Goal: Task Accomplishment & Management: Manage account settings

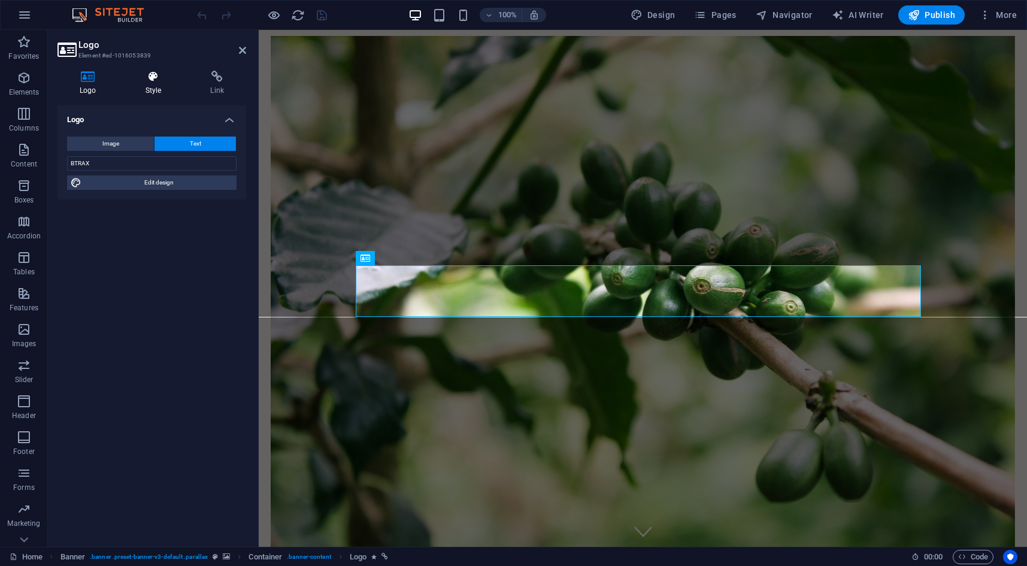
click at [147, 72] on icon at bounding box center [153, 77] width 60 height 12
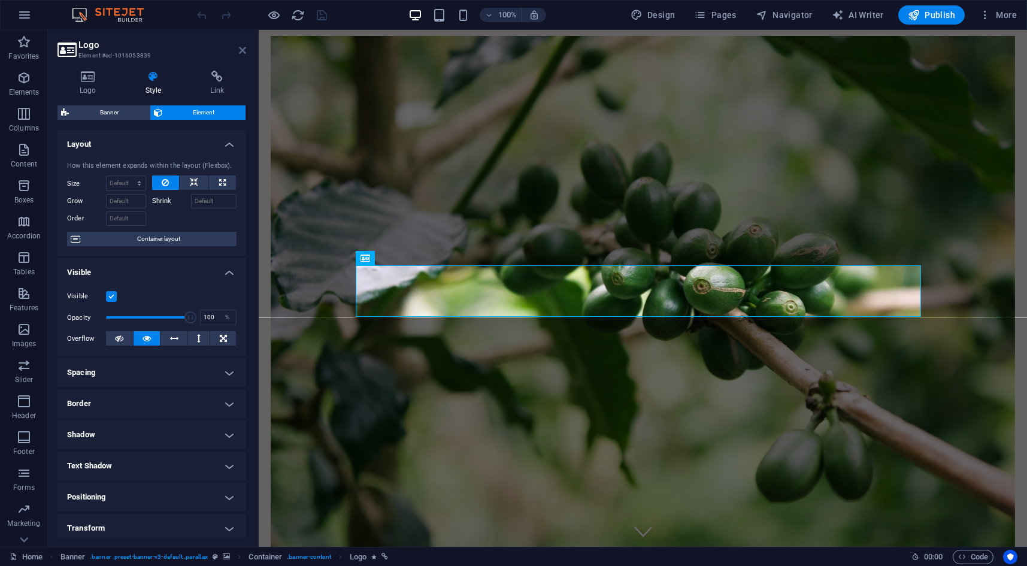
click at [243, 54] on icon at bounding box center [242, 50] width 7 height 10
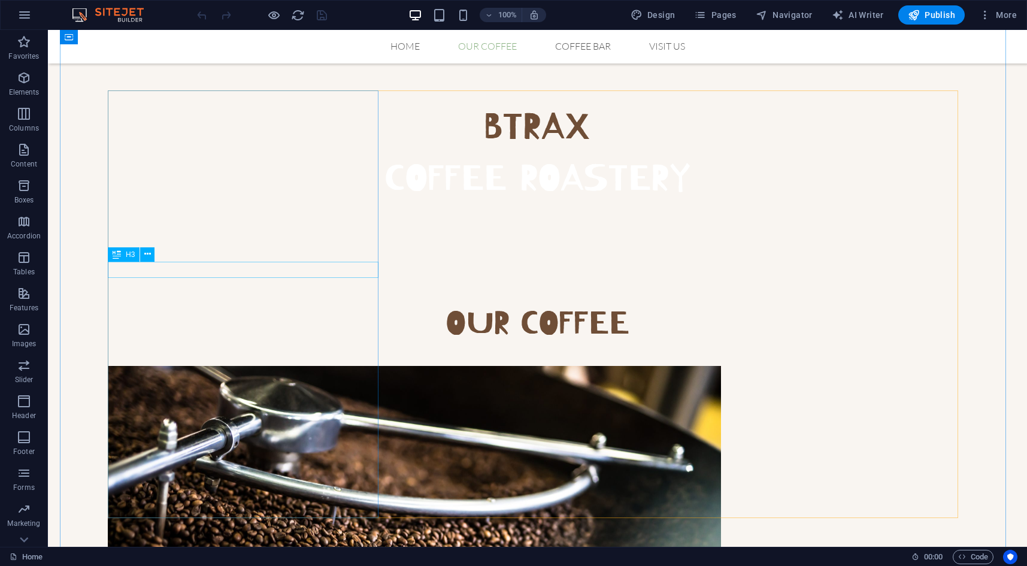
scroll to position [718, 0]
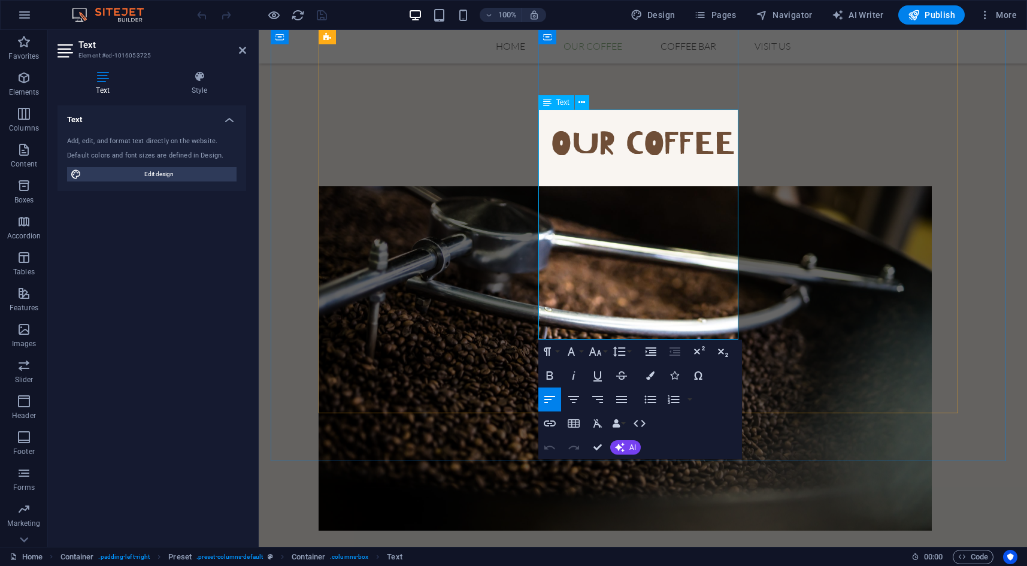
drag, startPoint x: 614, startPoint y: 218, endPoint x: 656, endPoint y: 253, distance: 54.8
drag, startPoint x: 599, startPoint y: 445, endPoint x: 558, endPoint y: 409, distance: 54.3
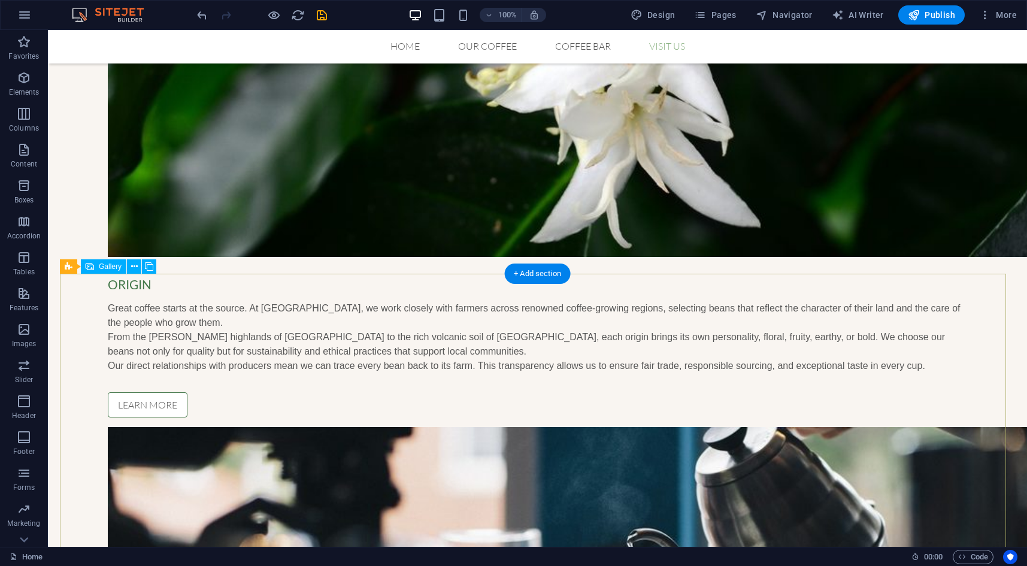
scroll to position [1724, 0]
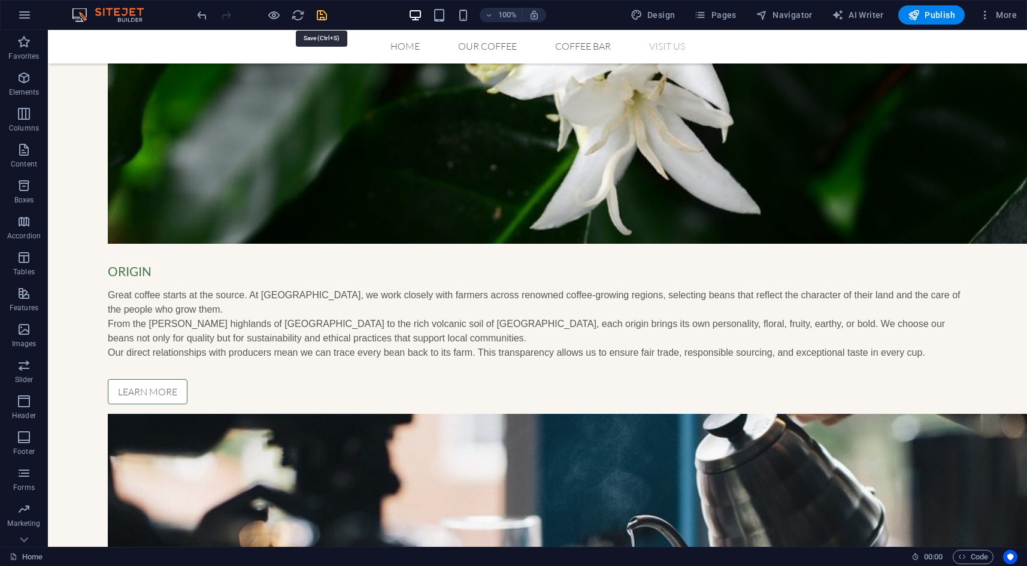
drag, startPoint x: 324, startPoint y: 16, endPoint x: 277, endPoint y: 20, distance: 48.1
click at [324, 16] on icon "save" at bounding box center [322, 15] width 14 height 14
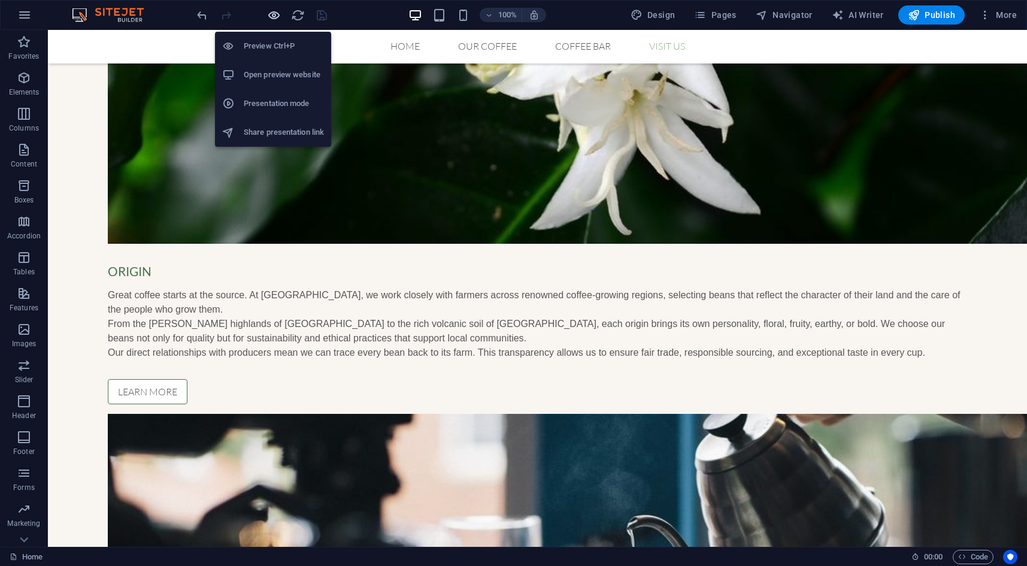
click at [275, 17] on icon "button" at bounding box center [274, 15] width 14 height 14
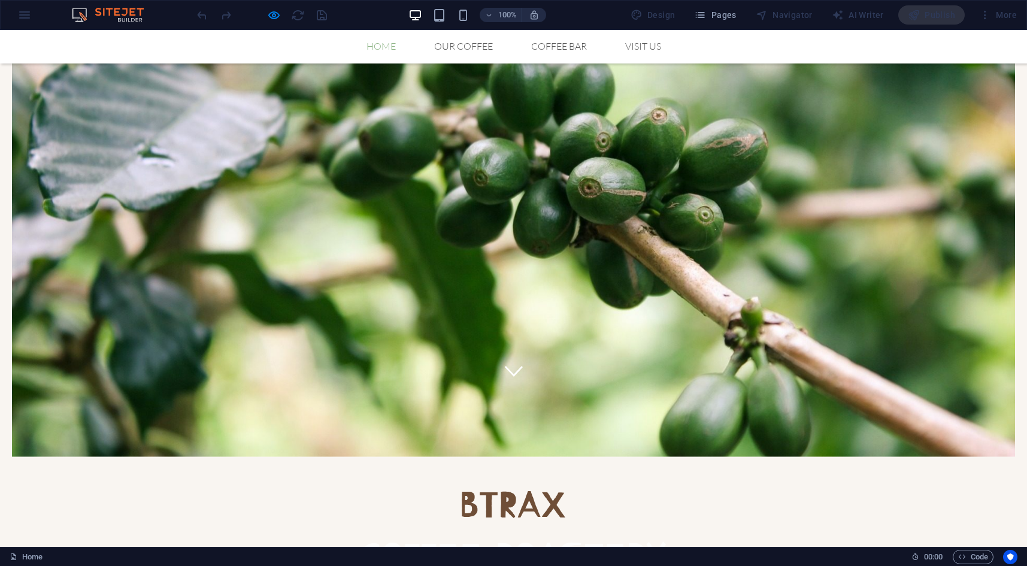
scroll to position [0, 0]
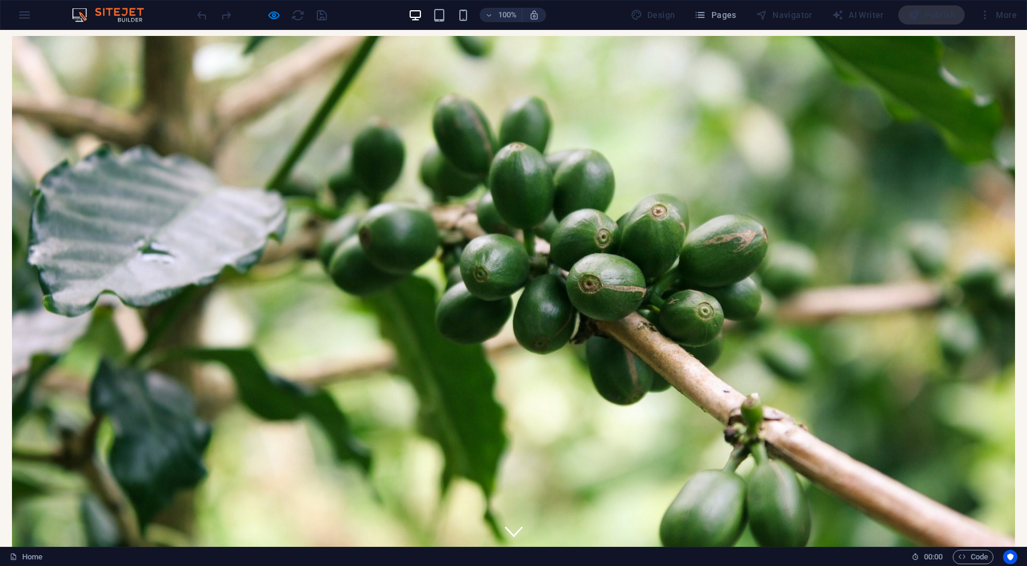
click at [459, 565] on link "Our Coffee" at bounding box center [463, 575] width 78 height 10
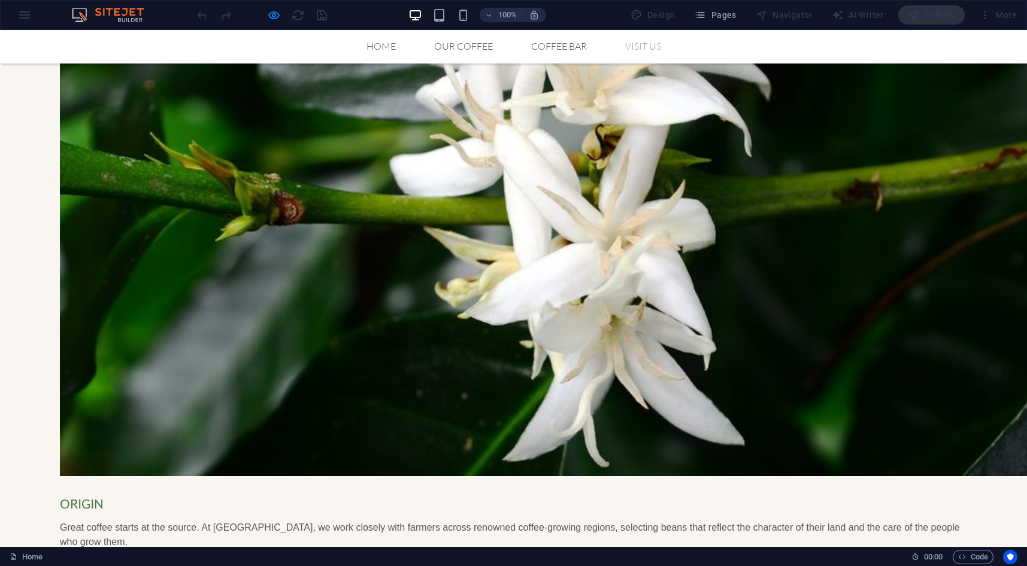
scroll to position [1513, 0]
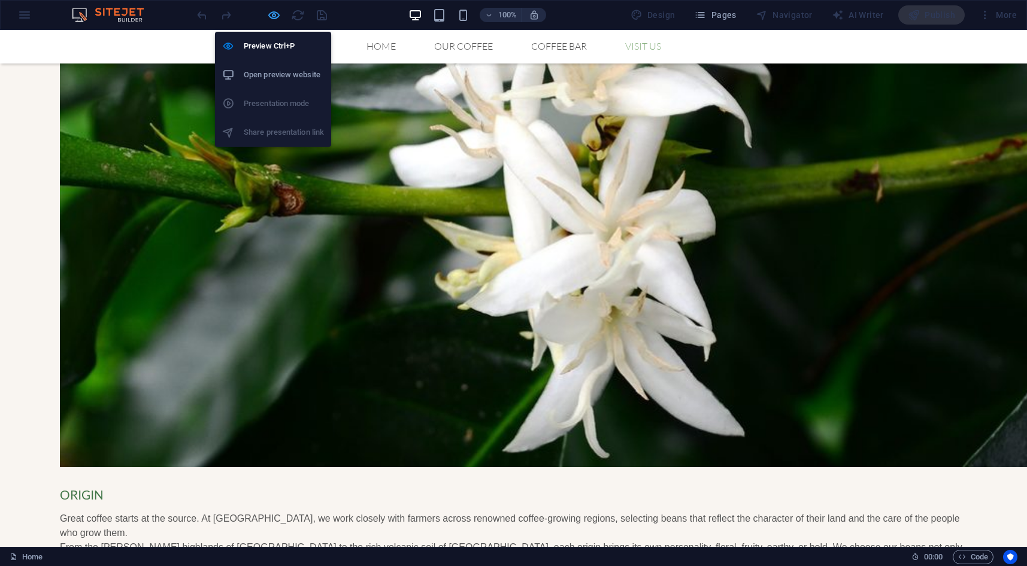
click at [272, 12] on icon "button" at bounding box center [274, 15] width 14 height 14
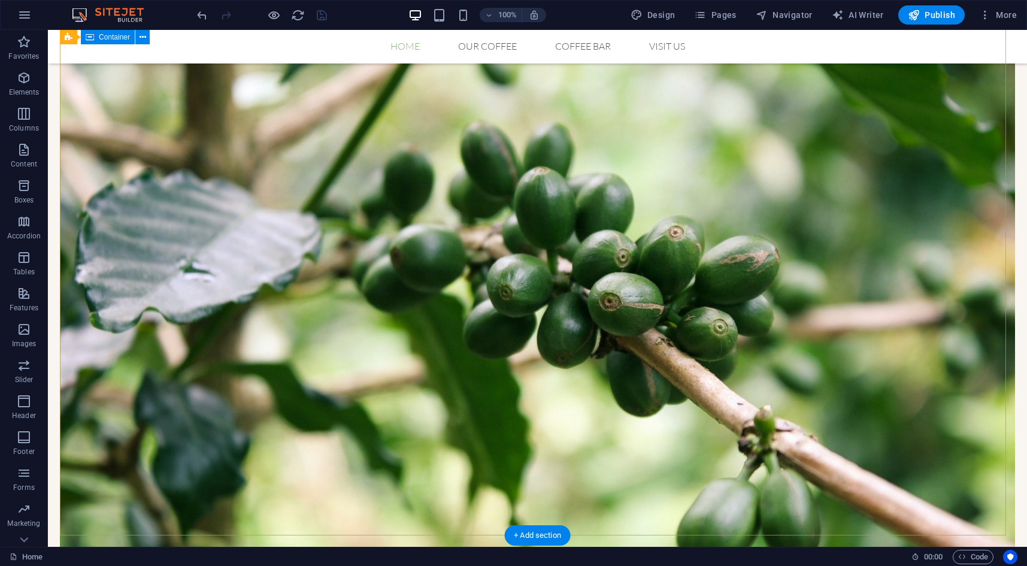
scroll to position [0, 0]
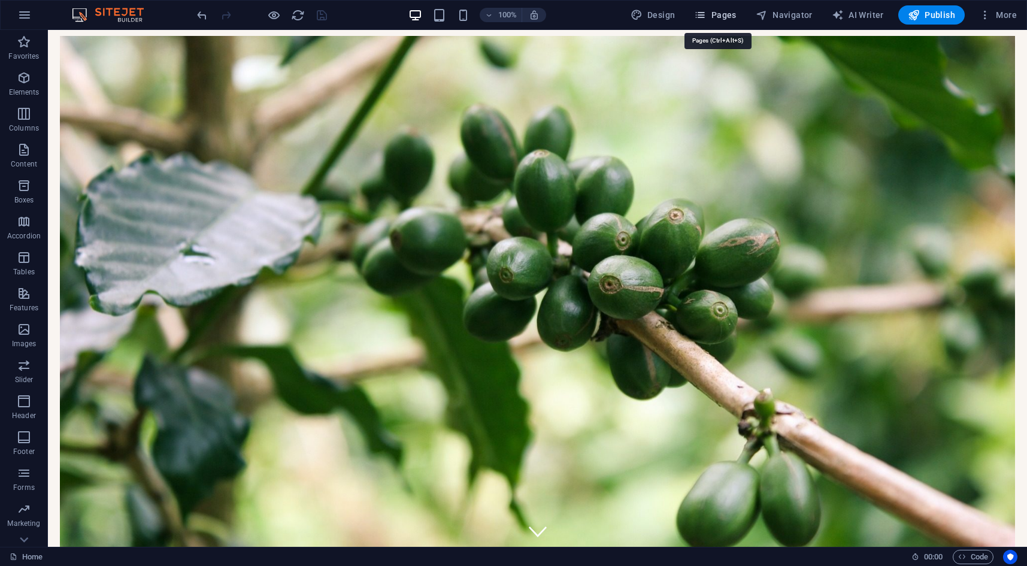
click at [706, 14] on icon "button" at bounding box center [700, 15] width 12 height 12
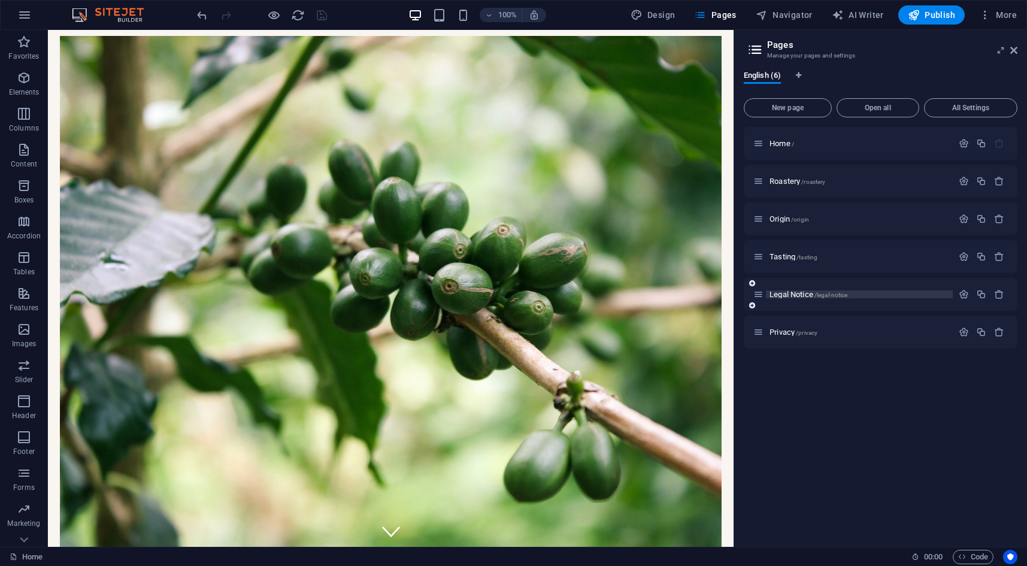
click at [817, 293] on span "/legal-notice" at bounding box center [831, 295] width 34 height 7
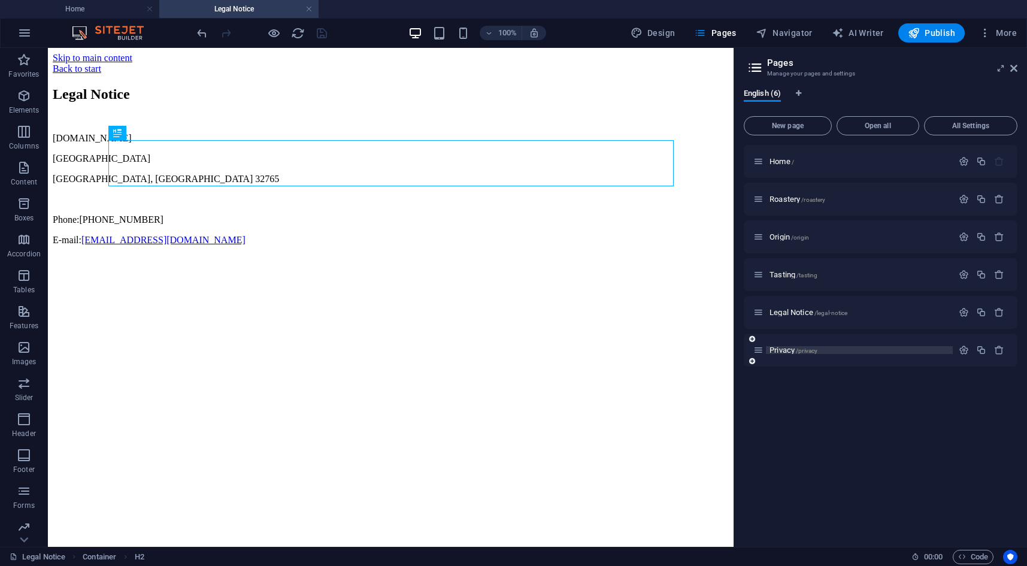
click at [800, 352] on span "/privacy" at bounding box center [806, 350] width 22 height 7
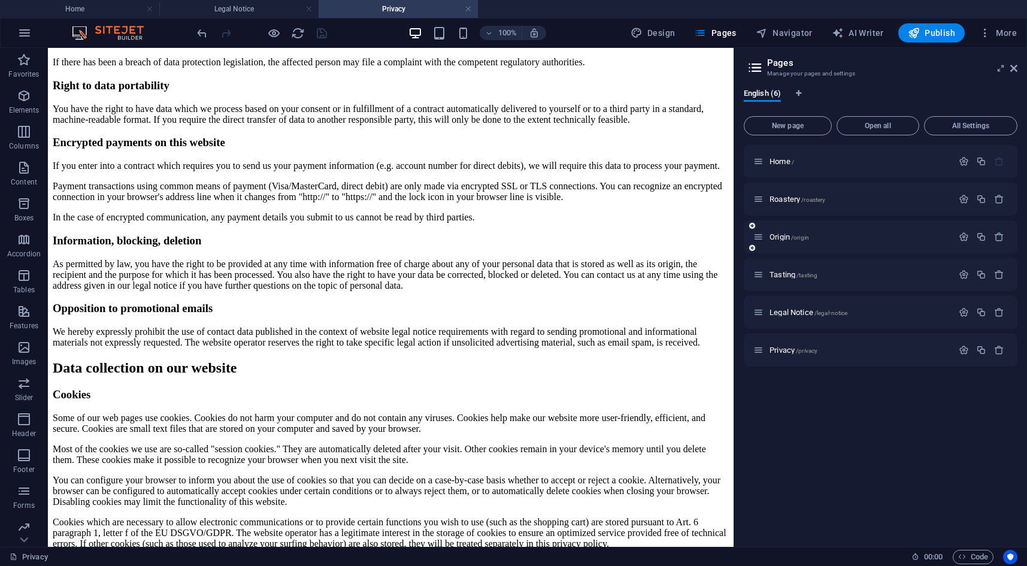
scroll to position [658, 0]
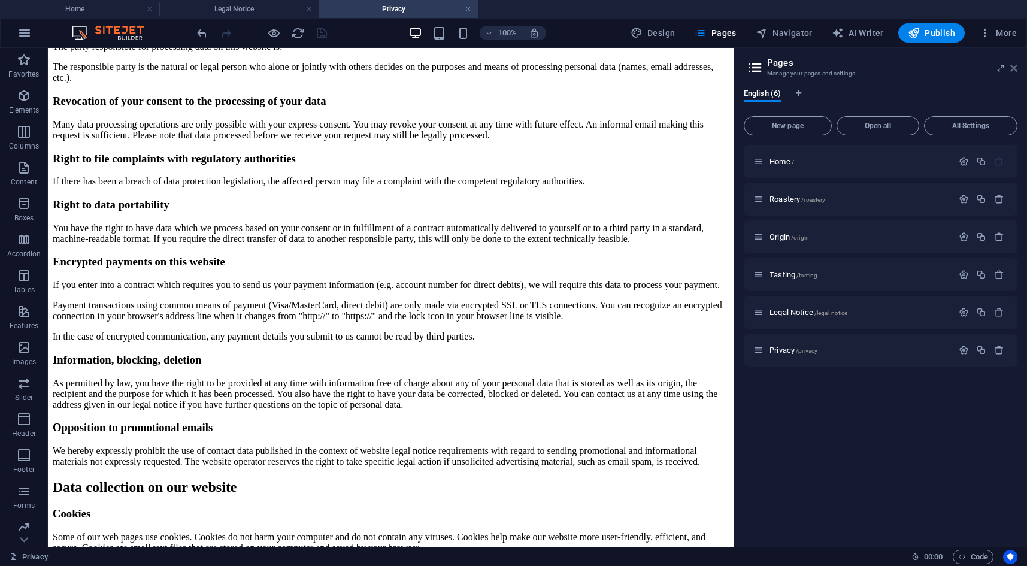
click at [1014, 65] on icon at bounding box center [1013, 68] width 7 height 10
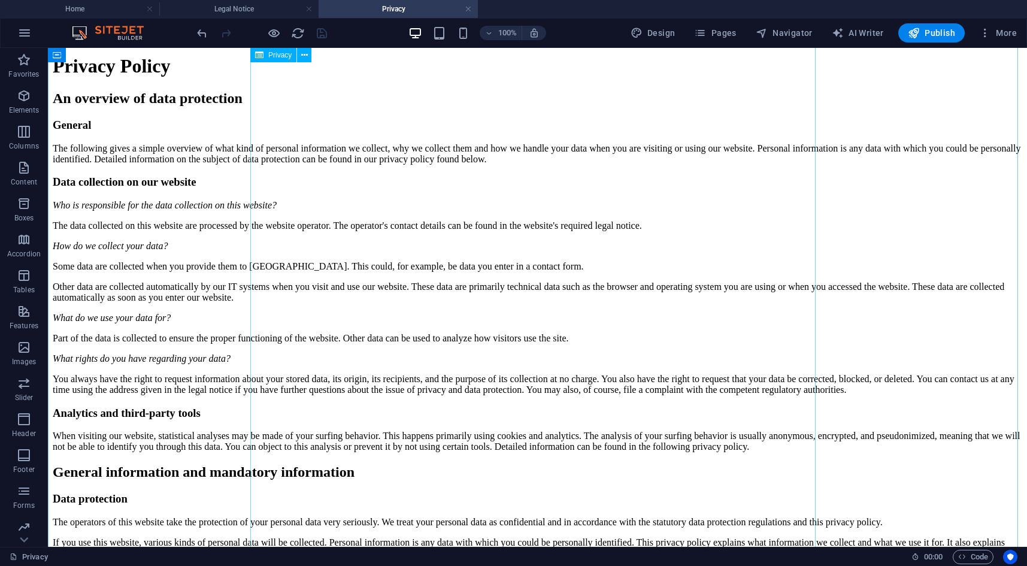
scroll to position [0, 0]
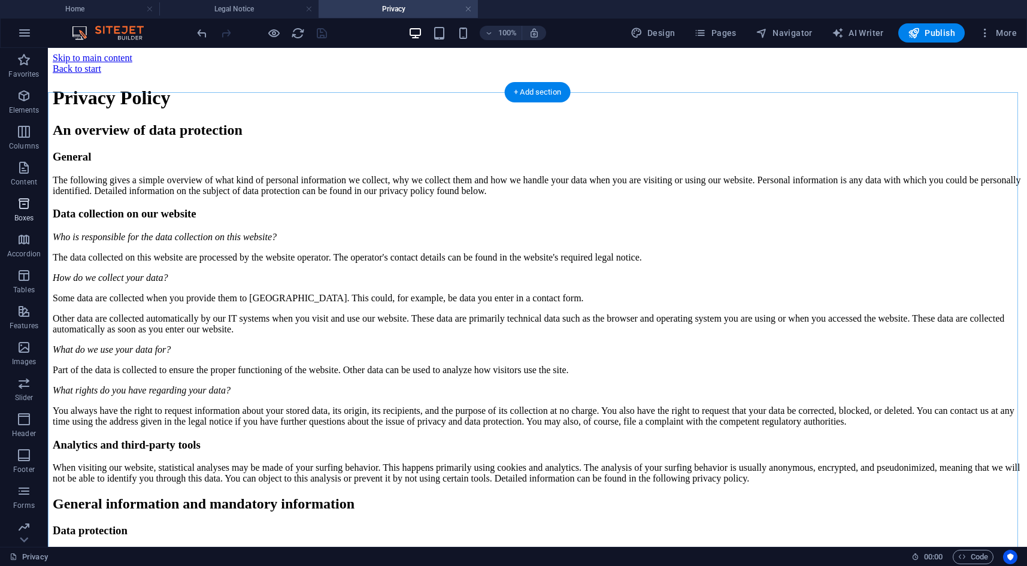
click at [541, 89] on div "+ Add section" at bounding box center [537, 92] width 66 height 20
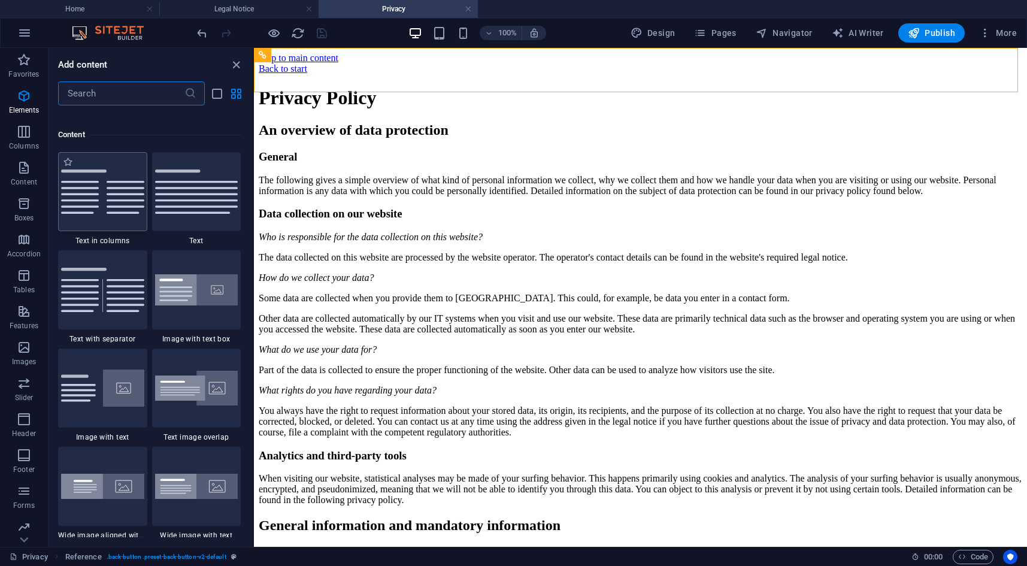
scroll to position [2094, 0]
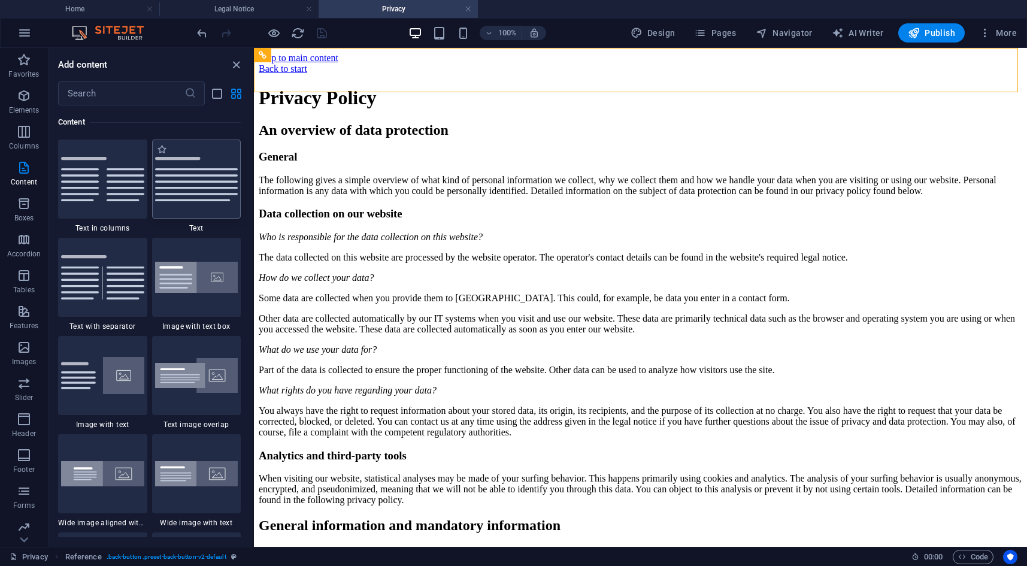
click at [209, 183] on div at bounding box center [196, 178] width 89 height 79
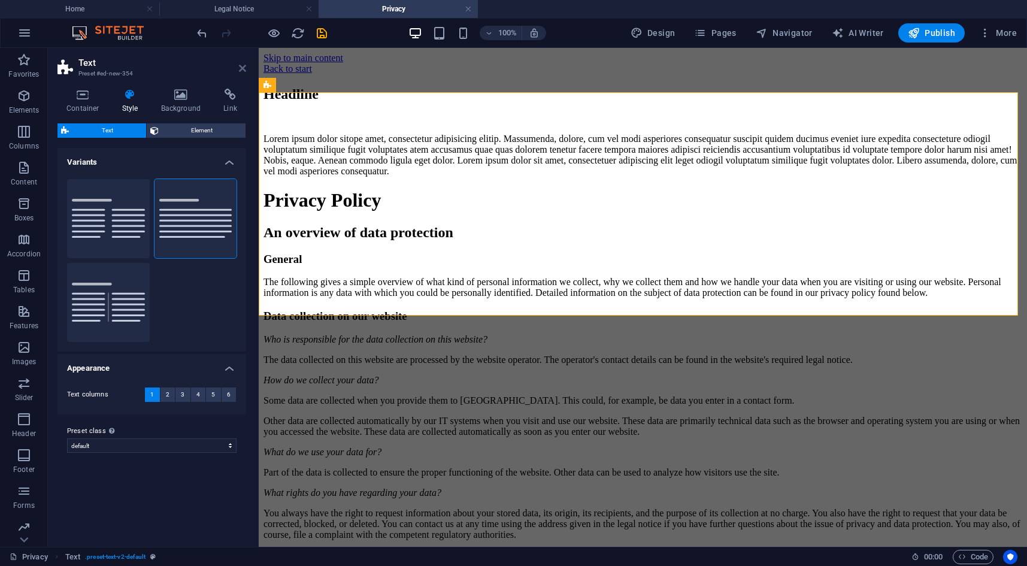
click at [244, 68] on icon at bounding box center [242, 68] width 7 height 10
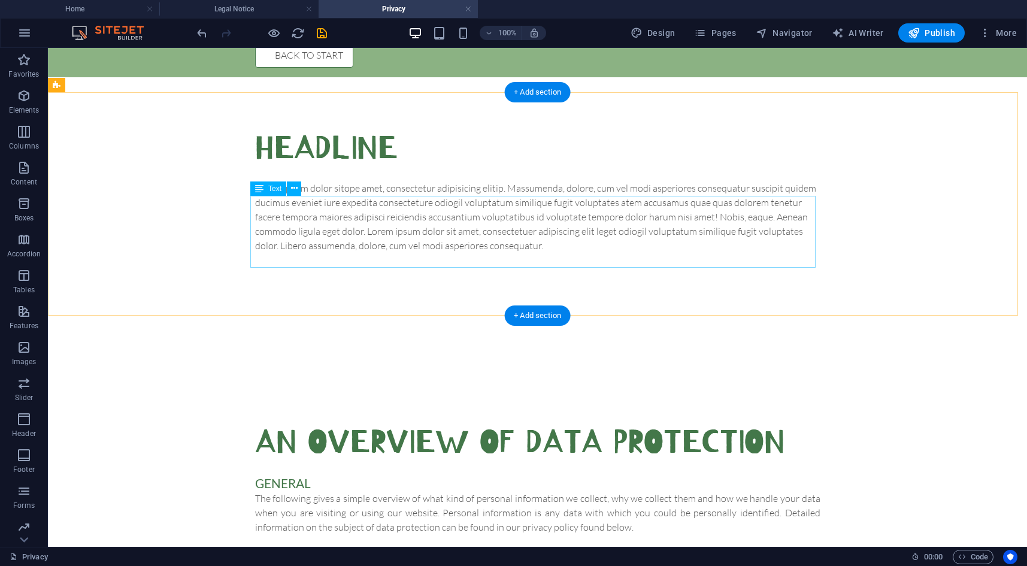
scroll to position [0, 0]
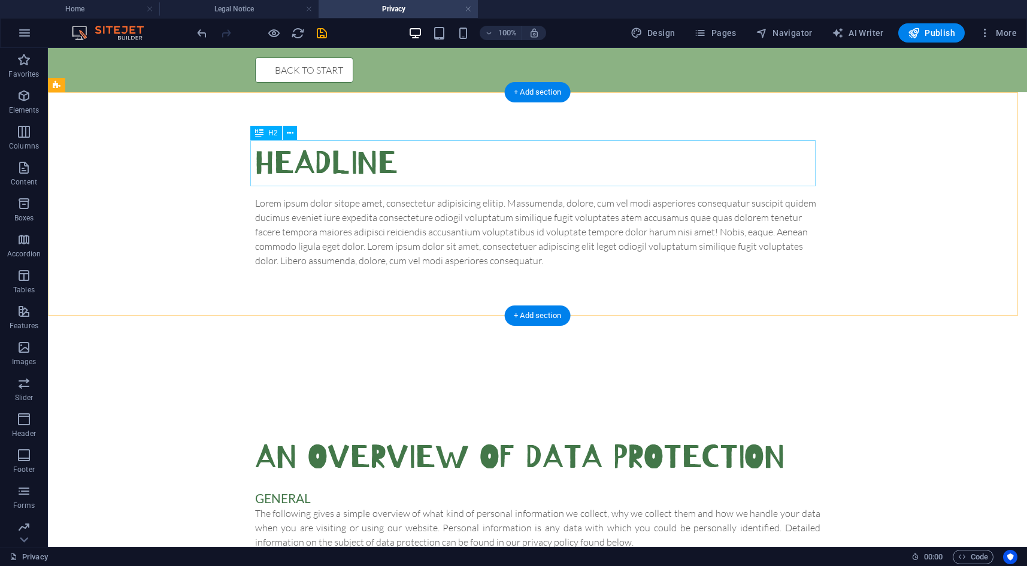
click at [359, 162] on div "Headline" at bounding box center [537, 163] width 565 height 46
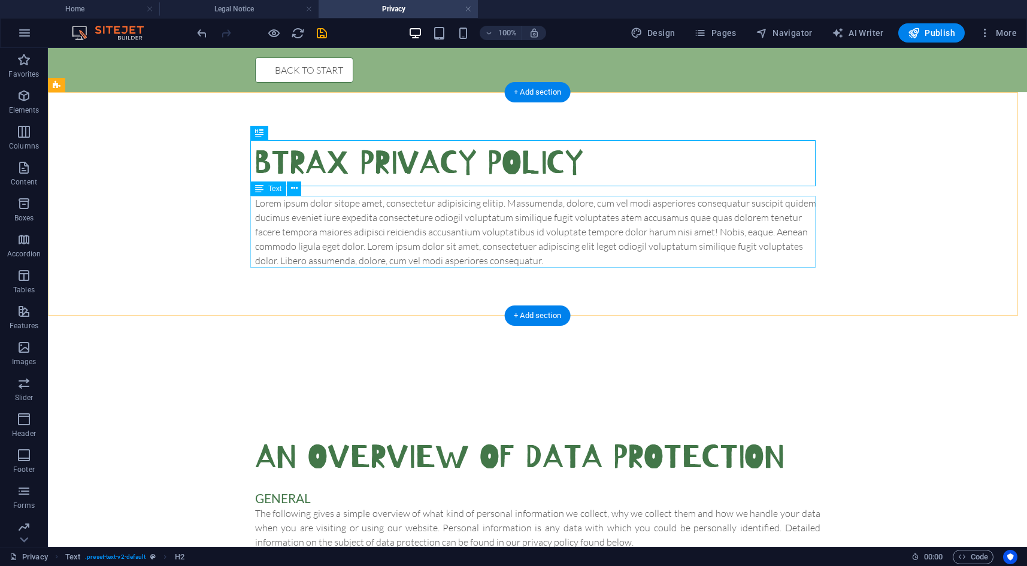
click at [392, 235] on div "Lorem ipsum dolor sitope amet, consectetur adipisicing elitip. Massumenda, dolo…" at bounding box center [537, 232] width 565 height 72
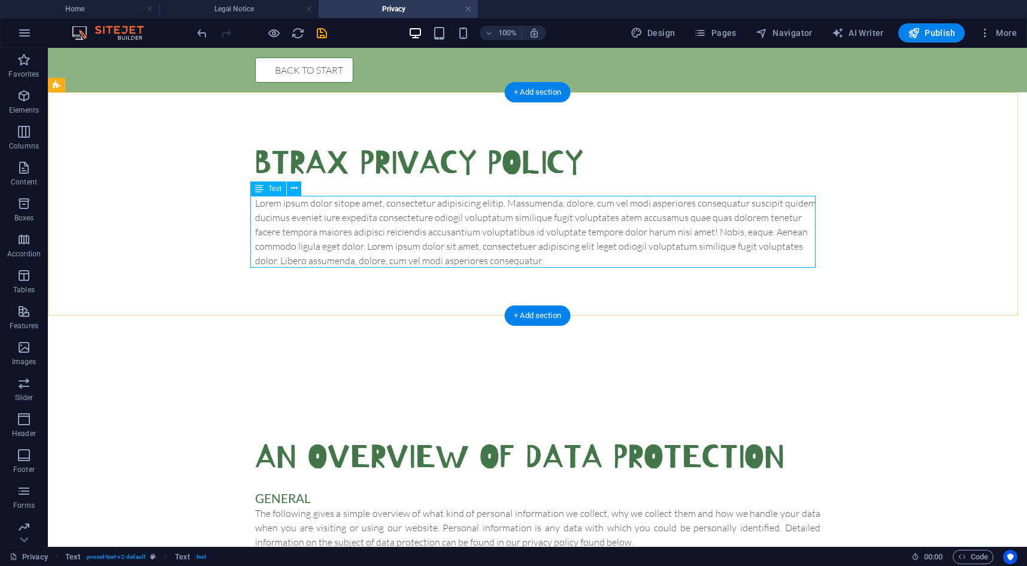
click at [383, 221] on div "Lorem ipsum dolor sitope amet, consectetur adipisicing elitip. Massumenda, dolo…" at bounding box center [537, 232] width 565 height 72
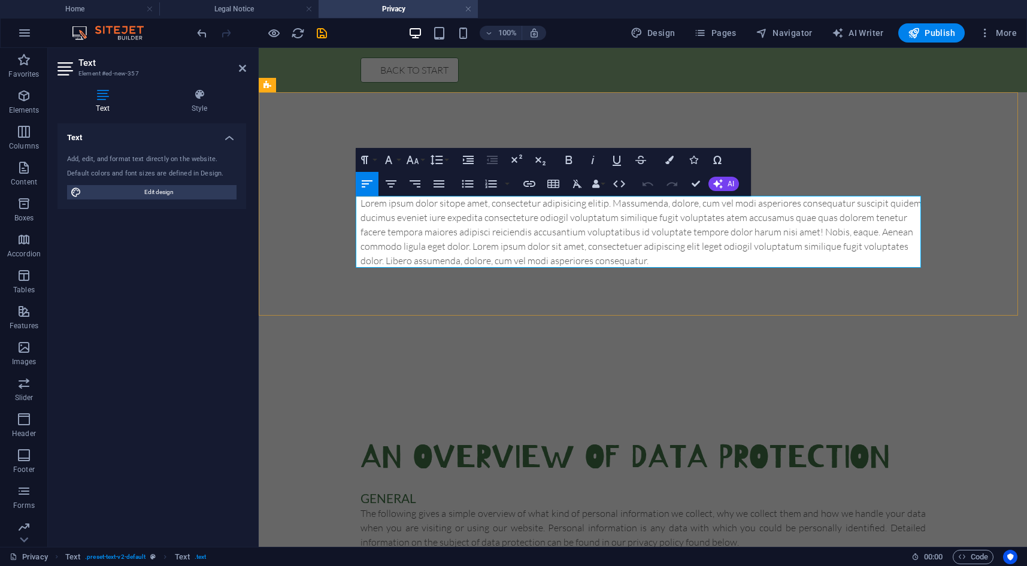
click at [522, 235] on p "Lorem ipsum dolor sitope amet, consectetur adipisicing elitip. Massumenda, dolo…" at bounding box center [642, 232] width 565 height 72
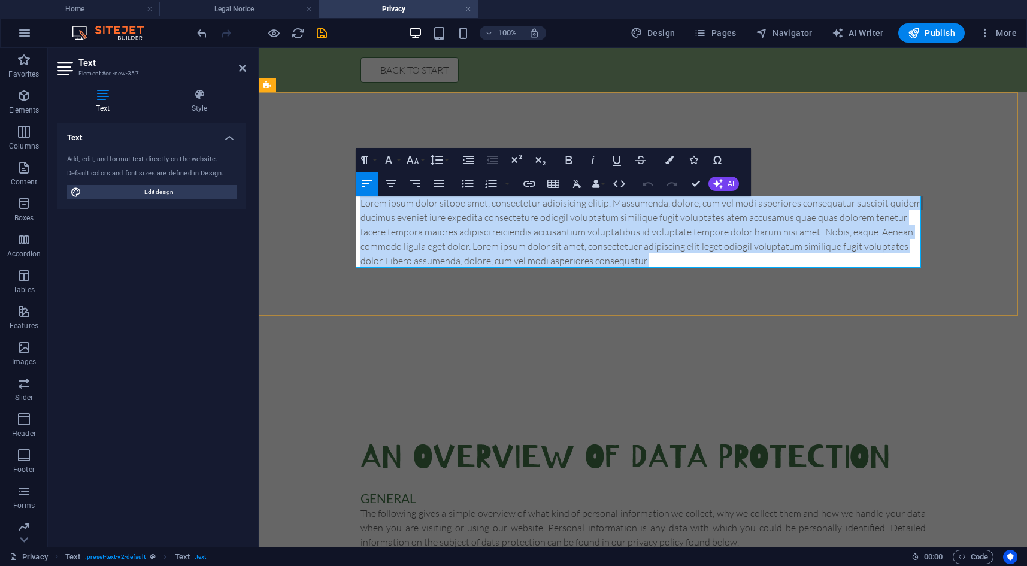
click at [522, 235] on p "Lorem ipsum dolor sitope amet, consectetur adipisicing elitip. Massumenda, dolo…" at bounding box center [642, 232] width 565 height 72
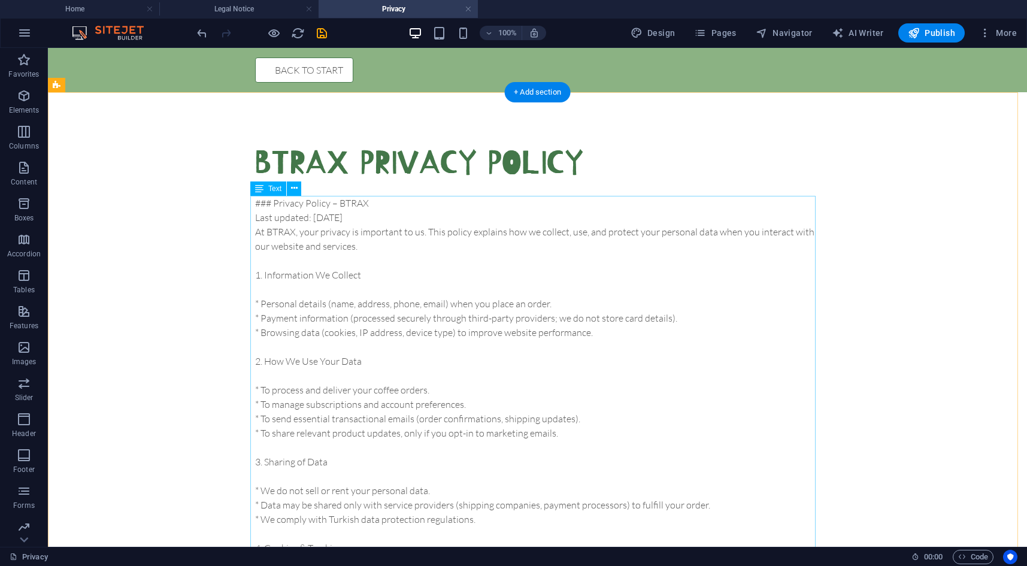
click at [411, 344] on div "### Privacy Policy – BTRAX Last updated: [DATE] At BTRAX, your privacy is impor…" at bounding box center [537, 469] width 565 height 546
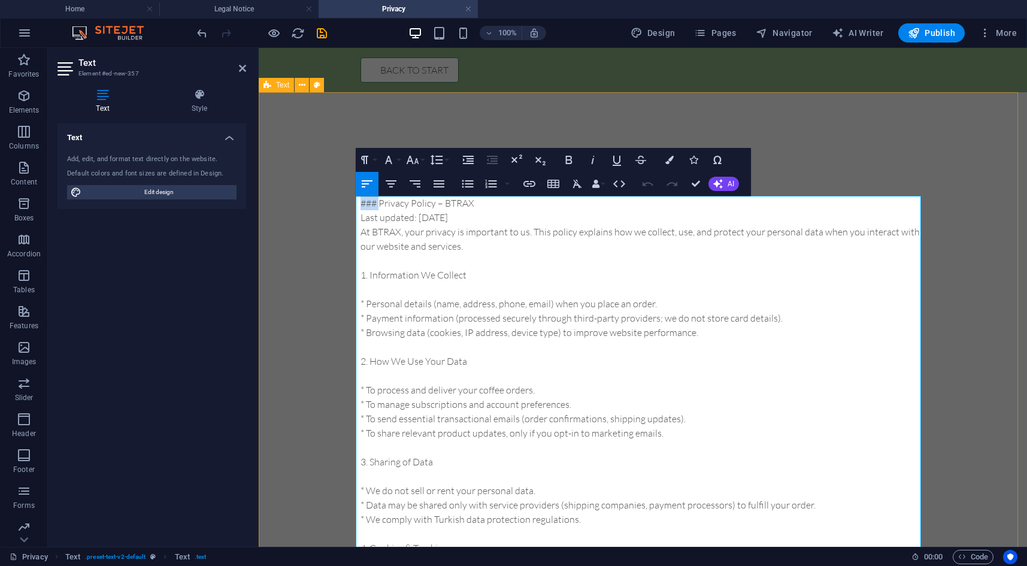
drag, startPoint x: 375, startPoint y: 204, endPoint x: 341, endPoint y: 207, distance: 34.2
click at [341, 207] on div "btrax privacy policy ### Privacy Policy – BTRAX Last updated: [DATE] At BTRAX, …" at bounding box center [643, 440] width 768 height 697
drag, startPoint x: 472, startPoint y: 204, endPoint x: 349, endPoint y: 207, distance: 122.7
click at [349, 207] on div "btrax privacy policy Privacy Policy – BTRAX Last updated: [DATE] At BTRAX, your…" at bounding box center [643, 440] width 768 height 697
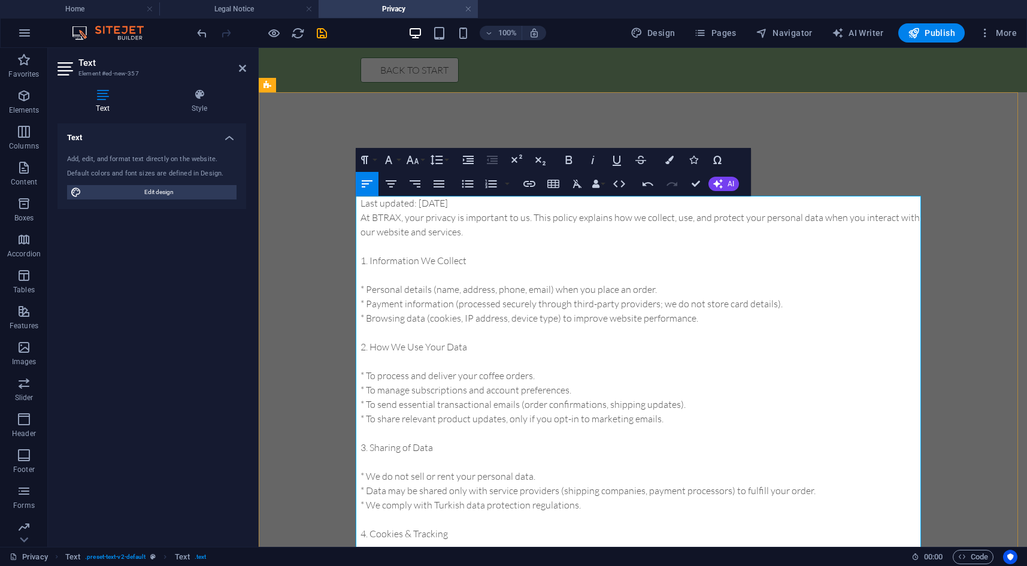
click at [484, 244] on p at bounding box center [642, 246] width 565 height 14
drag, startPoint x: 475, startPoint y: 257, endPoint x: 347, endPoint y: 259, distance: 128.7
click at [347, 259] on div "btrax privacy policy Last updated: [DATE] At BTRAX, your privacy is important t…" at bounding box center [643, 433] width 768 height 683
drag, startPoint x: 192, startPoint y: 95, endPoint x: 212, endPoint y: 128, distance: 39.2
click at [192, 95] on icon at bounding box center [199, 95] width 93 height 12
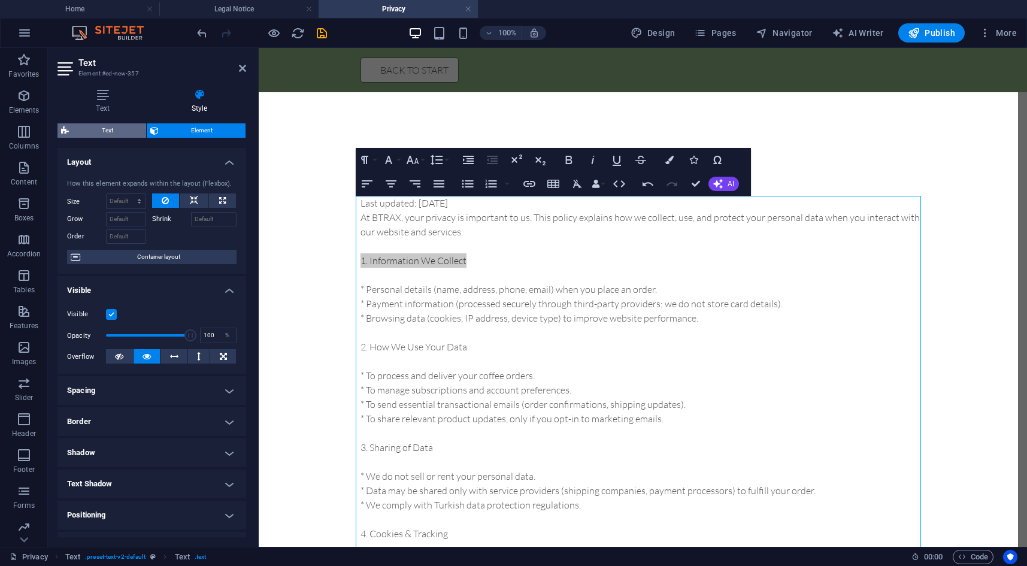
click at [105, 129] on span "Text" at bounding box center [107, 130] width 70 height 14
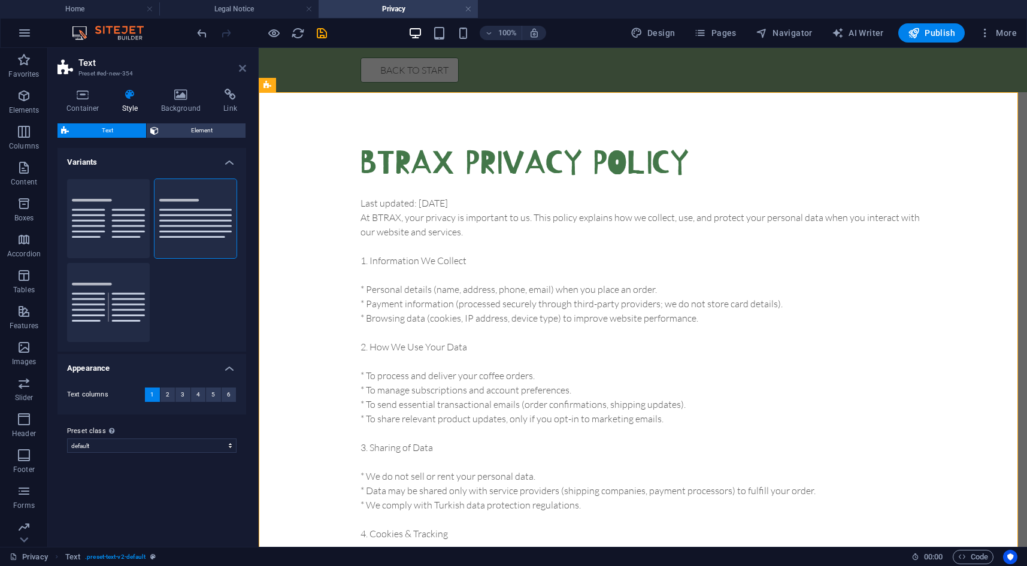
click at [244, 69] on icon at bounding box center [242, 68] width 7 height 10
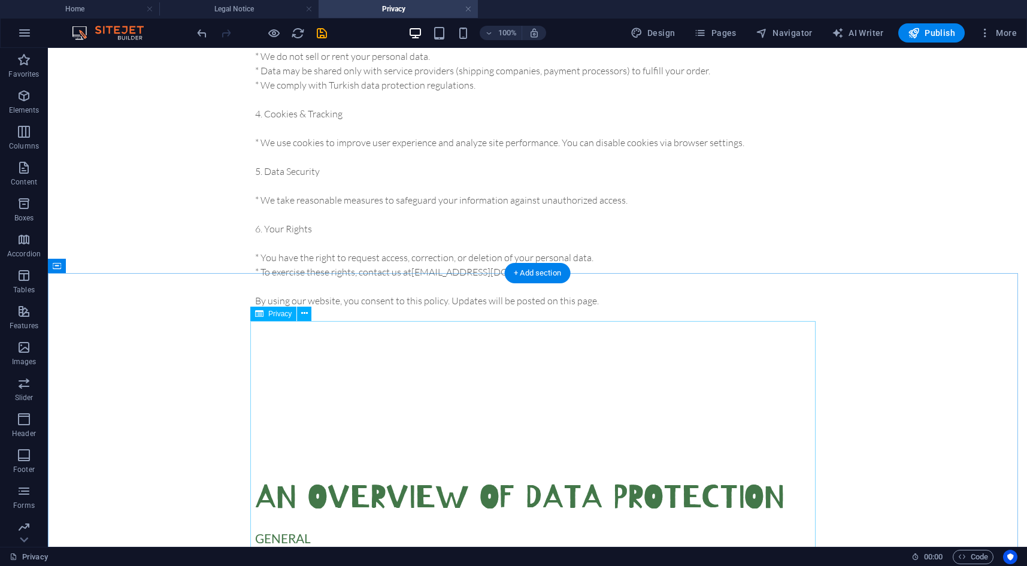
scroll to position [419, 0]
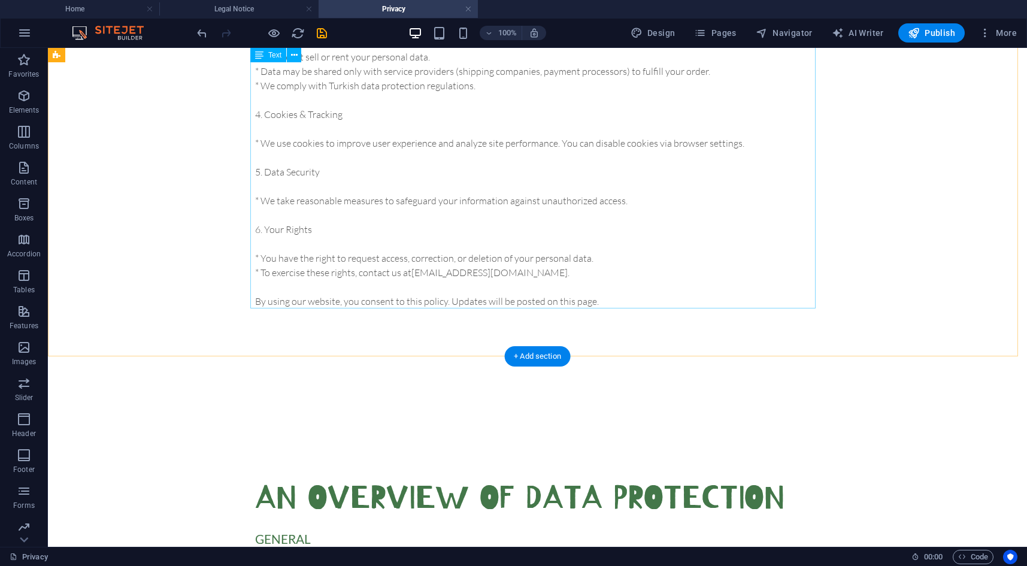
click at [416, 292] on div "Last updated: [DATE] At BTRAX, your privacy is important to us. This policy exp…" at bounding box center [537, 43] width 565 height 532
click at [417, 292] on div "Last updated: [DATE] At BTRAX, your privacy is important to us. This policy exp…" at bounding box center [537, 43] width 565 height 532
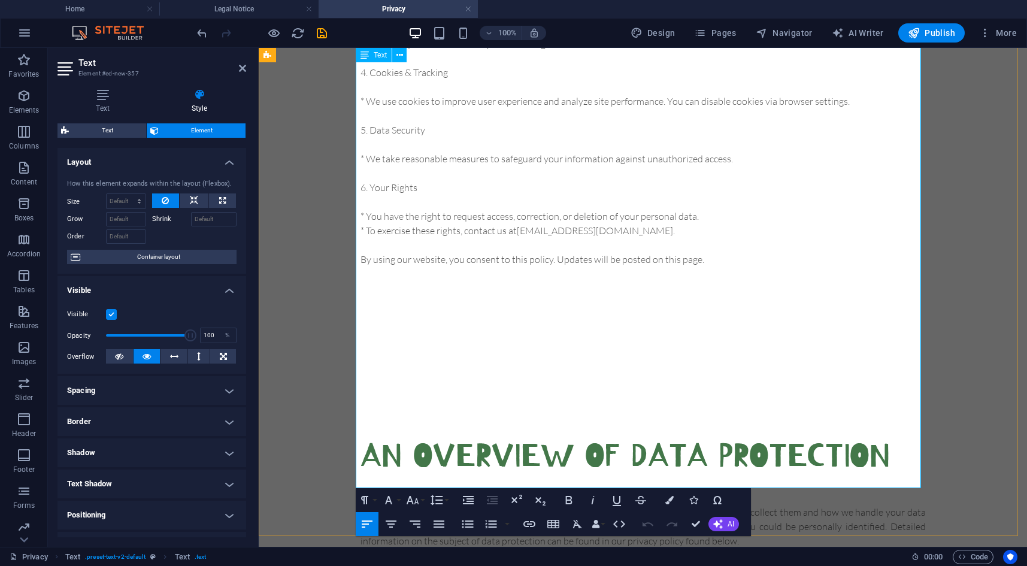
scroll to position [479, 0]
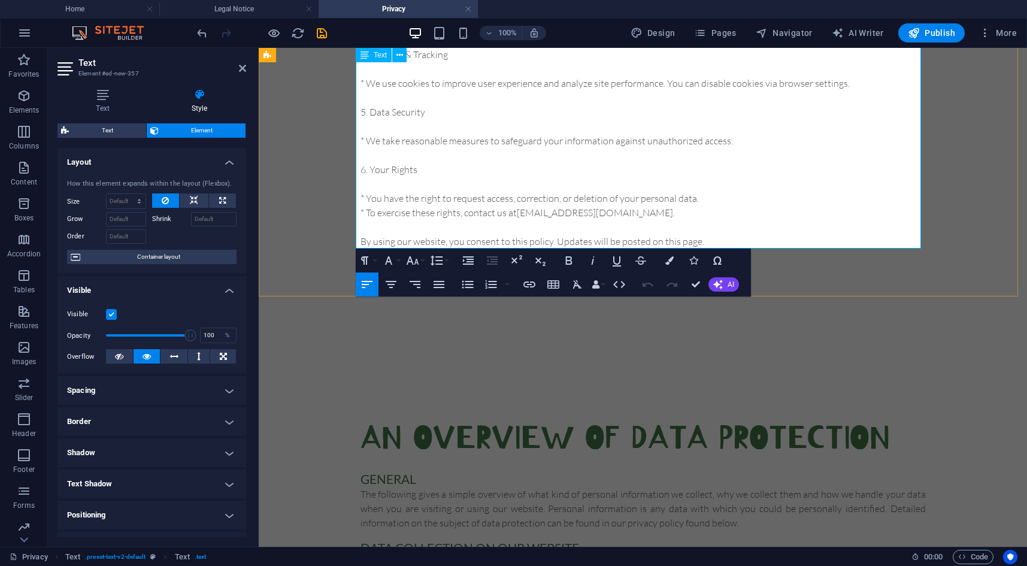
click at [697, 239] on p "By using our website, you consent to this policy. Updates will be posted on thi…" at bounding box center [642, 241] width 565 height 14
drag, startPoint x: 426, startPoint y: 166, endPoint x: 348, endPoint y: 168, distance: 77.8
click at [668, 258] on icon "button" at bounding box center [669, 260] width 8 height 8
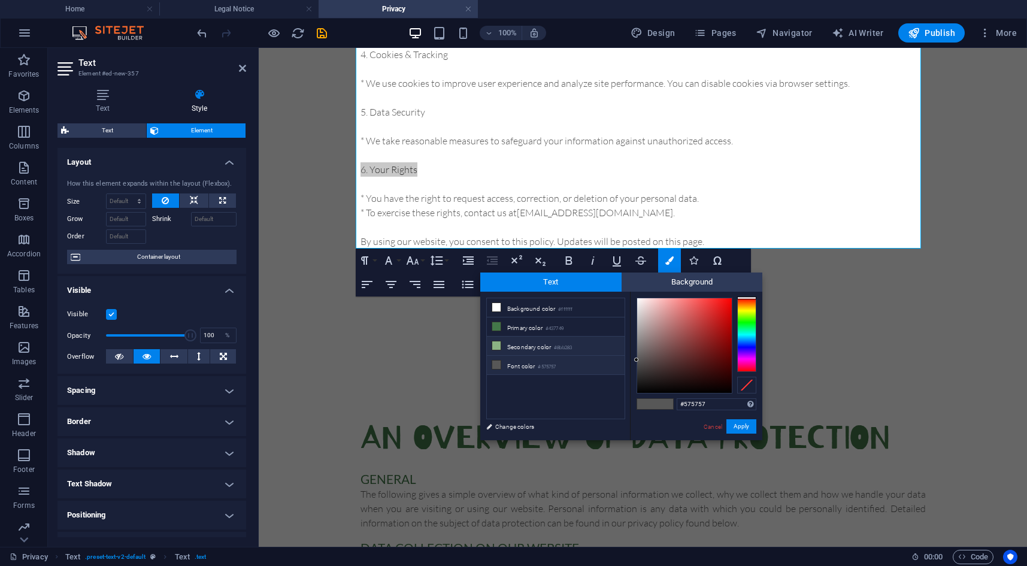
click at [529, 342] on li "Secondary color #8bb283" at bounding box center [556, 345] width 138 height 19
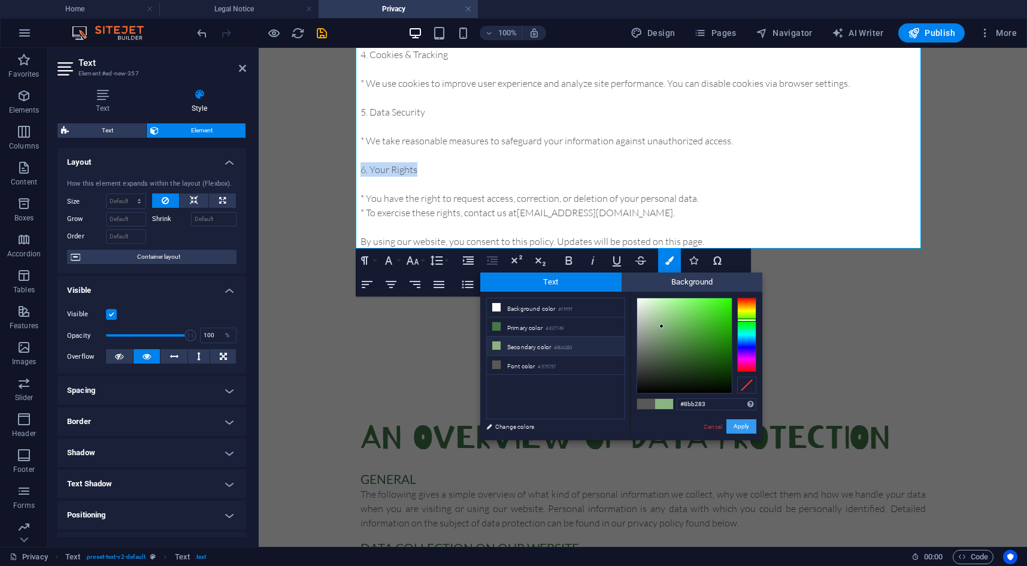
click at [742, 426] on button "Apply" at bounding box center [741, 426] width 30 height 14
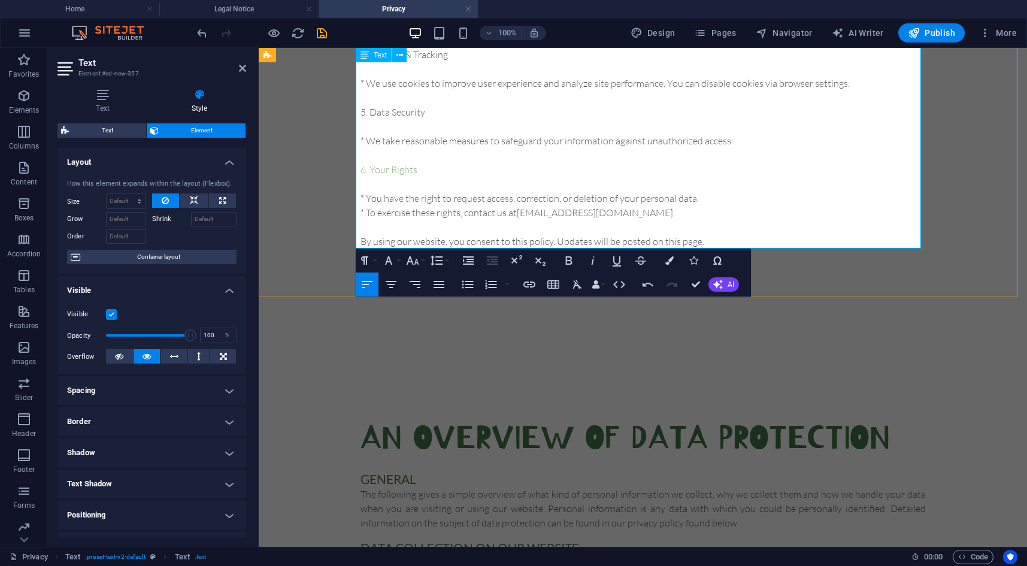
click at [473, 168] on p "6. Your Rights" at bounding box center [642, 169] width 565 height 14
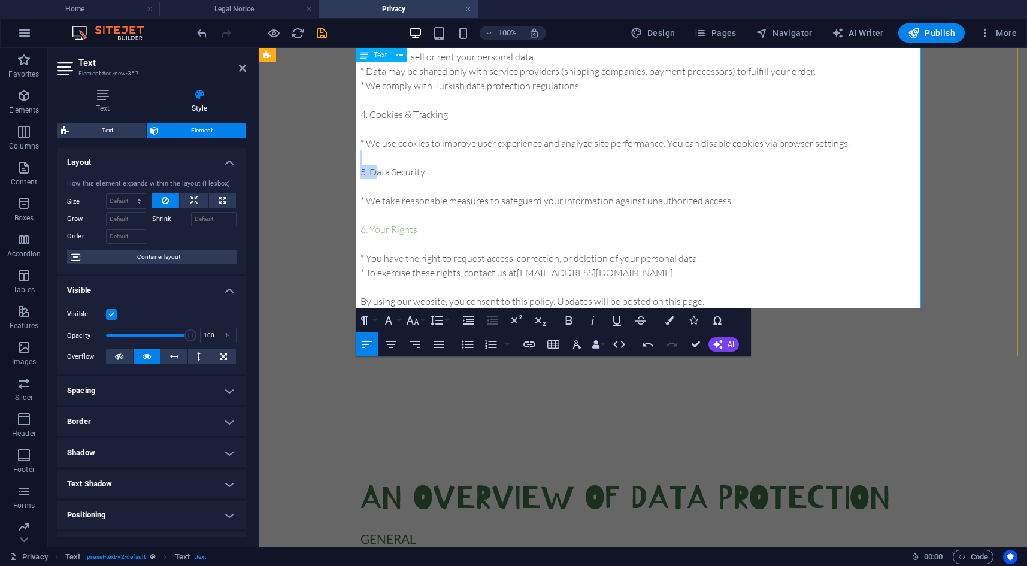
drag, startPoint x: 448, startPoint y: 162, endPoint x: 372, endPoint y: 172, distance: 77.3
click at [372, 172] on div "Last updated: [DATE] At BTRAX, your privacy is important to us. This policy exp…" at bounding box center [642, 43] width 565 height 532
click at [444, 179] on p at bounding box center [642, 186] width 565 height 14
drag, startPoint x: 441, startPoint y: 171, endPoint x: 344, endPoint y: 175, distance: 97.0
click at [344, 175] on div "btrax privacy policy Last updated: [DATE] At BTRAX, your privacy is important t…" at bounding box center [643, 14] width 768 height 683
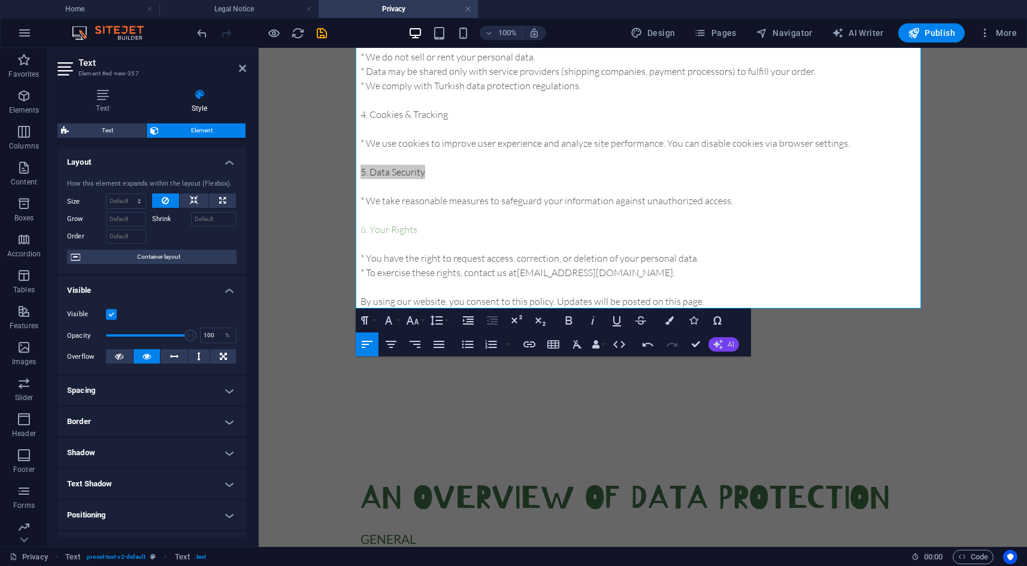
click at [728, 348] on span "AI" at bounding box center [730, 344] width 7 height 7
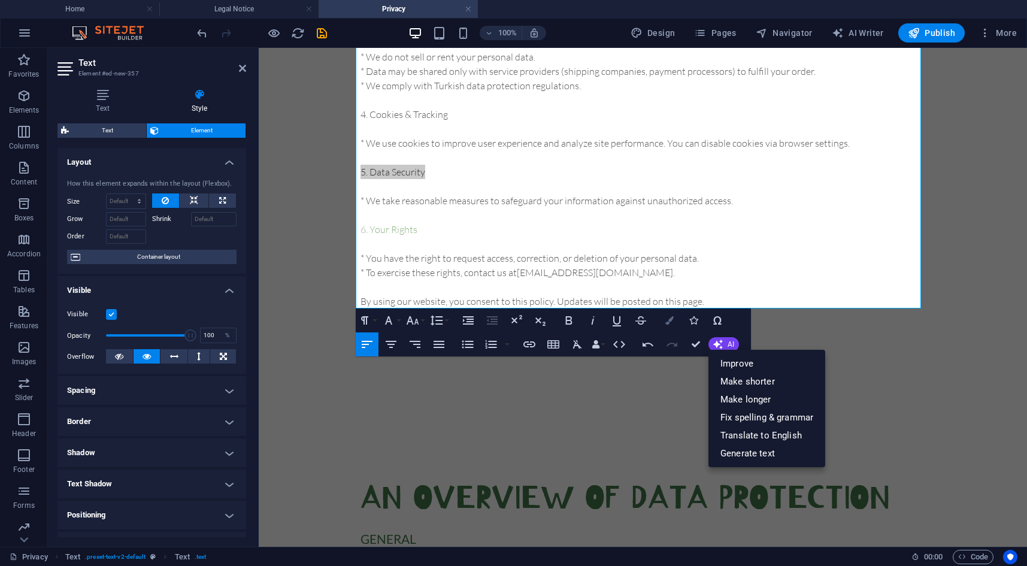
click at [667, 321] on icon "button" at bounding box center [669, 320] width 8 height 8
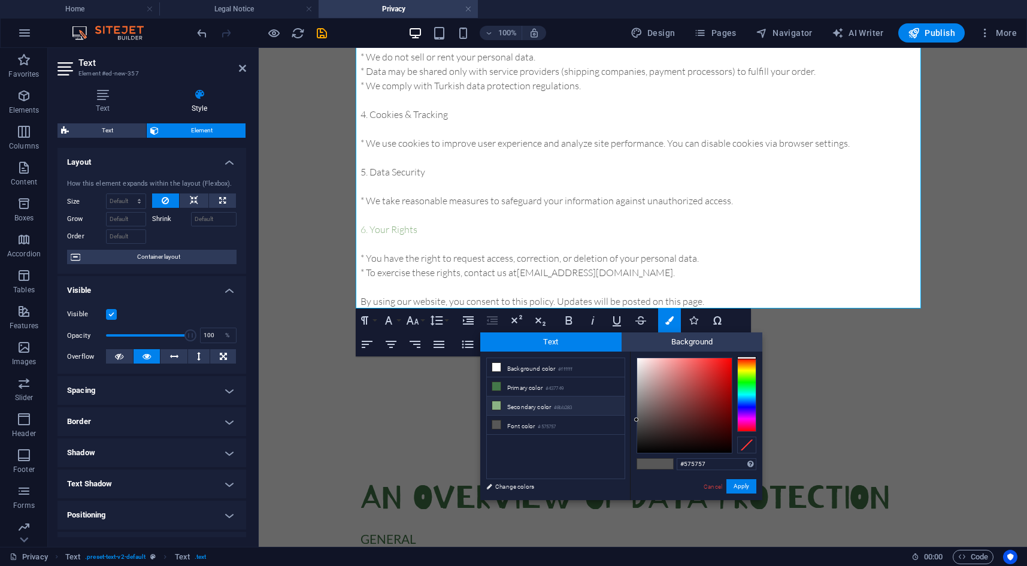
click at [518, 402] on li "Secondary color #8bb283" at bounding box center [556, 405] width 138 height 19
type input "#8bb283"
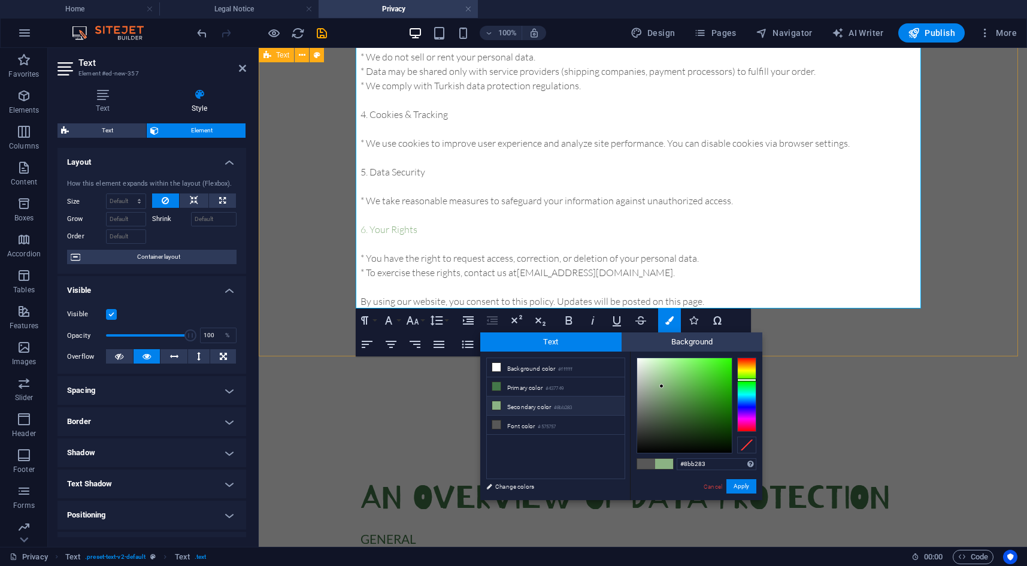
click at [334, 248] on div "btrax privacy policy Last updated: [DATE] At BTRAX, your privacy is important t…" at bounding box center [643, 14] width 768 height 683
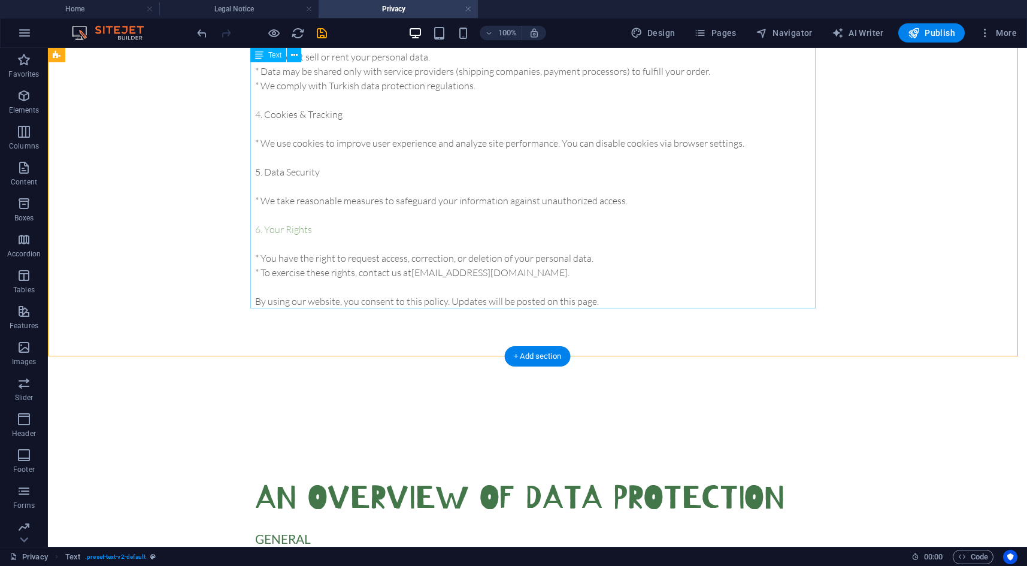
click at [453, 266] on div "Last updated: [DATE] At BTRAX, your privacy is important to us. This policy exp…" at bounding box center [537, 43] width 565 height 532
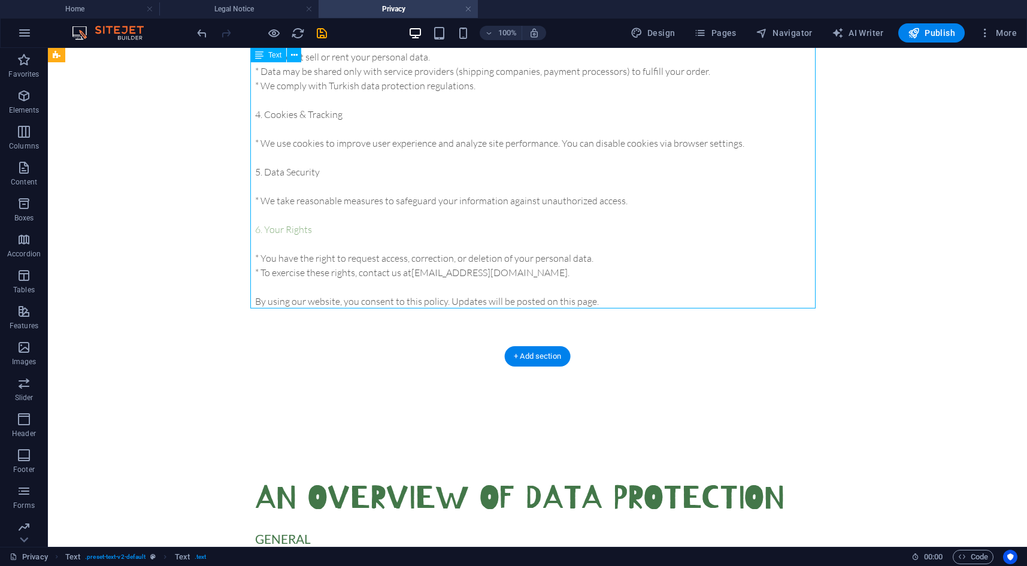
click at [453, 266] on div "Last updated: [DATE] At BTRAX, your privacy is important to us. This policy exp…" at bounding box center [537, 43] width 565 height 532
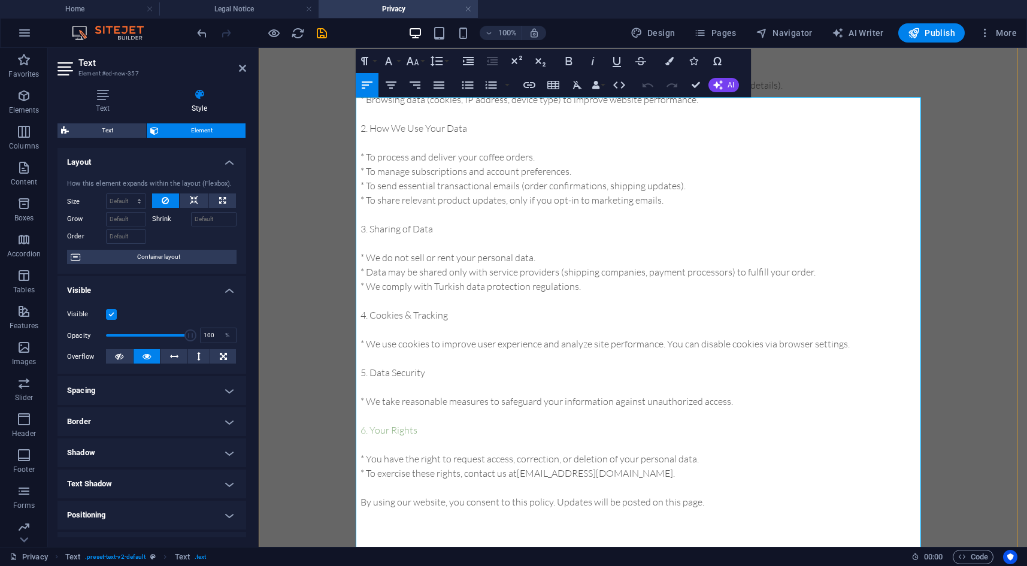
scroll to position [359, 0]
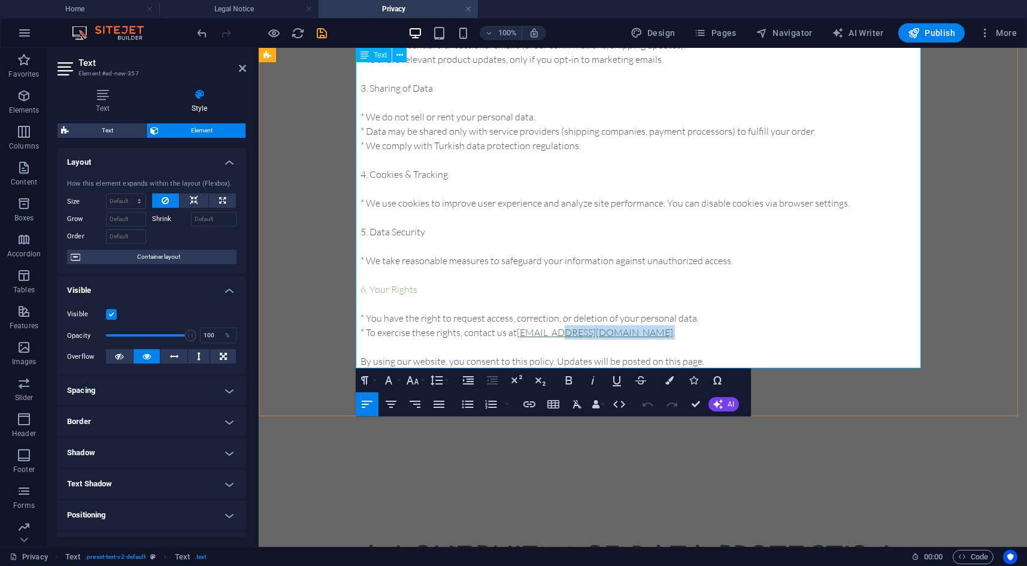
drag, startPoint x: 622, startPoint y: 335, endPoint x: 555, endPoint y: 333, distance: 66.5
click at [555, 333] on p "* To exercise these rights, contact us at [EMAIL_ADDRESS][DOMAIN_NAME] ." at bounding box center [642, 332] width 565 height 14
click at [635, 338] on p "* To exercise these rights, contact us at [EMAIL_ADDRESS][DOMAIN_NAME] ." at bounding box center [642, 332] width 565 height 14
drag, startPoint x: 441, startPoint y: 234, endPoint x: 350, endPoint y: 228, distance: 91.2
click at [350, 228] on div "btrax privacy policy Last updated: [DATE] At BTRAX, your privacy is important t…" at bounding box center [643, 74] width 768 height 683
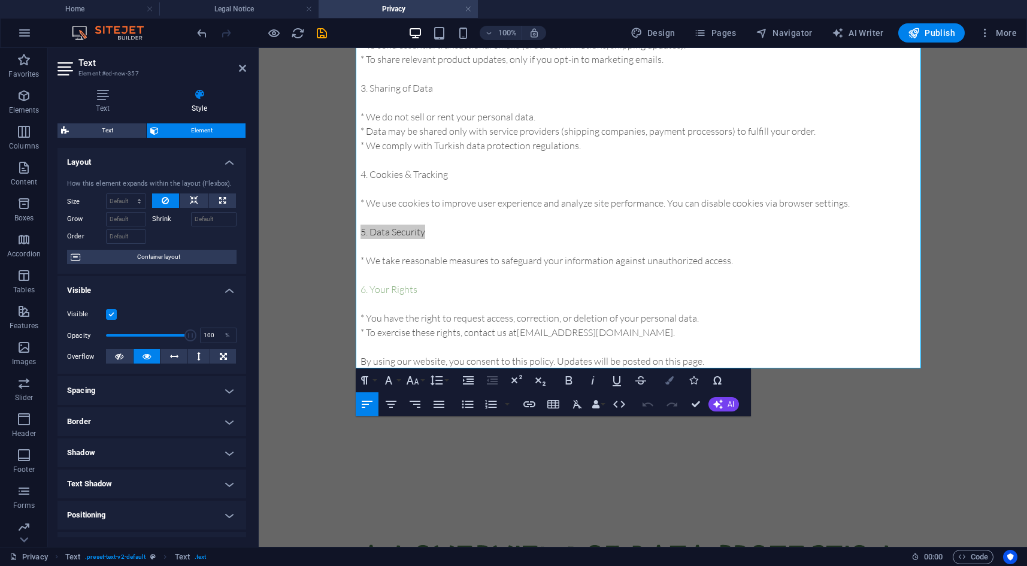
click at [670, 382] on icon "button" at bounding box center [669, 380] width 8 height 8
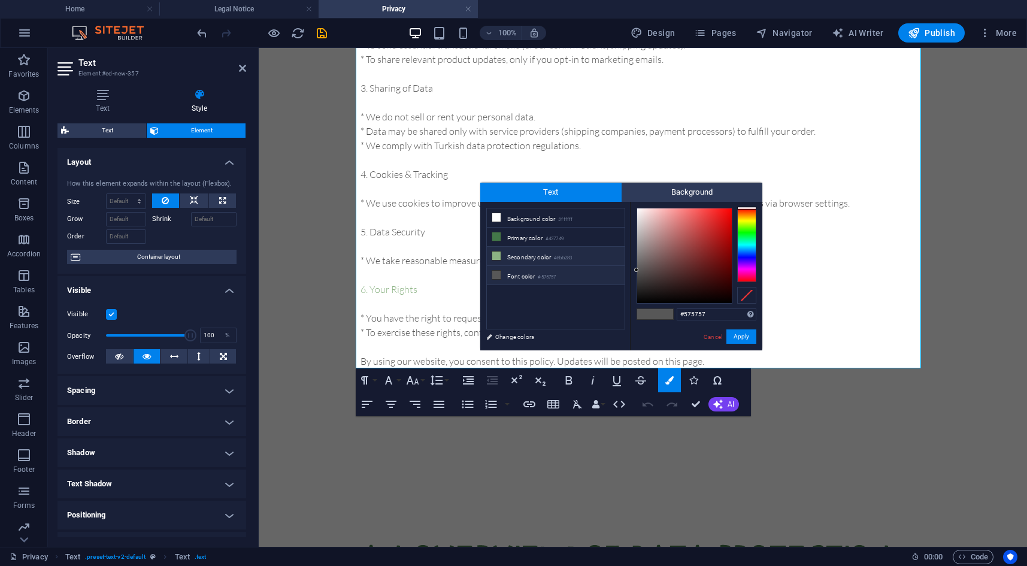
click at [535, 255] on li "Secondary color #8bb283" at bounding box center [556, 256] width 138 height 19
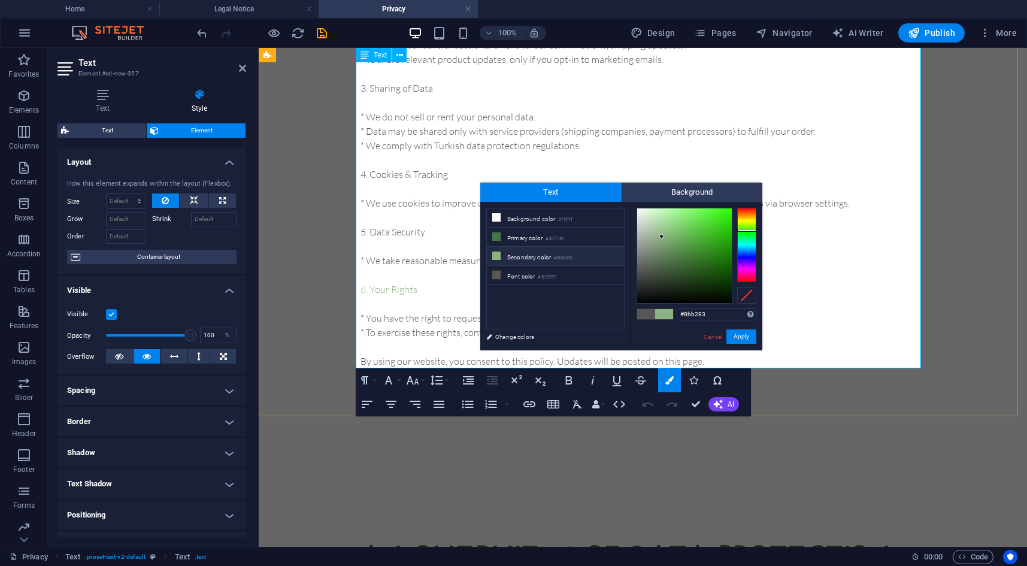
click at [427, 232] on p "​ 5. Data Security ​" at bounding box center [642, 231] width 565 height 14
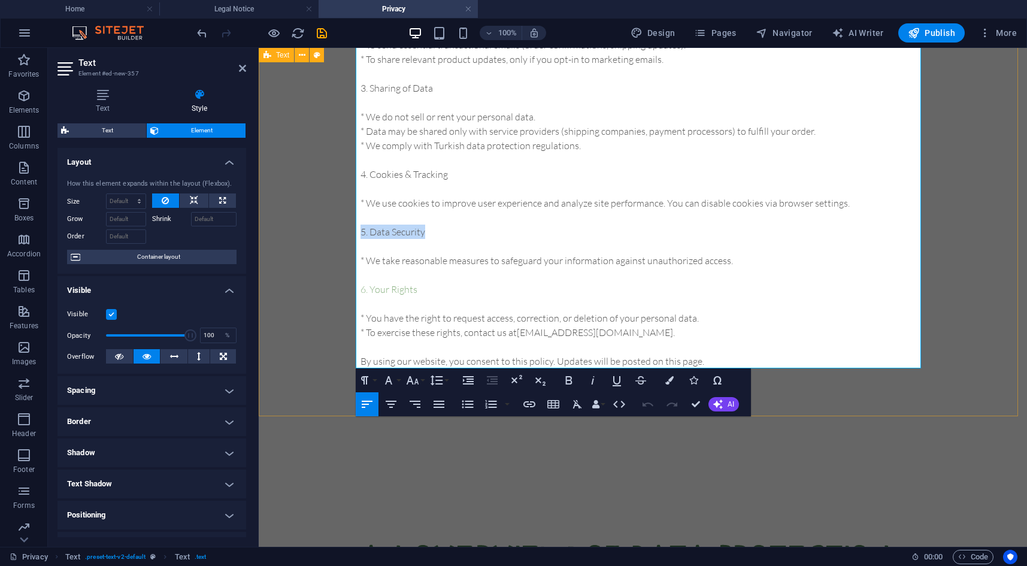
drag, startPoint x: 443, startPoint y: 226, endPoint x: 354, endPoint y: 229, distance: 88.6
click at [354, 229] on div "btrax privacy policy Last updated: [DATE] At BTRAX, your privacy is important t…" at bounding box center [643, 74] width 768 height 683
click at [670, 384] on button "Colors" at bounding box center [669, 380] width 23 height 24
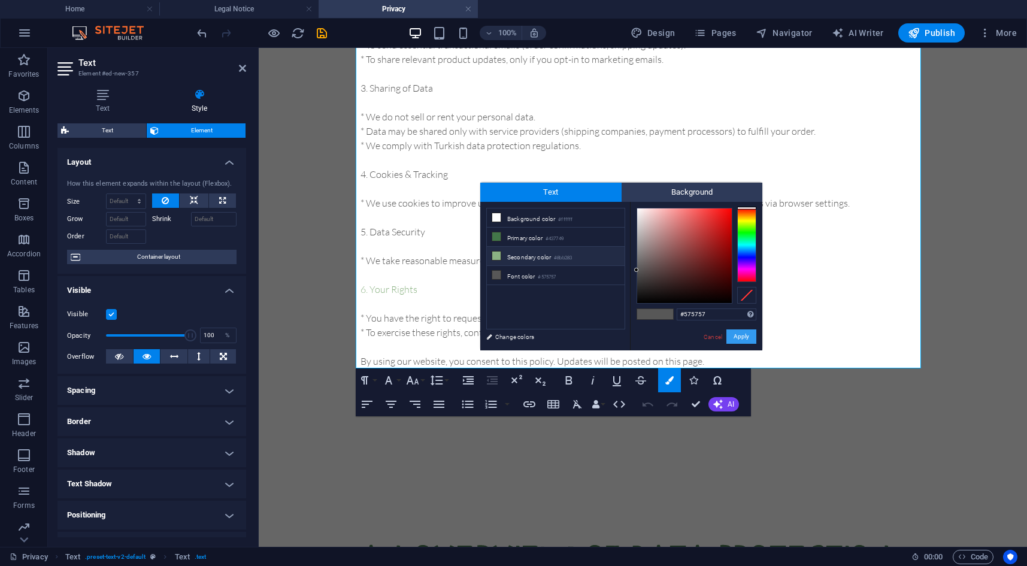
click at [749, 333] on button "Apply" at bounding box center [741, 336] width 30 height 14
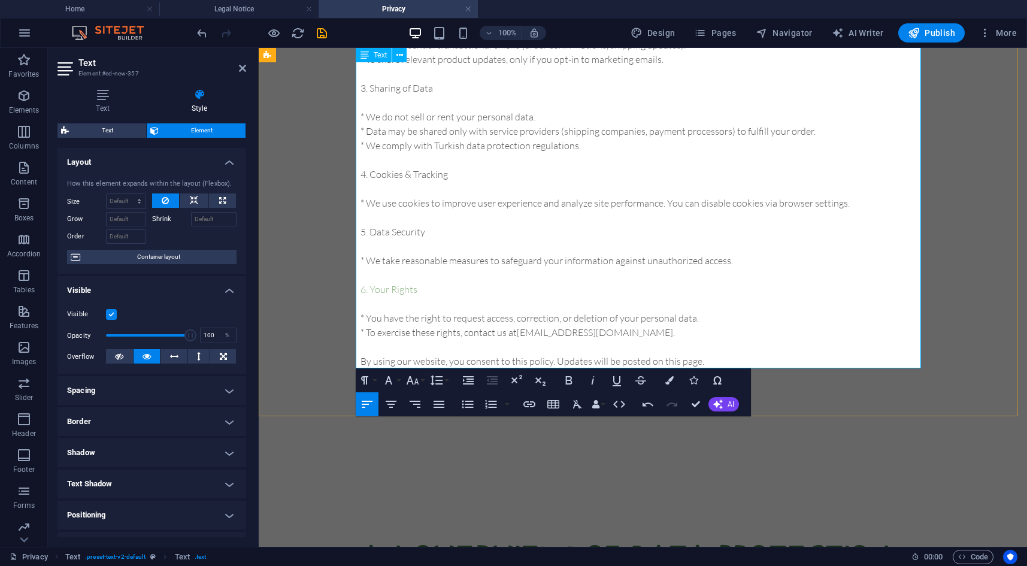
click at [481, 224] on p "5. Data Security" at bounding box center [642, 231] width 565 height 14
drag, startPoint x: 442, startPoint y: 227, endPoint x: 354, endPoint y: 238, distance: 88.1
click at [354, 238] on div "btrax privacy policy Last updated: [DATE] At BTRAX, your privacy is important t…" at bounding box center [643, 74] width 768 height 683
click at [668, 382] on icon "button" at bounding box center [669, 380] width 8 height 8
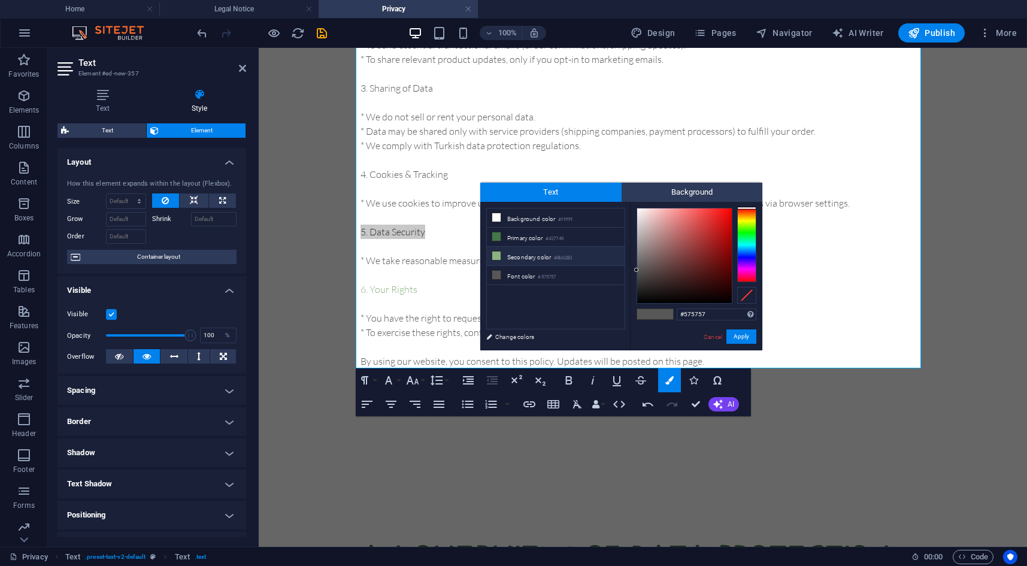
click at [538, 254] on li "Secondary color #8bb283" at bounding box center [556, 256] width 138 height 19
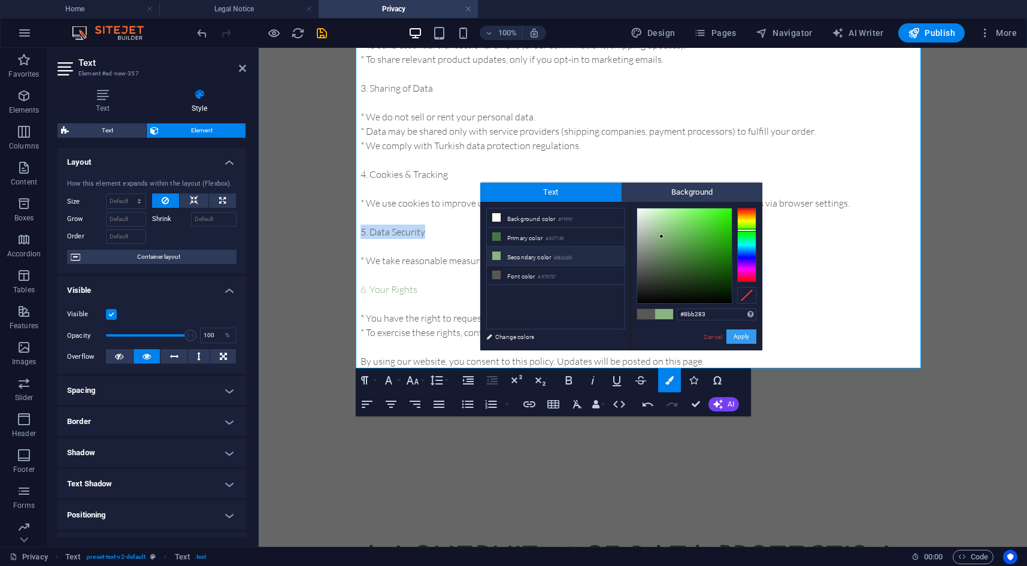
click at [746, 335] on button "Apply" at bounding box center [741, 336] width 30 height 14
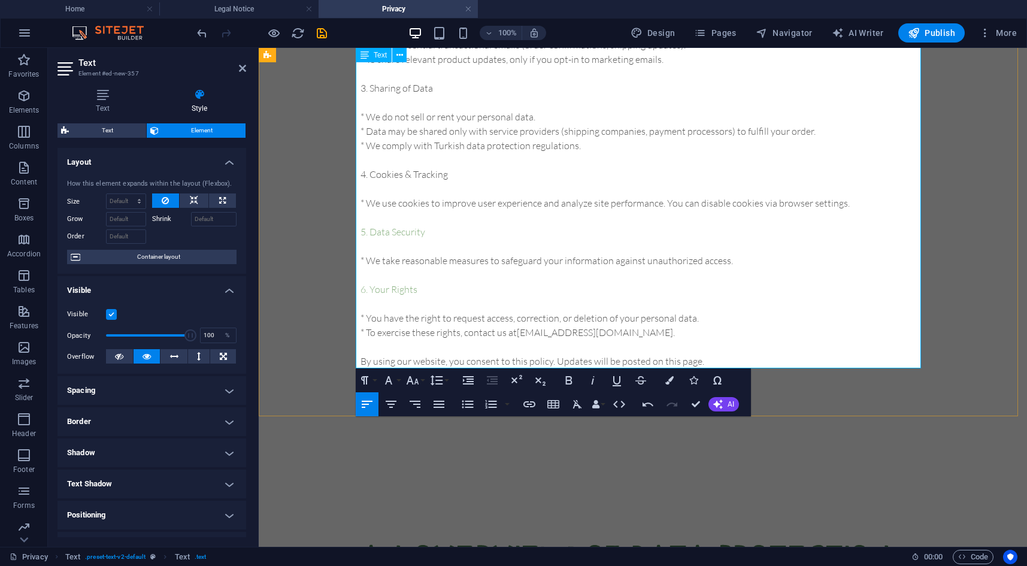
click at [503, 227] on p "5. Data Security" at bounding box center [642, 231] width 565 height 14
click at [509, 256] on p "* We take reasonable measures to safeguard your information against unauthorize…" at bounding box center [642, 260] width 565 height 14
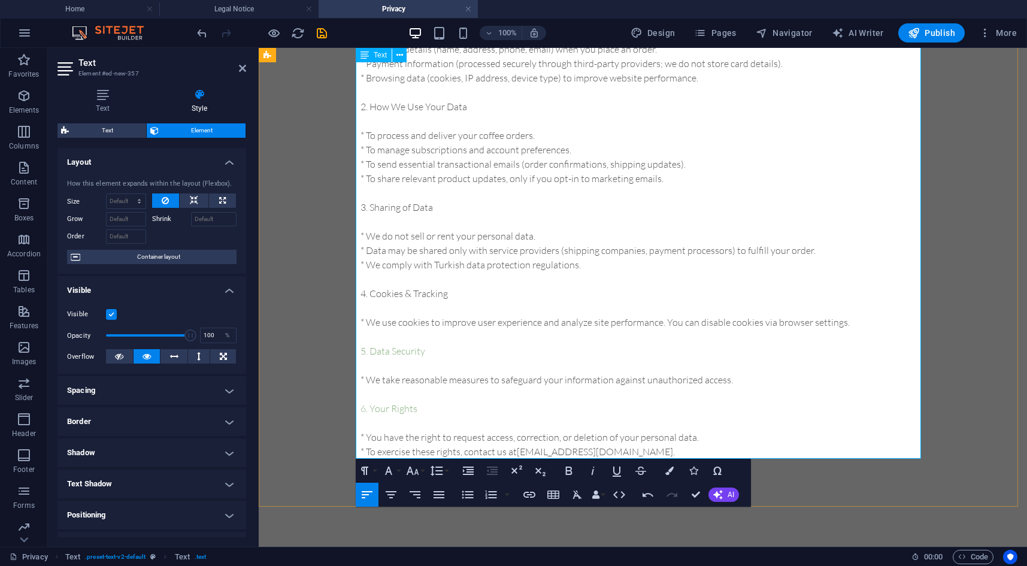
scroll to position [239, 0]
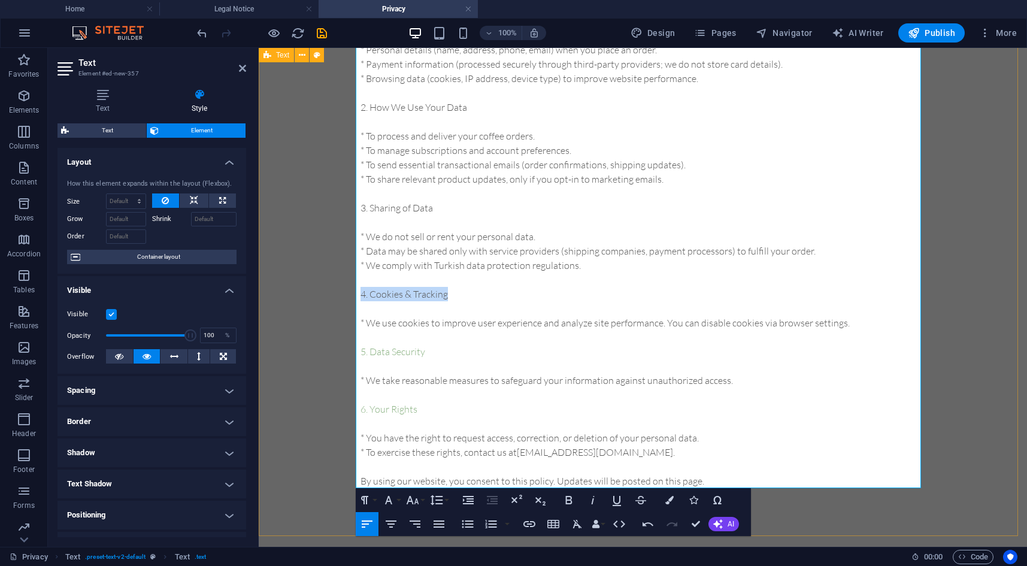
drag, startPoint x: 473, startPoint y: 296, endPoint x: 358, endPoint y: 299, distance: 115.6
click at [353, 299] on div "btrax privacy policy Last updated: [DATE] At BTRAX, your privacy is important t…" at bounding box center [643, 194] width 768 height 683
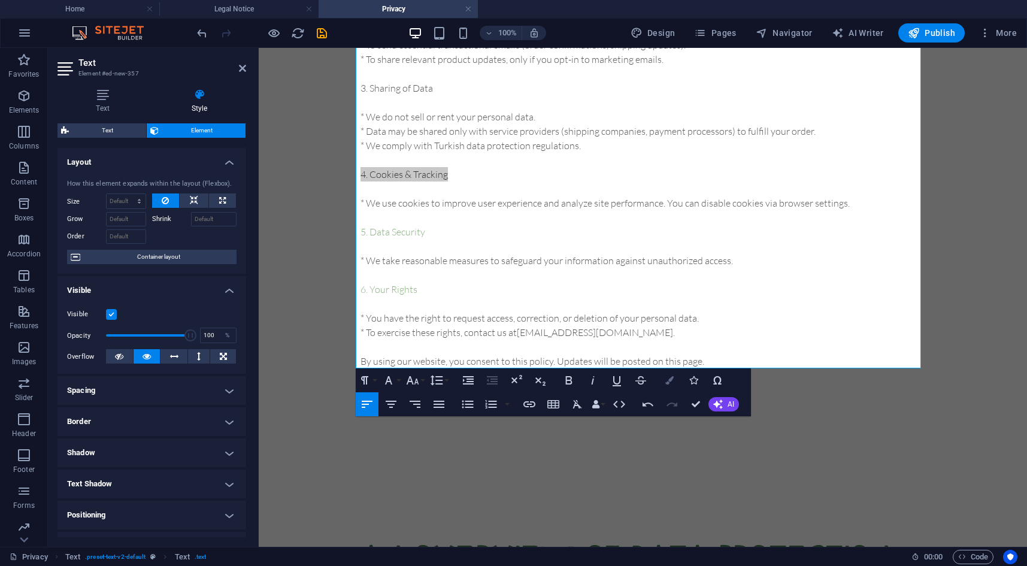
click at [668, 385] on button "Colors" at bounding box center [669, 380] width 23 height 24
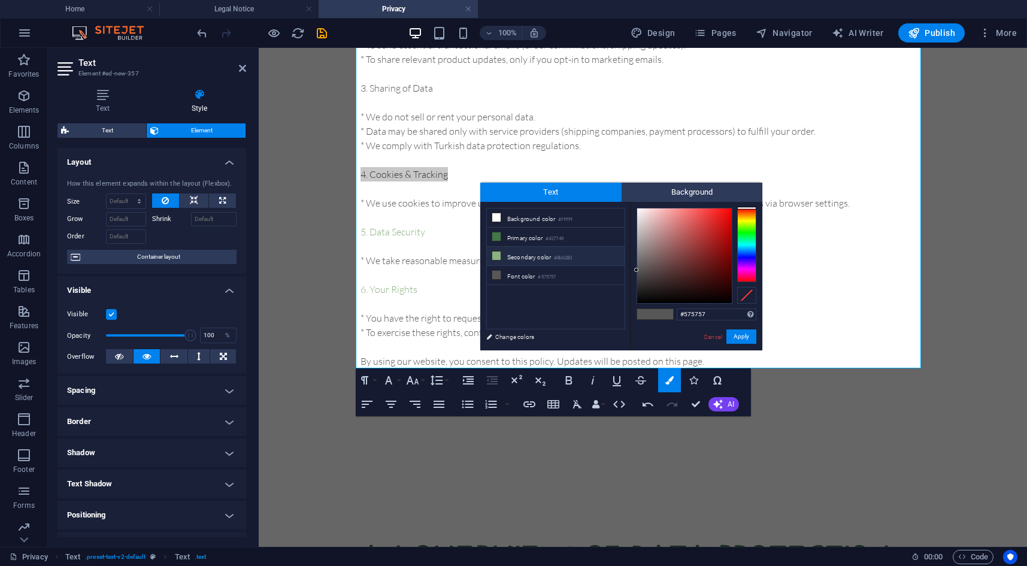
click at [550, 255] on li "Secondary color #8bb283" at bounding box center [556, 256] width 138 height 19
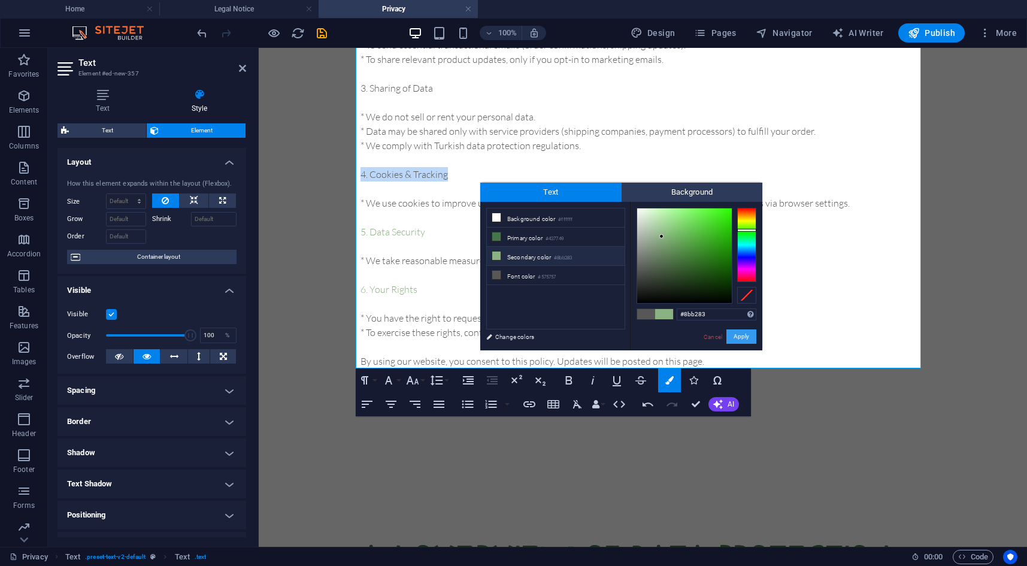
click at [747, 336] on button "Apply" at bounding box center [741, 336] width 30 height 14
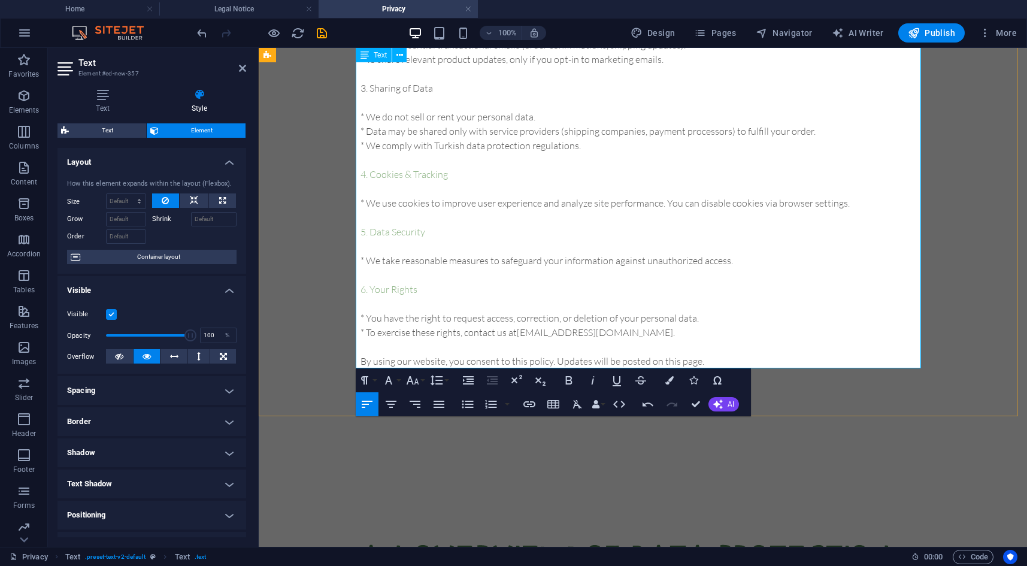
click at [538, 208] on p "* We use cookies to improve user experience and analyze site performance. You c…" at bounding box center [642, 203] width 565 height 14
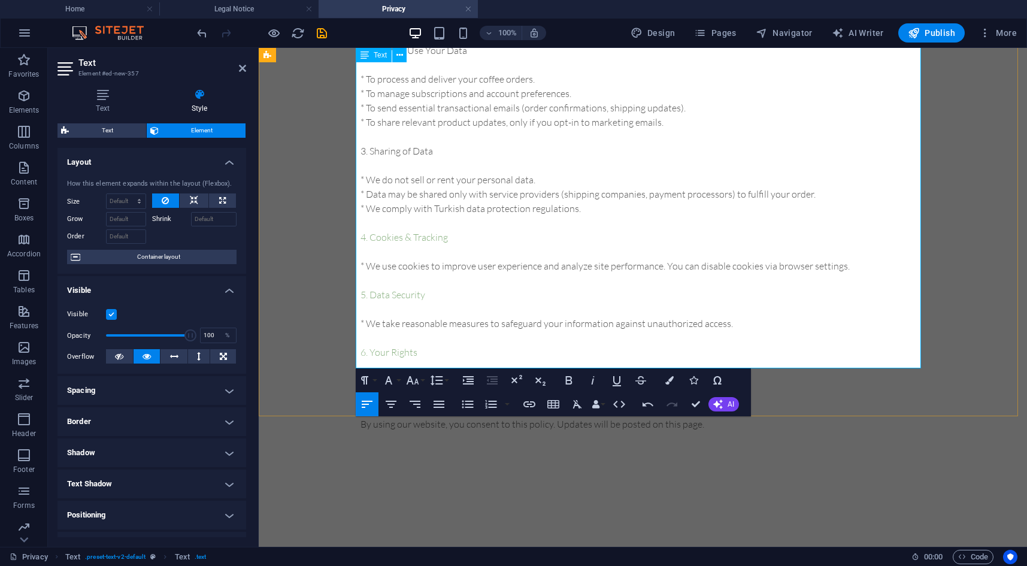
scroll to position [239, 0]
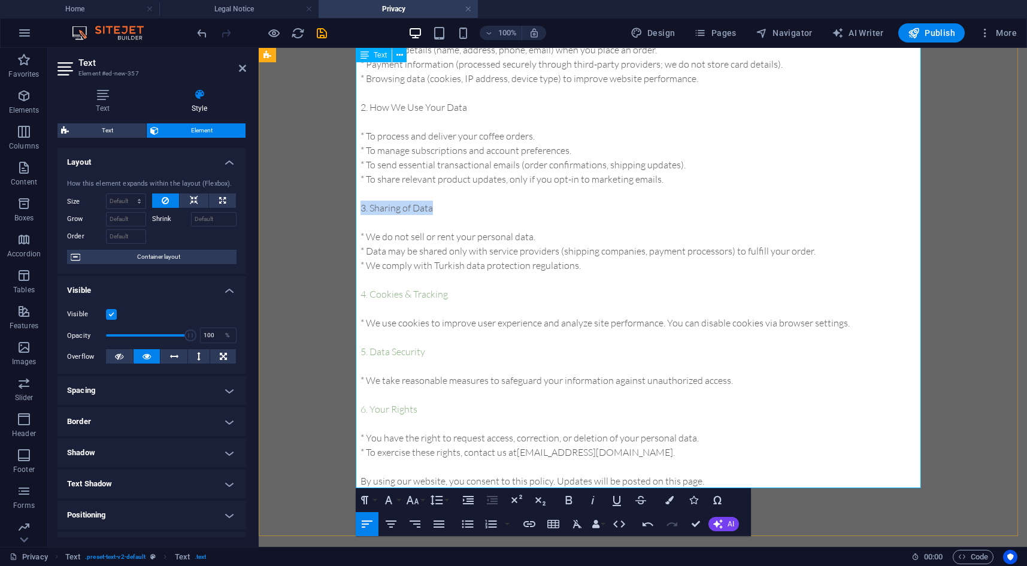
drag, startPoint x: 435, startPoint y: 210, endPoint x: 354, endPoint y: 207, distance: 81.5
click at [354, 207] on div "btrax privacy policy Last updated: [DATE] At BTRAX, your privacy is important t…" at bounding box center [643, 194] width 768 height 683
click at [669, 500] on icon "button" at bounding box center [669, 500] width 8 height 8
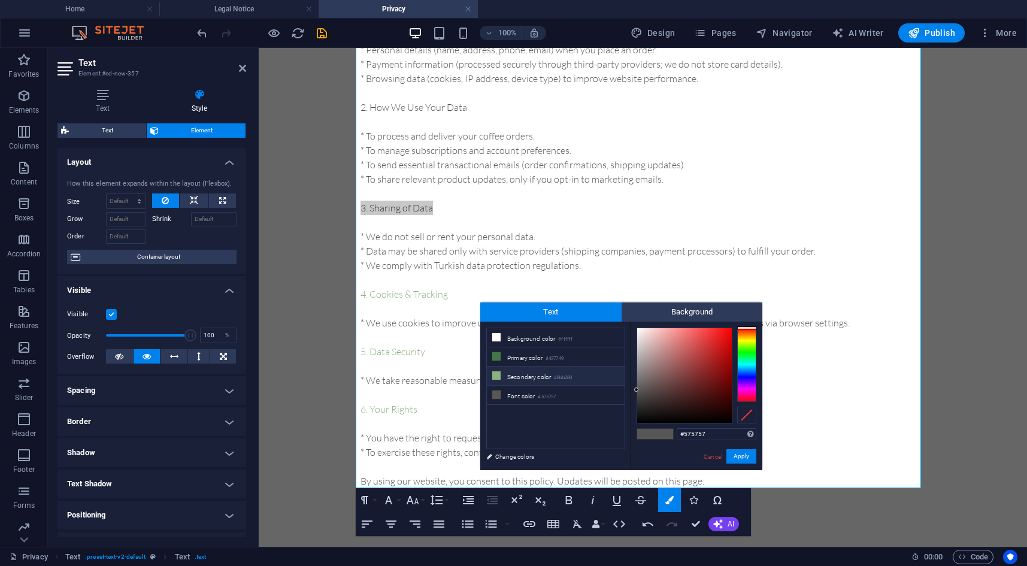
click at [521, 374] on li "Secondary color #8bb283" at bounding box center [556, 375] width 138 height 19
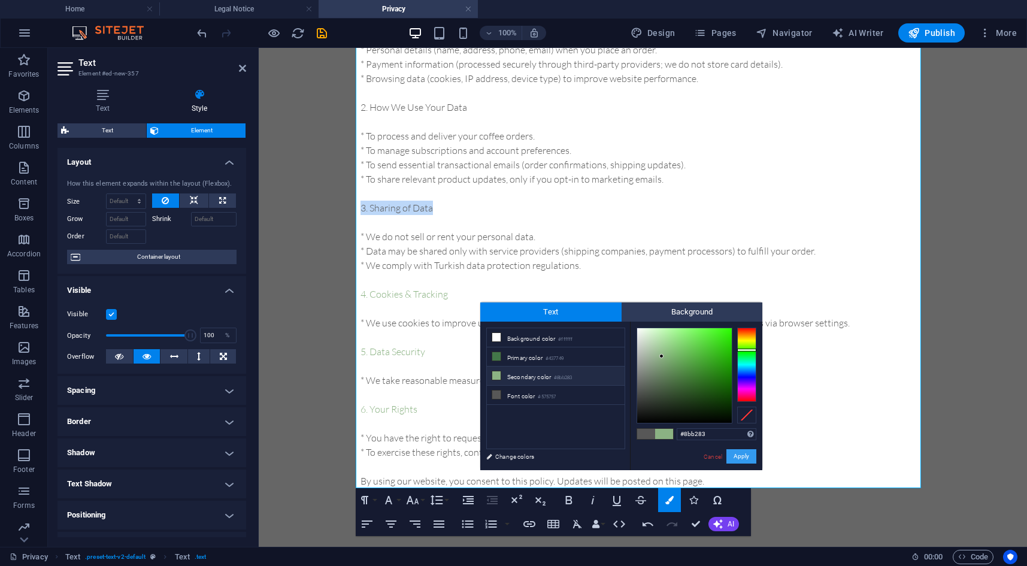
click at [741, 455] on button "Apply" at bounding box center [741, 456] width 30 height 14
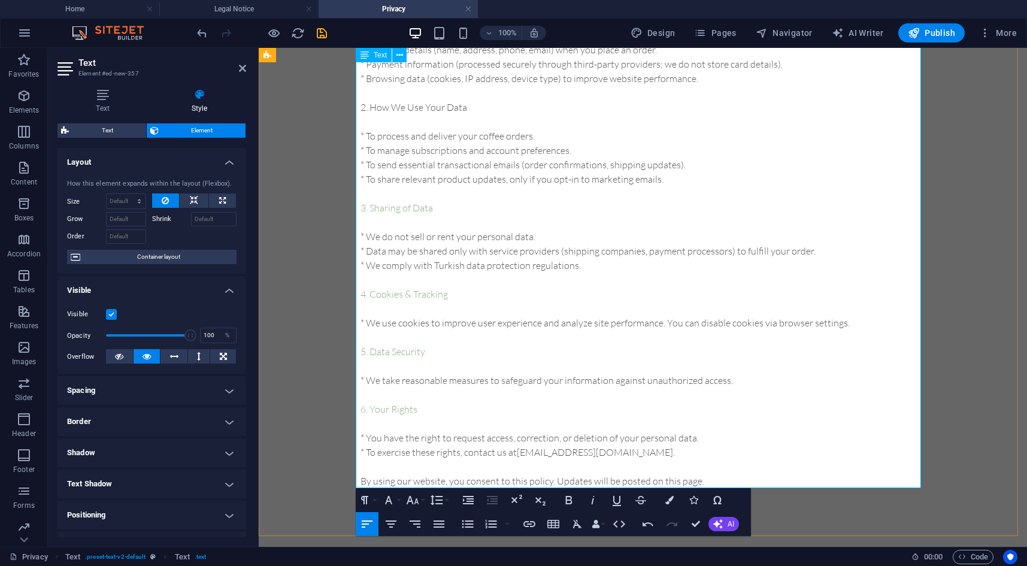
click at [470, 207] on p "3. Sharing of Data" at bounding box center [642, 208] width 565 height 14
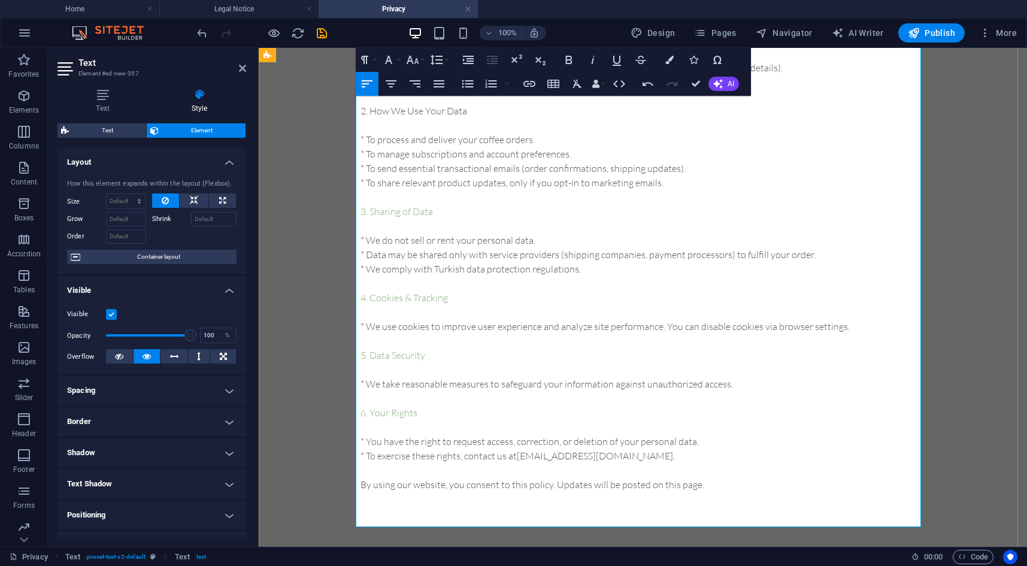
scroll to position [120, 0]
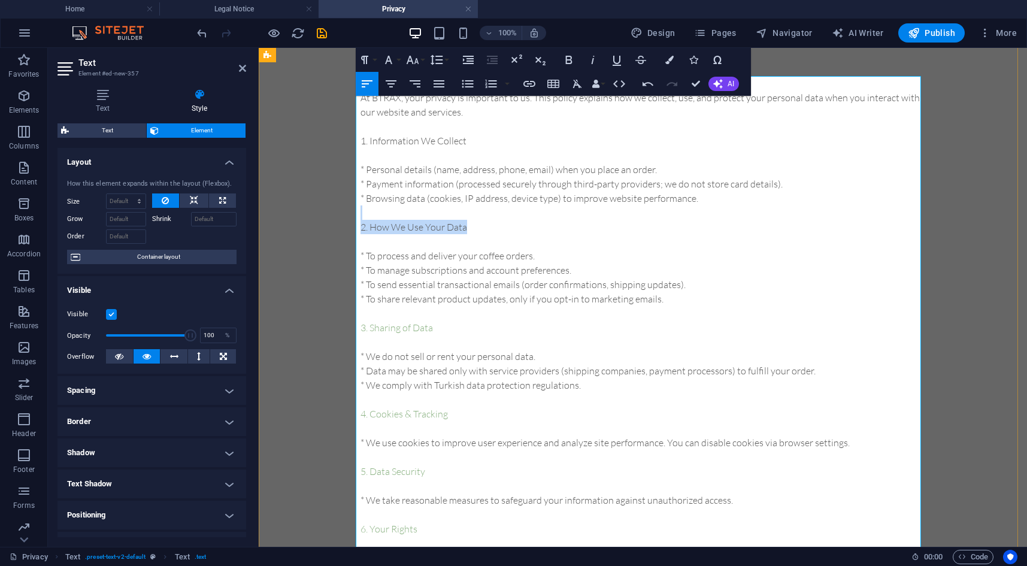
drag, startPoint x: 470, startPoint y: 225, endPoint x: 359, endPoint y: 218, distance: 110.9
click at [360, 218] on div "Last updated: [DATE] At BTRAX, your privacy is important to us. This policy exp…" at bounding box center [642, 342] width 565 height 532
drag, startPoint x: 672, startPoint y: 62, endPoint x: 672, endPoint y: 77, distance: 14.4
click at [672, 62] on icon "button" at bounding box center [669, 60] width 8 height 8
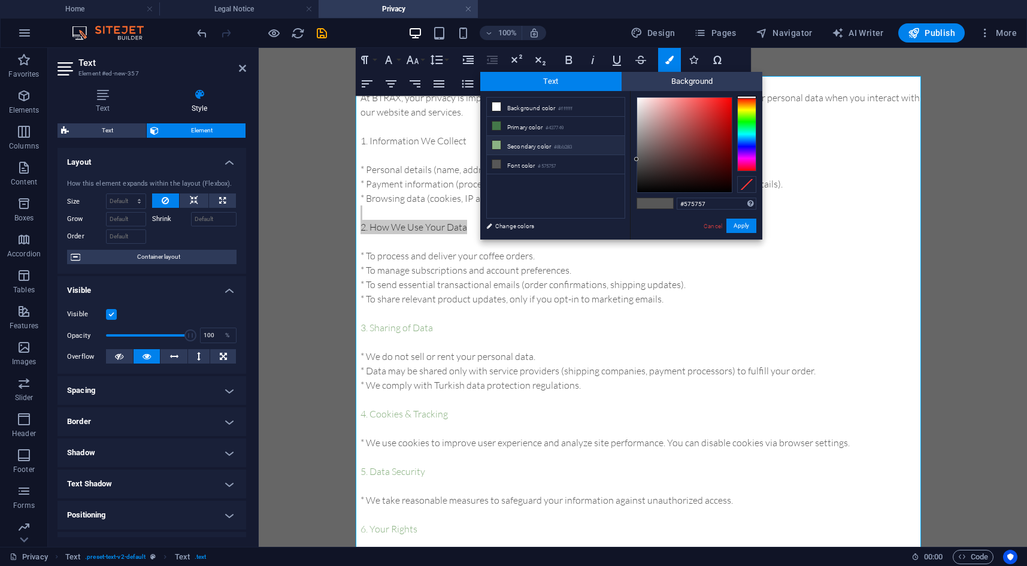
click at [527, 142] on li "Secondary color #8bb283" at bounding box center [556, 145] width 138 height 19
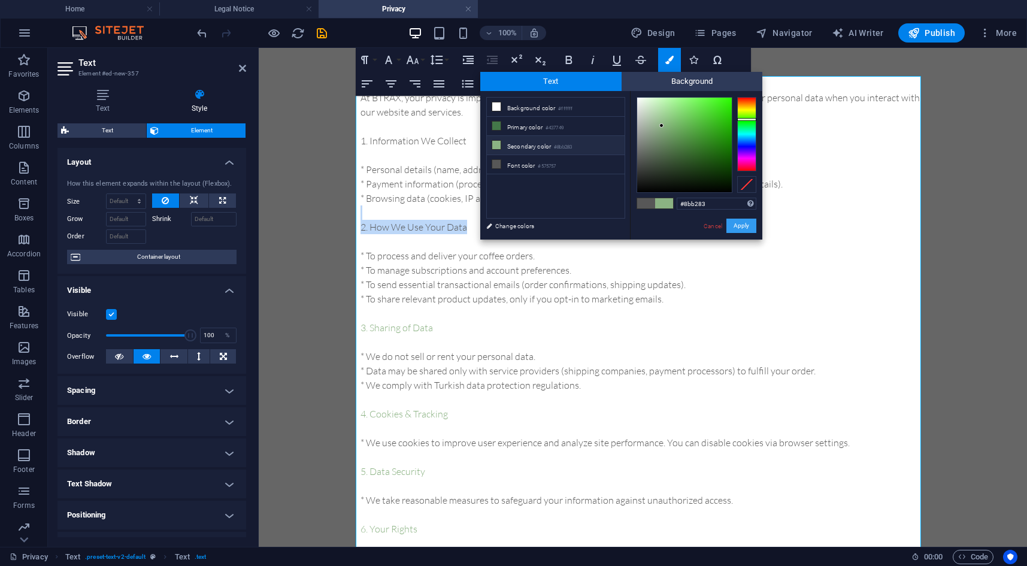
click at [748, 226] on button "Apply" at bounding box center [741, 225] width 30 height 14
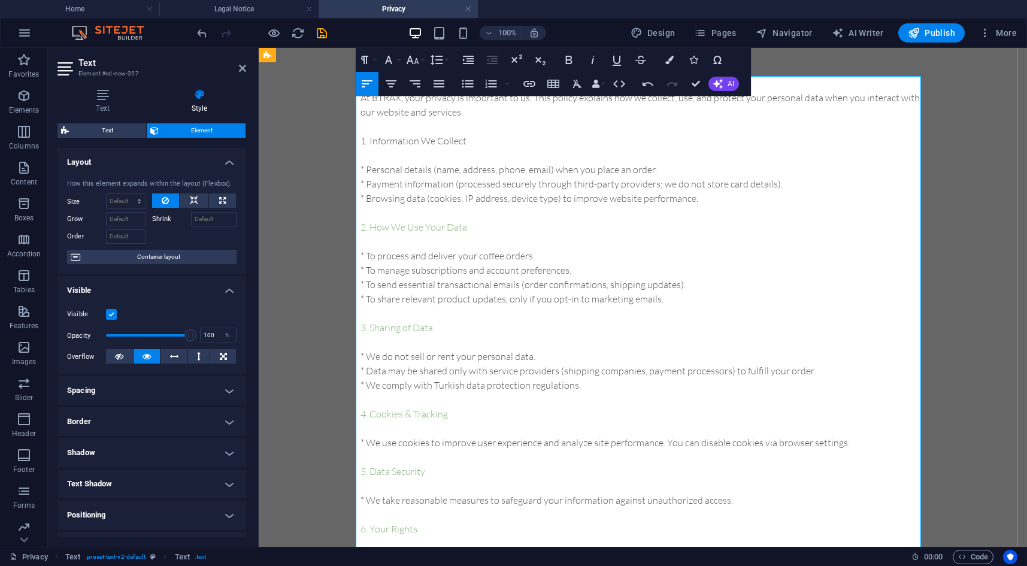
click at [525, 239] on p at bounding box center [642, 241] width 565 height 14
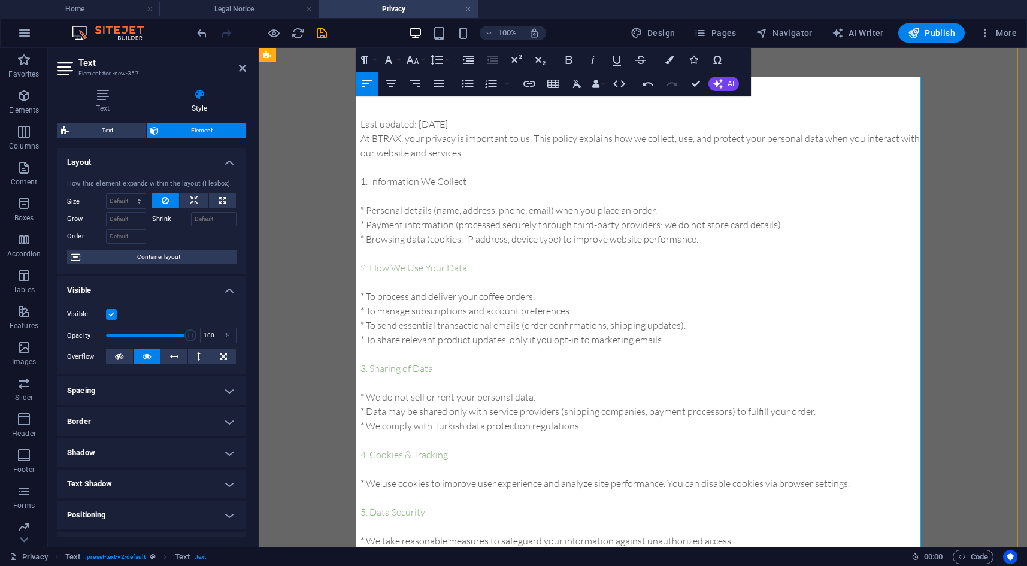
scroll to position [60, 0]
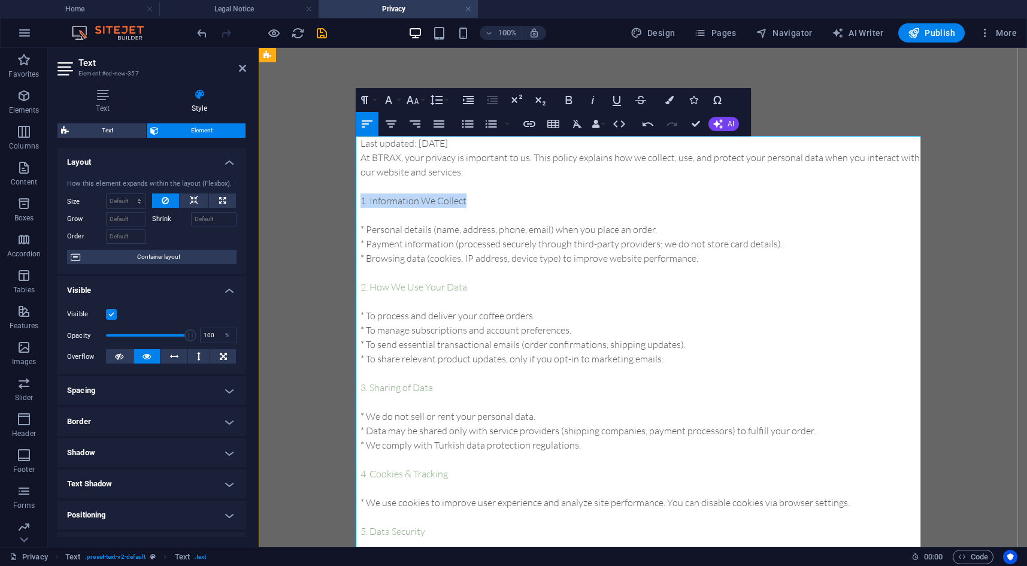
drag, startPoint x: 469, startPoint y: 201, endPoint x: 356, endPoint y: 205, distance: 113.8
click at [360, 205] on p "1. Information We Collect" at bounding box center [642, 200] width 565 height 14
click at [670, 99] on icon "button" at bounding box center [669, 100] width 8 height 8
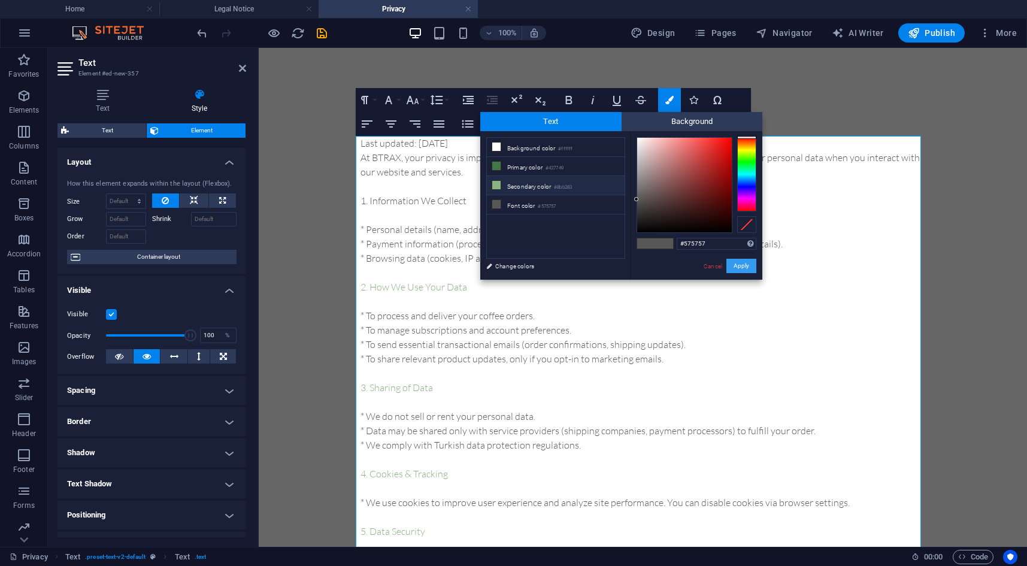
click at [746, 266] on button "Apply" at bounding box center [741, 266] width 30 height 14
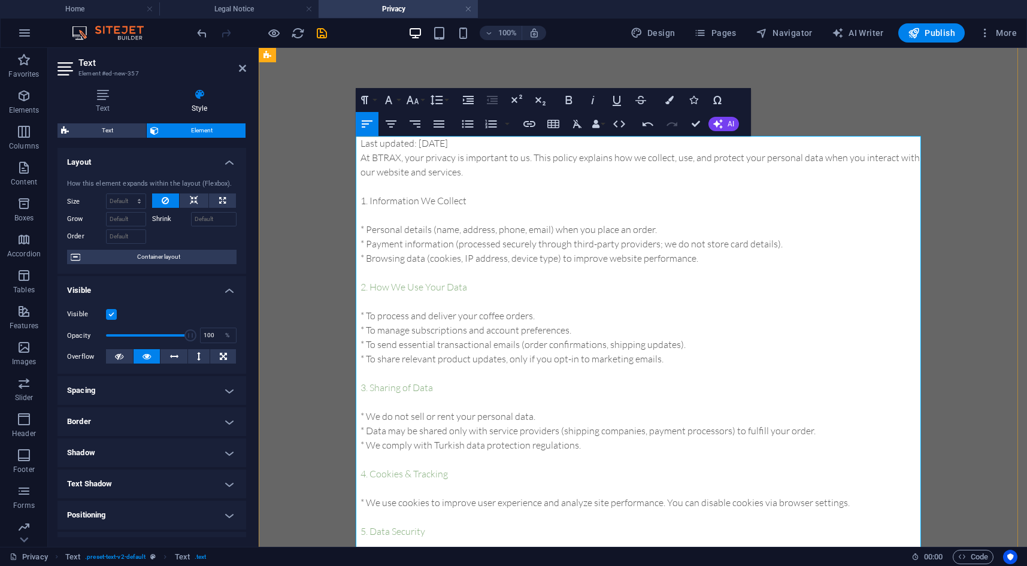
click at [636, 286] on p "2. How We Use Your Data" at bounding box center [642, 287] width 565 height 14
drag, startPoint x: 478, startPoint y: 206, endPoint x: 351, endPoint y: 199, distance: 126.5
click at [351, 199] on div "btrax privacy policy Last updated: [DATE] At BTRAX, your privacy is important t…" at bounding box center [643, 373] width 768 height 683
click at [666, 104] on icon "button" at bounding box center [669, 100] width 8 height 8
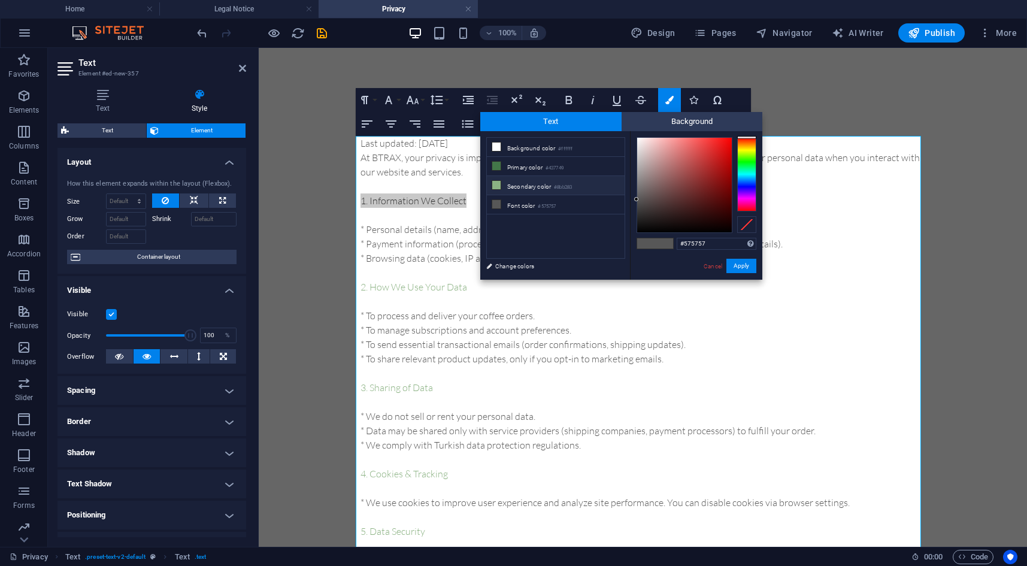
click at [557, 187] on small "#8bb283" at bounding box center [563, 187] width 18 height 8
type input "#8bb283"
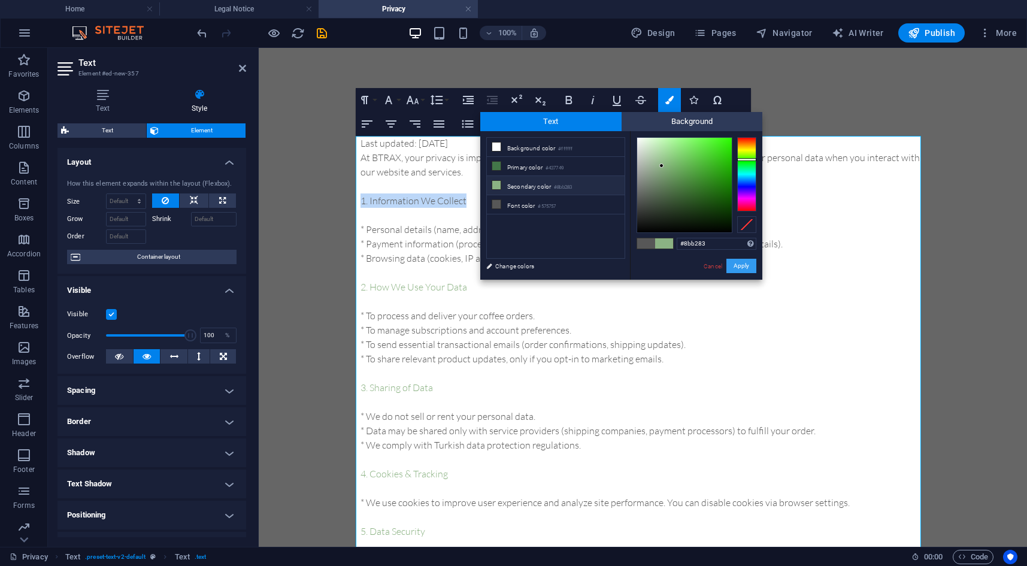
click at [748, 263] on button "Apply" at bounding box center [741, 266] width 30 height 14
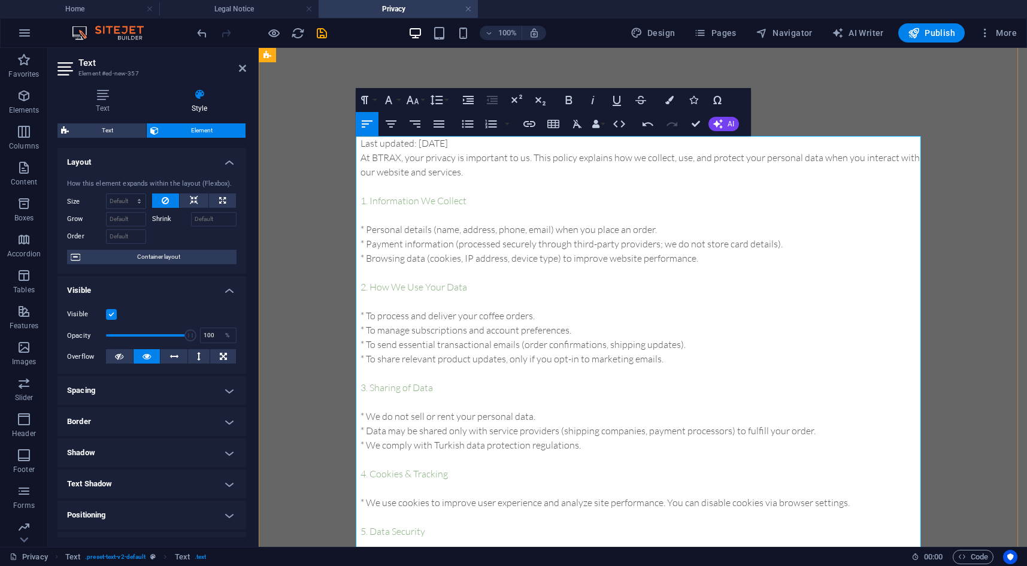
click at [606, 208] on p at bounding box center [642, 215] width 565 height 14
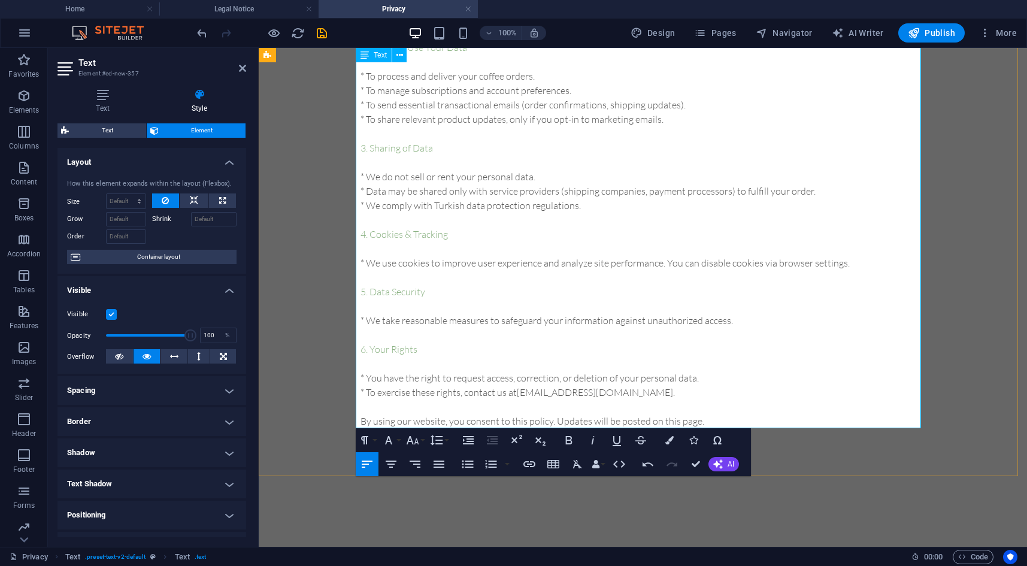
scroll to position [539, 0]
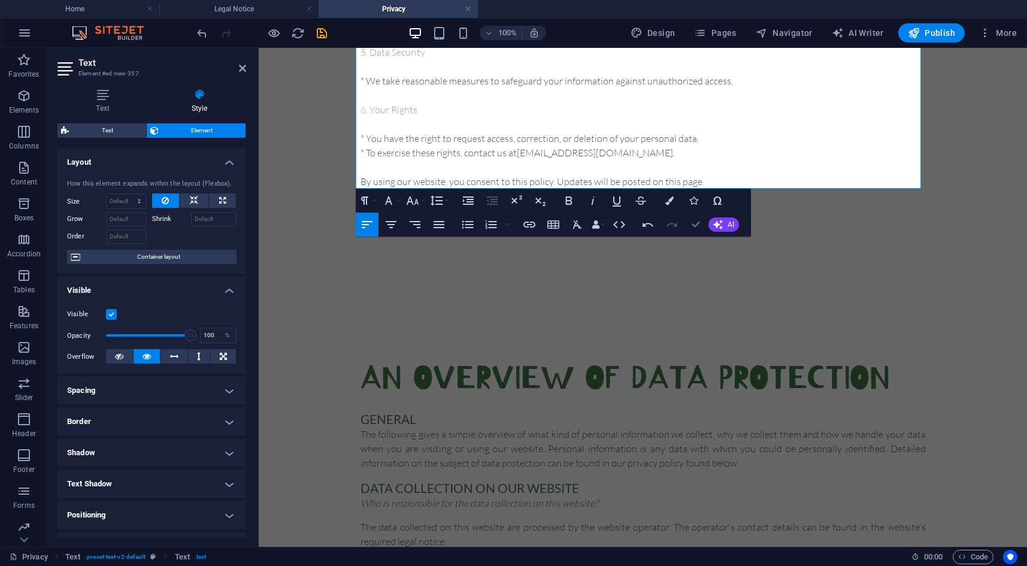
drag, startPoint x: 691, startPoint y: 224, endPoint x: 642, endPoint y: 179, distance: 67.4
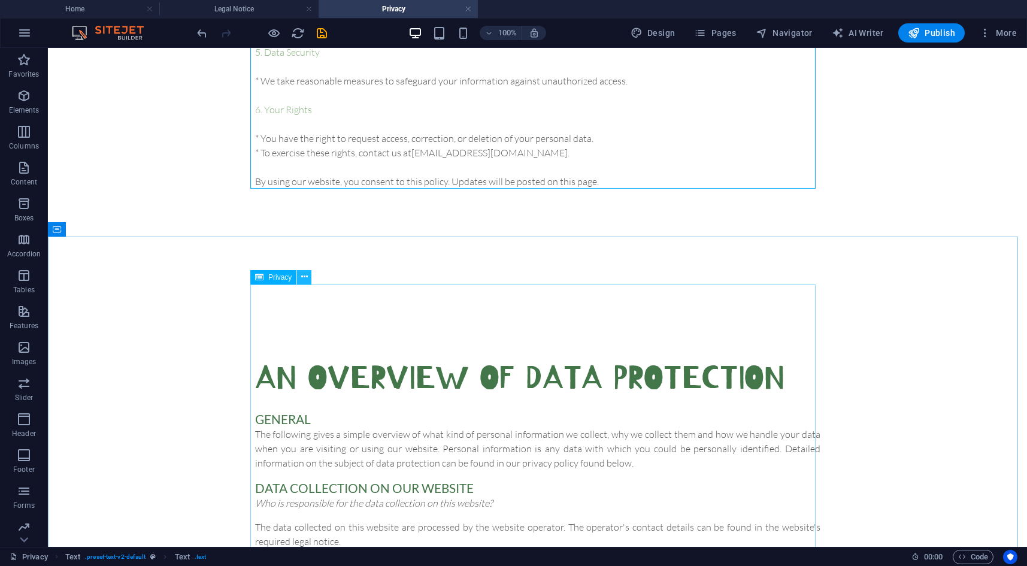
click at [306, 276] on icon at bounding box center [304, 277] width 7 height 13
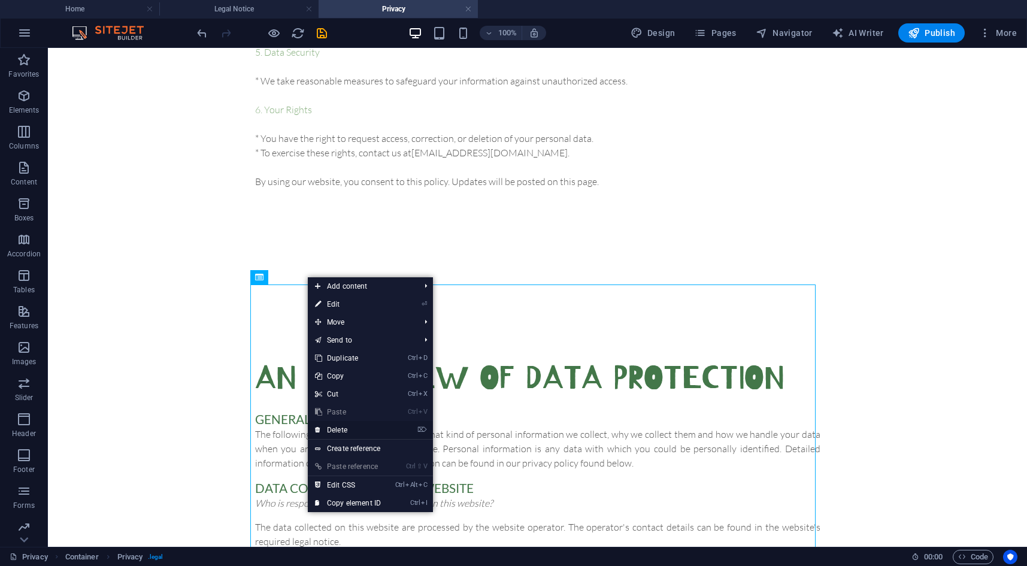
click at [347, 425] on link "⌦ Delete" at bounding box center [348, 430] width 80 height 18
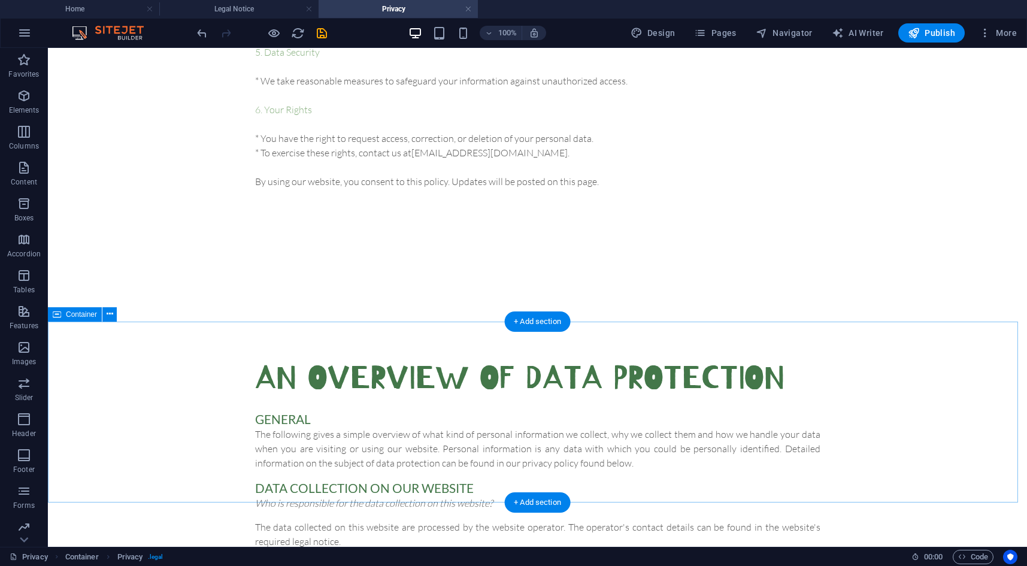
scroll to position [454, 0]
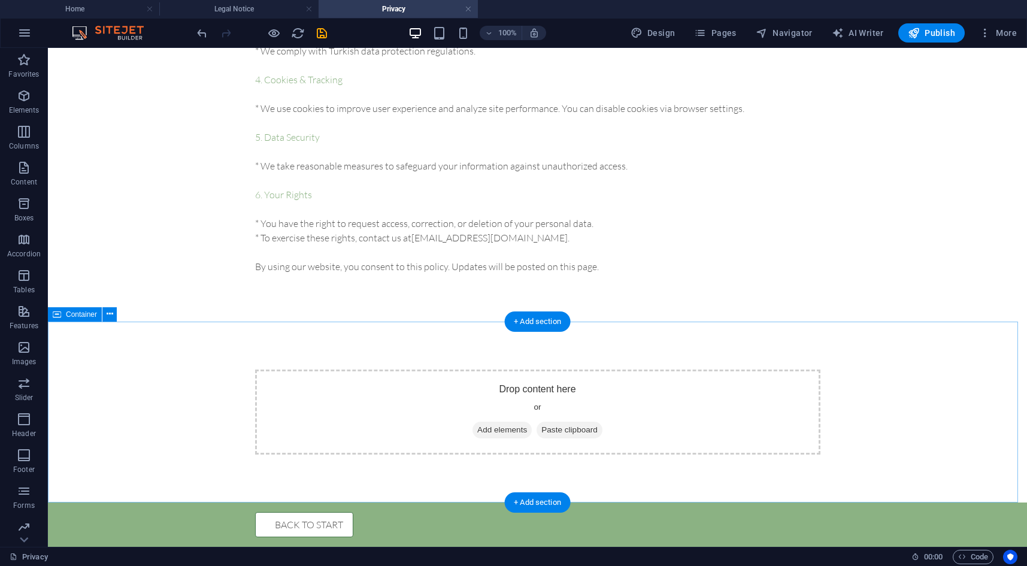
click at [326, 395] on div "Drop content here or Add elements Paste clipboard" at bounding box center [537, 411] width 565 height 85
click at [722, 390] on div "Drop content here or Add elements Paste clipboard" at bounding box center [537, 411] width 565 height 85
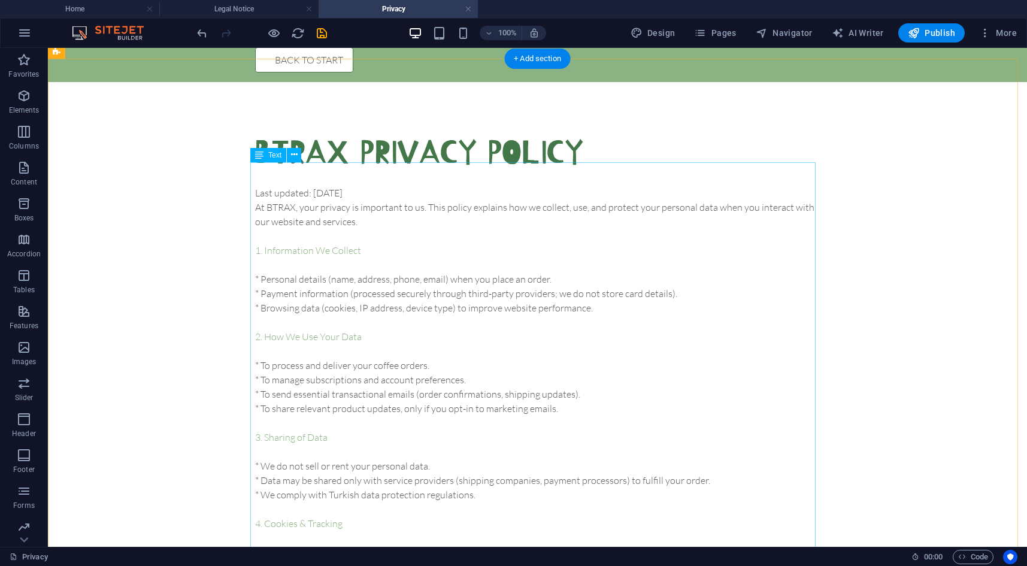
scroll to position [0, 0]
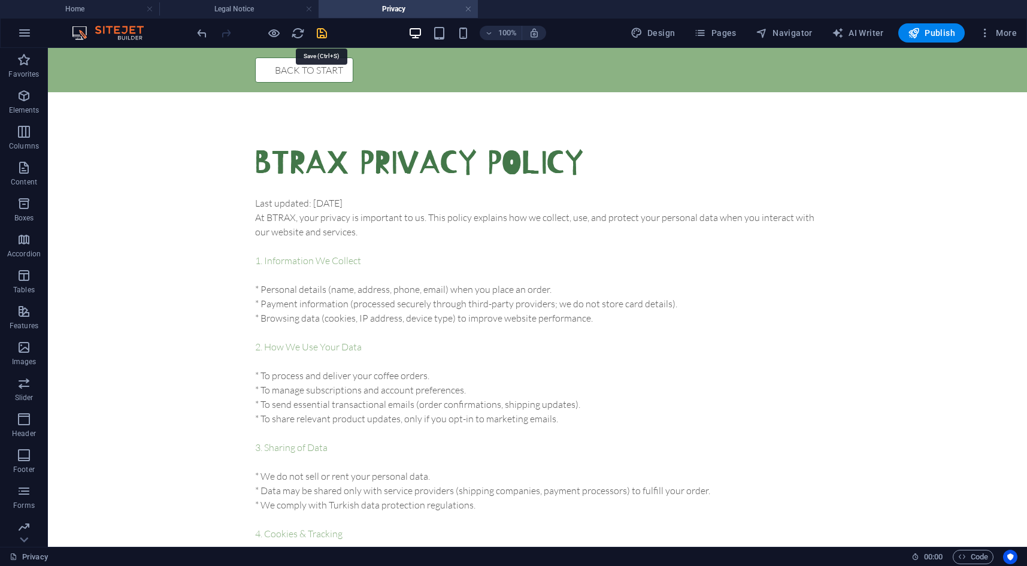
click at [321, 38] on icon "save" at bounding box center [322, 33] width 14 height 14
click at [718, 28] on span "Pages" at bounding box center [715, 33] width 42 height 12
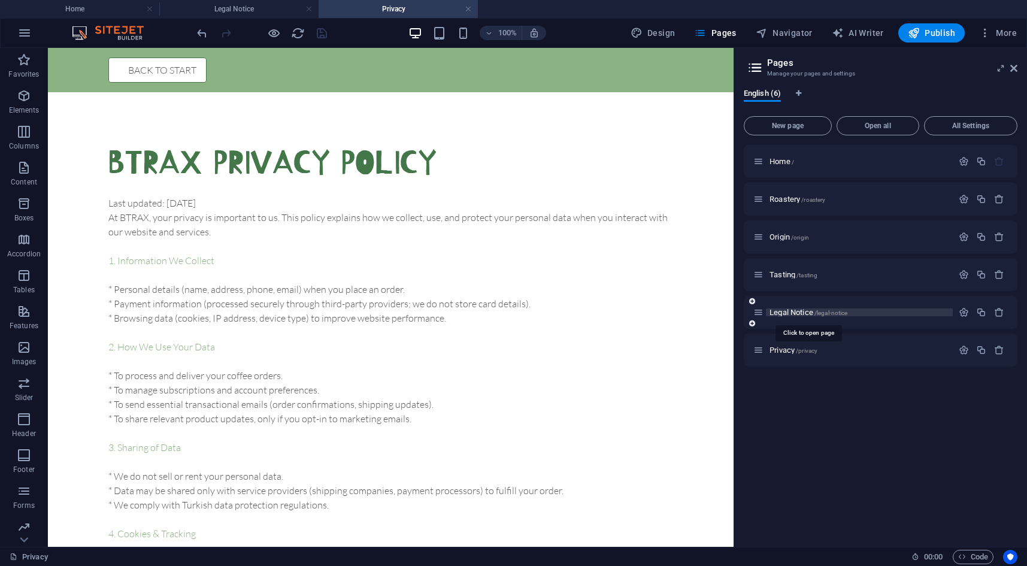
click at [798, 311] on span "Legal Notice /legal-notice" at bounding box center [808, 312] width 78 height 9
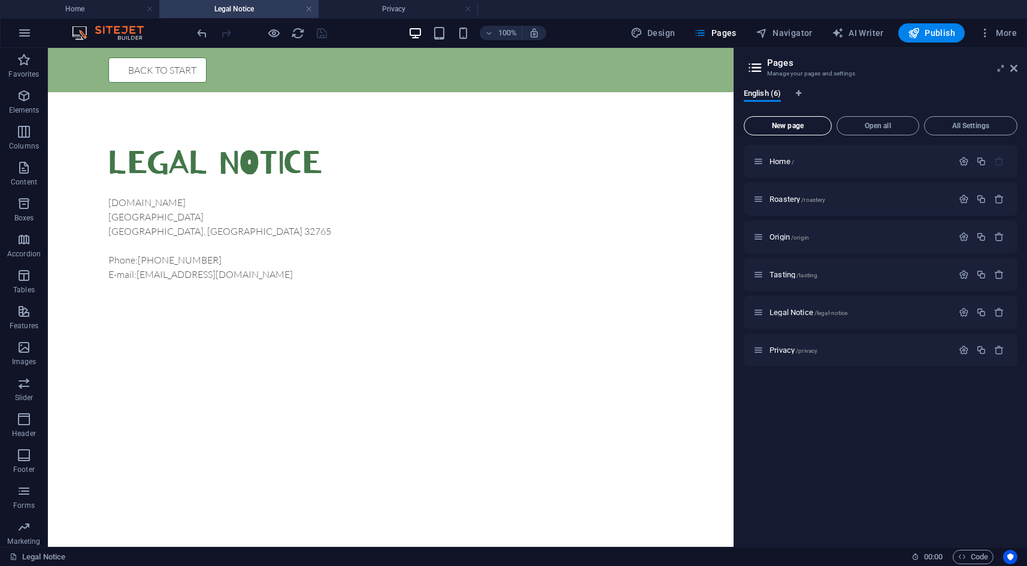
click at [799, 127] on span "New page" at bounding box center [787, 125] width 77 height 7
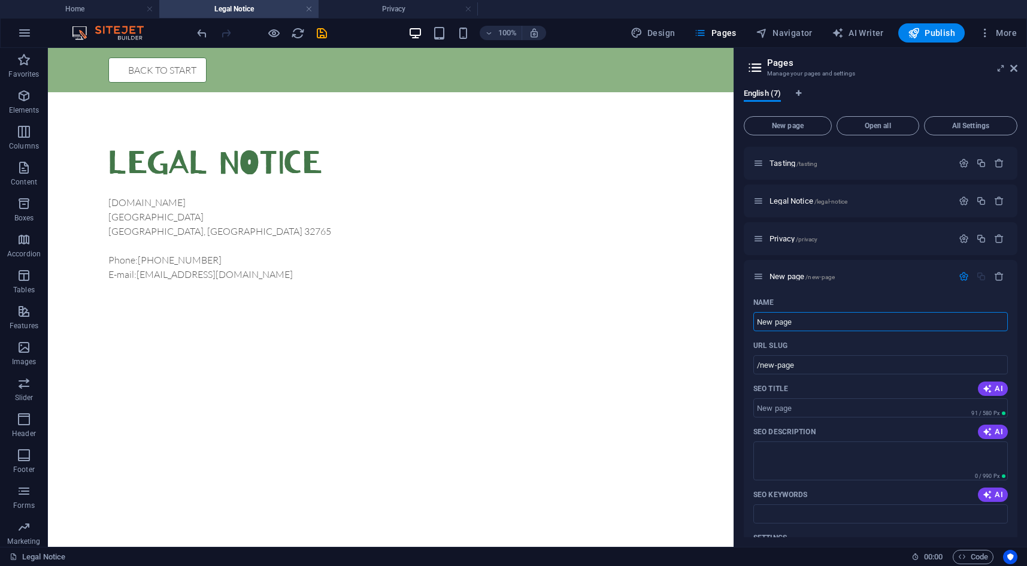
scroll to position [60, 0]
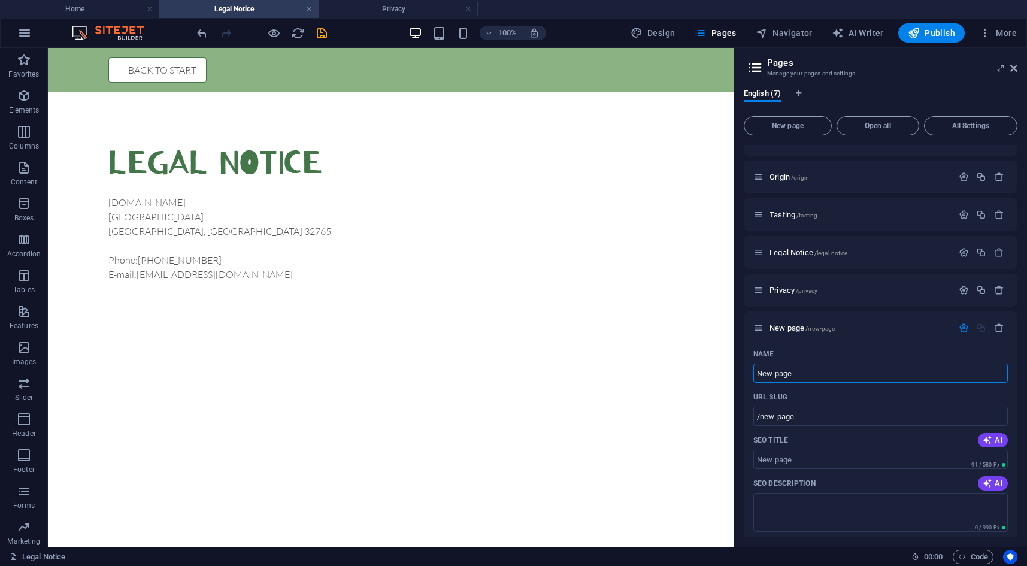
click at [537, 329] on html "Skip to main content Back to start Legal Notice [DOMAIN_NAME] [STREET_ADDRESS] …" at bounding box center [390, 188] width 685 height 281
click at [997, 326] on icon "button" at bounding box center [999, 328] width 10 height 10
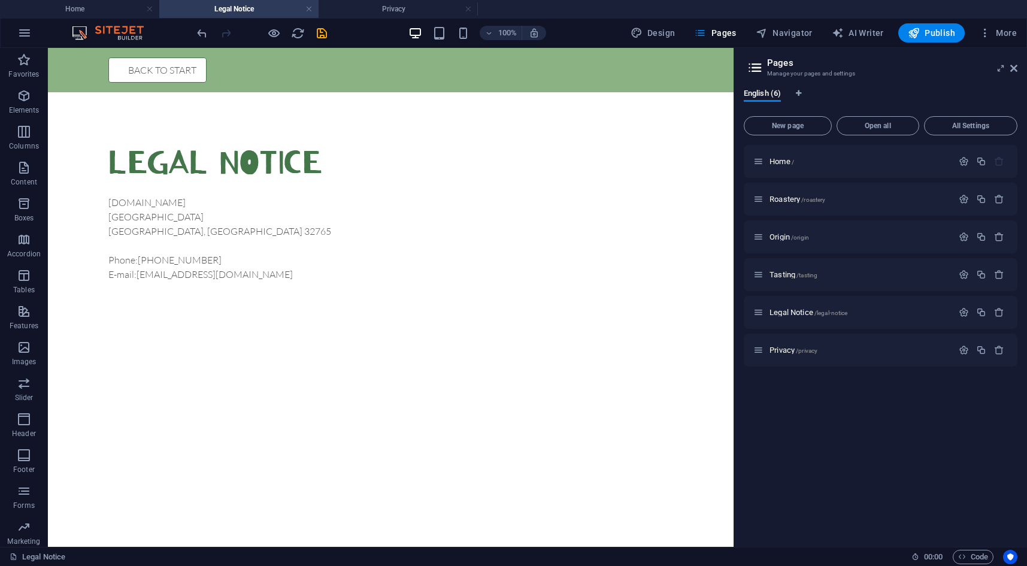
scroll to position [0, 0]
click at [227, 253] on div "[DOMAIN_NAME][STREET_ADDRESS] Phone: [PHONE_NUMBER] E-mail: [EMAIL_ADDRESS][DOM…" at bounding box center [390, 238] width 565 height 86
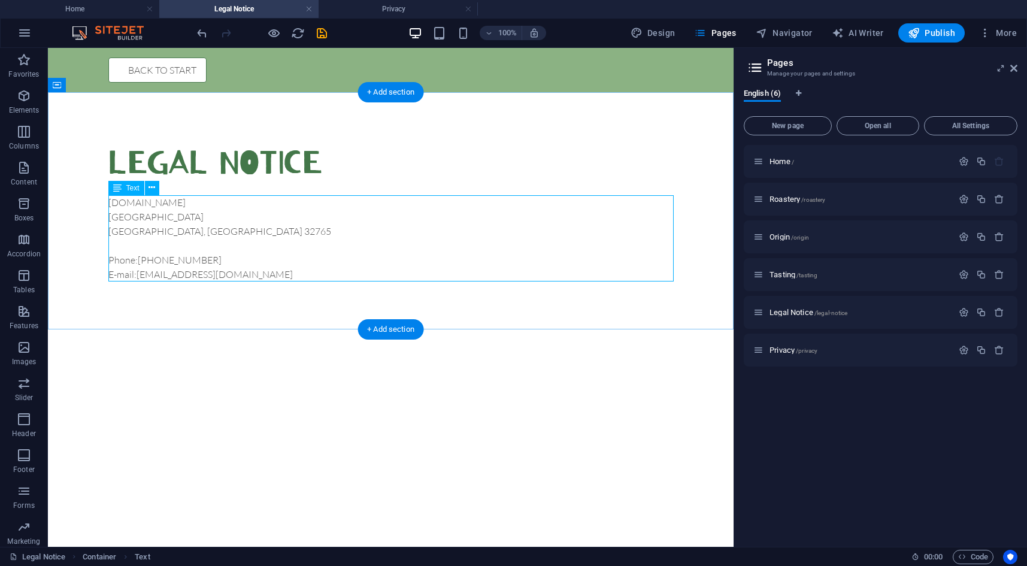
click at [180, 232] on div "[DOMAIN_NAME][STREET_ADDRESS] Phone: [PHONE_NUMBER] E-mail: [EMAIL_ADDRESS][DOM…" at bounding box center [390, 238] width 565 height 86
click at [181, 232] on div "[DOMAIN_NAME][STREET_ADDRESS] Phone: [PHONE_NUMBER] E-mail: [EMAIL_ADDRESS][DOM…" at bounding box center [390, 238] width 565 height 86
click at [383, 328] on div "+ Add section" at bounding box center [390, 329] width 66 height 20
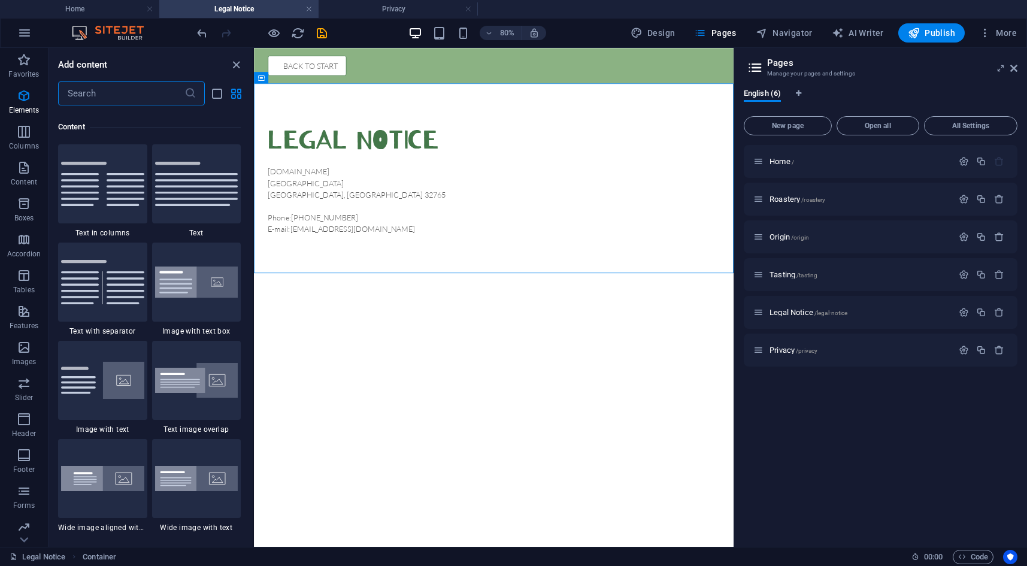
scroll to position [2094, 0]
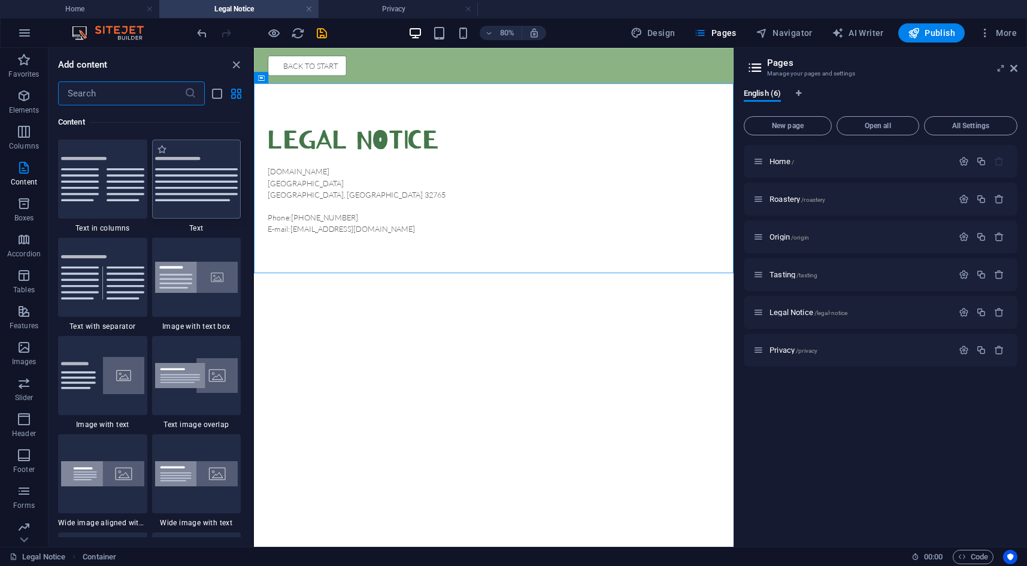
click at [214, 196] on img at bounding box center [196, 179] width 83 height 44
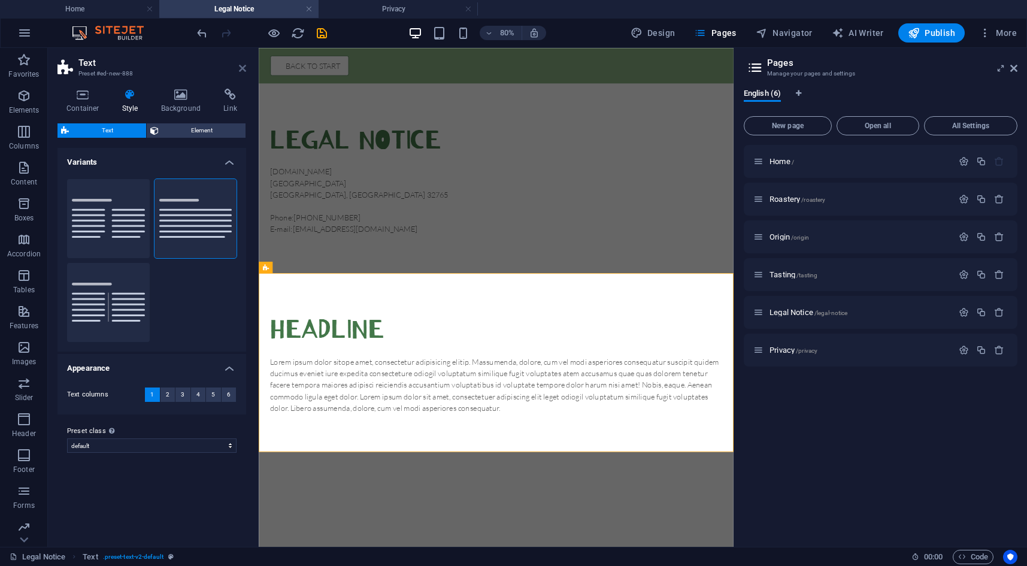
drag, startPoint x: 242, startPoint y: 68, endPoint x: 195, endPoint y: 23, distance: 64.8
click at [242, 68] on icon at bounding box center [242, 68] width 7 height 10
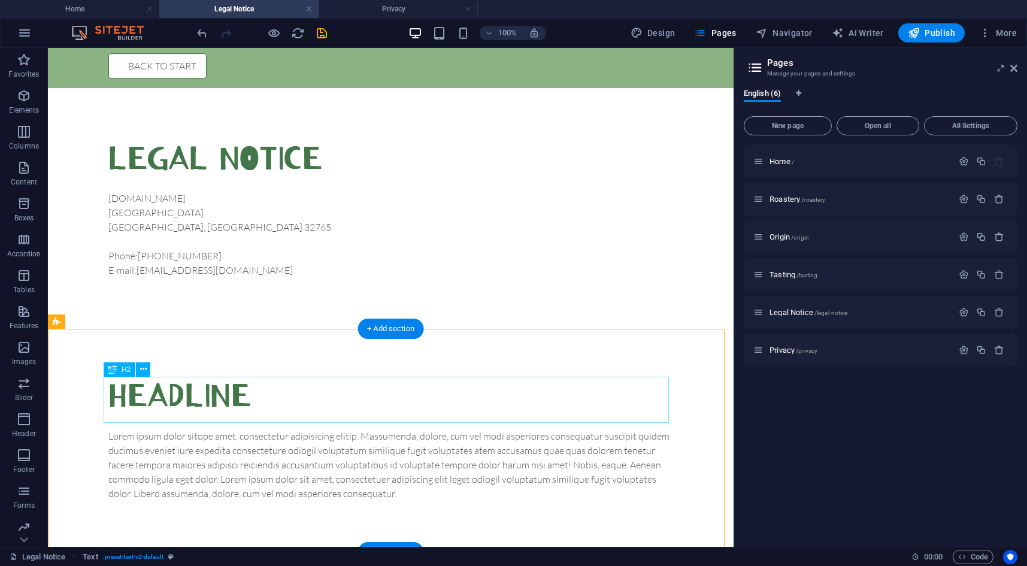
scroll to position [6, 0]
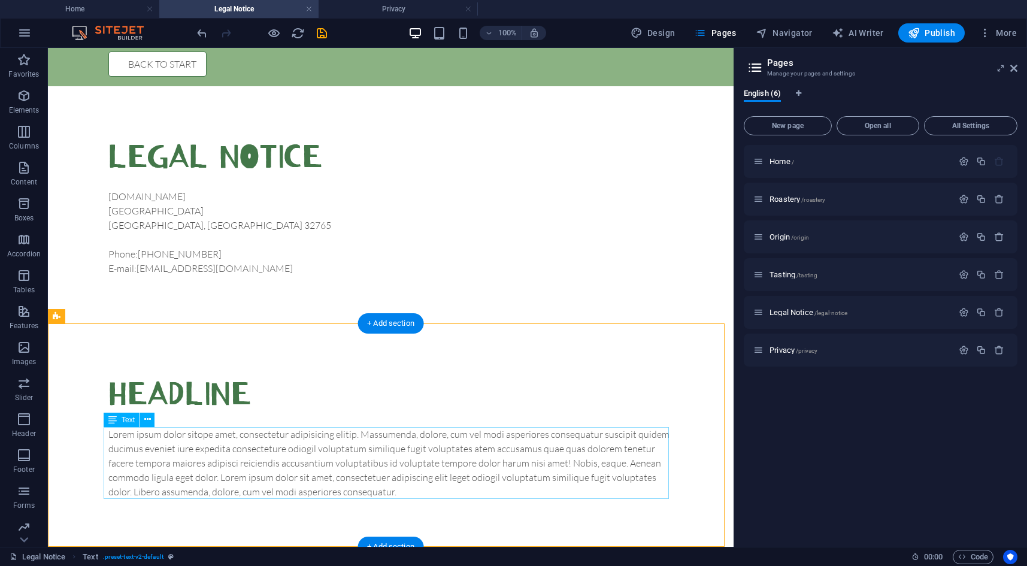
click at [266, 454] on div "Lorem ipsum dolor sitope amet, consectetur adipisicing elitip. Massumenda, dolo…" at bounding box center [390, 463] width 565 height 72
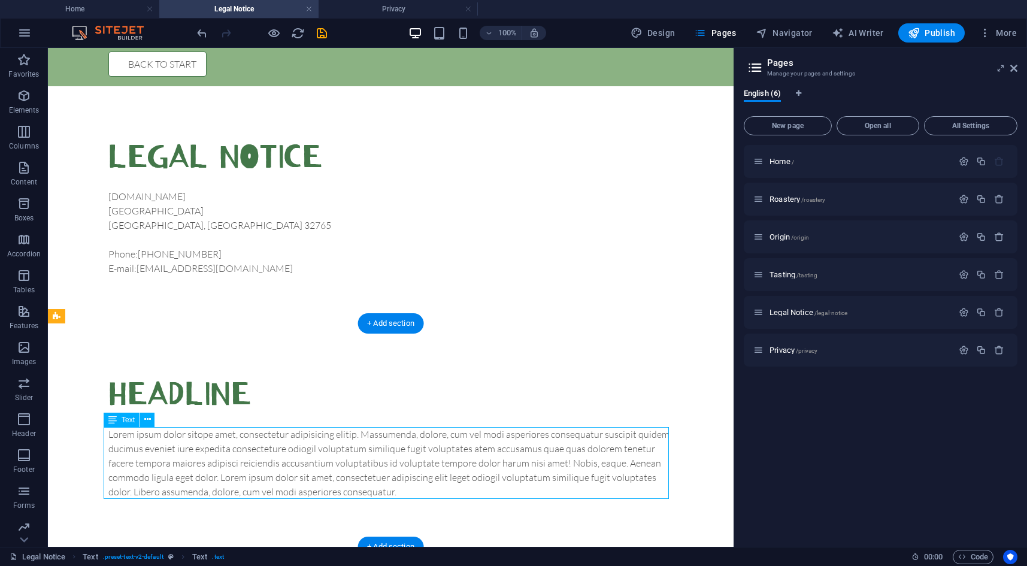
click at [266, 454] on div "Lorem ipsum dolor sitope amet, consectetur adipisicing elitip. Massumenda, dolo…" at bounding box center [390, 463] width 565 height 72
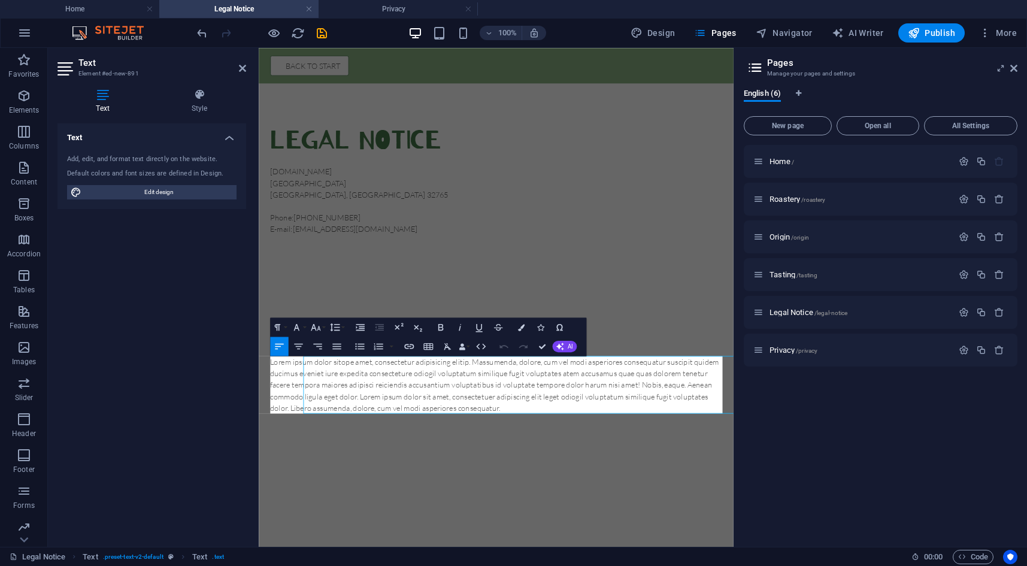
click at [268, 552] on html "Skip to main content Back to start Legal Notice [DOMAIN_NAME] [STREET_ADDRESS] …" at bounding box center [555, 300] width 593 height 505
click at [365, 471] on p "Lorem ipsum dolor sitope amet, consectetur adipisicing elitip. Massumenda, dolo…" at bounding box center [555, 469] width 565 height 72
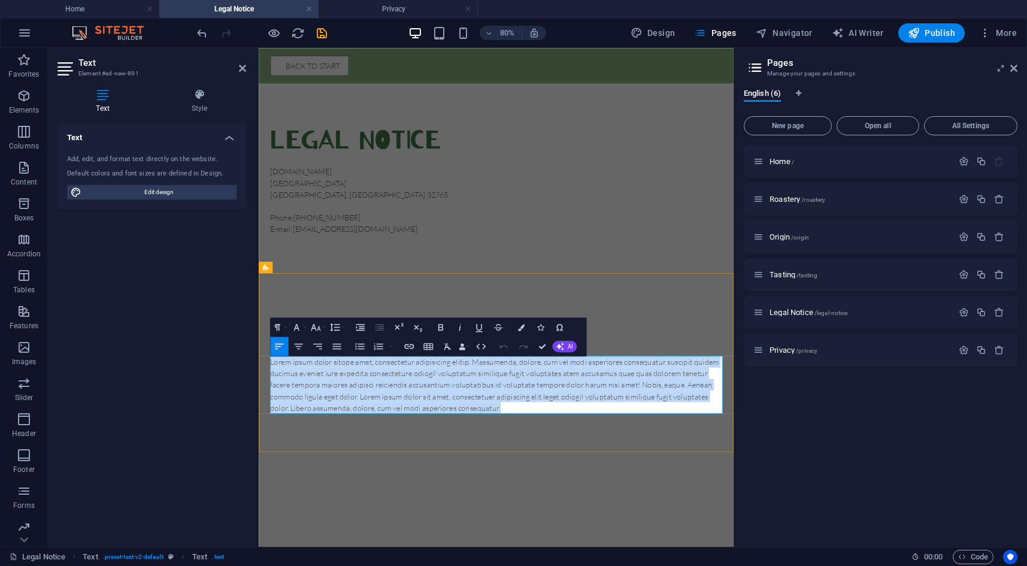
click at [365, 471] on p "Lorem ipsum dolor sitope amet, consectetur adipisicing elitip. Massumenda, dolo…" at bounding box center [555, 469] width 565 height 72
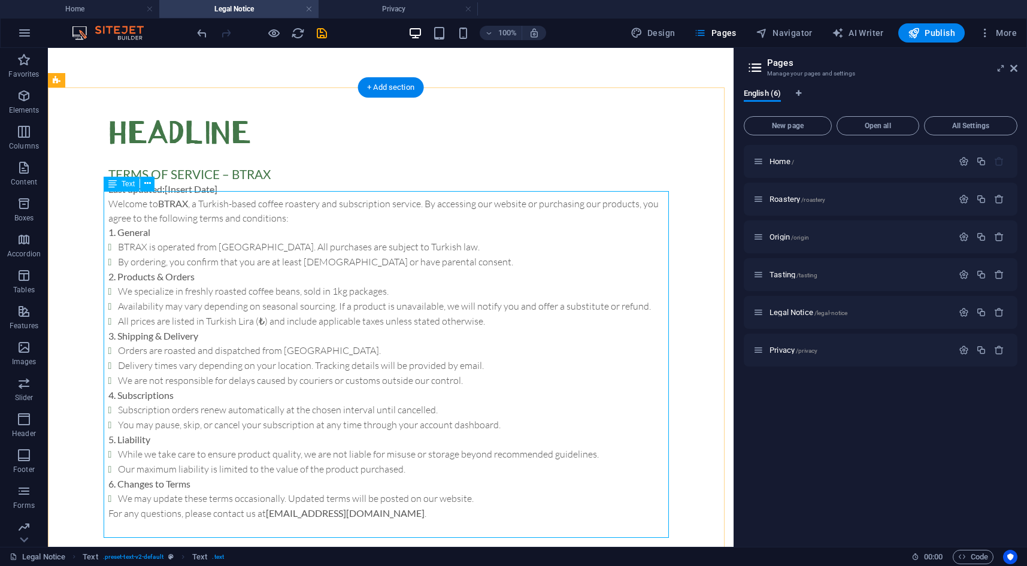
scroll to position [281, 0]
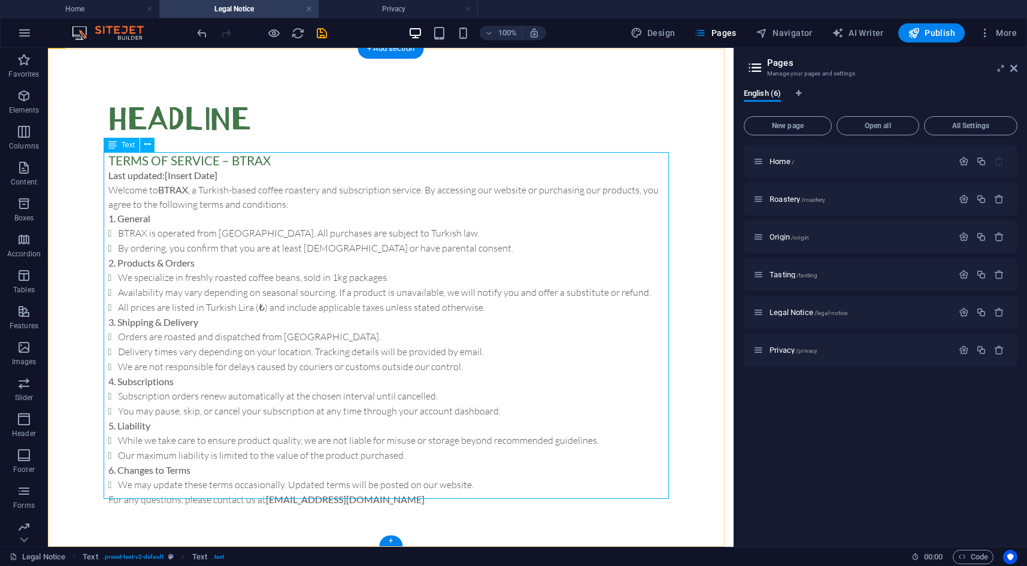
click at [211, 174] on div "Terms of Service – BTRAX Last updated: [Insert Date] Welcome to BTRAX , a Turki…" at bounding box center [390, 329] width 565 height 354
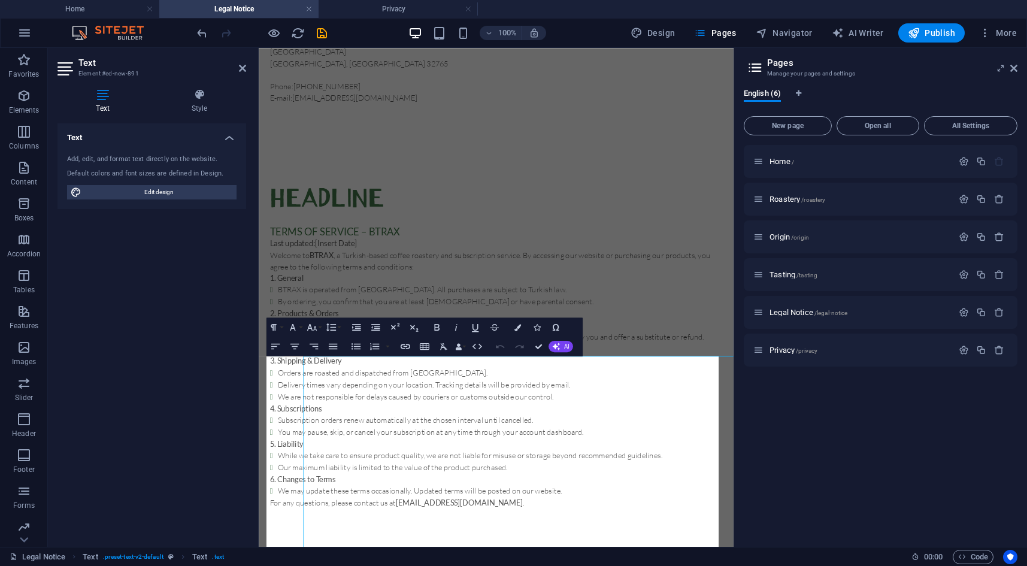
scroll to position [0, 0]
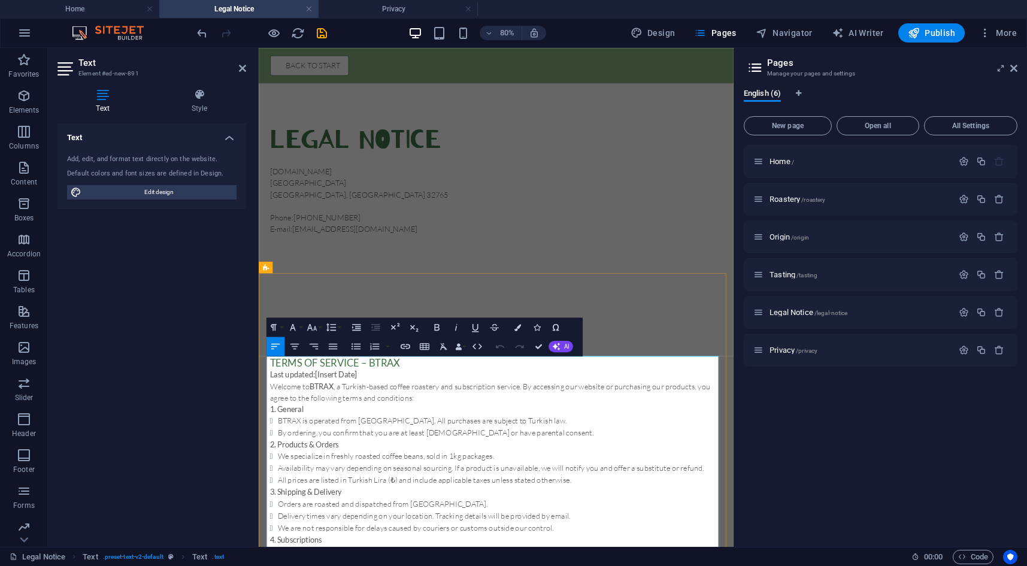
click at [377, 456] on span "[Insert Date]" at bounding box center [355, 455] width 53 height 11
drag, startPoint x: 385, startPoint y: 456, endPoint x: 335, endPoint y: 458, distance: 50.3
click at [335, 458] on p "Last updated: [Insert Date]" at bounding box center [555, 456] width 565 height 14
drag, startPoint x: 345, startPoint y: 457, endPoint x: 371, endPoint y: 457, distance: 25.7
click at [346, 457] on span "[Insert Date]" at bounding box center [355, 455] width 53 height 11
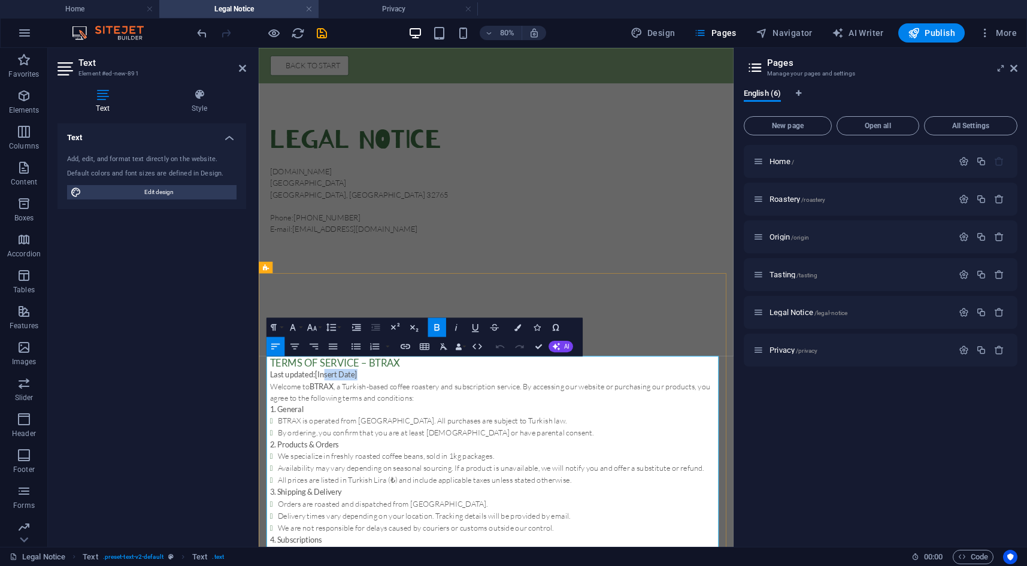
click at [384, 457] on p "Last updated: [Insert Date]" at bounding box center [555, 456] width 565 height 14
click at [374, 456] on span "[Insert Date]" at bounding box center [355, 455] width 53 height 11
drag, startPoint x: 376, startPoint y: 456, endPoint x: 330, endPoint y: 456, distance: 46.1
click at [330, 456] on span "[Insert Date]" at bounding box center [355, 455] width 53 height 11
click at [331, 450] on span "[[DATE]" at bounding box center [345, 455] width 33 height 11
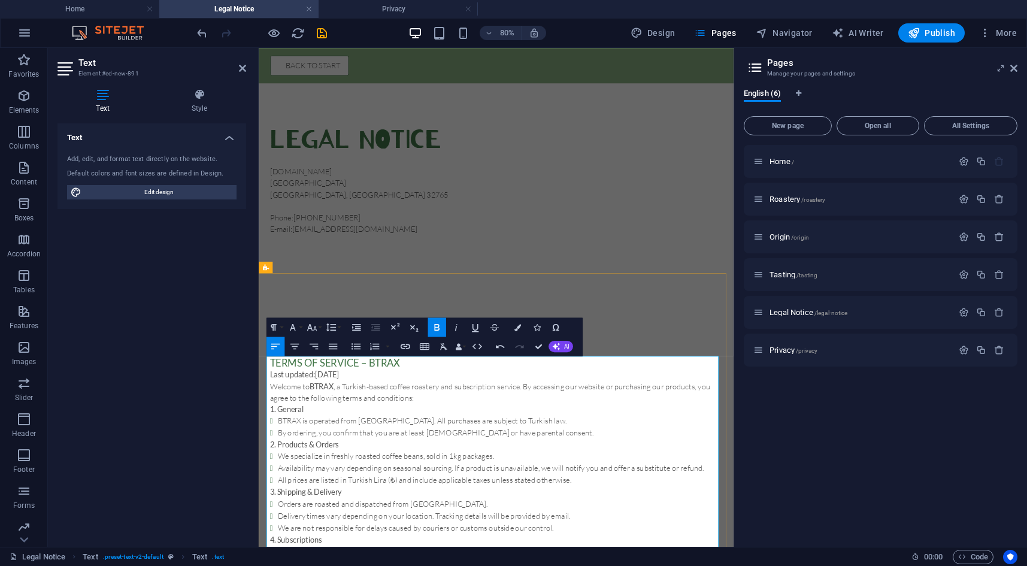
click at [425, 457] on p "Last updated: [DATE]" at bounding box center [555, 456] width 565 height 14
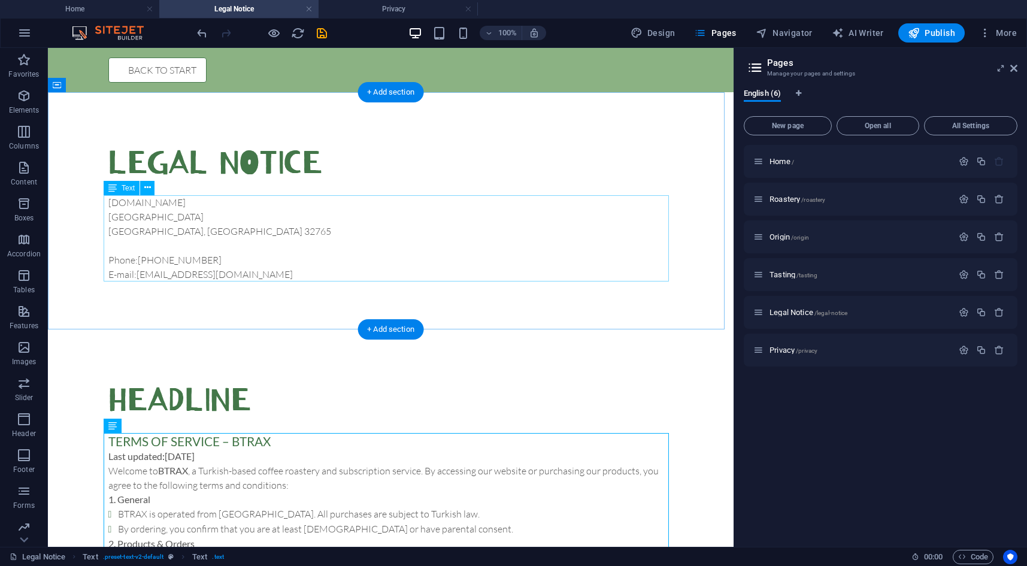
click at [256, 244] on div "[DOMAIN_NAME][STREET_ADDRESS] Phone: [PHONE_NUMBER] E-mail: [EMAIL_ADDRESS][DOM…" at bounding box center [390, 238] width 565 height 86
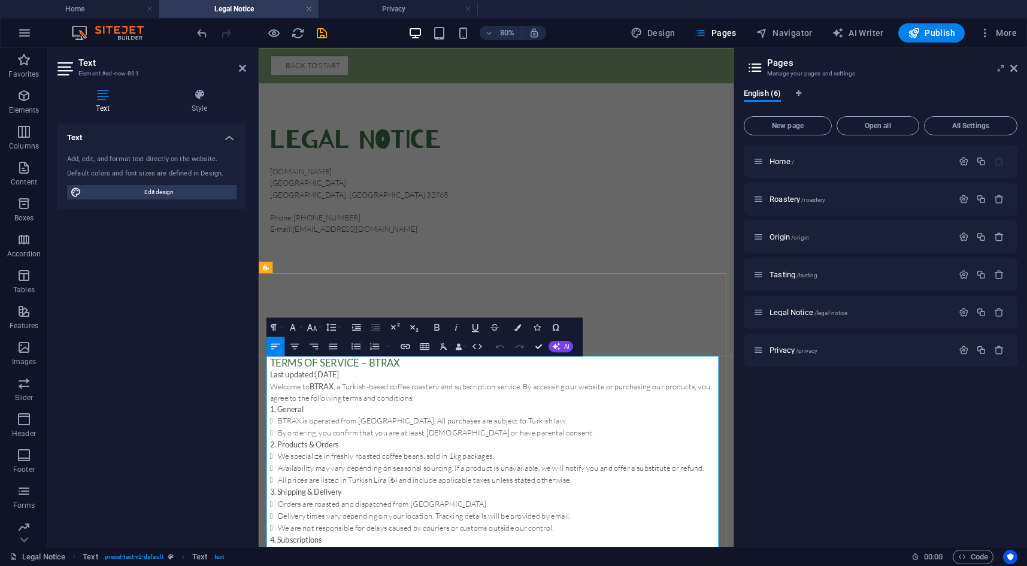
click at [390, 438] on h3 "Terms of Service – BTRAX" at bounding box center [555, 441] width 565 height 16
copy h3 "Terms of Service – BTRAX"
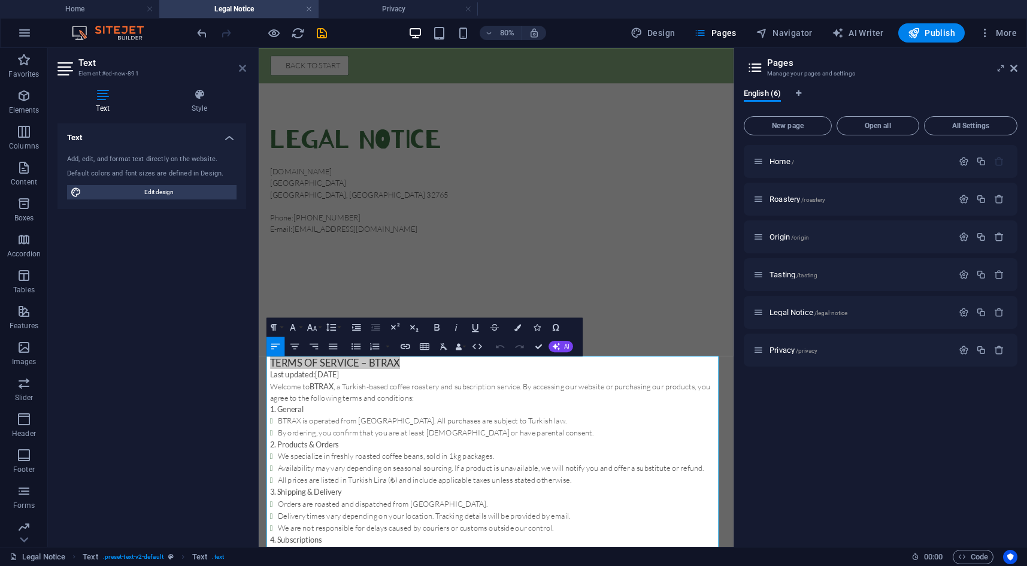
click at [239, 67] on icon at bounding box center [242, 68] width 7 height 10
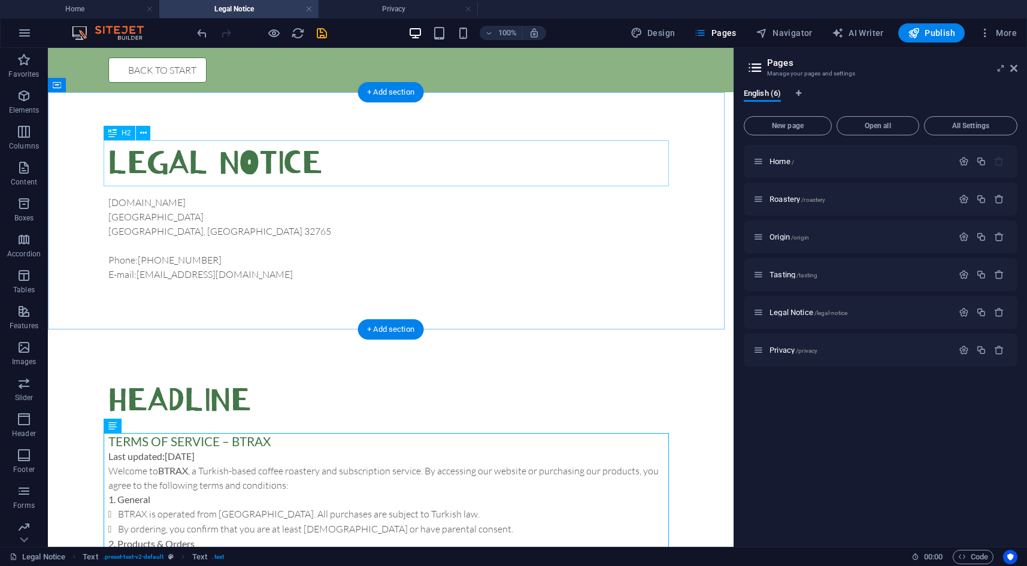
click at [188, 157] on div "Legal Notice" at bounding box center [390, 163] width 565 height 46
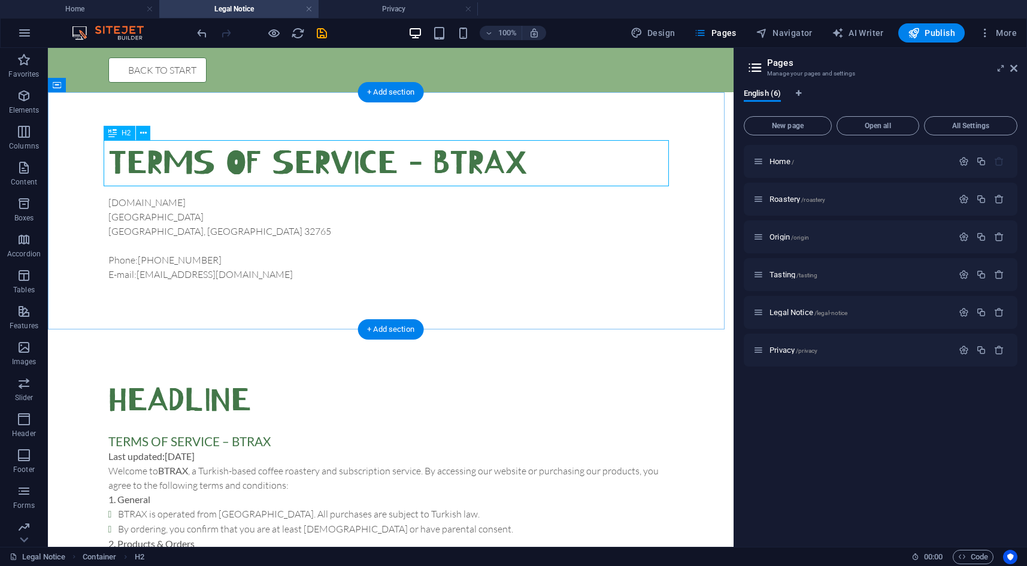
click at [439, 155] on div "Terms of Service – BTRAX" at bounding box center [390, 163] width 565 height 46
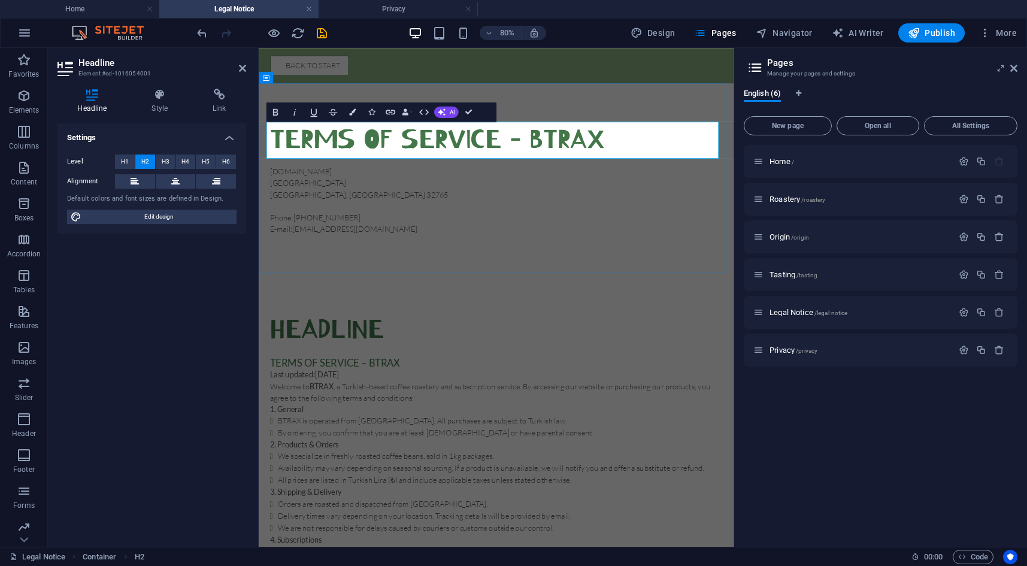
click at [604, 168] on h2 "Terms of Service – BTRAX" at bounding box center [555, 163] width 565 height 46
drag, startPoint x: 594, startPoint y: 165, endPoint x: 714, endPoint y: 168, distance: 119.8
click at [714, 168] on h2 "Terms of Service – BTRAX" at bounding box center [555, 163] width 565 height 46
click at [275, 159] on h2 "Terms of Service –" at bounding box center [555, 163] width 565 height 46
drag, startPoint x: 685, startPoint y: 162, endPoint x: 699, endPoint y: 160, distance: 13.9
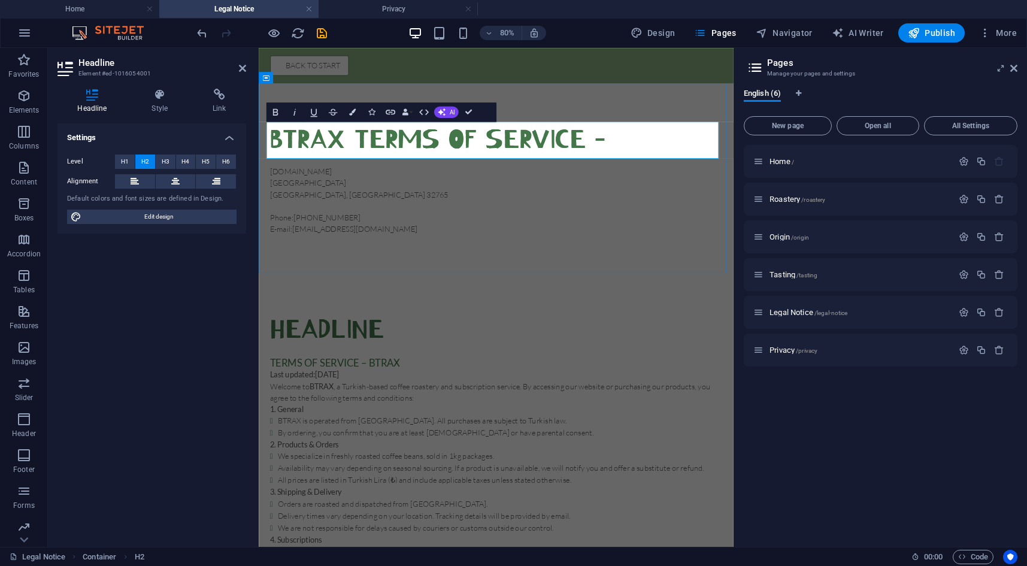
click at [699, 160] on h2 "BTRAX Terms of Service –" at bounding box center [555, 163] width 565 height 46
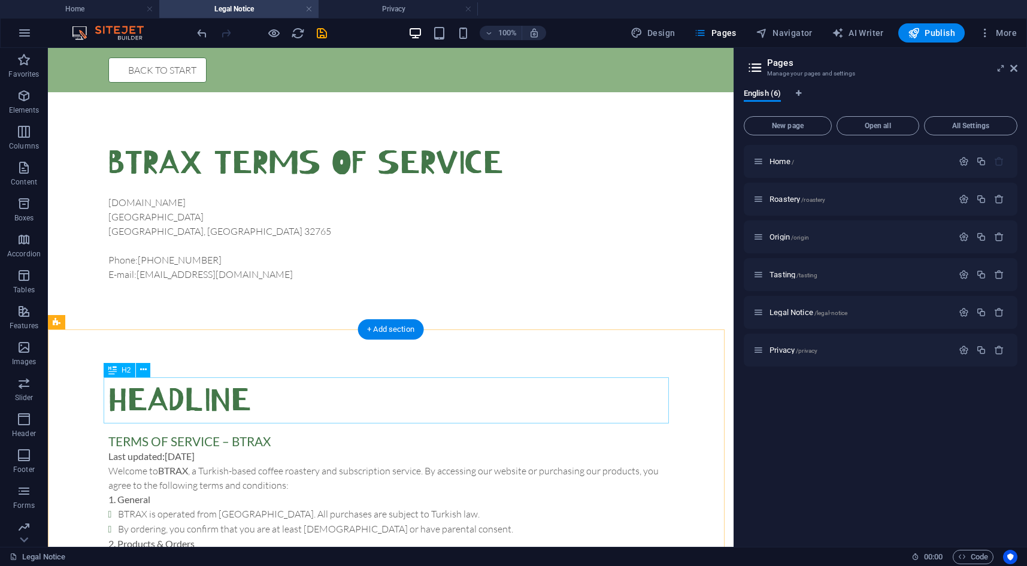
click at [175, 400] on div "Headline" at bounding box center [390, 400] width 565 height 46
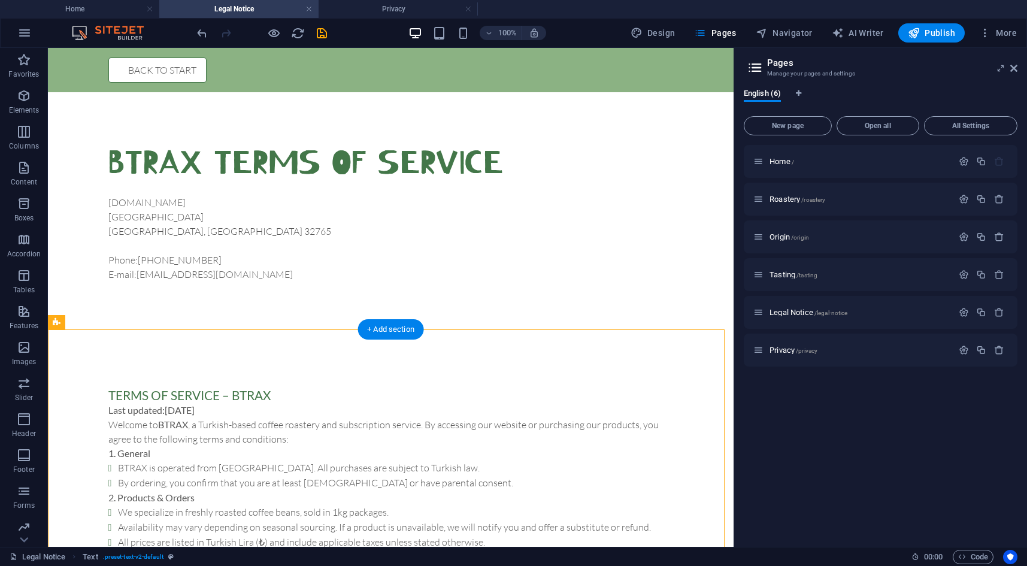
drag, startPoint x: 242, startPoint y: 465, endPoint x: 189, endPoint y: 400, distance: 83.8
click at [189, 400] on div "Terms of Service – BTRAX Last updated: [DATE] Welcome to BTRAX , a Turkish-base…" at bounding box center [390, 564] width 565 height 354
click at [185, 268] on link "[EMAIL_ADDRESS][DOMAIN_NAME]" at bounding box center [214, 274] width 156 height 12
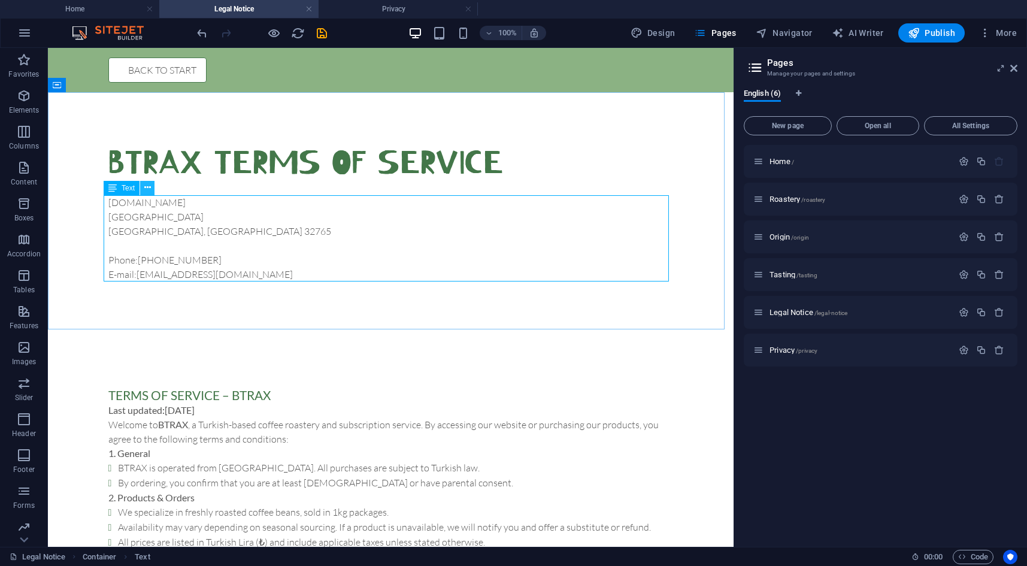
click at [148, 187] on icon at bounding box center [147, 187] width 7 height 13
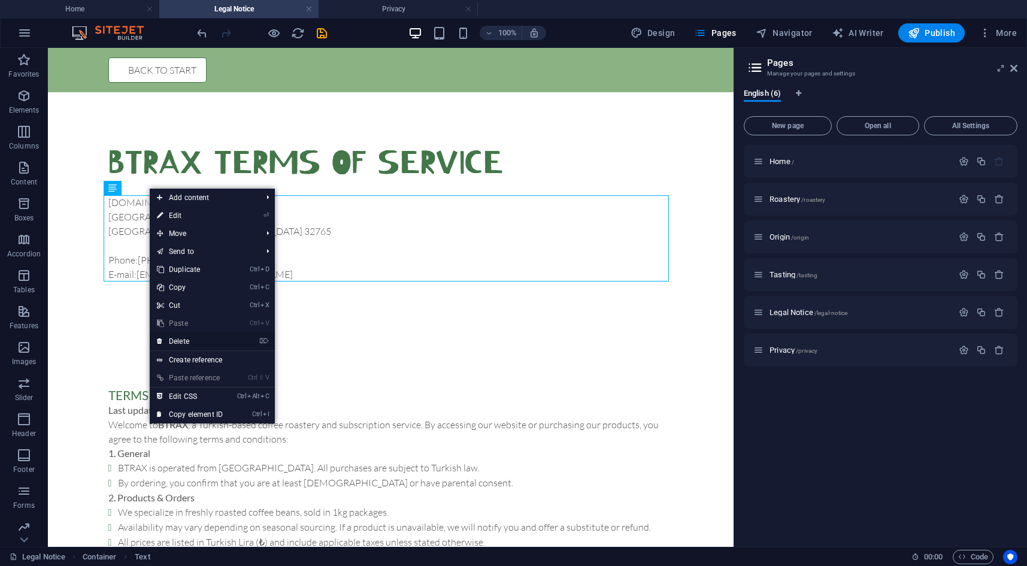
drag, startPoint x: 199, startPoint y: 341, endPoint x: 151, endPoint y: 293, distance: 68.1
click at [199, 341] on link "⌦ Delete" at bounding box center [190, 341] width 80 height 18
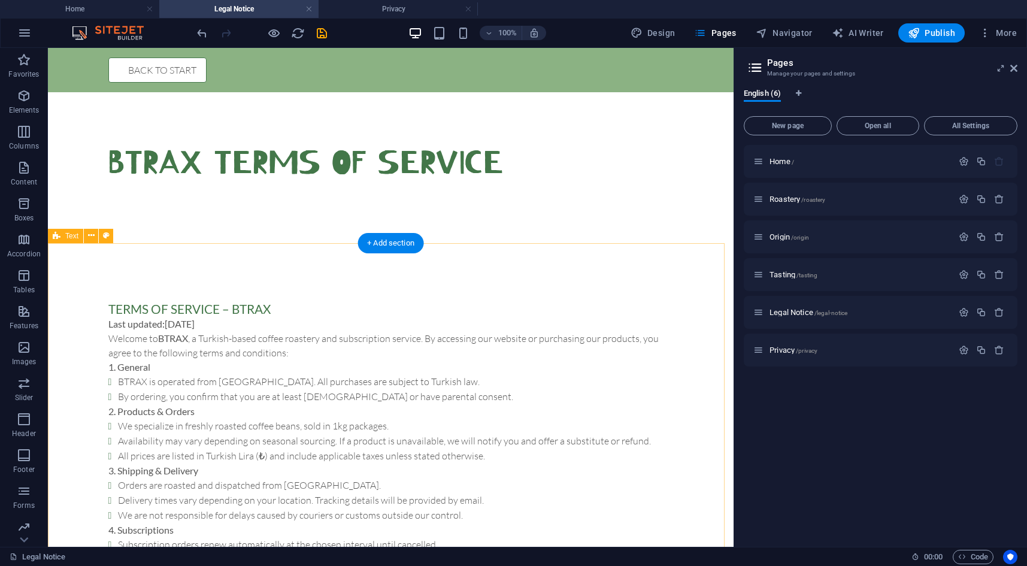
click at [286, 243] on div "Terms of Service – BTRAX Last updated: [DATE] Welcome to BTRAX , a Turkish-base…" at bounding box center [390, 473] width 685 height 460
click at [240, 203] on div "BTRAX Terms of Service" at bounding box center [390, 167] width 685 height 151
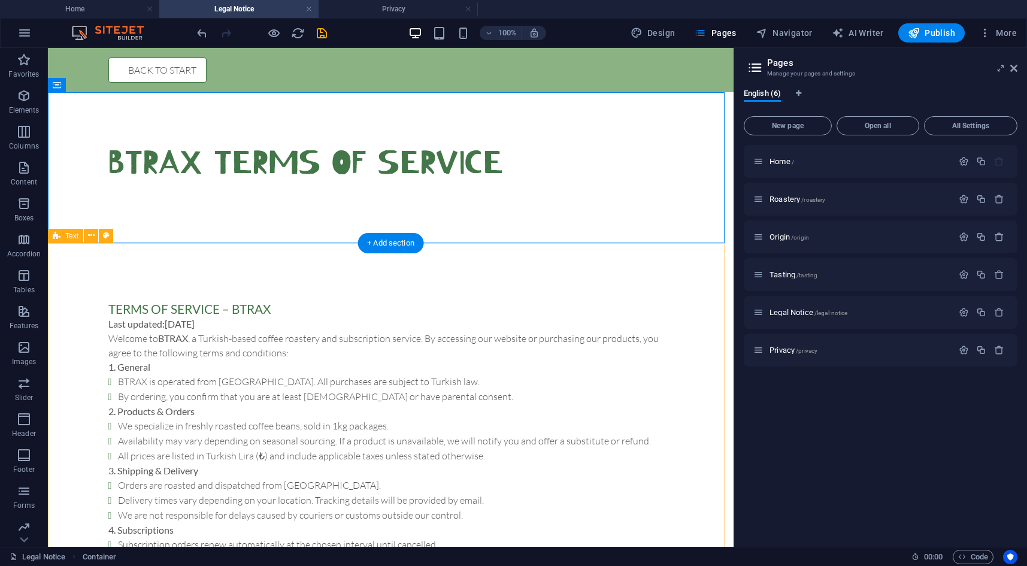
click at [187, 269] on div "Terms of Service – BTRAX Last updated: [DATE] Welcome to BTRAX , a Turkish-base…" at bounding box center [390, 473] width 685 height 460
click at [270, 209] on div "BTRAX Terms of Service" at bounding box center [390, 167] width 685 height 151
click at [221, 161] on div "BTRAX Terms of Service" at bounding box center [390, 163] width 565 height 46
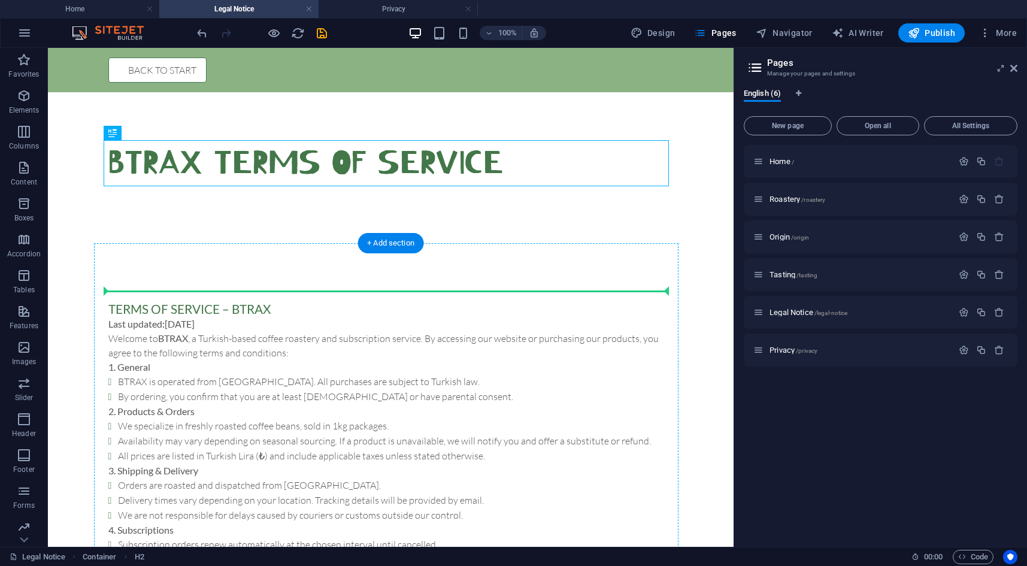
drag, startPoint x: 230, startPoint y: 158, endPoint x: 212, endPoint y: 292, distance: 135.2
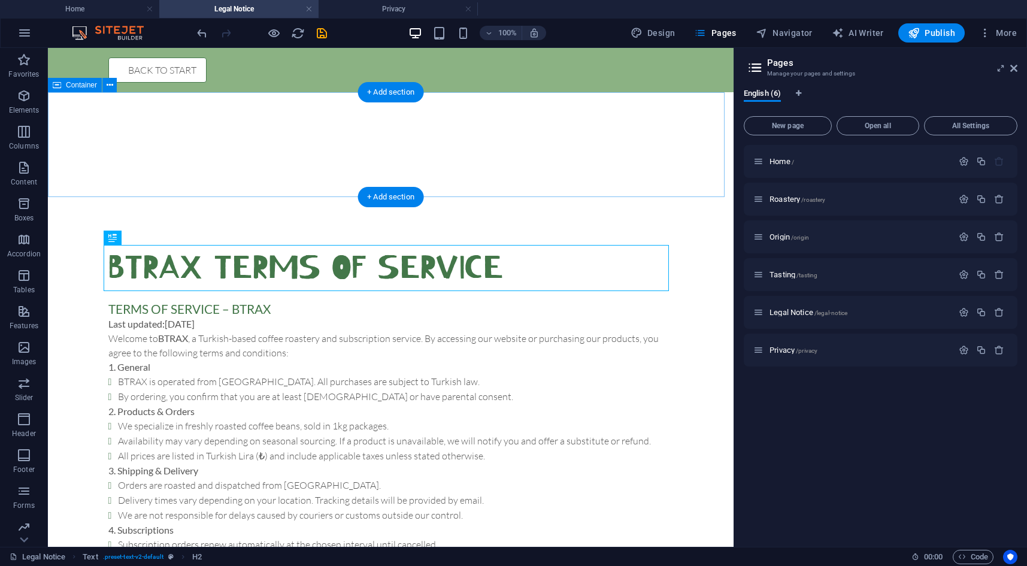
click at [248, 174] on div at bounding box center [390, 144] width 685 height 105
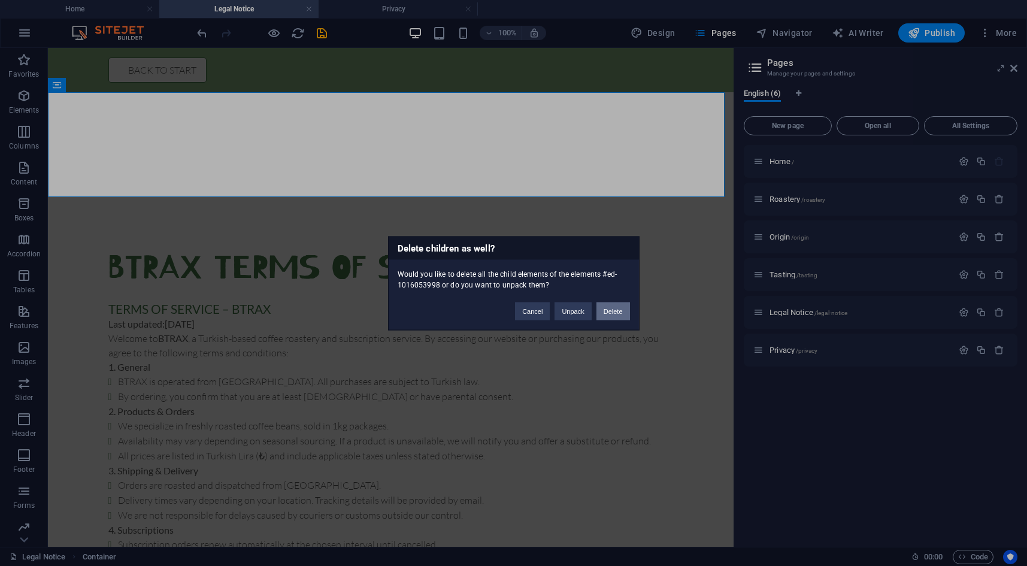
click at [615, 311] on button "Delete" at bounding box center [613, 311] width 34 height 18
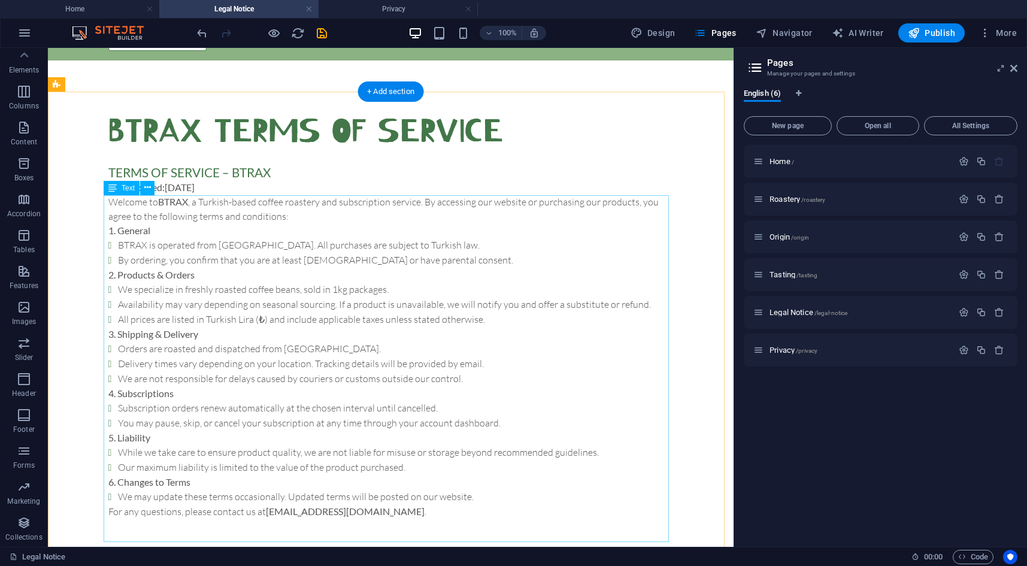
scroll to position [44, 0]
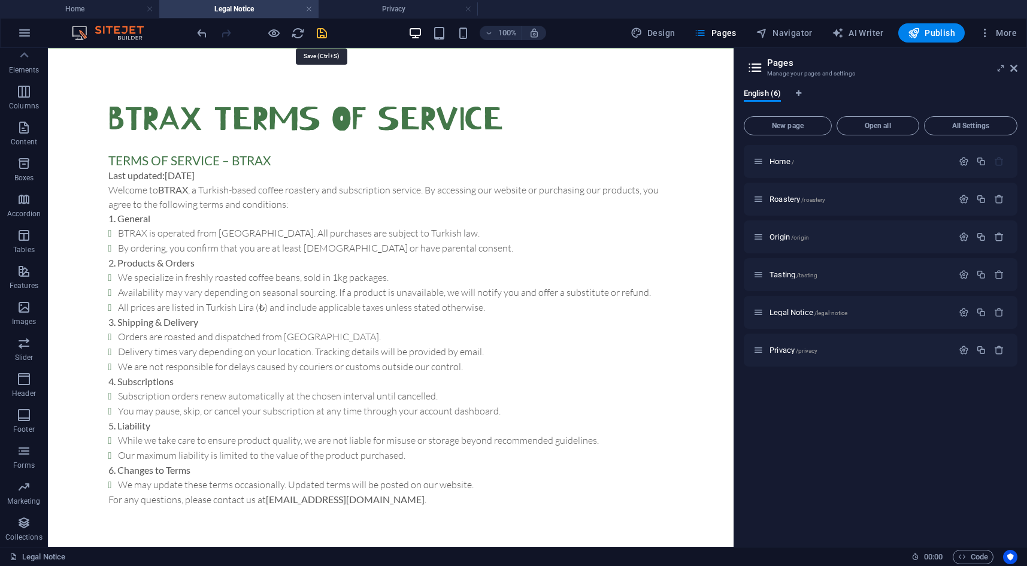
click at [317, 37] on icon "save" at bounding box center [322, 33] width 14 height 14
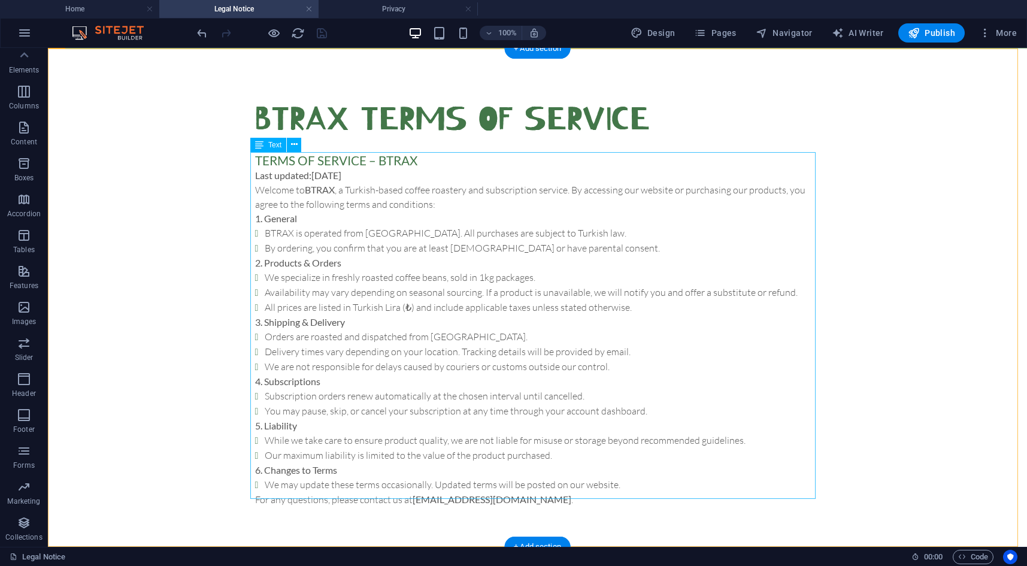
click at [343, 163] on div "Terms of Service – BTRAX Last updated: [DATE] Welcome to BTRAX , a Turkish-base…" at bounding box center [537, 329] width 565 height 354
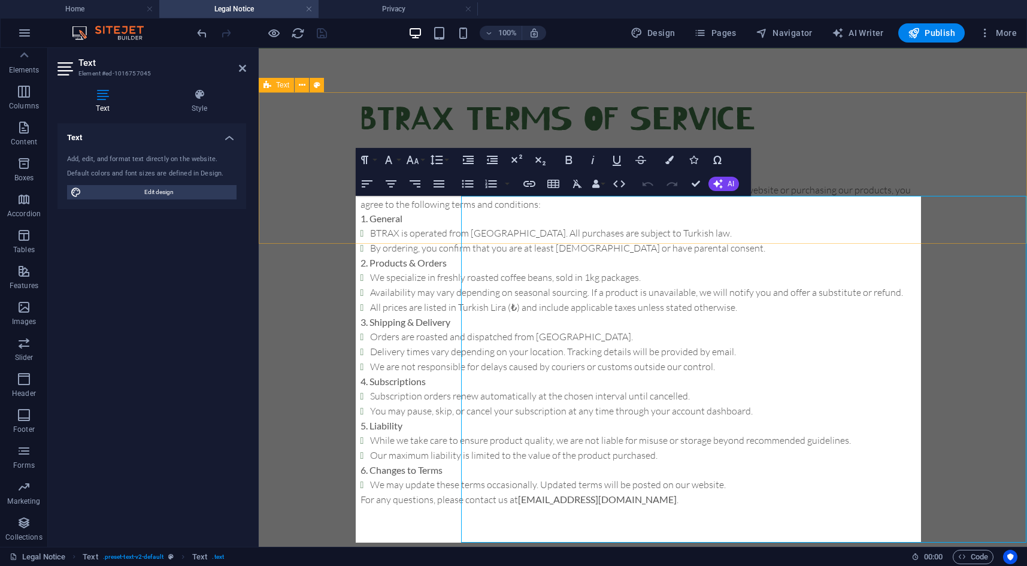
scroll to position [0, 0]
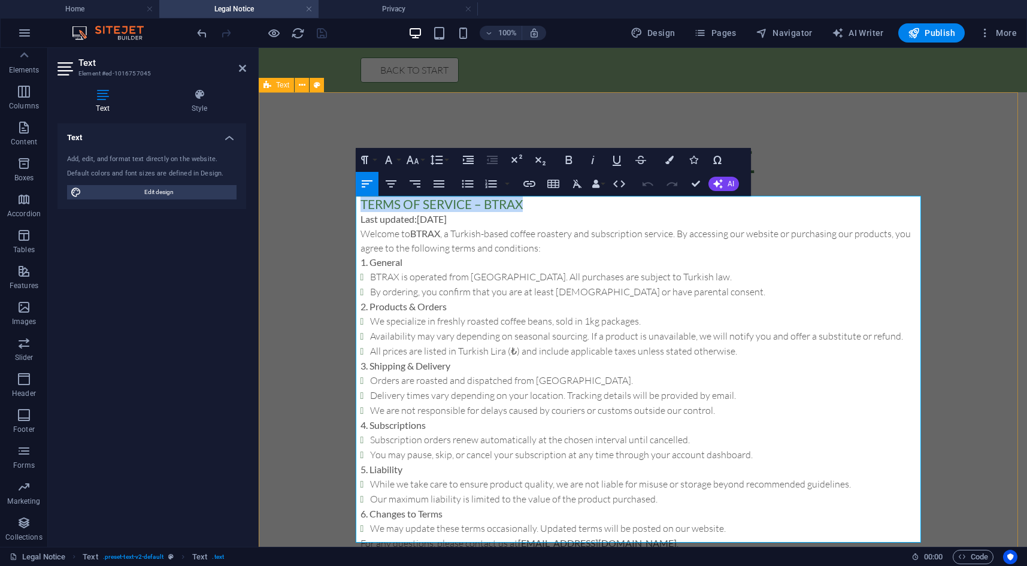
drag, startPoint x: 542, startPoint y: 205, endPoint x: 335, endPoint y: 198, distance: 207.3
click at [335, 198] on div "BTRAX Terms of Service Terms of Service – BTRAX Last updated: [DATE] Welcome to…" at bounding box center [643, 345] width 768 height 506
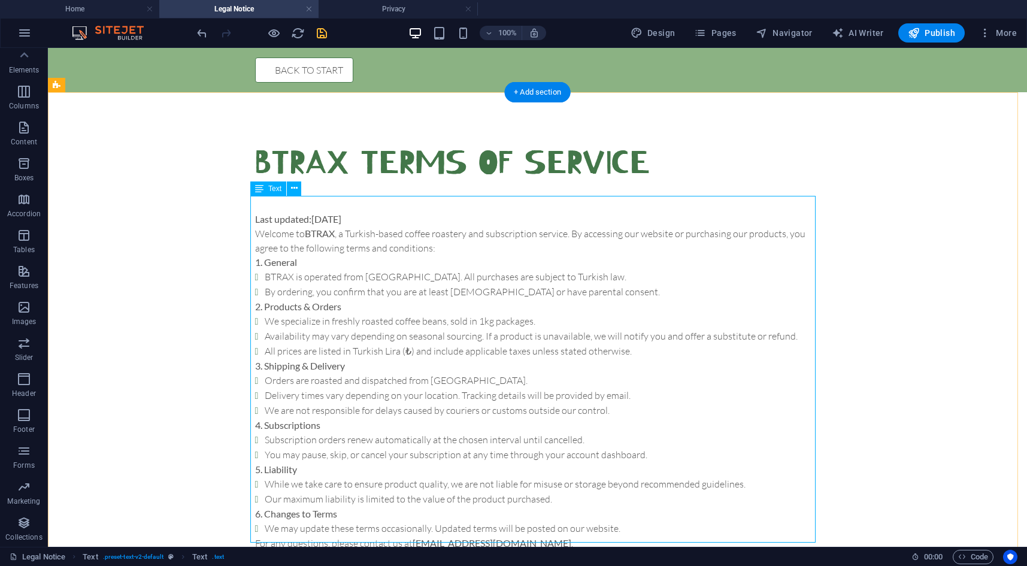
scroll to position [44, 0]
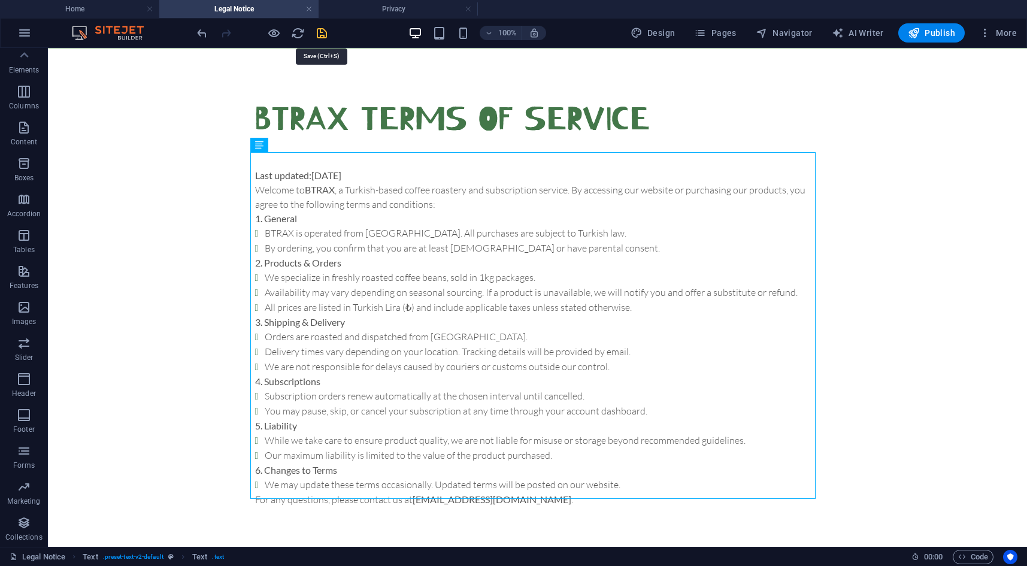
click at [321, 26] on icon "save" at bounding box center [322, 33] width 14 height 14
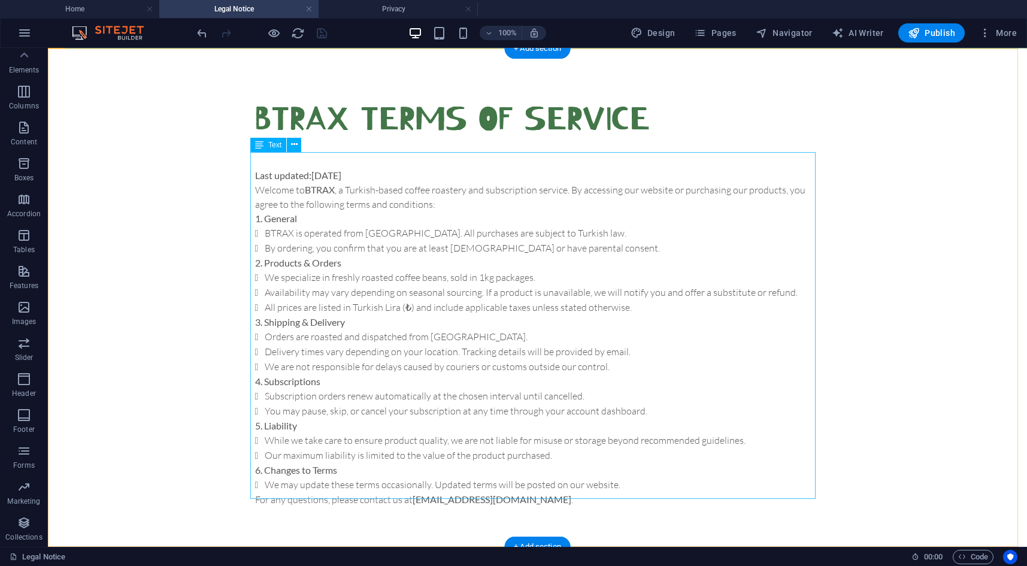
click at [296, 161] on div "Last updated: [DATE] Welcome to BTRAX , a Turkish-based coffee roastery and sub…" at bounding box center [537, 329] width 565 height 354
click at [296, 160] on div "Last updated: [DATE] Welcome to BTRAX , a Turkish-based coffee roastery and sub…" at bounding box center [537, 329] width 565 height 354
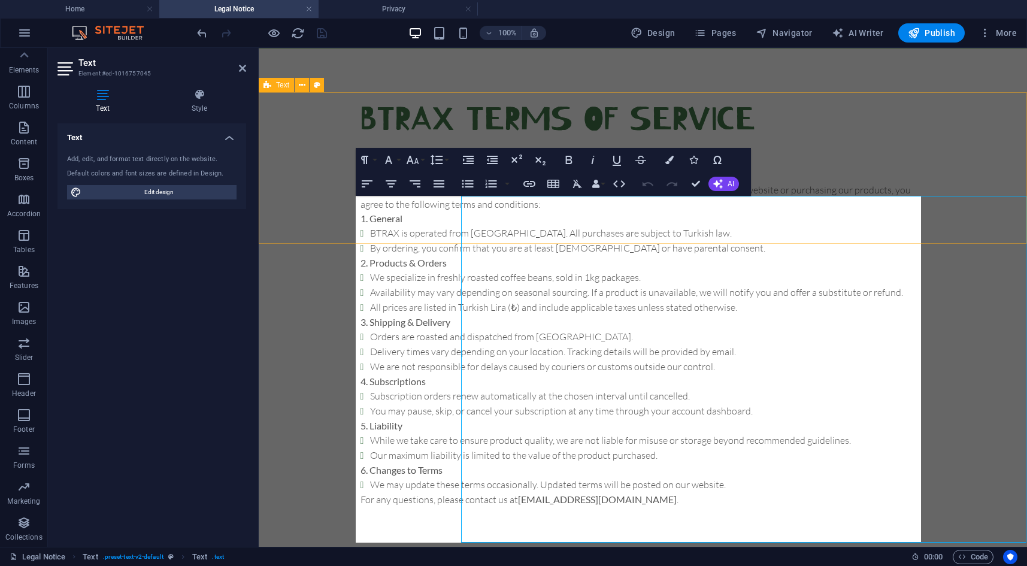
scroll to position [0, 0]
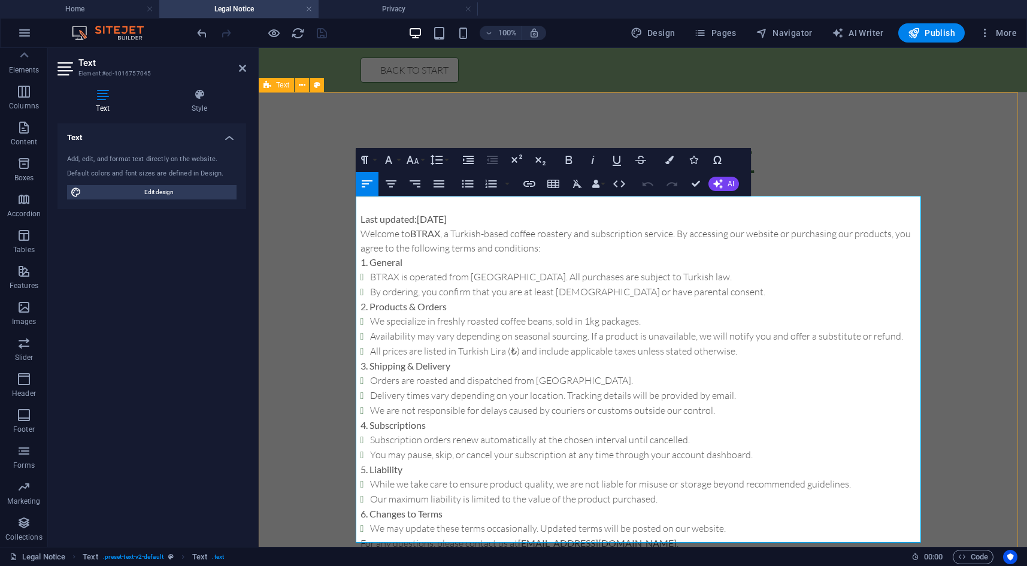
click at [384, 220] on strong "Last updated: [DATE]" at bounding box center [403, 218] width 86 height 11
click at [360, 211] on h3 at bounding box center [642, 204] width 565 height 16
drag, startPoint x: 358, startPoint y: 216, endPoint x: 364, endPoint y: 219, distance: 6.7
click at [360, 217] on strong "Last updated: [DATE]" at bounding box center [403, 218] width 86 height 11
click at [368, 222] on strong "Last updated: [DATE]" at bounding box center [403, 218] width 86 height 11
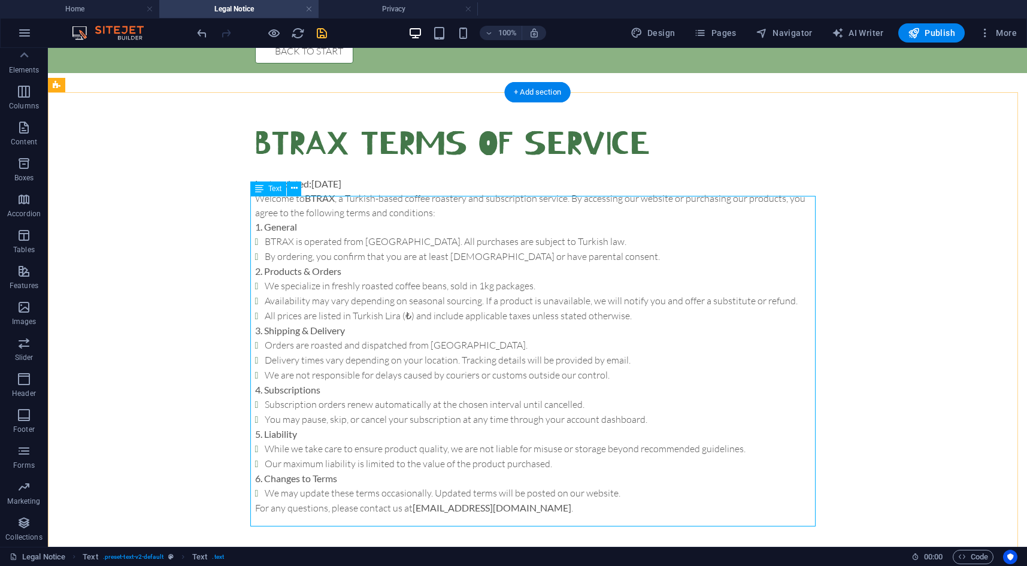
scroll to position [28, 0]
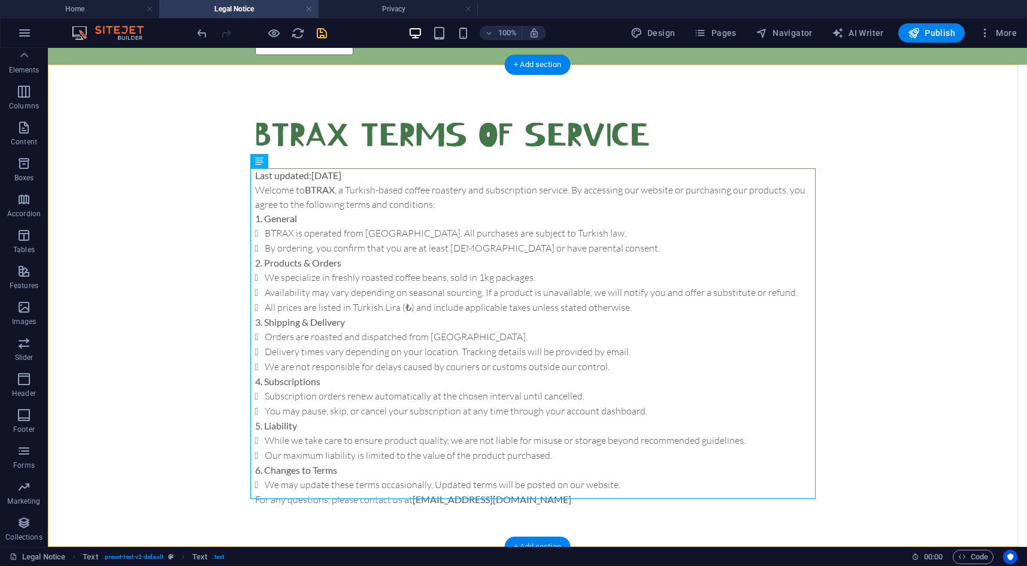
click at [543, 540] on div "+ Add section" at bounding box center [537, 546] width 66 height 20
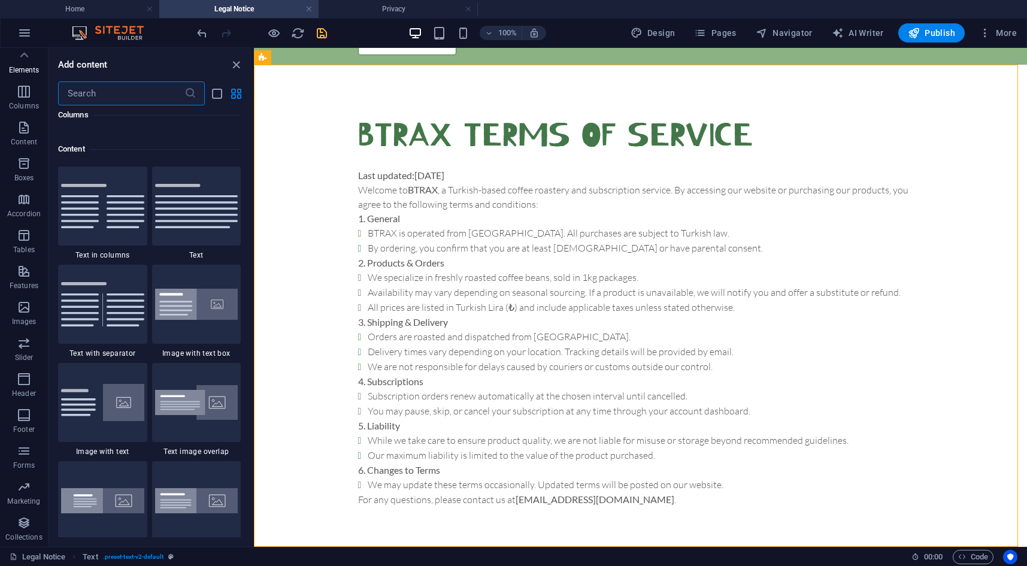
scroll to position [2094, 0]
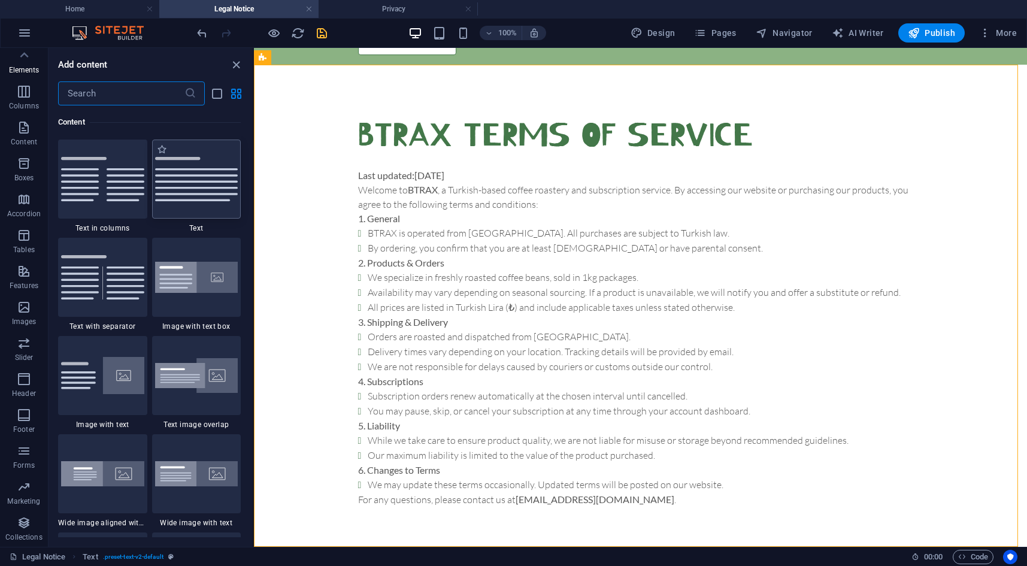
click at [191, 185] on img at bounding box center [196, 179] width 83 height 44
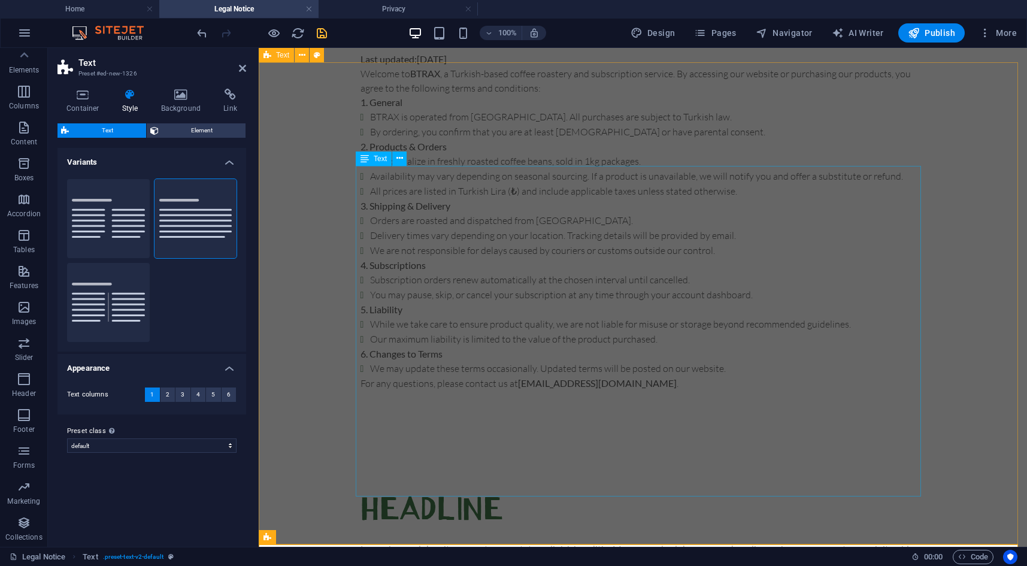
scroll to position [251, 0]
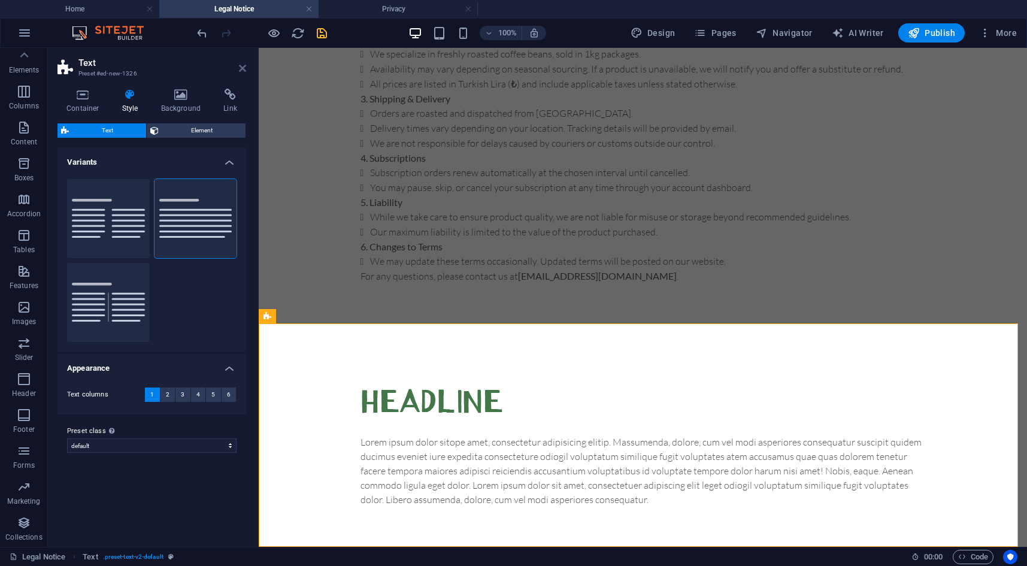
drag, startPoint x: 242, startPoint y: 66, endPoint x: 373, endPoint y: 188, distance: 178.7
click at [242, 66] on icon at bounding box center [242, 68] width 7 height 10
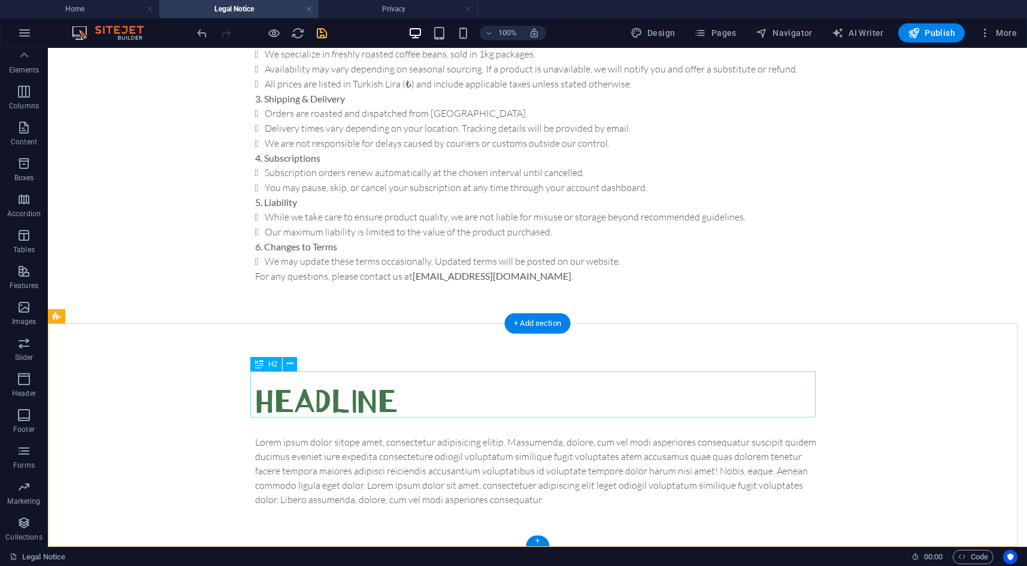
click at [330, 393] on div "Headline" at bounding box center [537, 402] width 565 height 46
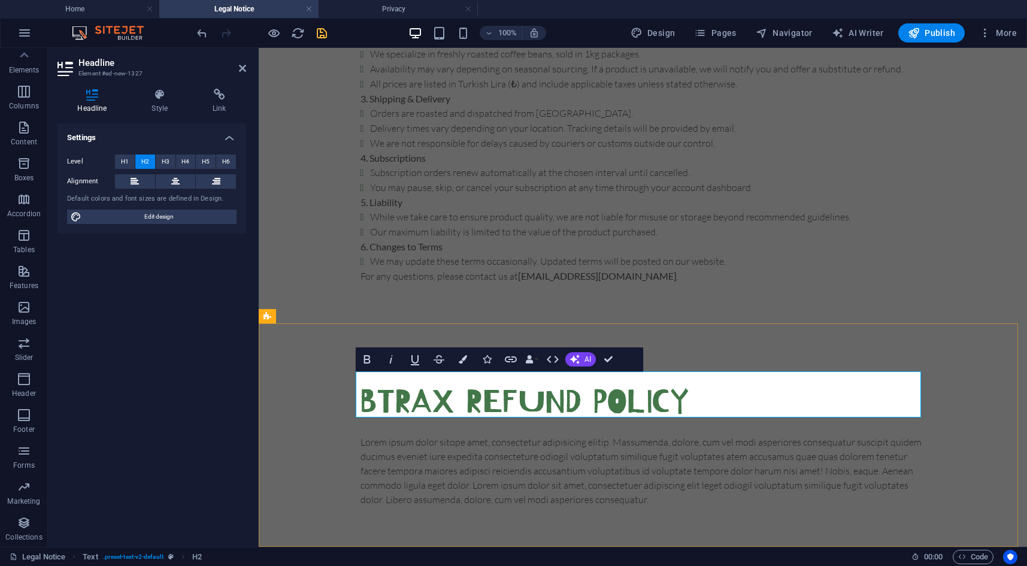
click at [459, 396] on h2 "btrax Refund Policy" at bounding box center [642, 402] width 565 height 46
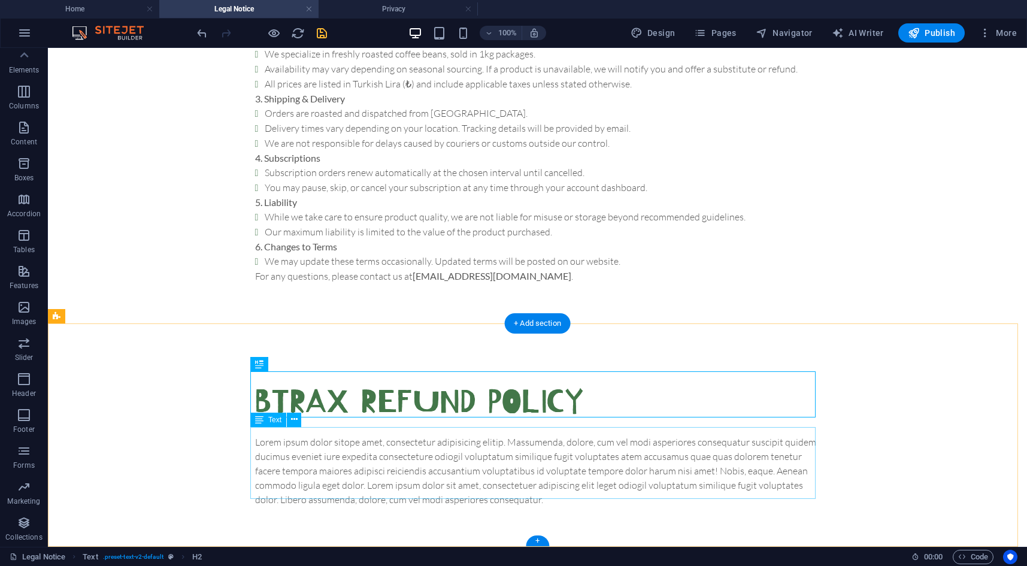
click at [316, 461] on div "Lorem ipsum dolor sitope amet, consectetur adipisicing elitip. Massumenda, dolo…" at bounding box center [537, 471] width 565 height 72
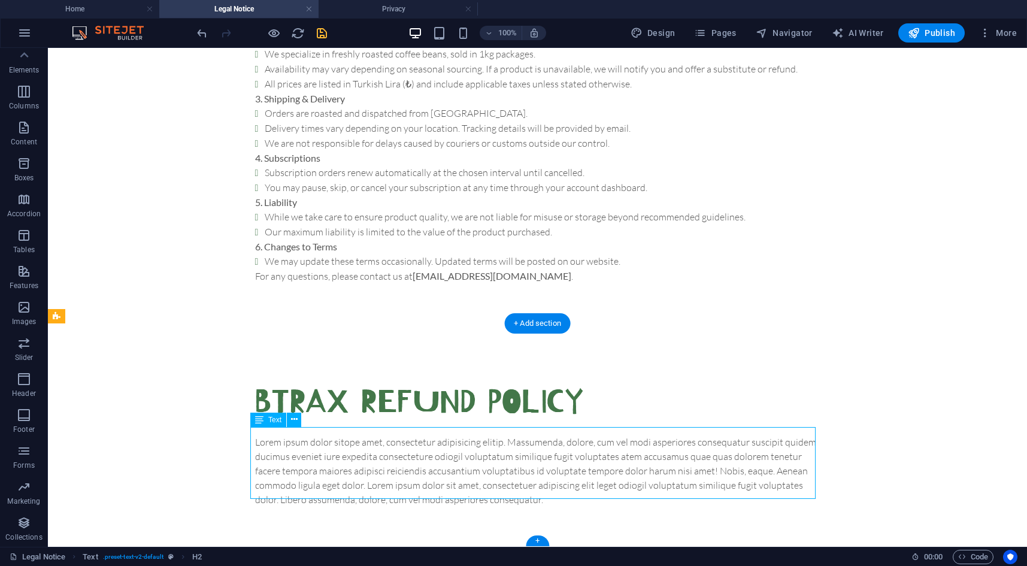
click at [316, 461] on div "Lorem ipsum dolor sitope amet, consectetur adipisicing elitip. Massumenda, dolo…" at bounding box center [537, 471] width 565 height 72
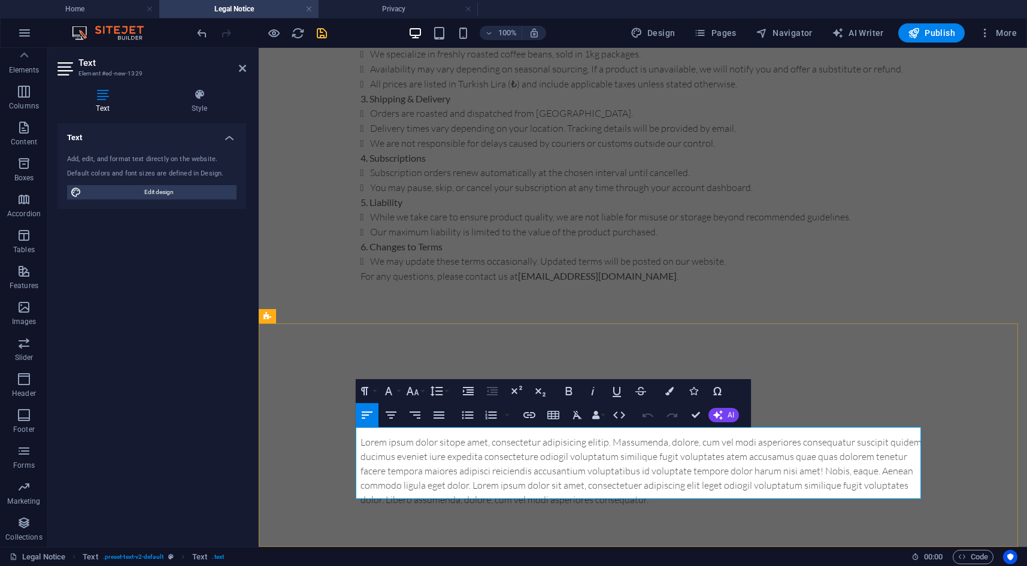
click at [443, 471] on p "Lorem ipsum dolor sitope amet, consectetur adipisicing elitip. Massumenda, dolo…" at bounding box center [642, 471] width 565 height 72
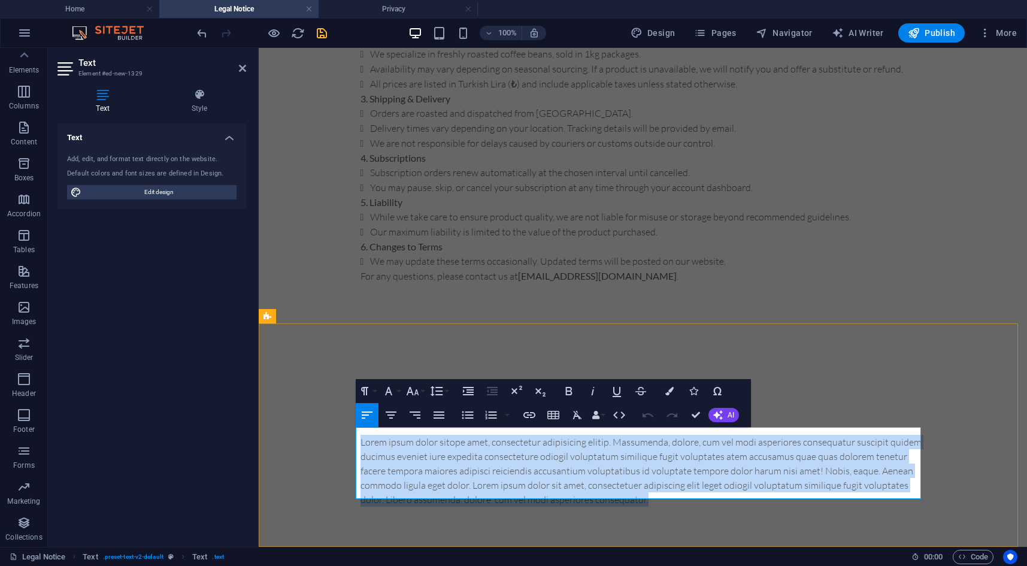
click at [443, 471] on p "Lorem ipsum dolor sitope amet, consectetur adipisicing elitip. Massumenda, dolo…" at bounding box center [642, 471] width 565 height 72
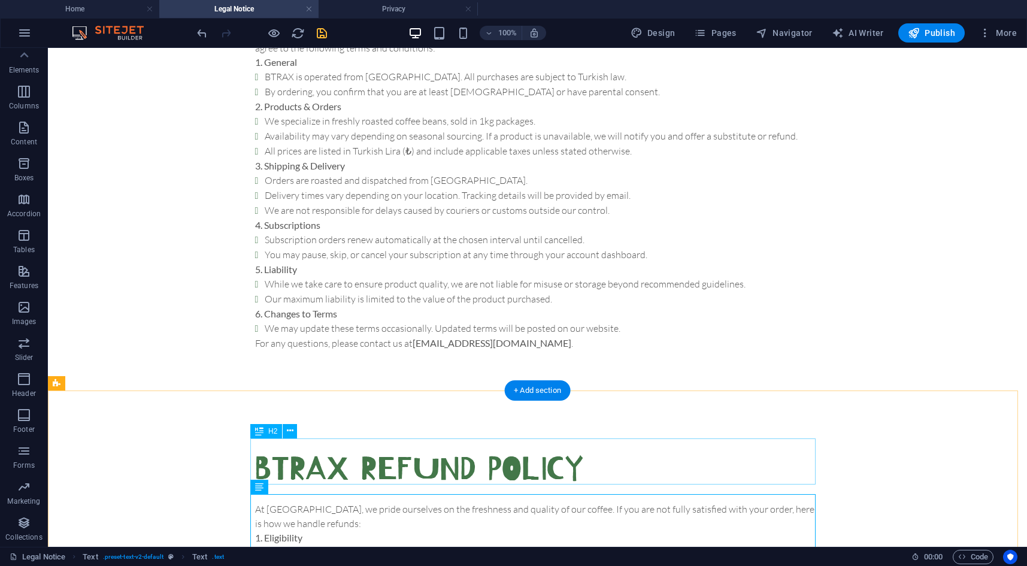
scroll to position [0, 0]
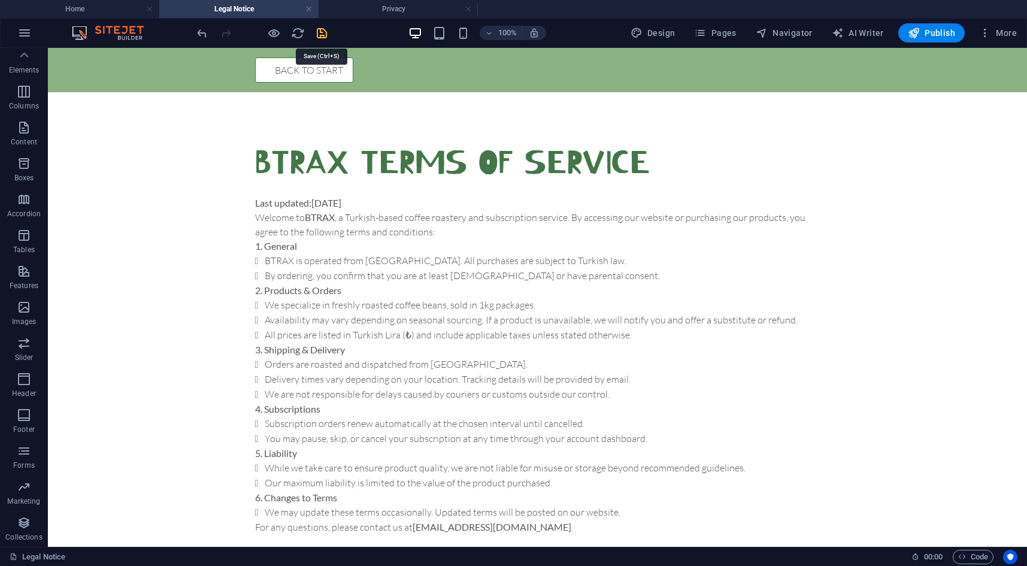
click at [323, 32] on icon "save" at bounding box center [322, 33] width 14 height 14
click at [706, 27] on icon "button" at bounding box center [700, 33] width 12 height 12
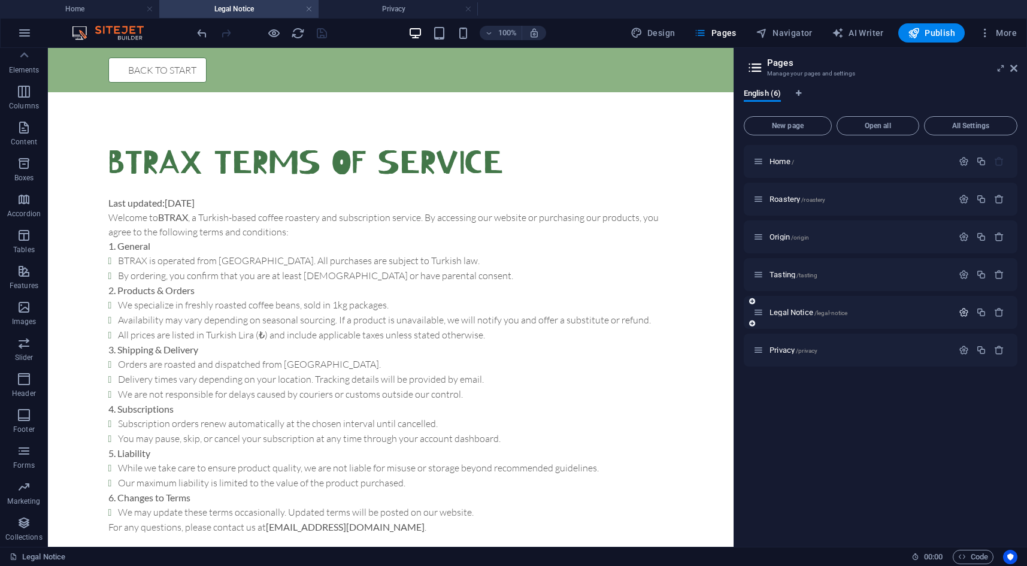
click at [967, 311] on icon "button" at bounding box center [963, 312] width 10 height 10
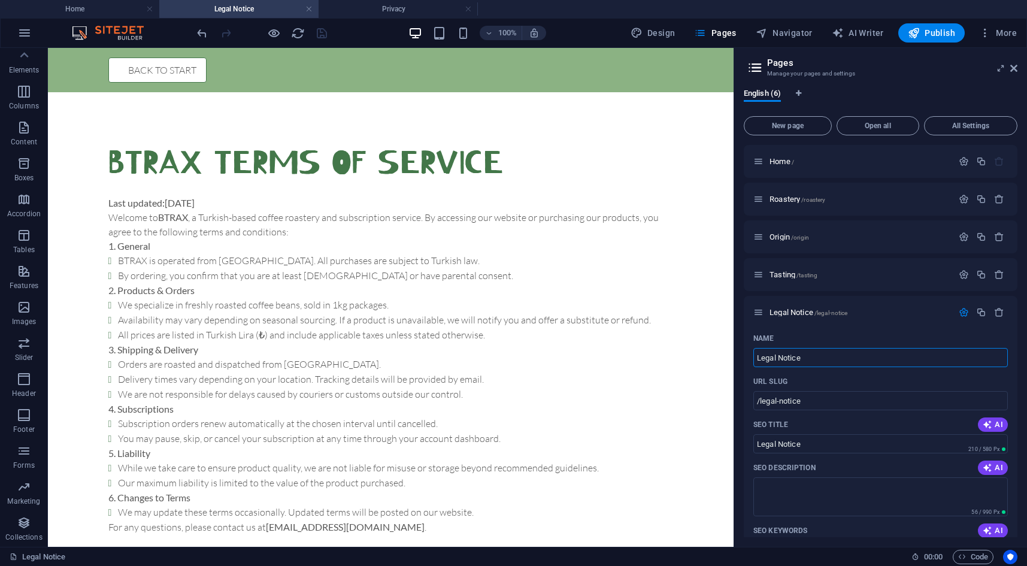
drag, startPoint x: 826, startPoint y: 406, endPoint x: 672, endPoint y: 357, distance: 161.5
click at [775, 356] on input "Legal Notice" at bounding box center [880, 357] width 254 height 19
type input "Leg Notice"
type input "/lega-notice"
type input "Lega Notice"
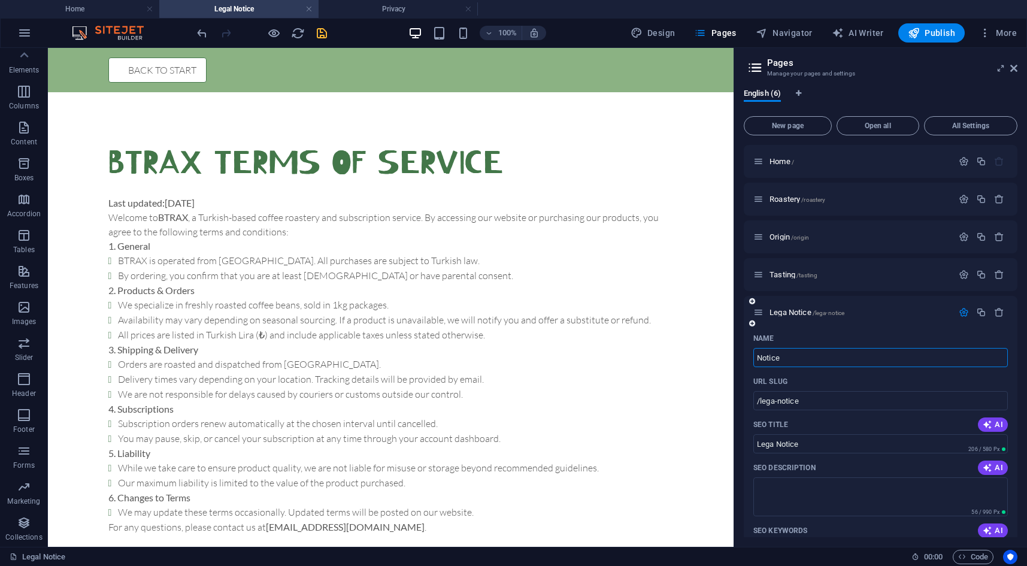
type input "Notice"
type input "/notice"
type input "Notice"
click at [800, 353] on input "Notice" at bounding box center [880, 357] width 254 height 19
type input "Notice"
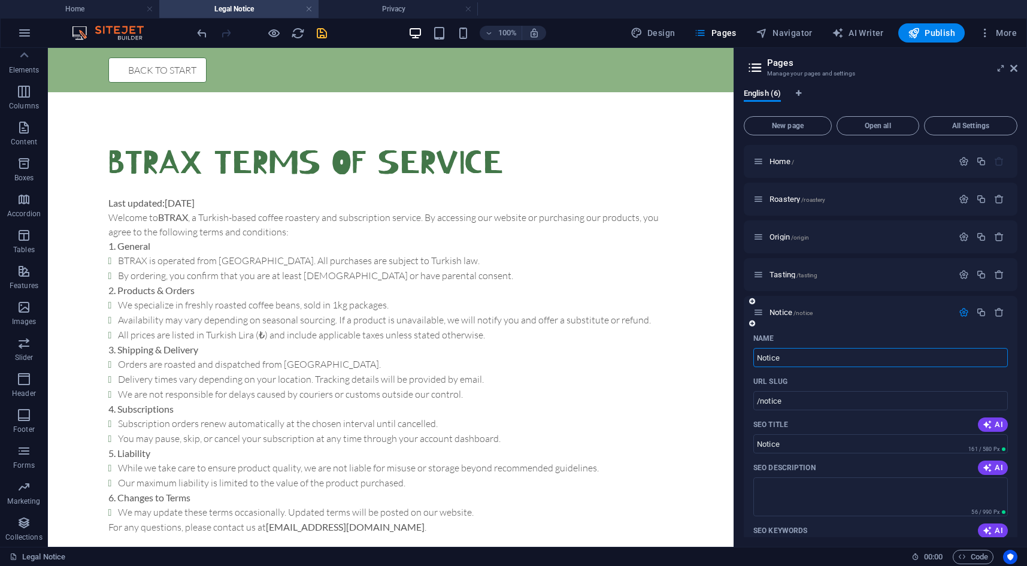
type input "Notice"
click at [795, 359] on input "Notice" at bounding box center [880, 357] width 254 height 19
type input "Notices"
type input "/notices"
type input "Notices"
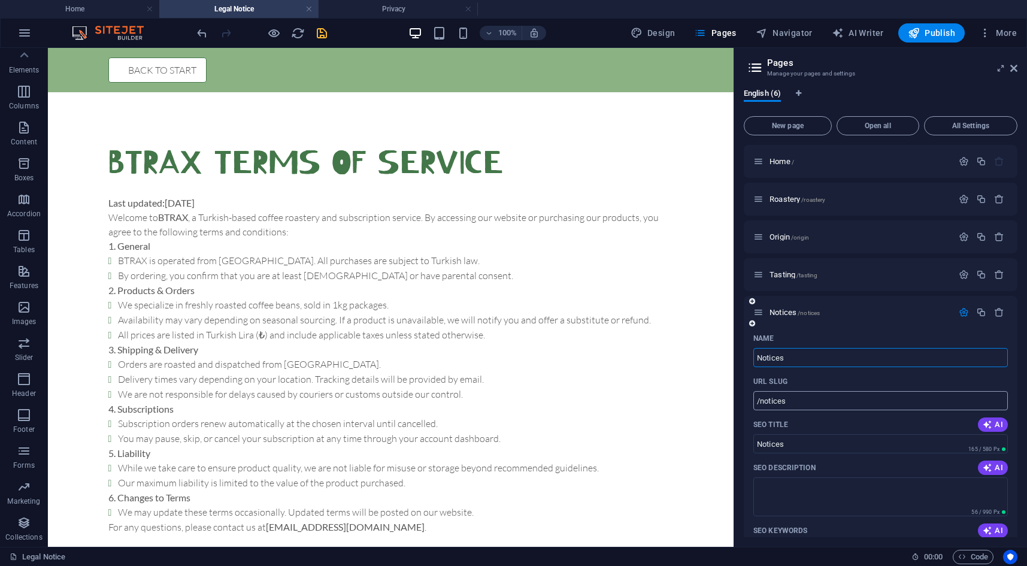
type input "Notices"
click at [818, 403] on input "/notices" at bounding box center [880, 400] width 254 height 19
click at [320, 35] on icon "save" at bounding box center [322, 33] width 14 height 14
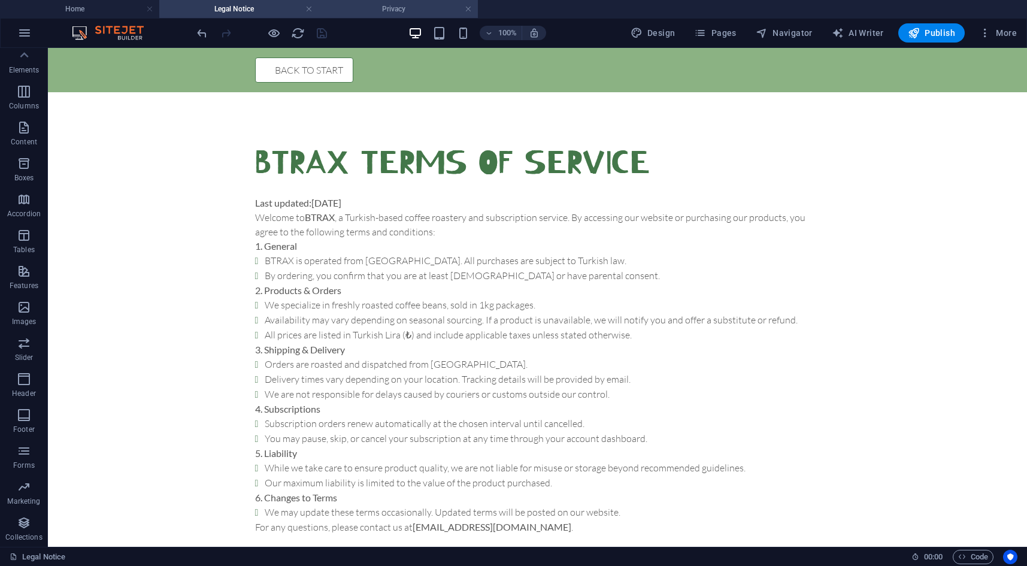
click at [384, 3] on h4 "Privacy" at bounding box center [397, 8] width 159 height 13
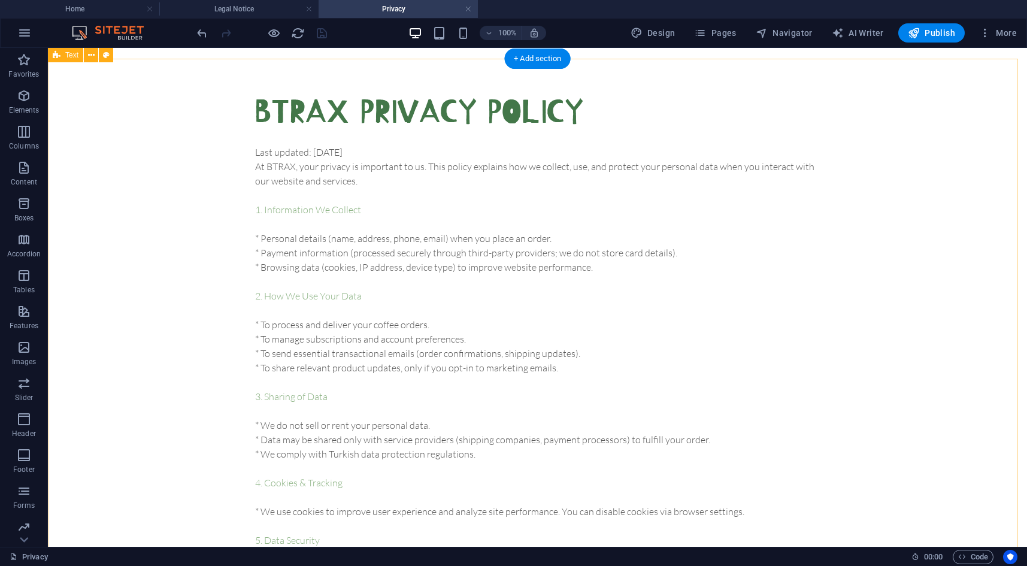
scroll to position [34, 0]
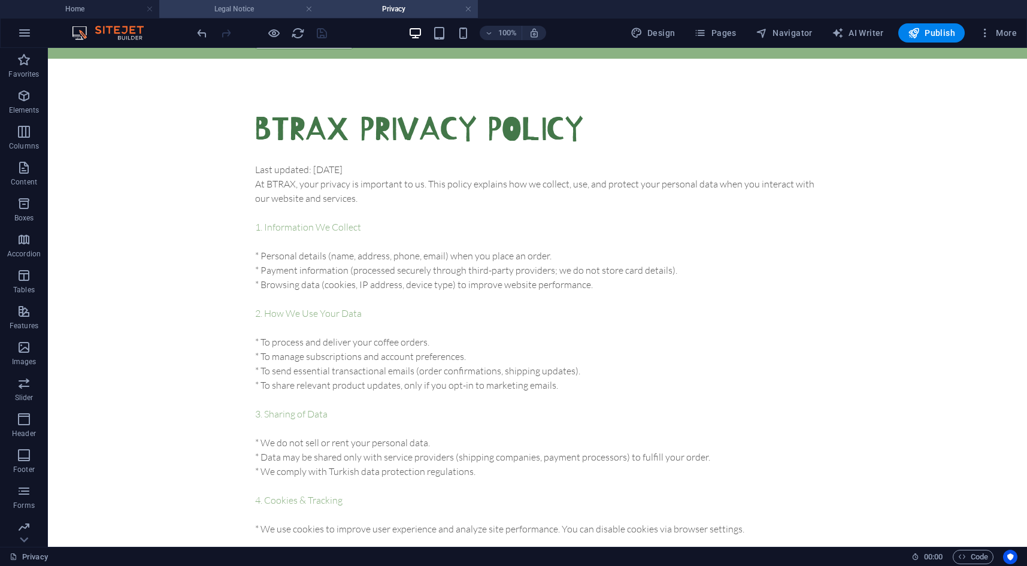
click at [186, 9] on h4 "Legal Notice" at bounding box center [238, 8] width 159 height 13
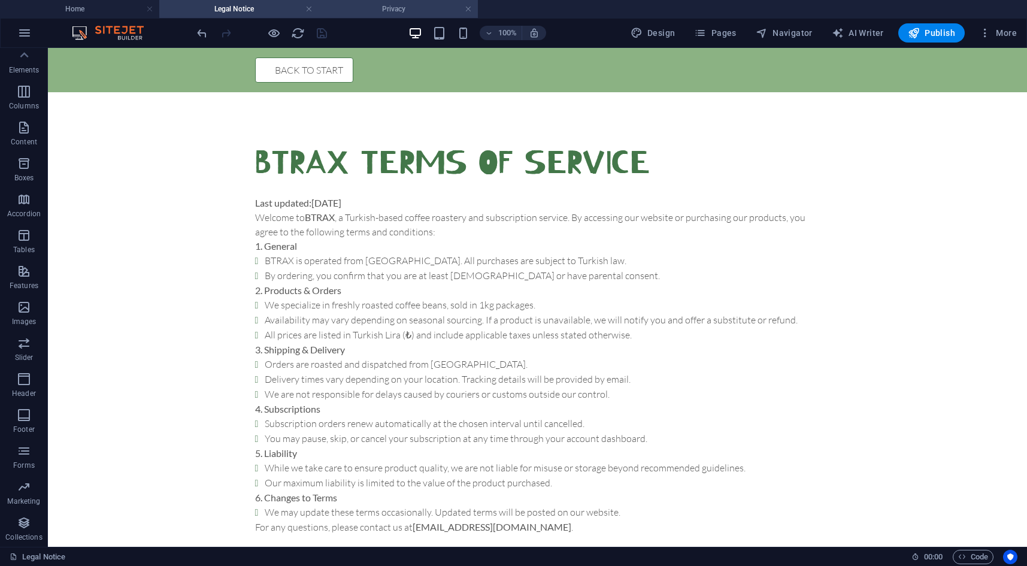
click at [356, 11] on h4 "Privacy" at bounding box center [397, 8] width 159 height 13
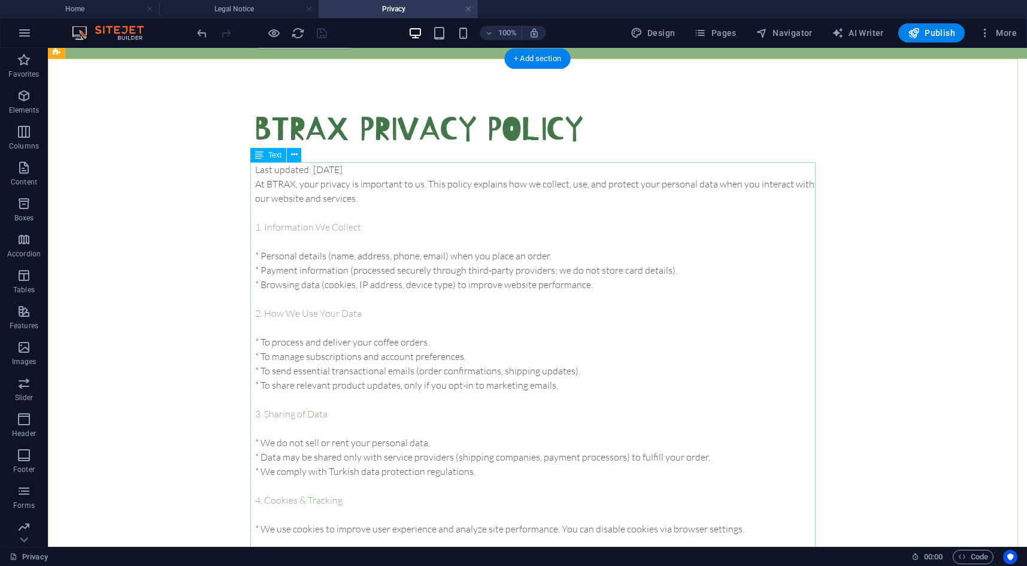
click at [369, 279] on div "Last updated: [DATE] At BTRAX, your privacy is important to us. This policy exp…" at bounding box center [537, 428] width 565 height 532
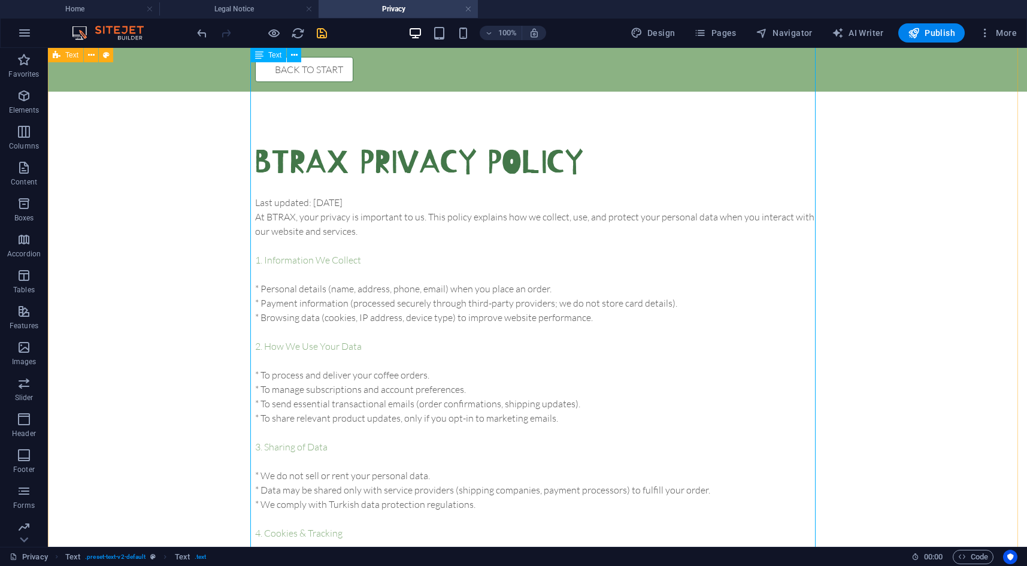
scroll to position [0, 0]
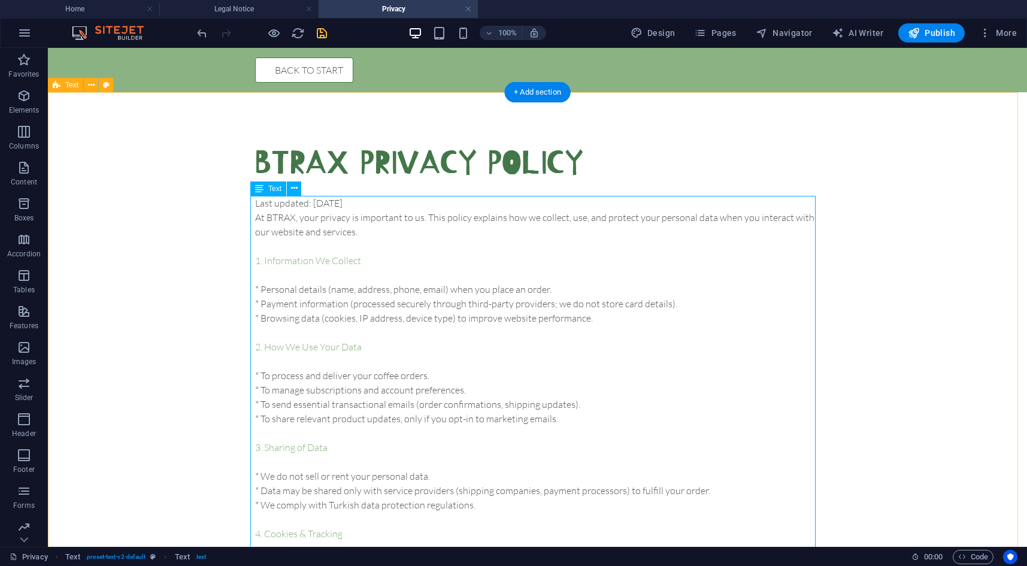
click at [281, 212] on div "Last updated: [DATE] At BTRAX, your privacy is important to us. This policy exp…" at bounding box center [537, 462] width 565 height 532
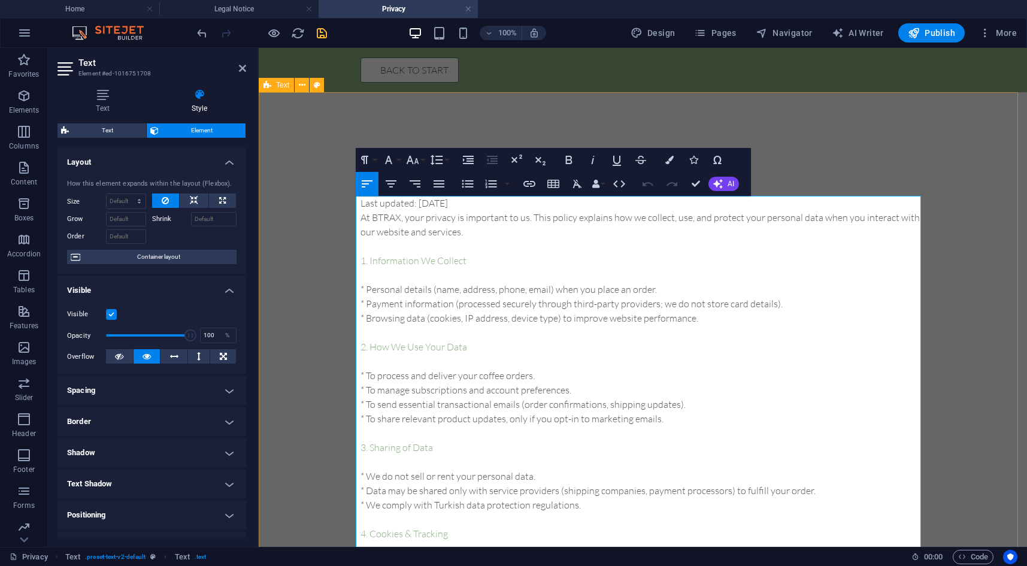
drag, startPoint x: 402, startPoint y: 229, endPoint x: 387, endPoint y: 221, distance: 17.2
click at [400, 229] on p "At BTRAX, your privacy is important to us. This policy explains how we collect,…" at bounding box center [642, 224] width 565 height 29
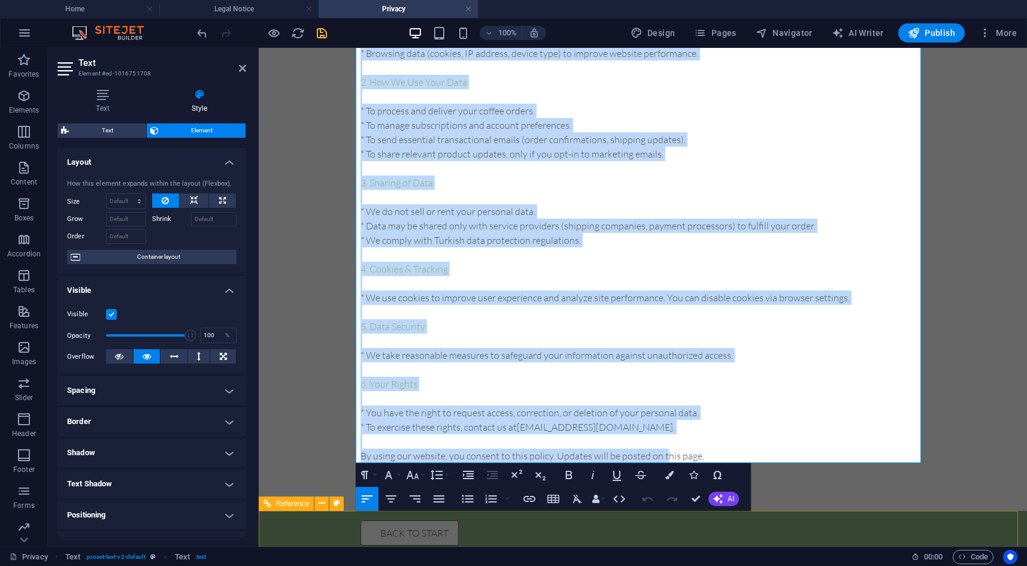
scroll to position [273, 0]
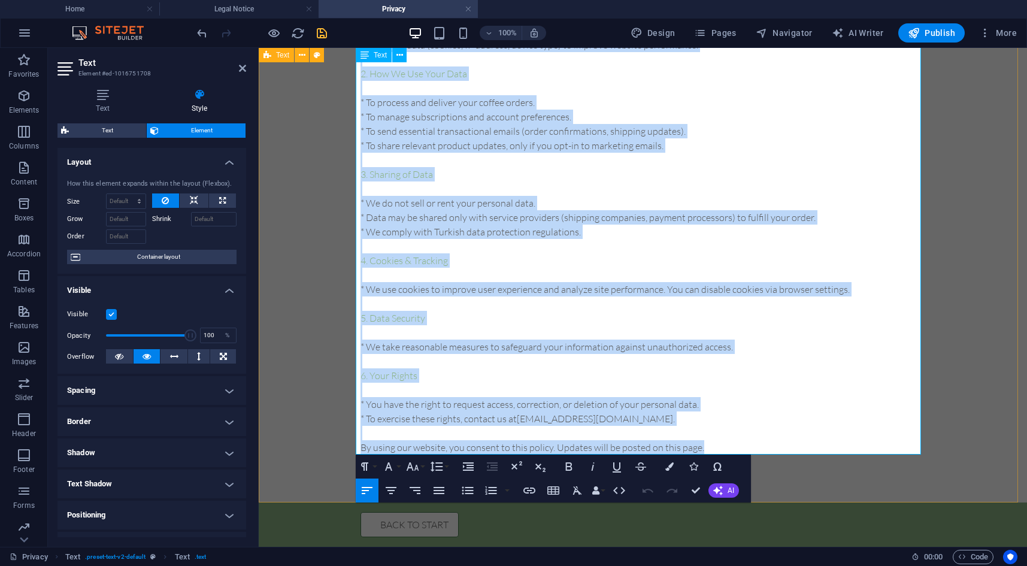
drag, startPoint x: 356, startPoint y: 202, endPoint x: 727, endPoint y: 451, distance: 446.6
click at [727, 451] on div "Last updated: [DATE] At BTRAX, your privacy is important to us. This policy exp…" at bounding box center [642, 189] width 565 height 532
copy div "Last updated: [DATE] At BTRAX, your privacy is important to us. This policy exp…"
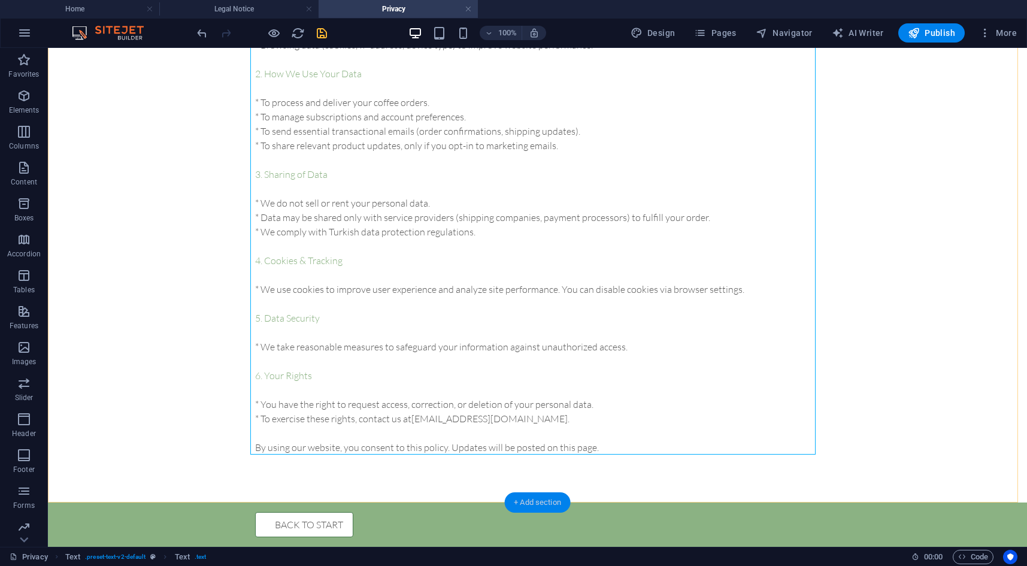
click at [523, 506] on div "+ Add section" at bounding box center [537, 502] width 66 height 20
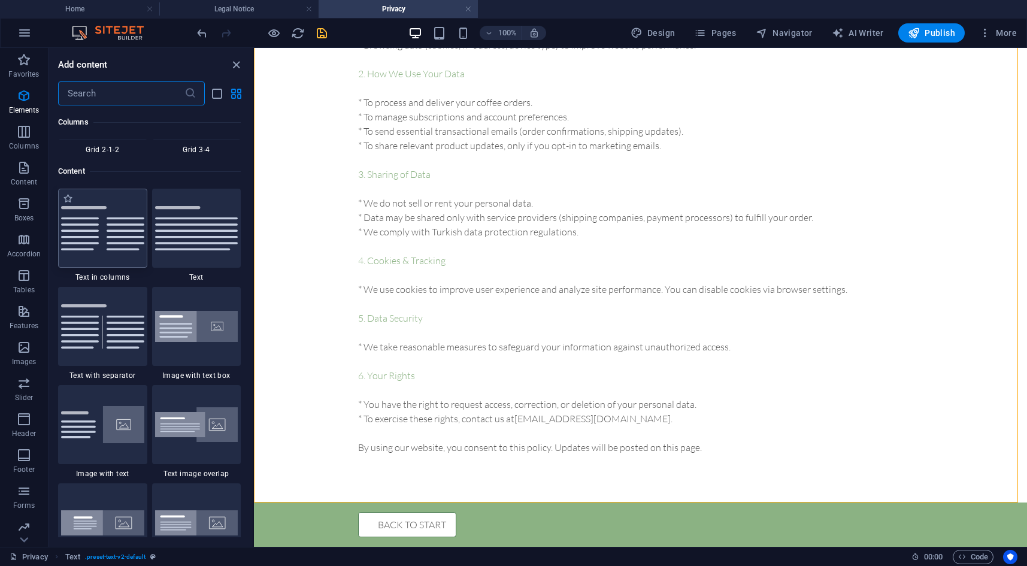
scroll to position [2094, 0]
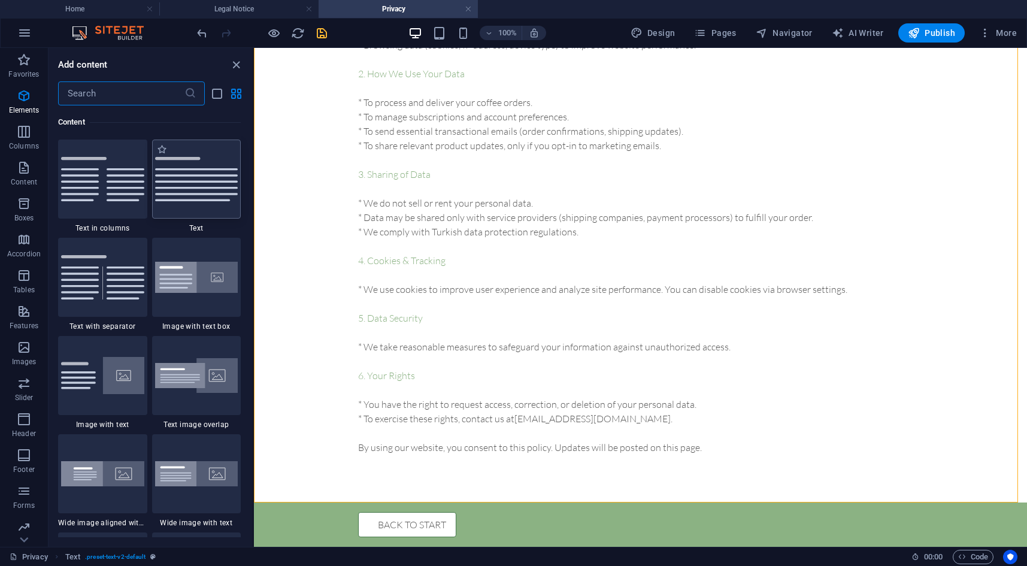
click at [182, 181] on img at bounding box center [196, 179] width 83 height 44
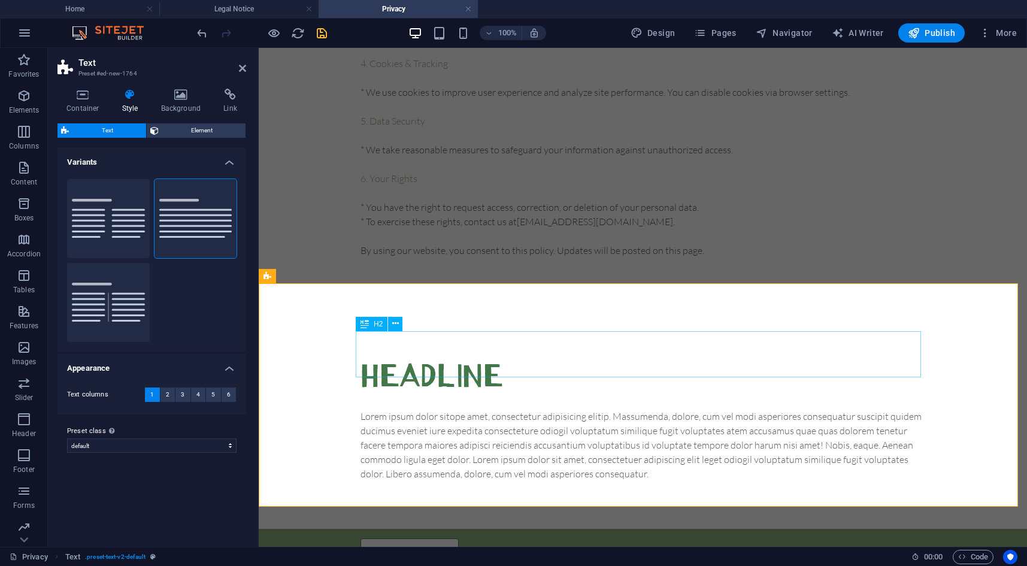
scroll to position [496, 0]
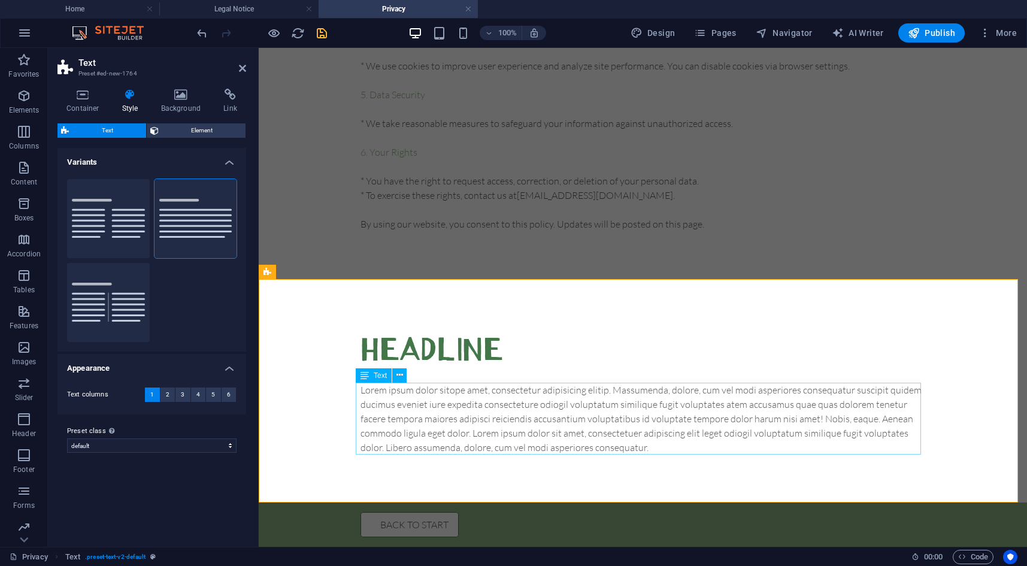
click at [538, 426] on div "Lorem ipsum dolor sitope amet, consectetur adipisicing elitip. Massumenda, dolo…" at bounding box center [642, 418] width 565 height 72
click at [537, 426] on div "Lorem ipsum dolor sitope amet, consectetur adipisicing elitip. Massumenda, dolo…" at bounding box center [642, 418] width 565 height 72
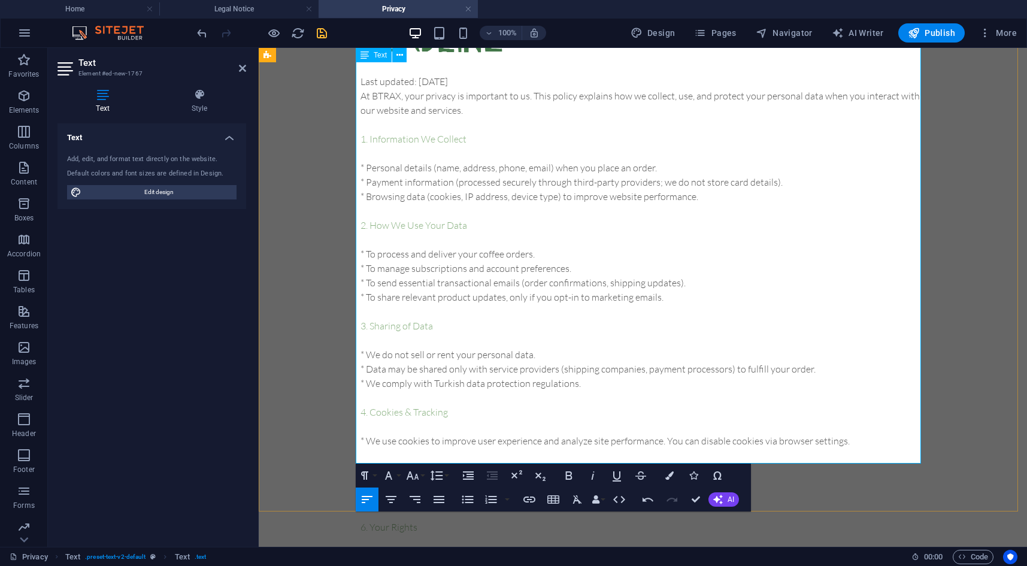
scroll to position [716, 0]
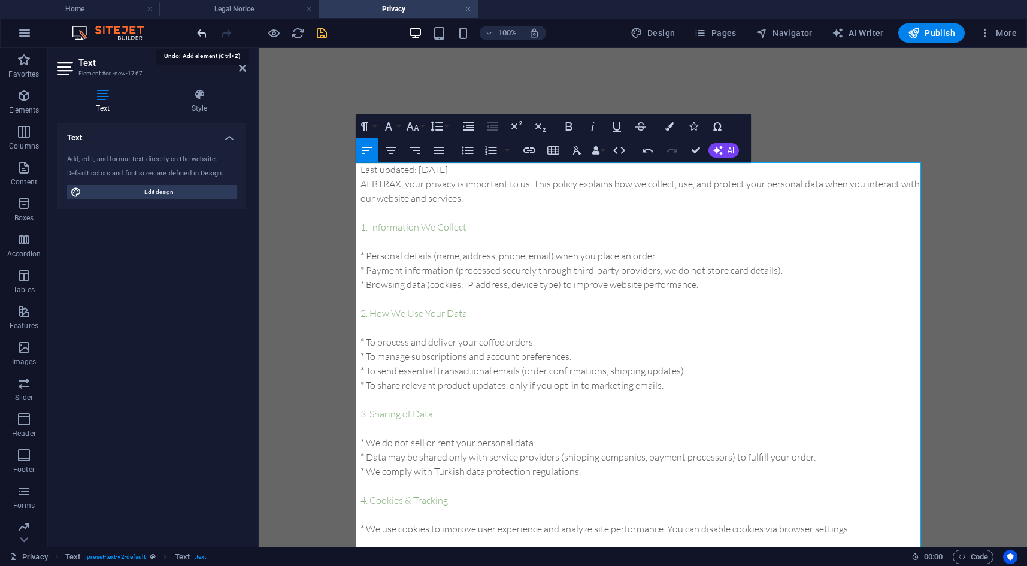
click at [203, 31] on icon "undo" at bounding box center [202, 33] width 14 height 14
click at [201, 31] on icon "undo" at bounding box center [202, 33] width 14 height 14
click at [640, 72] on div "Headline Last updated: [DATE] At BTRAX, your privacy is important to us. This p…" at bounding box center [643, 400] width 768 height 683
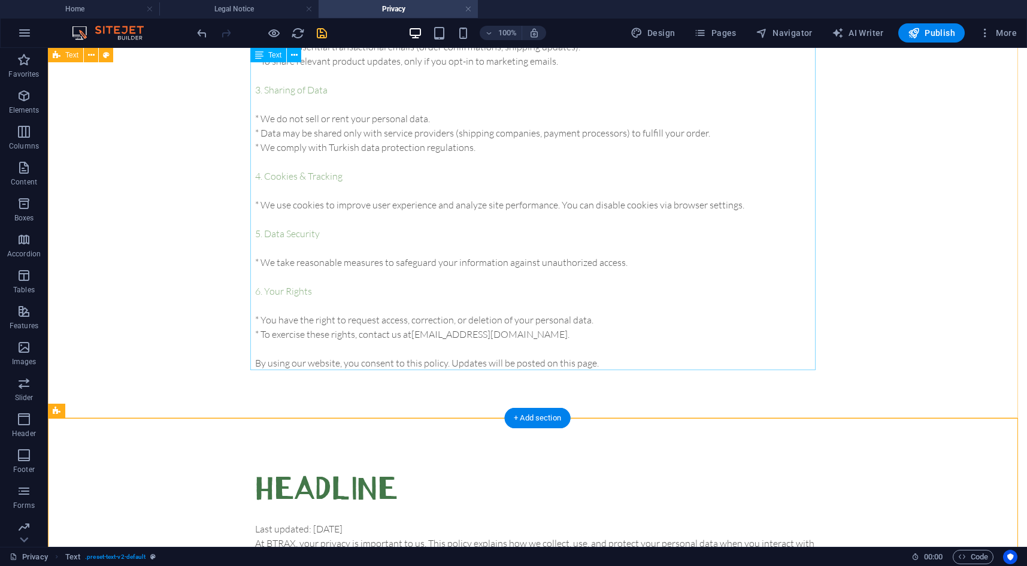
scroll to position [537, 0]
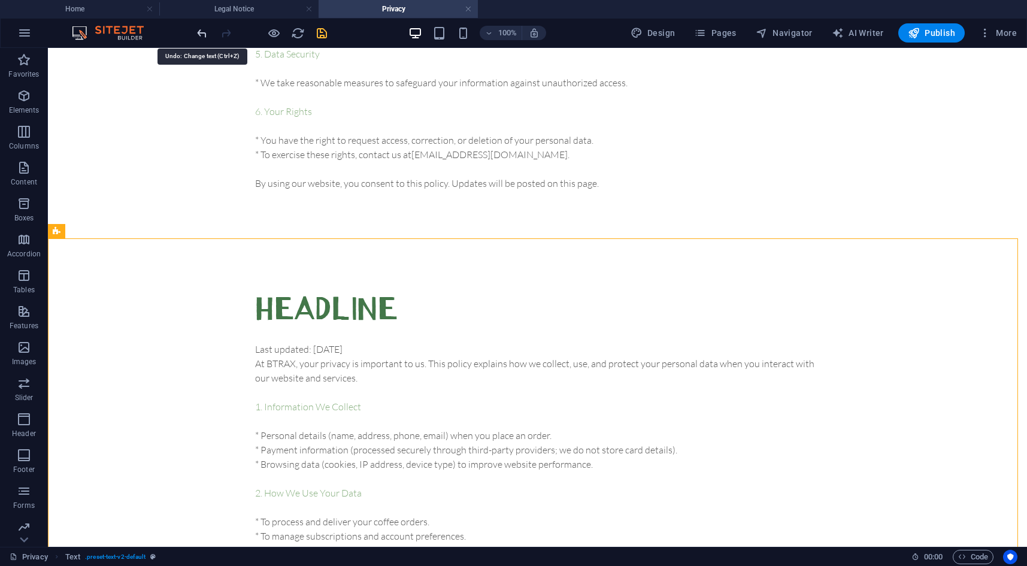
click at [201, 37] on icon "undo" at bounding box center [202, 33] width 14 height 14
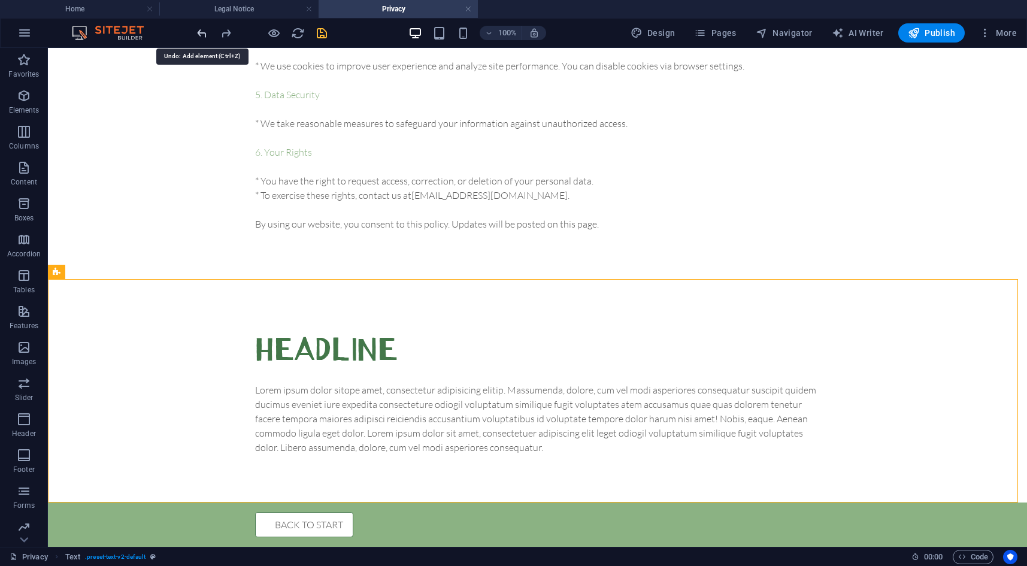
click at [201, 37] on icon "undo" at bounding box center [202, 33] width 14 height 14
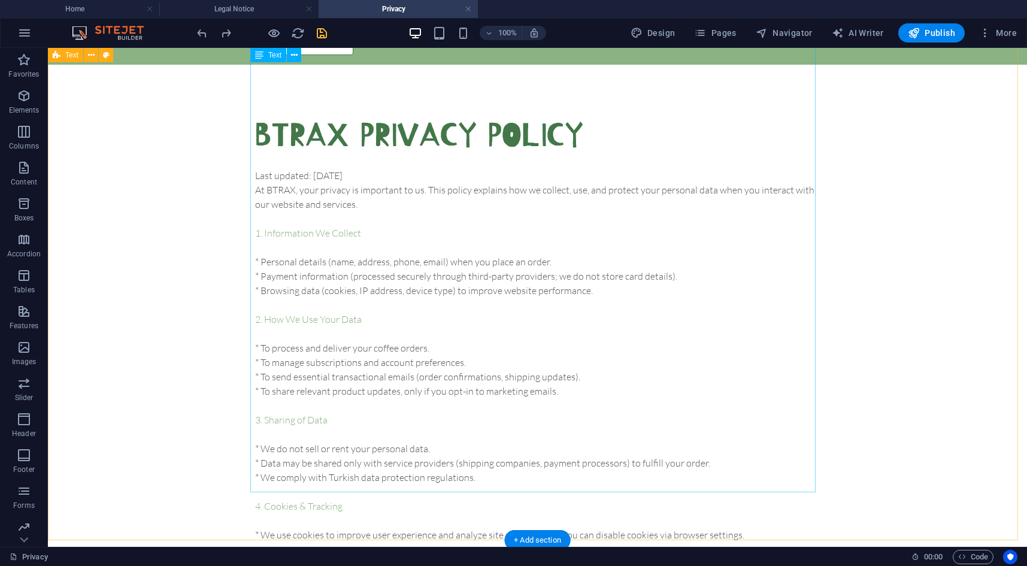
scroll to position [0, 0]
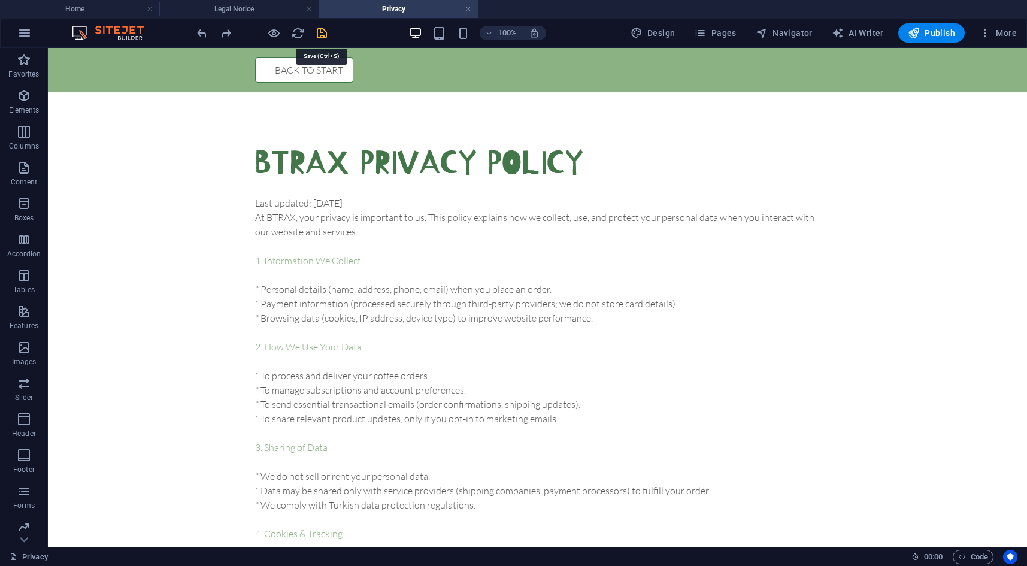
click at [323, 33] on icon "save" at bounding box center [322, 33] width 14 height 14
click at [991, 29] on icon "button" at bounding box center [985, 33] width 12 height 12
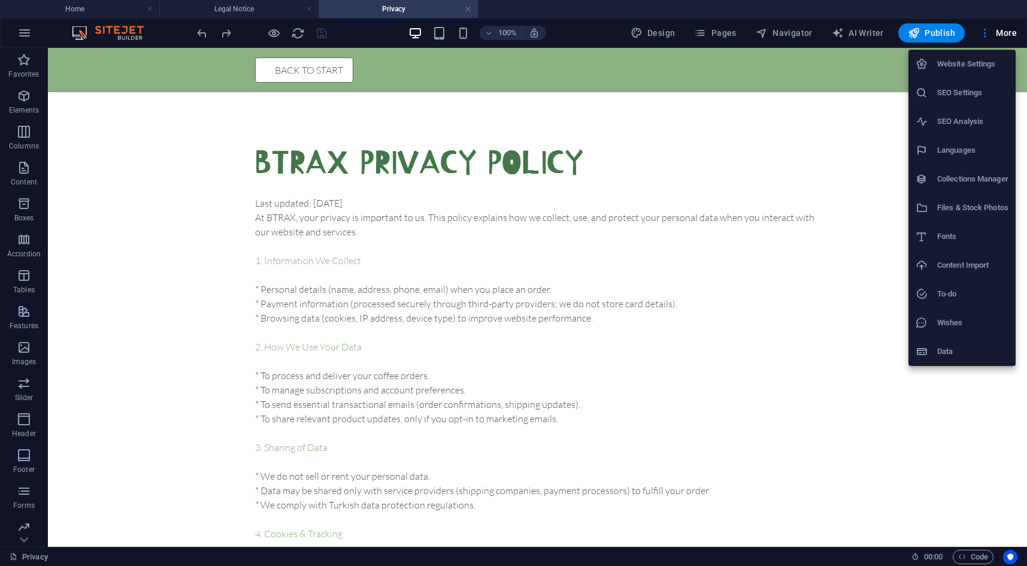
click at [948, 71] on li "Website Settings" at bounding box center [961, 64] width 107 height 29
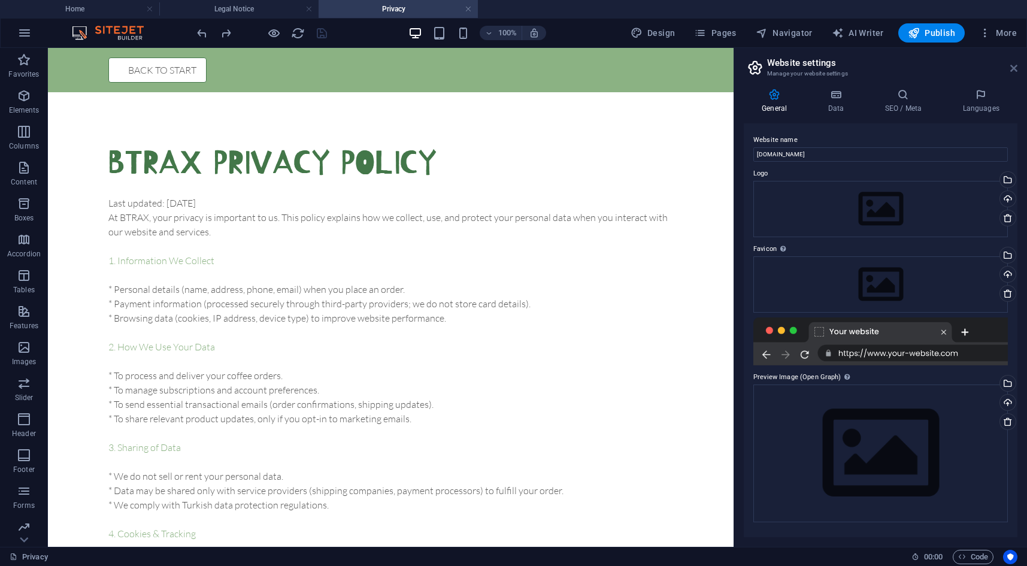
click at [1013, 65] on icon at bounding box center [1013, 68] width 7 height 10
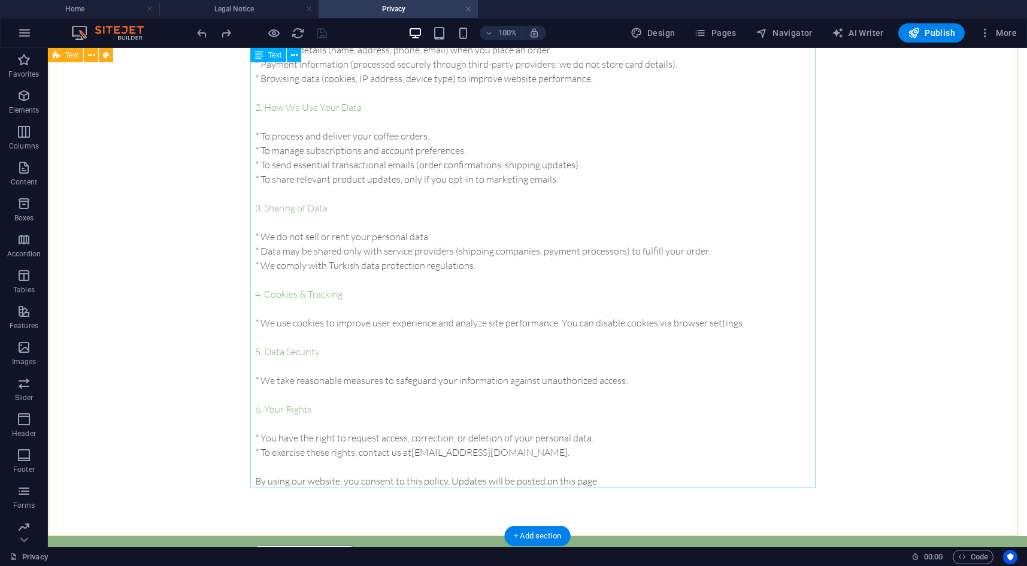
scroll to position [273, 0]
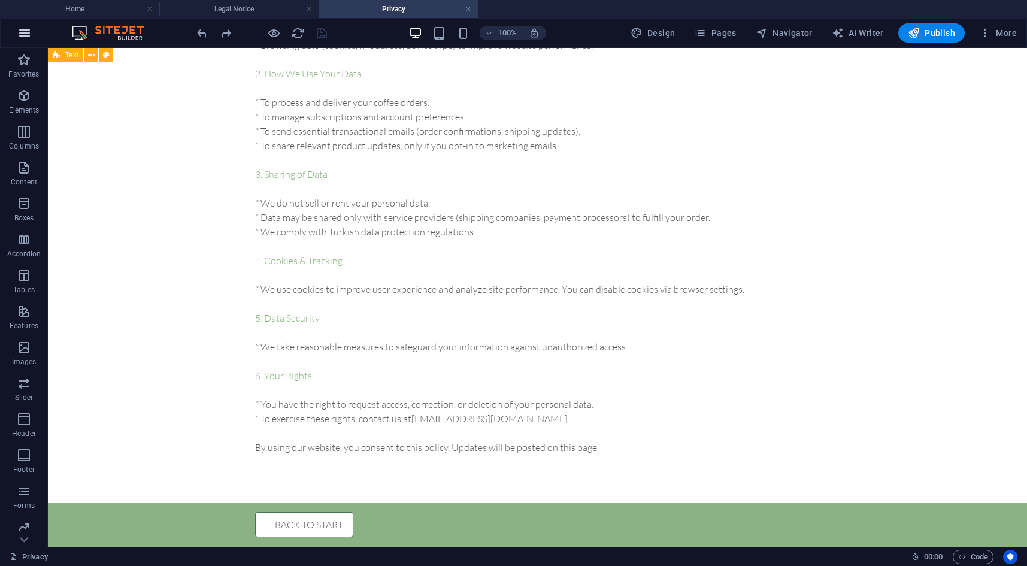
click at [22, 32] on icon "button" at bounding box center [24, 33] width 14 height 14
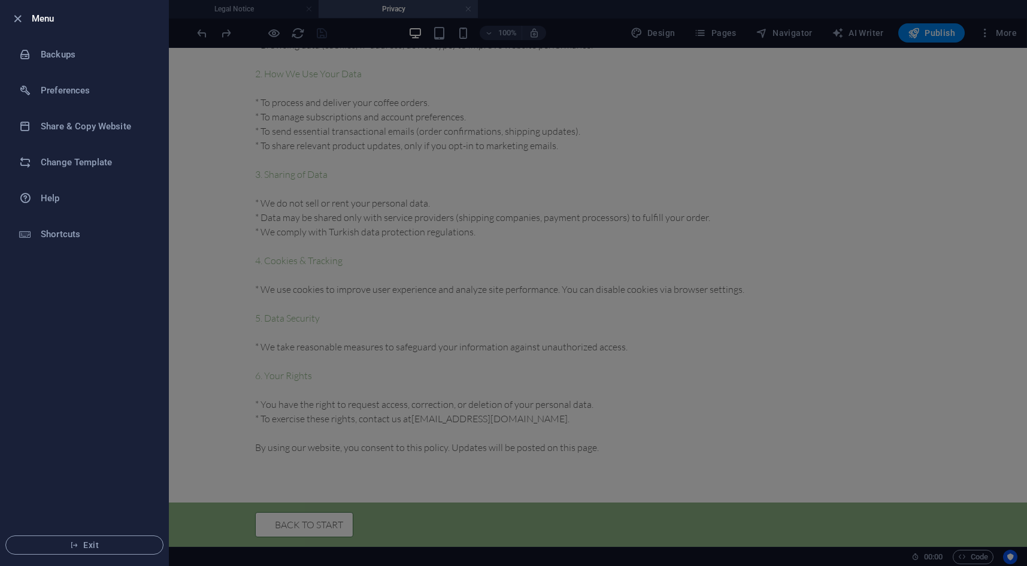
click at [309, 126] on div at bounding box center [513, 283] width 1027 height 566
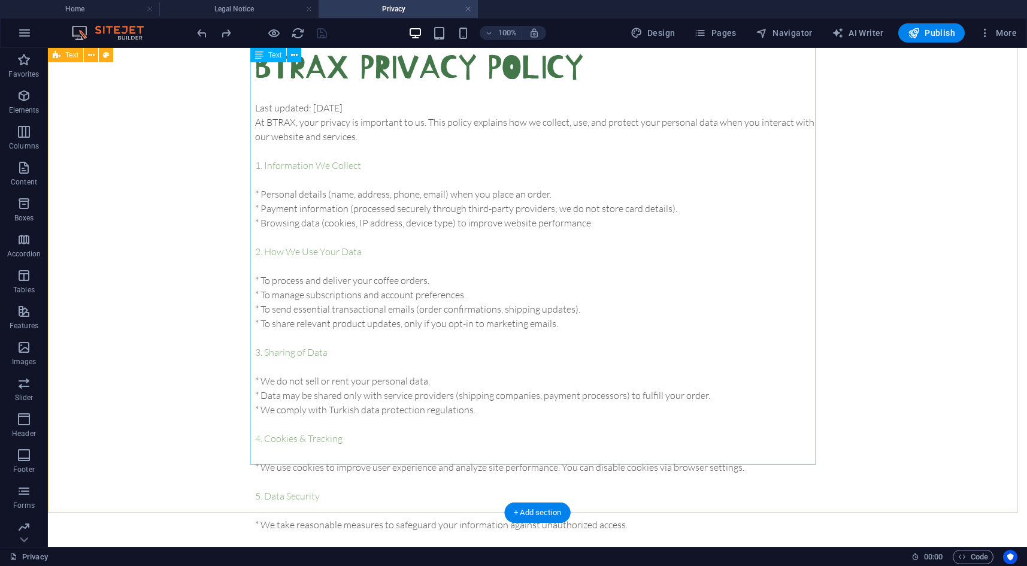
scroll to position [0, 0]
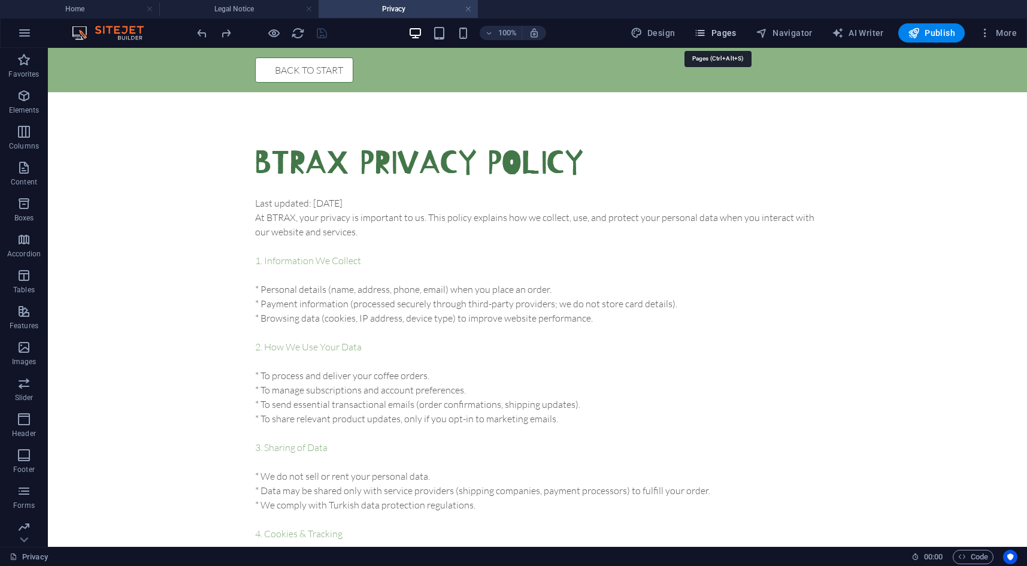
click at [700, 32] on icon "button" at bounding box center [700, 33] width 12 height 12
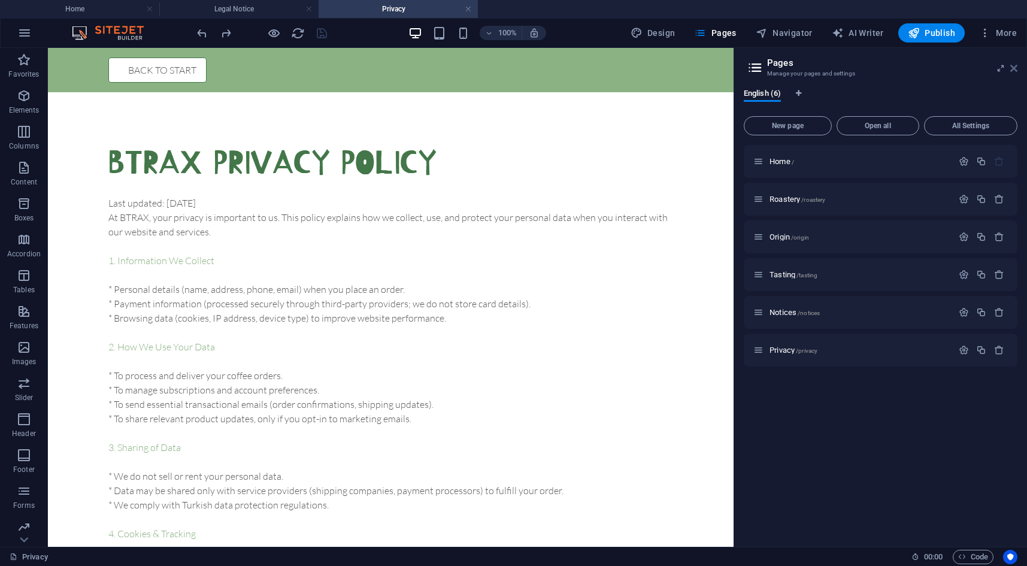
click at [1015, 68] on icon at bounding box center [1013, 68] width 7 height 10
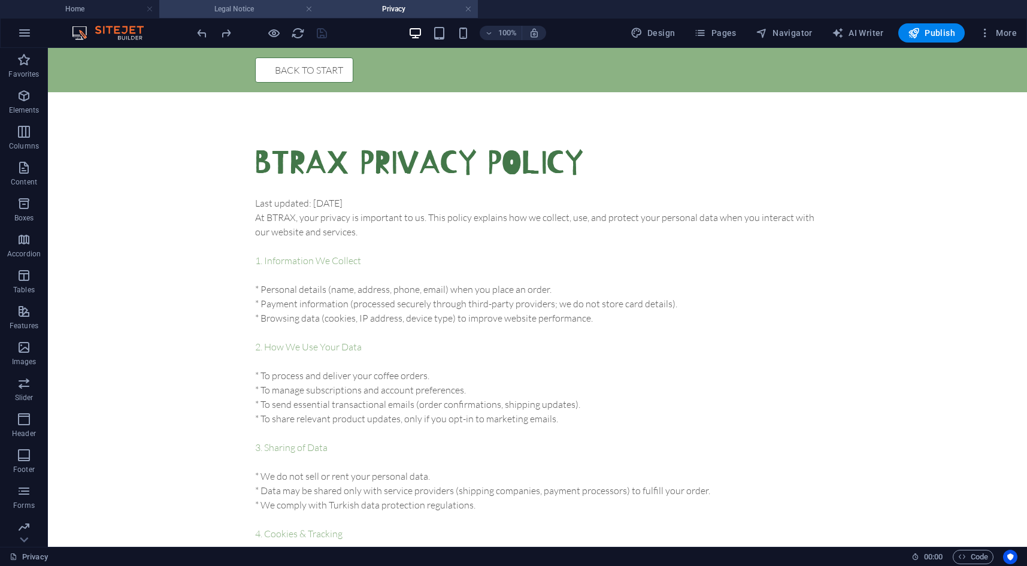
click at [266, 6] on h4 "Legal Notice" at bounding box center [238, 8] width 159 height 13
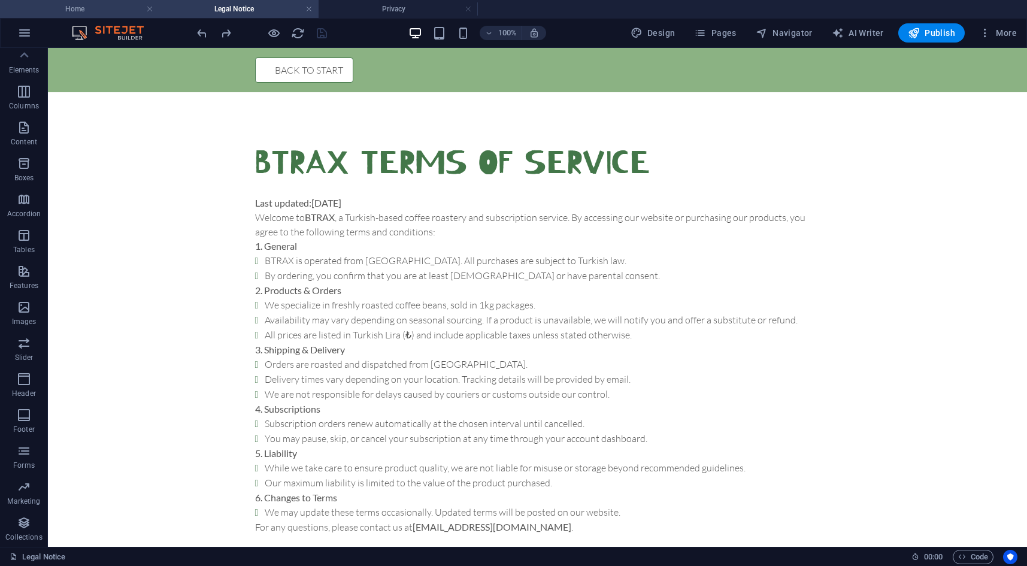
click at [98, 6] on h4 "Home" at bounding box center [79, 8] width 159 height 13
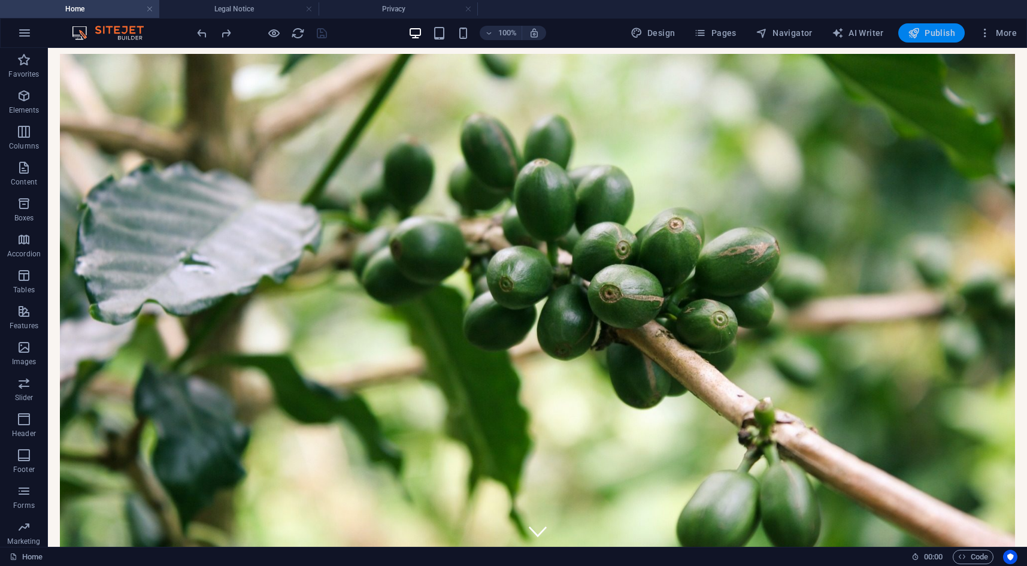
click at [919, 31] on icon "button" at bounding box center [913, 33] width 12 height 12
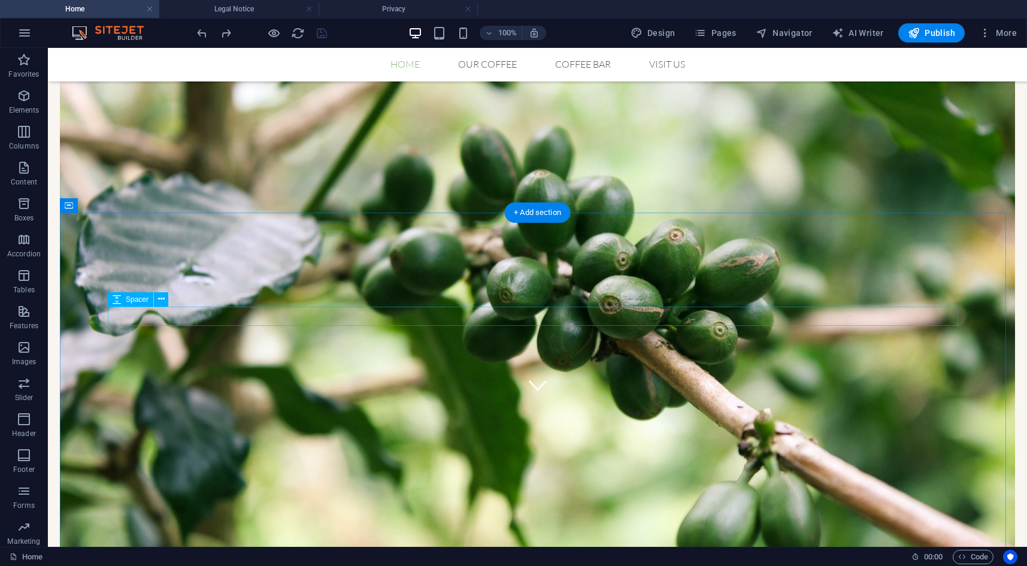
scroll to position [359, 0]
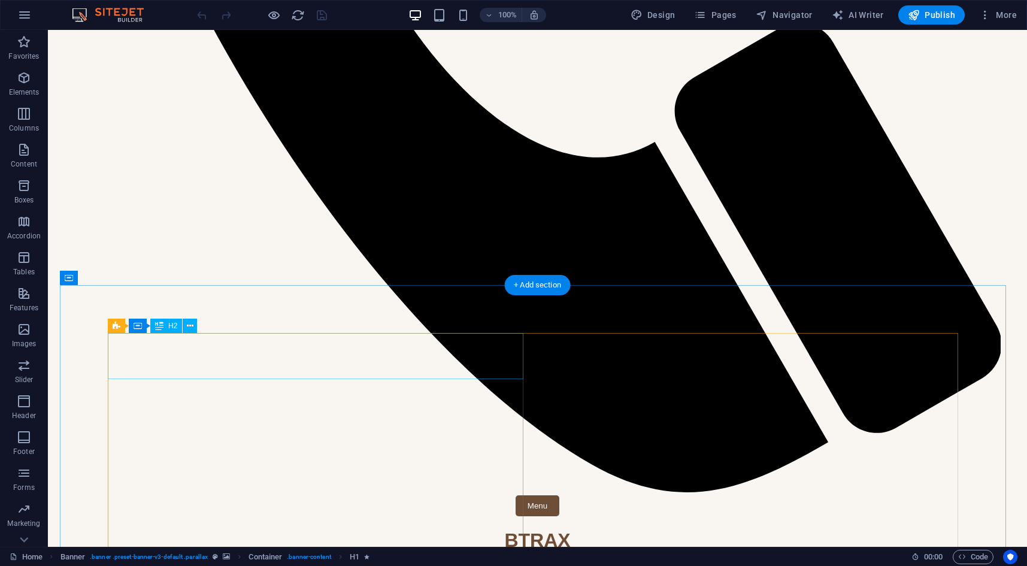
scroll to position [1496, 0]
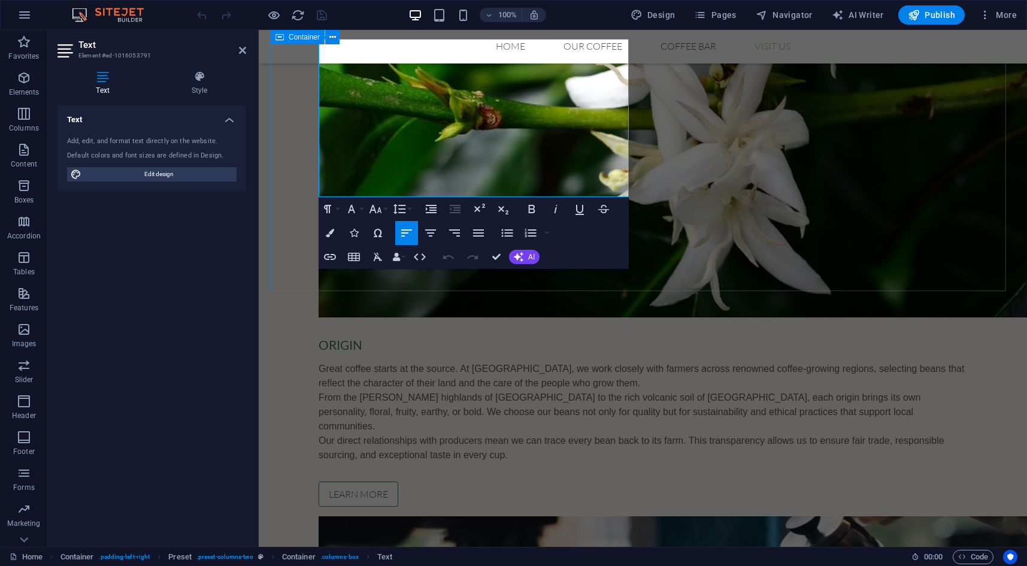
drag, startPoint x: 346, startPoint y: 163, endPoint x: 308, endPoint y: 159, distance: 37.9
drag, startPoint x: 349, startPoint y: 163, endPoint x: 318, endPoint y: 163, distance: 30.5
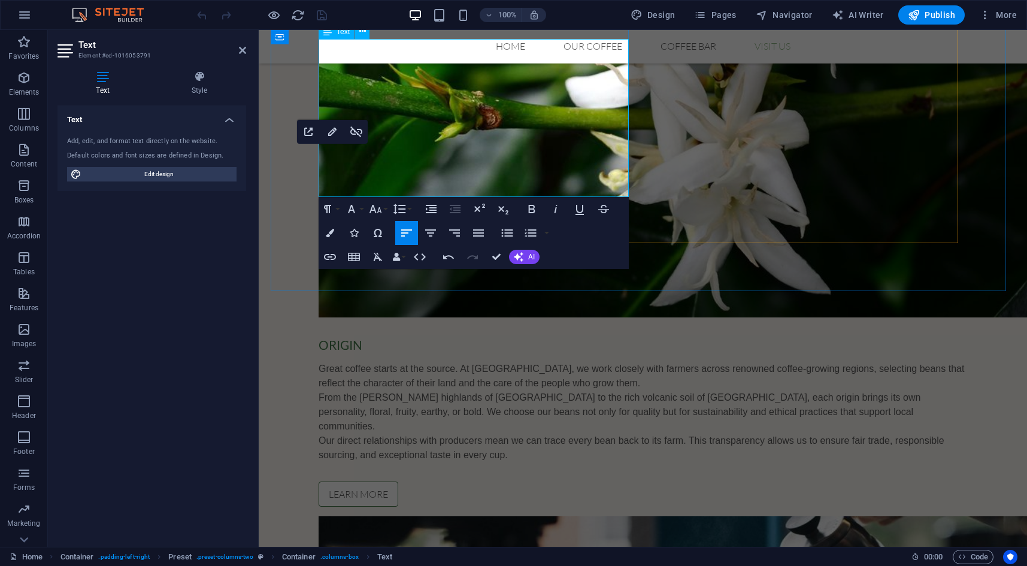
drag, startPoint x: 350, startPoint y: 163, endPoint x: 317, endPoint y: 162, distance: 33.5
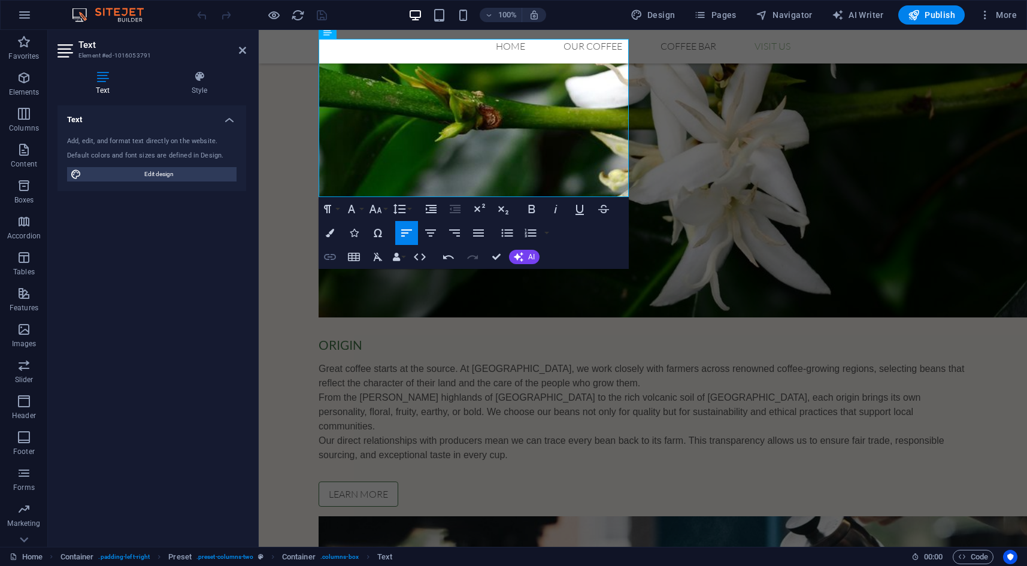
click at [333, 258] on icon "button" at bounding box center [330, 257] width 14 height 14
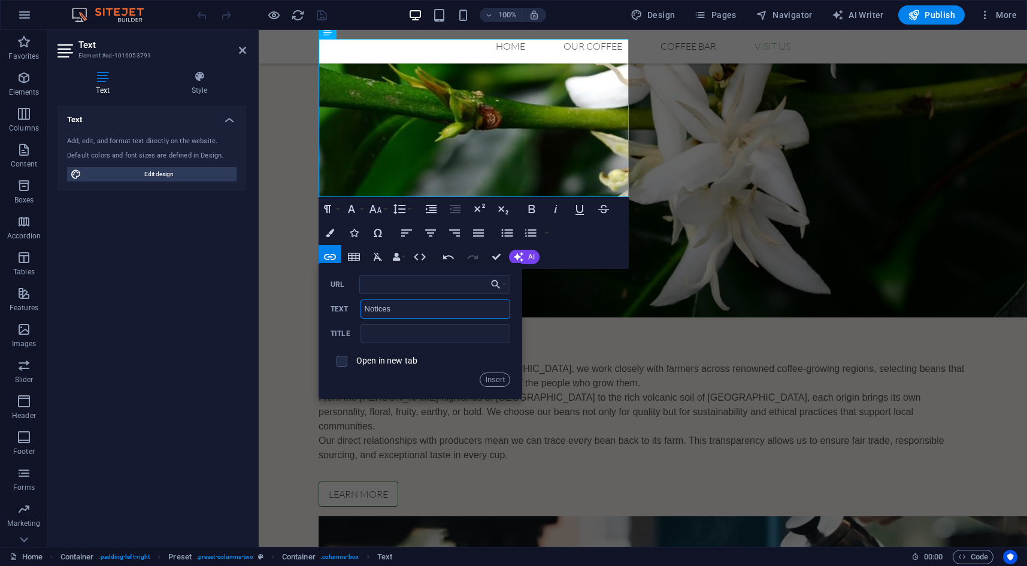
click at [399, 306] on input "Notices" at bounding box center [435, 308] width 150 height 19
click at [391, 283] on input "URL" at bounding box center [434, 284] width 151 height 19
click at [500, 281] on icon "button" at bounding box center [496, 284] width 12 height 14
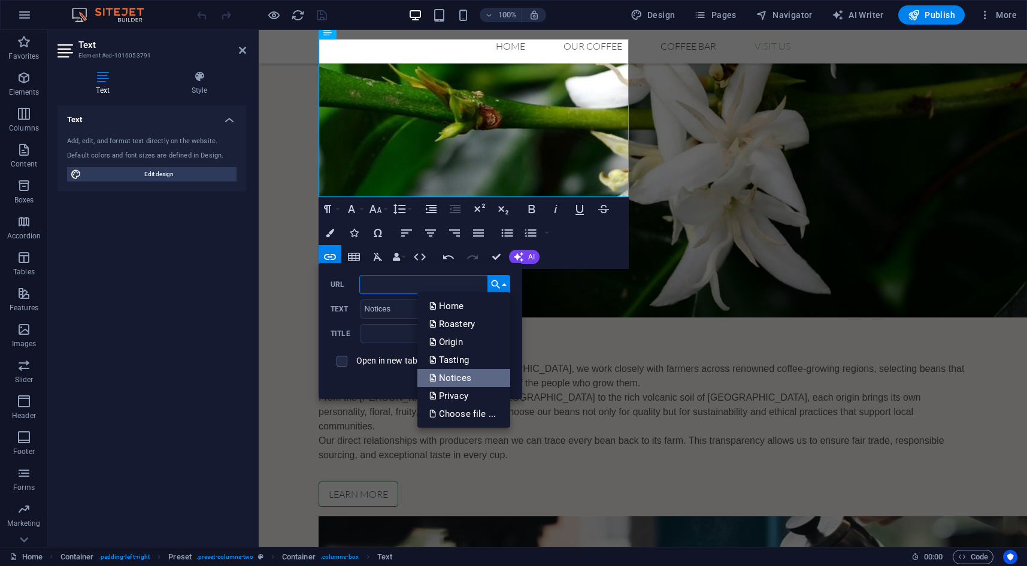
click at [466, 378] on p "Notices" at bounding box center [451, 378] width 44 height 18
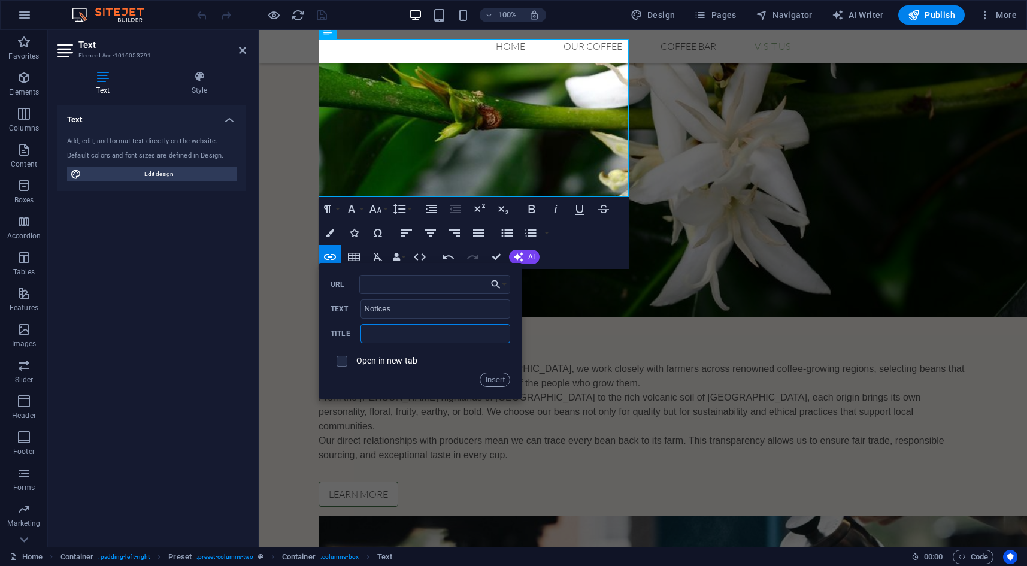
click at [381, 335] on input "text" at bounding box center [435, 333] width 150 height 19
click at [490, 372] on button "Insert" at bounding box center [494, 379] width 31 height 14
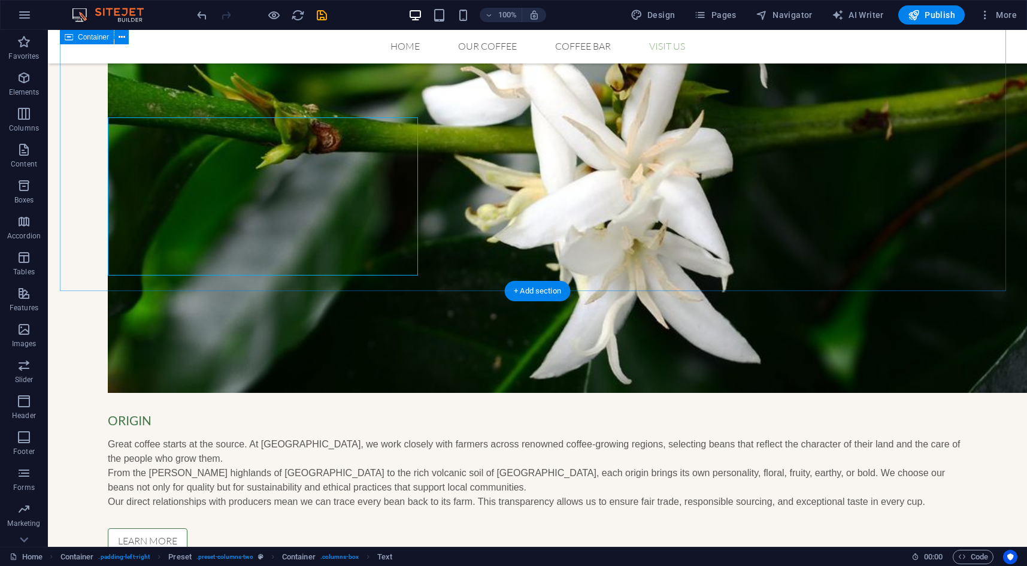
scroll to position [1496, 0]
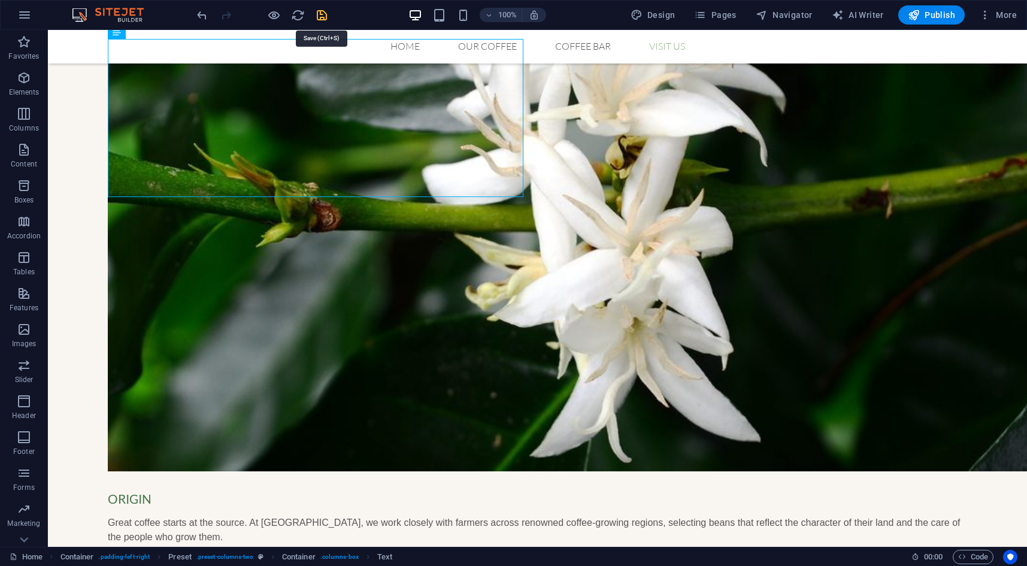
click at [322, 15] on icon "save" at bounding box center [322, 15] width 14 height 14
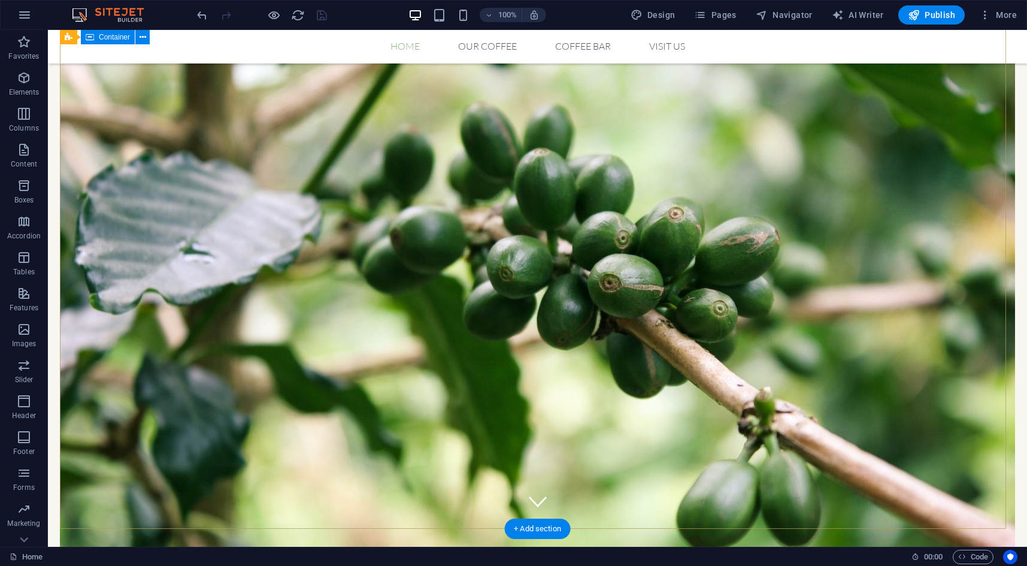
scroll to position [0, 0]
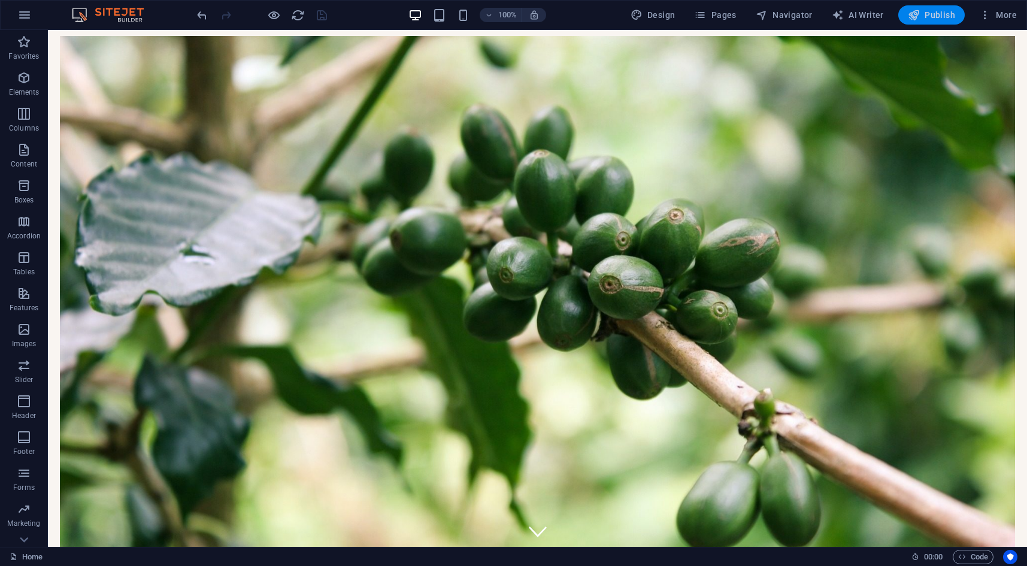
click at [939, 11] on span "Publish" at bounding box center [930, 15] width 47 height 12
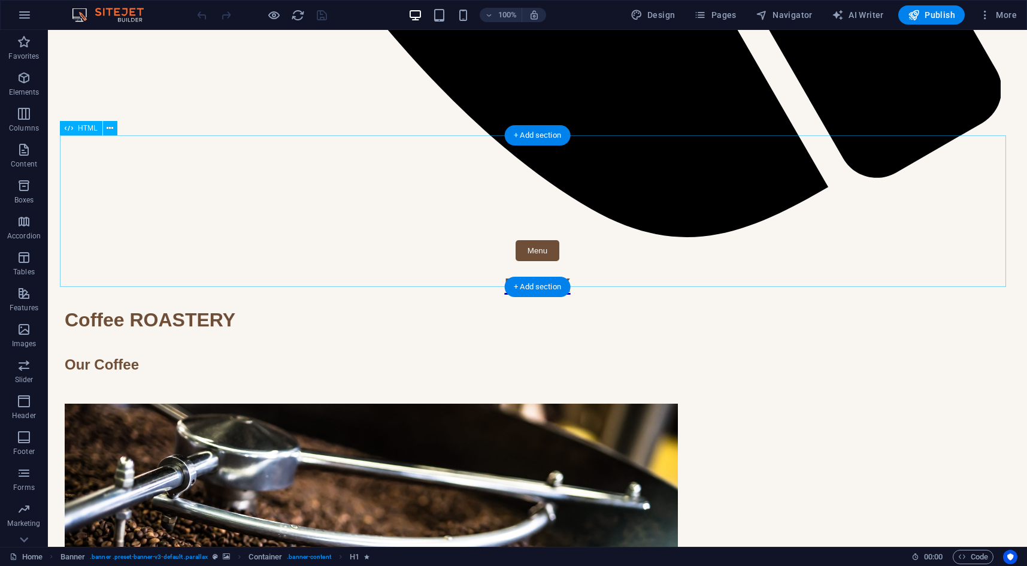
scroll to position [1676, 0]
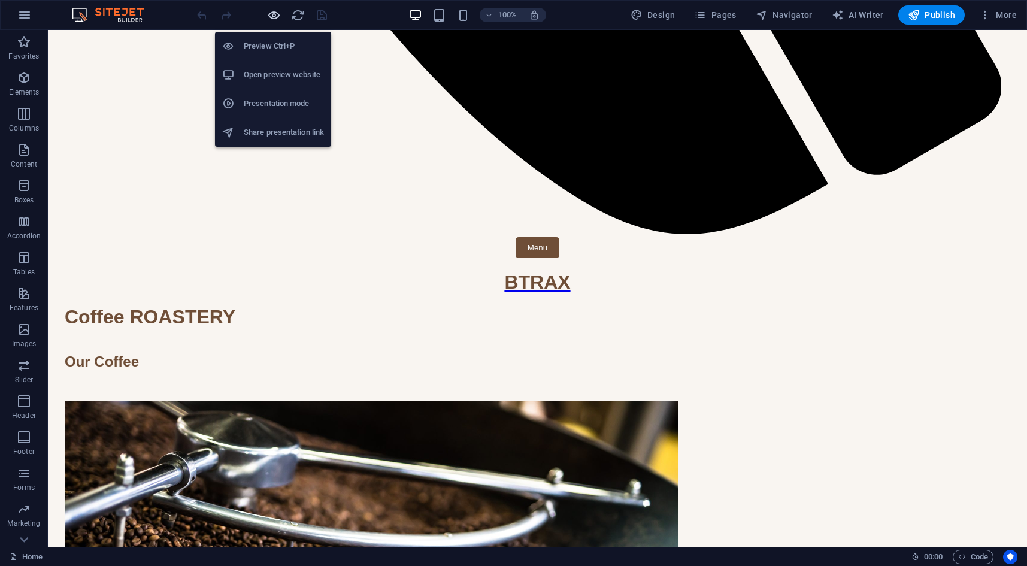
click at [274, 17] on icon "button" at bounding box center [274, 15] width 14 height 14
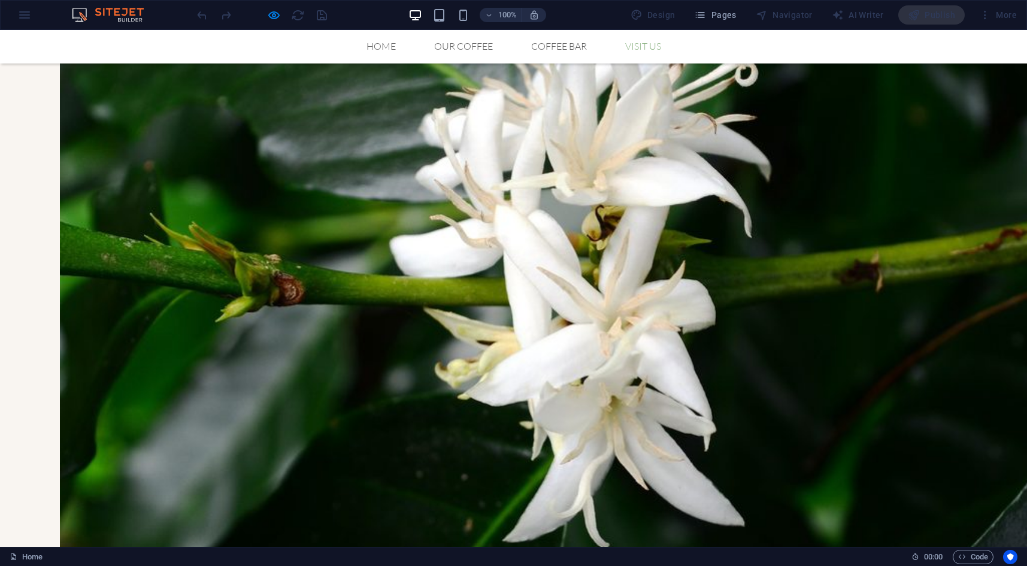
scroll to position [1358, 0]
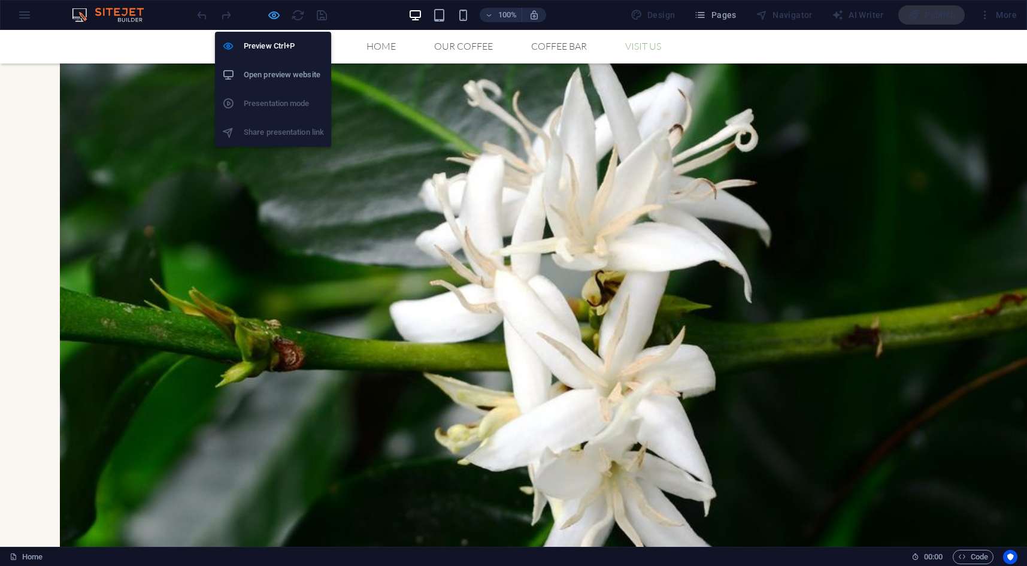
click at [275, 19] on icon "button" at bounding box center [274, 15] width 14 height 14
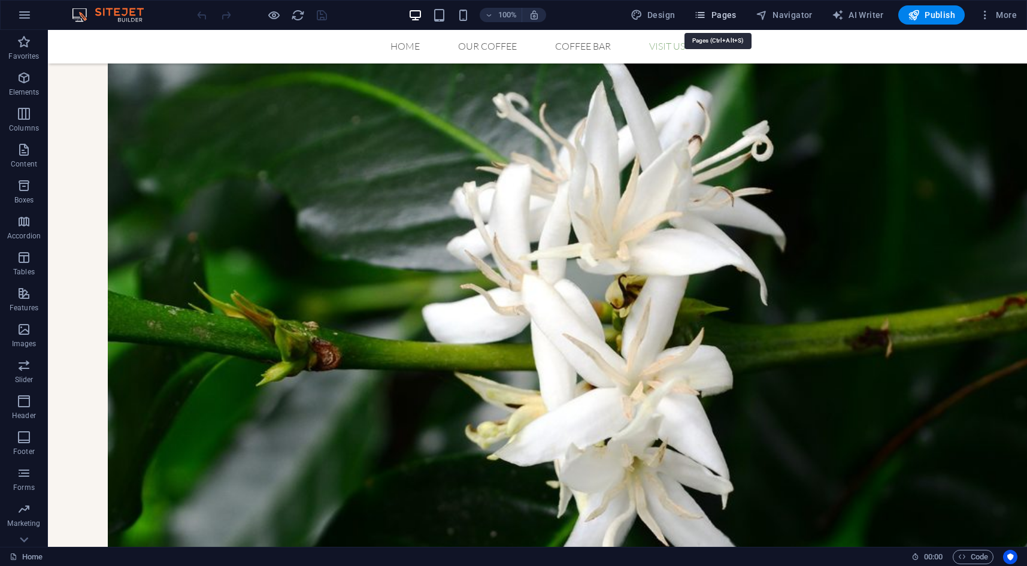
click at [706, 14] on icon "button" at bounding box center [700, 15] width 12 height 12
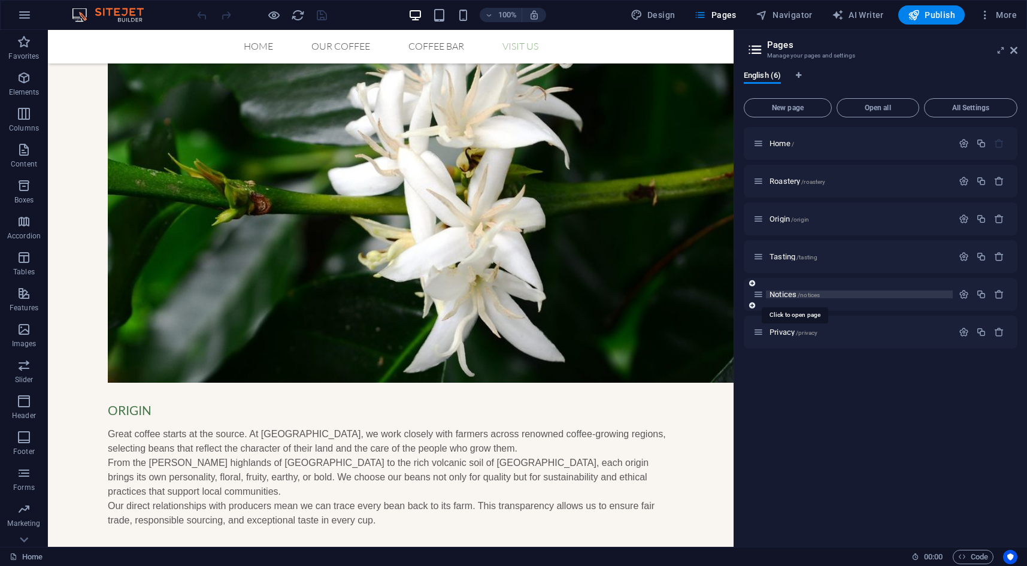
click at [789, 293] on span "Notices /notices" at bounding box center [794, 294] width 50 height 9
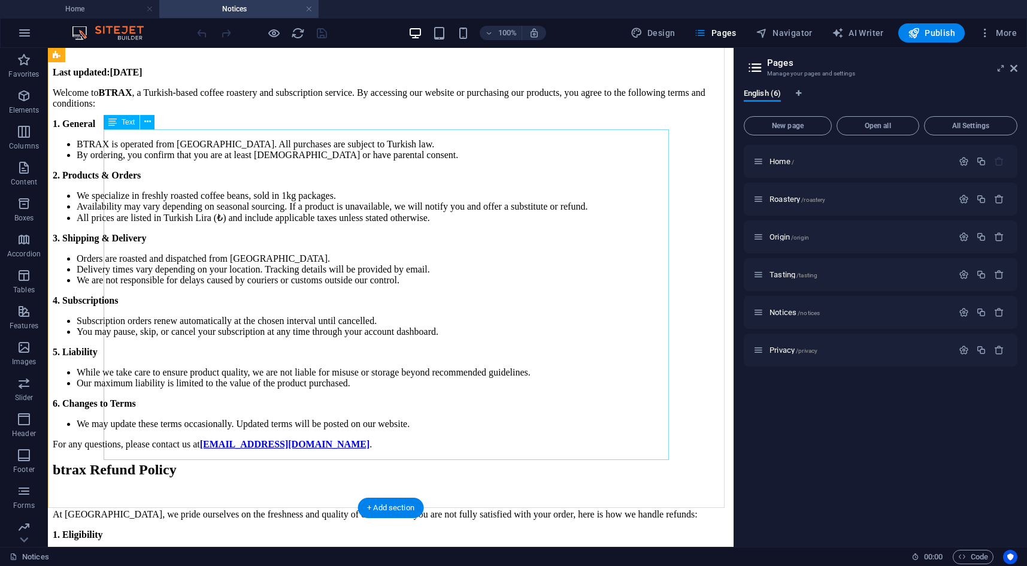
scroll to position [0, 0]
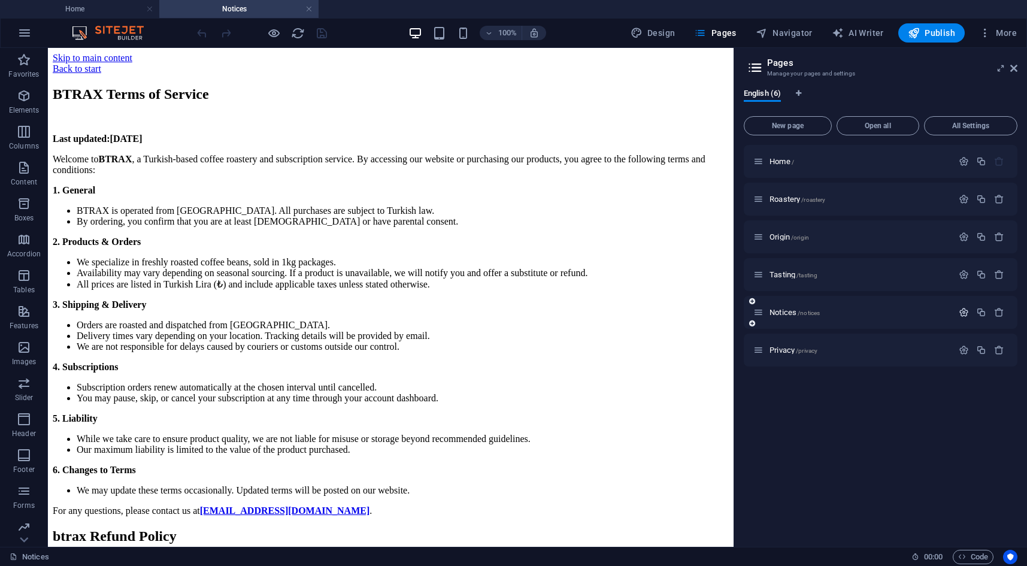
click at [964, 312] on icon "button" at bounding box center [963, 312] width 10 height 10
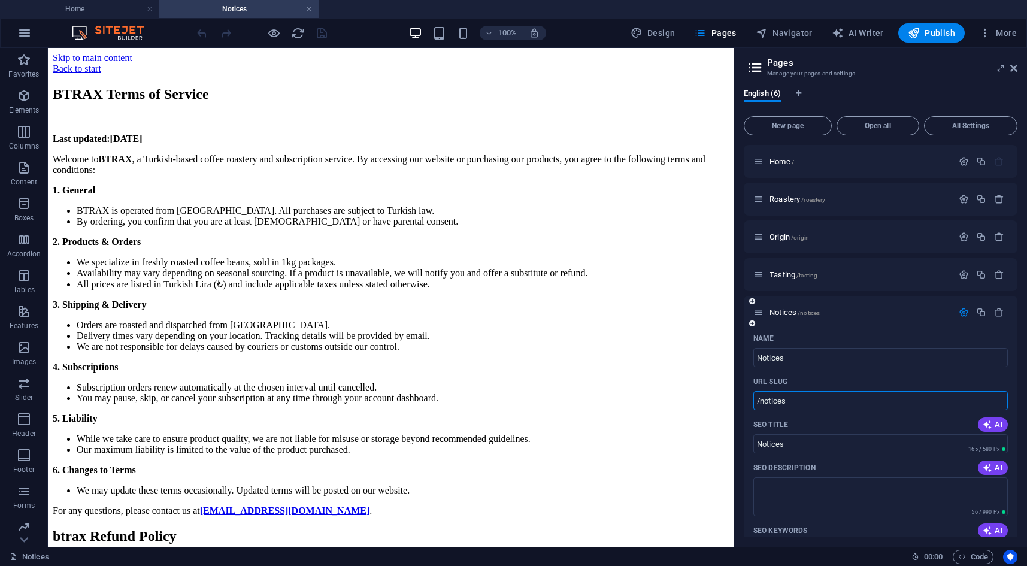
click at [822, 400] on input "/notices" at bounding box center [880, 400] width 254 height 19
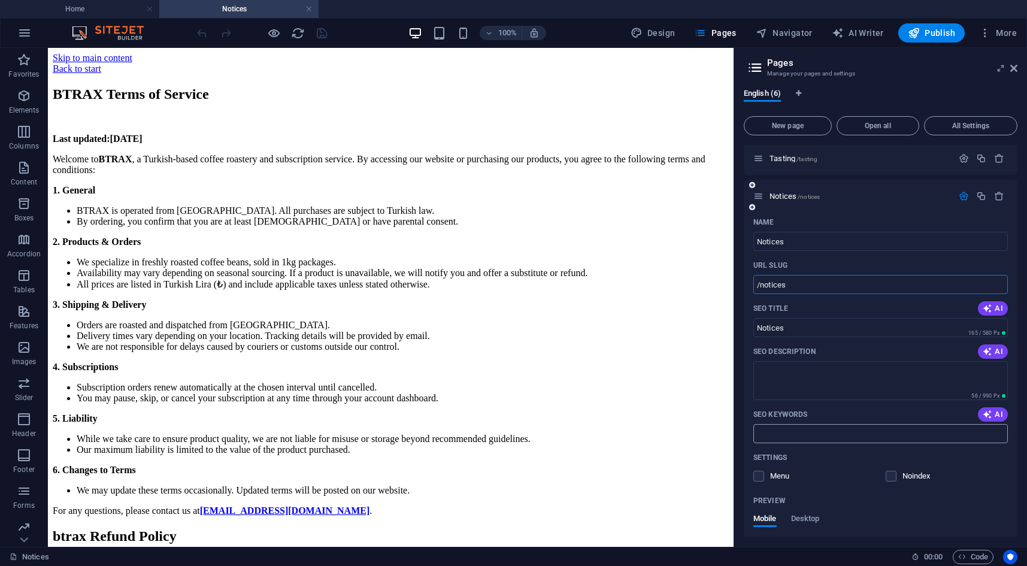
scroll to position [120, 0]
click at [985, 306] on icon "button" at bounding box center [987, 305] width 10 height 10
click at [990, 348] on span "AI" at bounding box center [992, 348] width 20 height 10
click at [994, 408] on span "AI" at bounding box center [992, 411] width 20 height 10
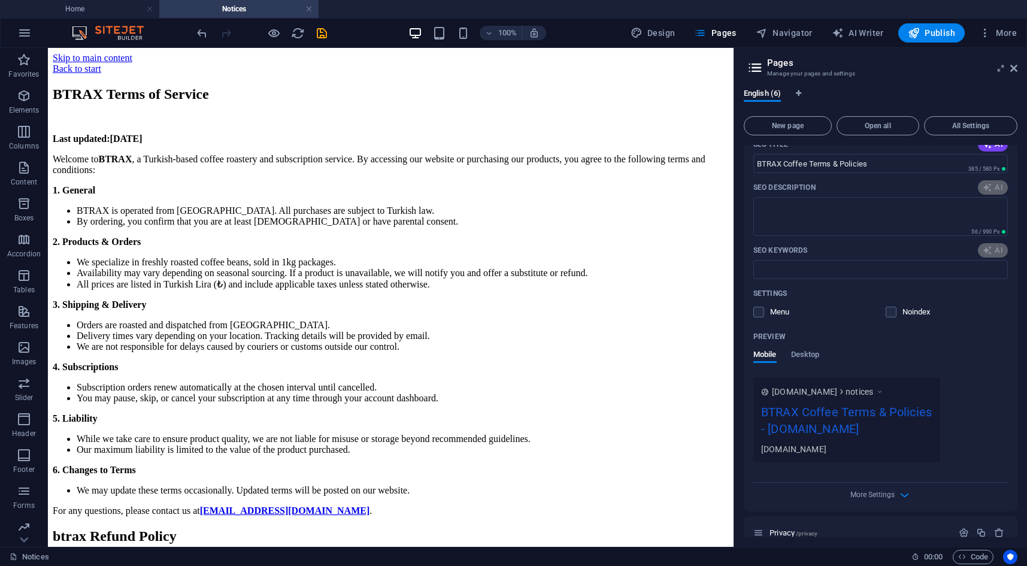
type input "BTRAX Coffee Terms & Policies"
type textarea "Discover BTRAX: premium Turkish coffee roastery offering fresh, roasted beans a…"
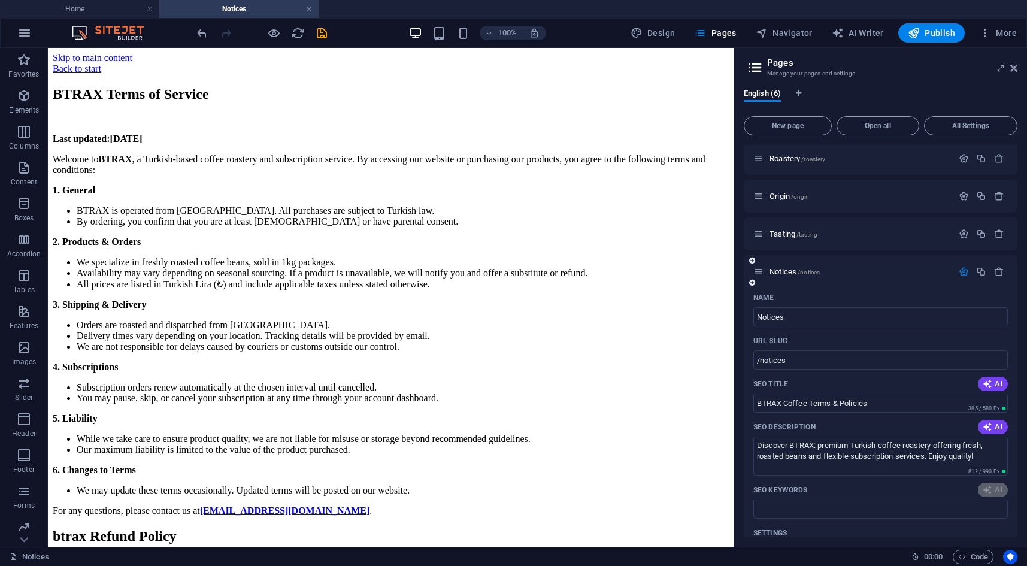
scroll to position [0, 0]
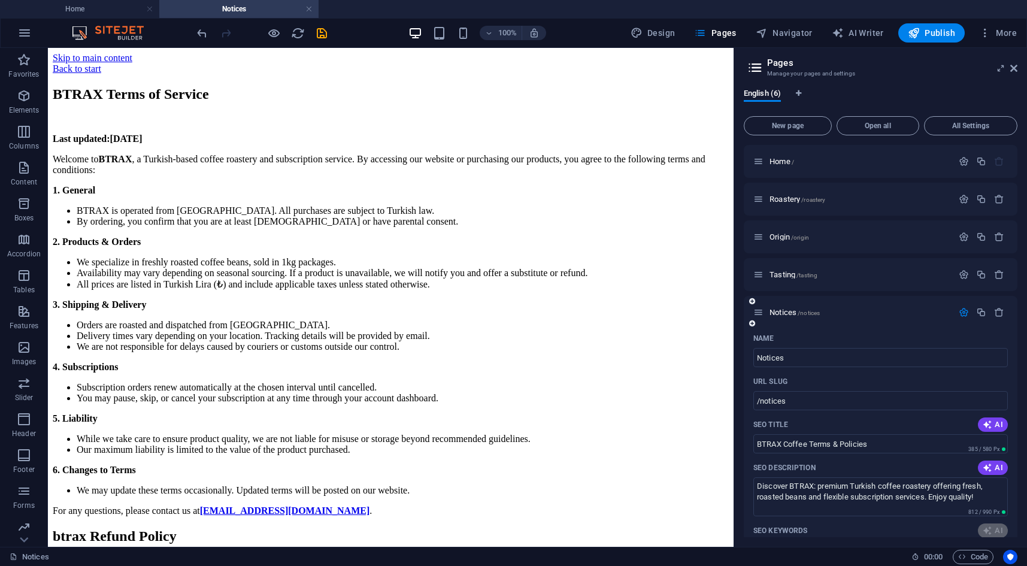
type input "BTRAX Coffee Terms & Policies"
type textarea "Discover BTRAX: premium Turkish coffee roastery offering fresh, roasted beans a…"
type input "BTRAX coffee, Turkish coffee roastery, coffee subscription service, freshly roa…"
click at [323, 36] on icon "save" at bounding box center [322, 33] width 14 height 14
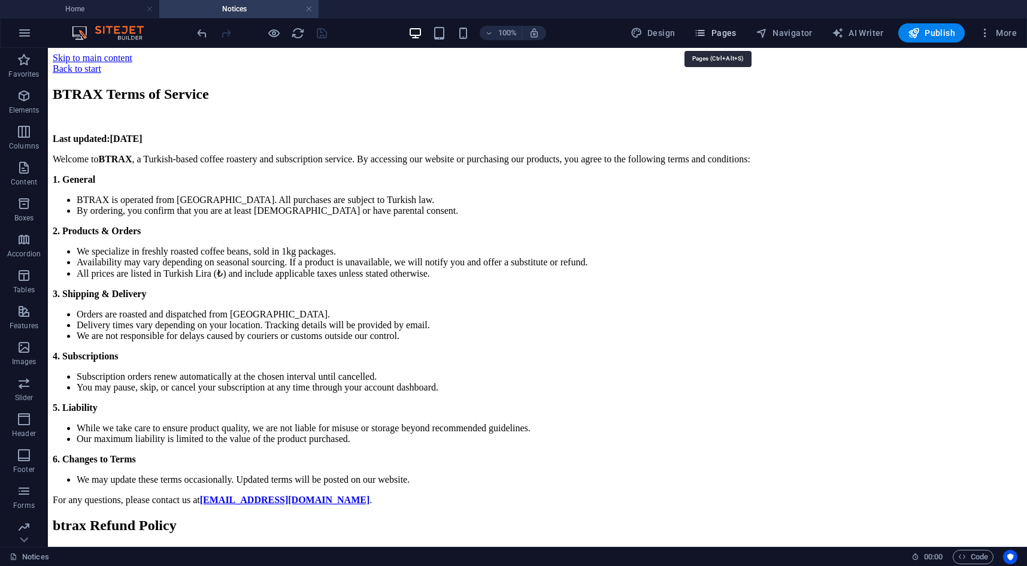
click at [715, 28] on span "Pages" at bounding box center [715, 33] width 42 height 12
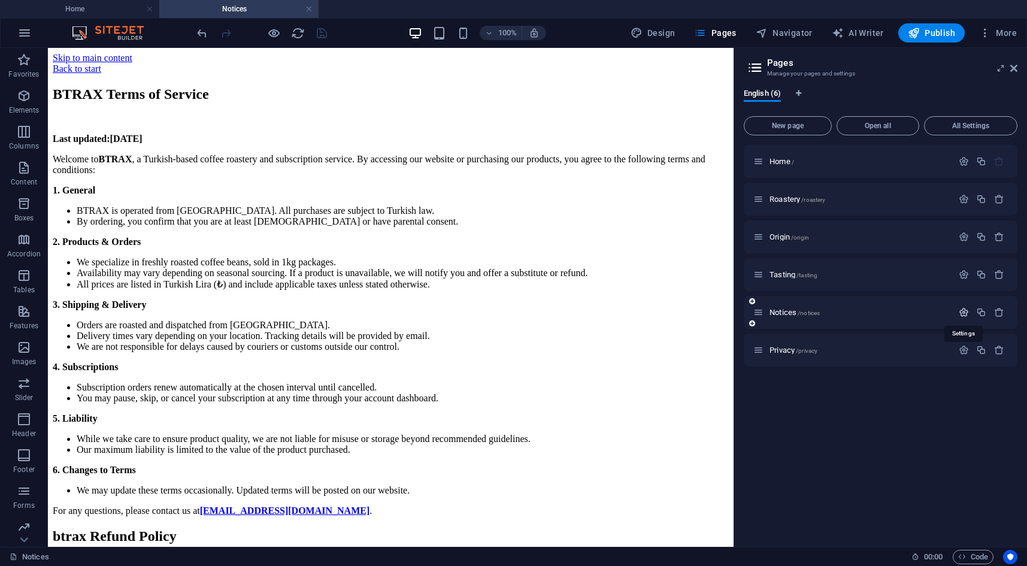
click at [964, 311] on icon "button" at bounding box center [963, 312] width 10 height 10
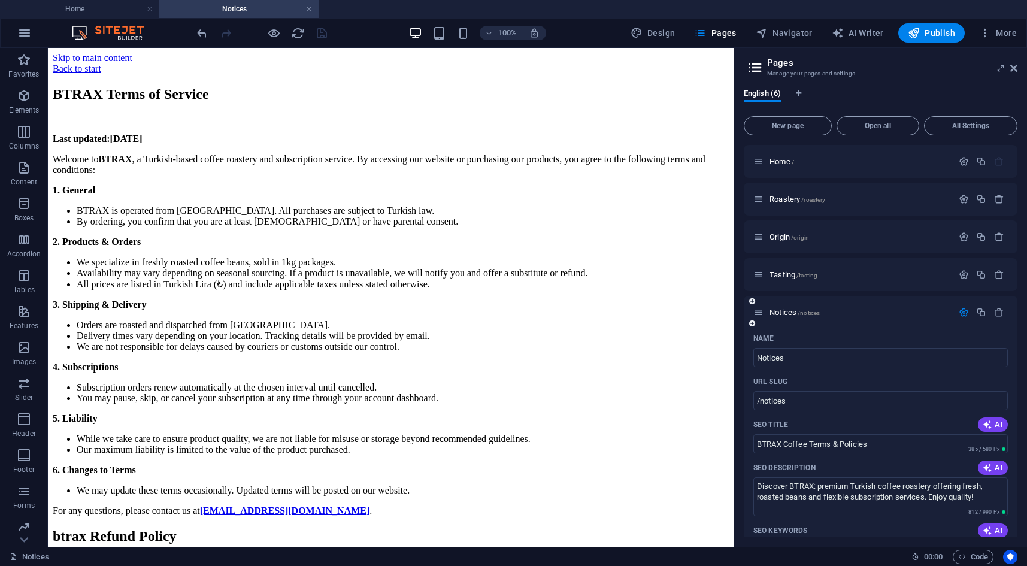
click at [963, 310] on icon "button" at bounding box center [963, 312] width 10 height 10
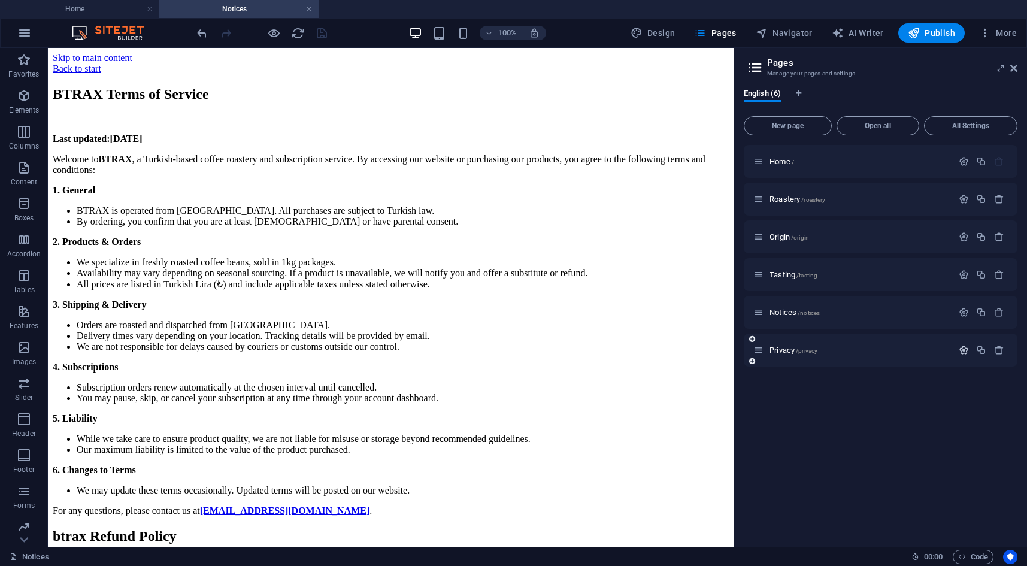
click at [960, 347] on icon "button" at bounding box center [963, 350] width 10 height 10
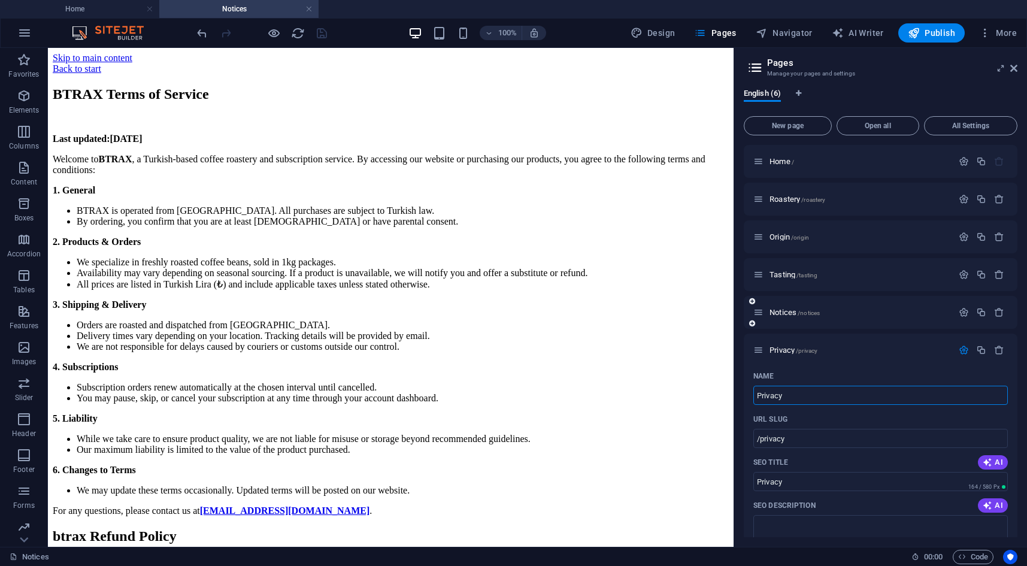
scroll to position [180, 0]
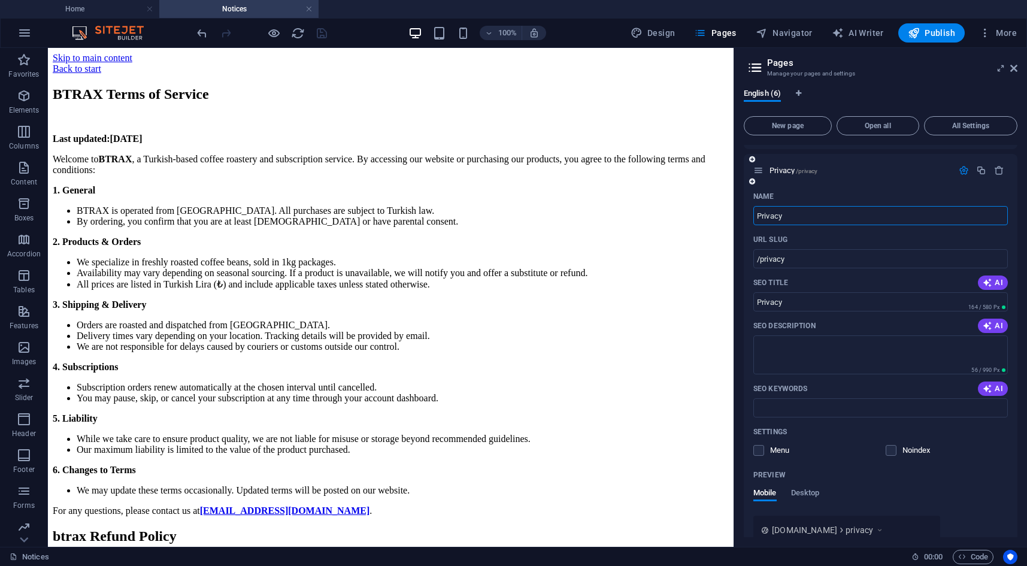
click at [991, 284] on span "AI" at bounding box center [992, 283] width 20 height 10
click at [989, 329] on icon "button" at bounding box center [987, 326] width 10 height 10
click at [986, 382] on button "AI" at bounding box center [992, 388] width 30 height 14
type input "BTRAX Privacy Policy Overview"
type textarea "Discover how BTRAX protects your privacy and personal data while enjoying our c…"
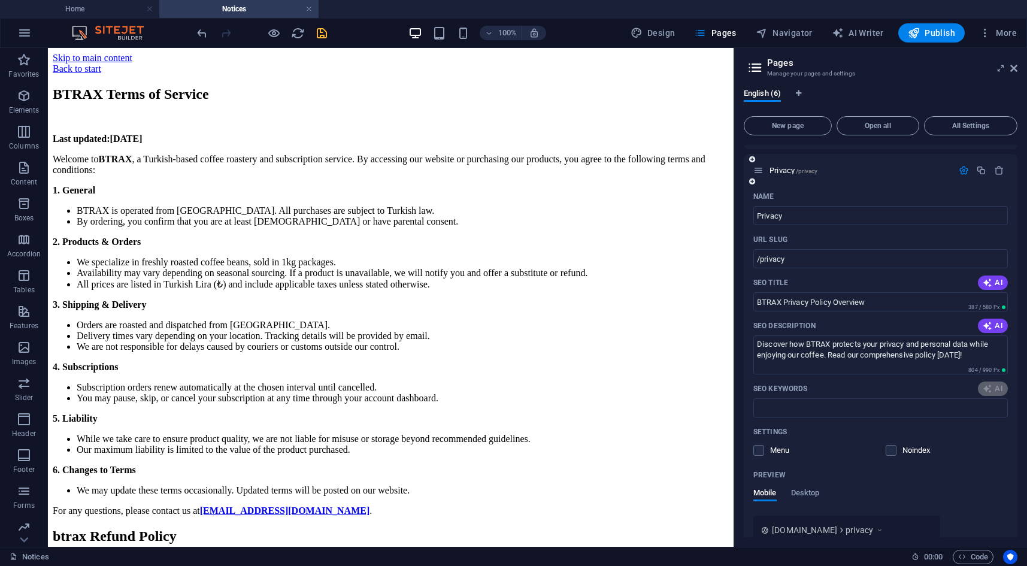
scroll to position [0, 0]
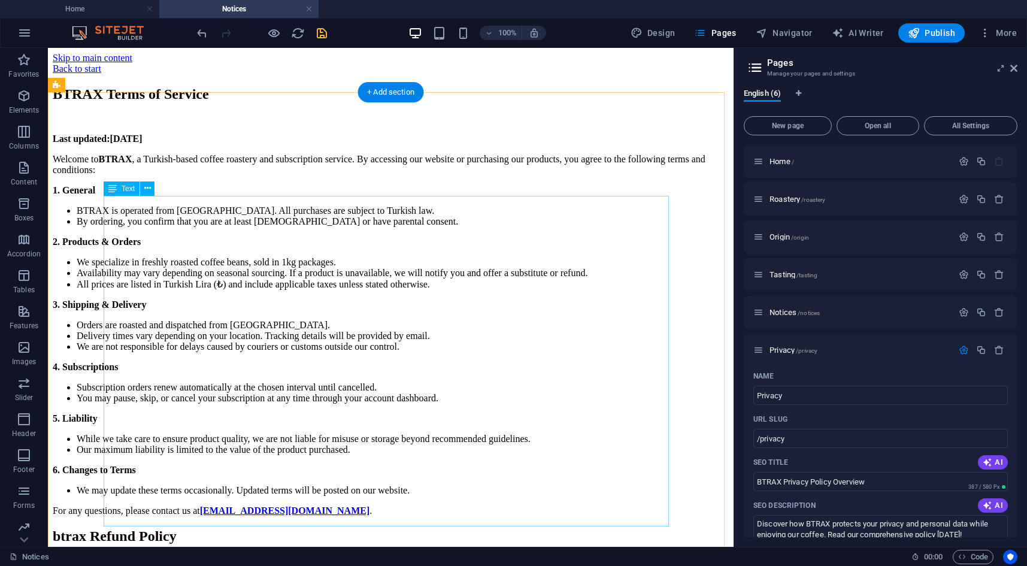
type input "BTRAX Privacy Policy Overview"
type textarea "Discover how BTRAX protects your privacy and personal data while enjoying our c…"
type input "BTRAX privacy policy, personal data protection, data collection practices, cook…"
click at [318, 30] on icon "save" at bounding box center [322, 33] width 14 height 14
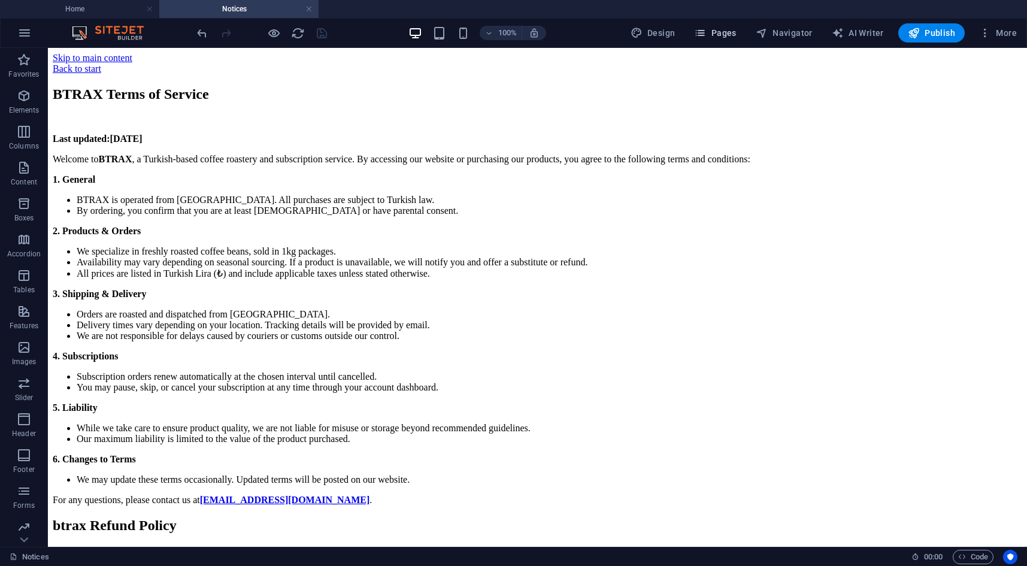
click at [719, 29] on span "Pages" at bounding box center [715, 33] width 42 height 12
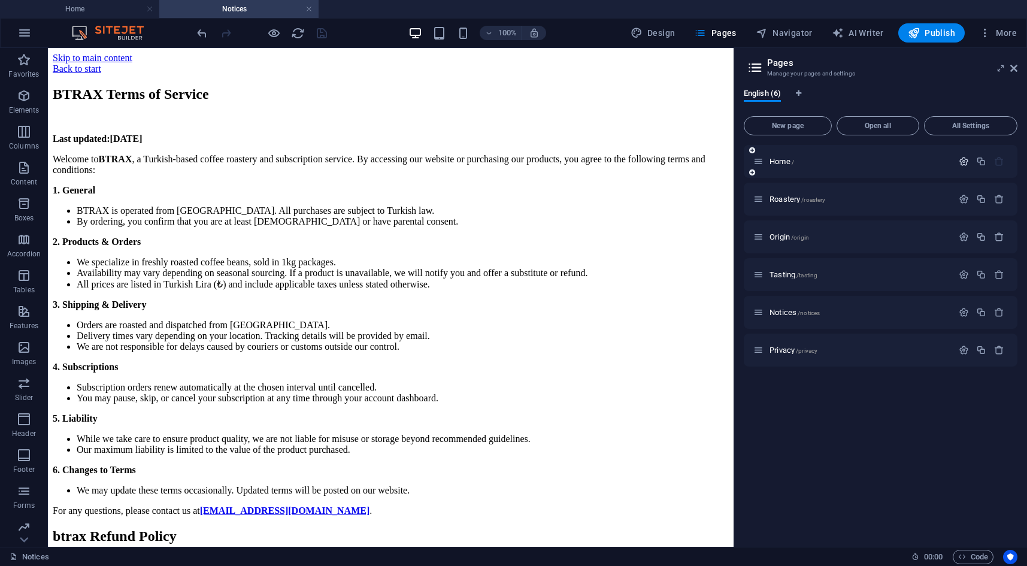
click at [967, 159] on icon "button" at bounding box center [963, 161] width 10 height 10
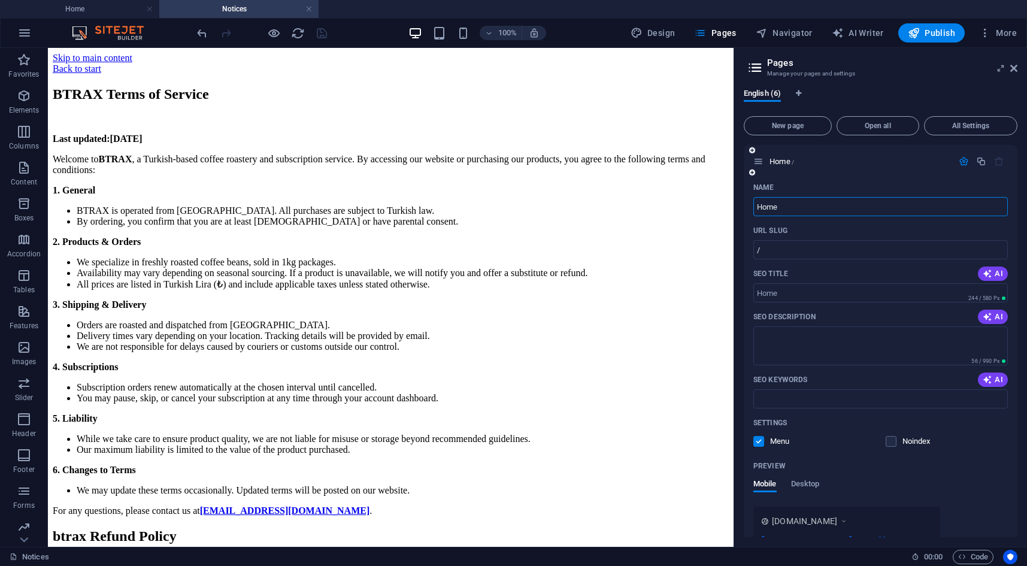
click at [986, 265] on div "SEO Title AI" at bounding box center [880, 273] width 254 height 19
click at [990, 316] on span "AI" at bounding box center [992, 317] width 20 height 10
click at [994, 272] on span "AI" at bounding box center [992, 274] width 20 height 10
click at [987, 376] on icon "button" at bounding box center [987, 380] width 10 height 10
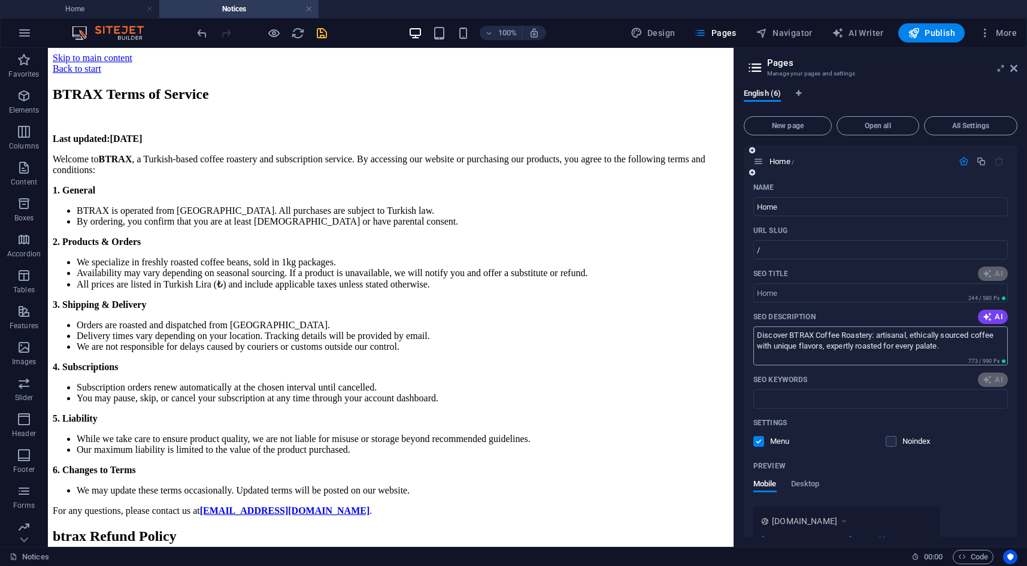
type textarea "Discover BTRAX Coffee Roastery: artisanal, ethically sourced coffee with unique…"
type input "Artisan Roasted Coffee Delights"
type textarea "Discover BTRAX Coffee Roastery: artisanal, ethically sourced coffee with unique…"
type input "Artisan Roasted Coffee Delights"
type textarea "Discover BTRAX Coffee Roastery: artisanal, ethically sourced coffee with unique…"
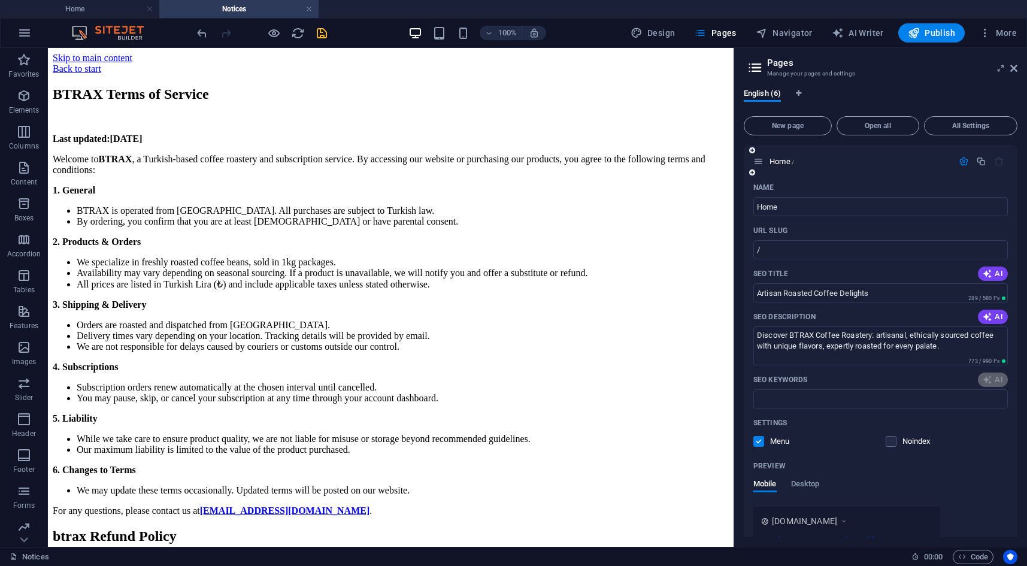
type input "Coffee roasting, high-quality coffee beans, sustainable sourcing, specialty cof…"
click at [319, 34] on icon "save" at bounding box center [322, 33] width 14 height 14
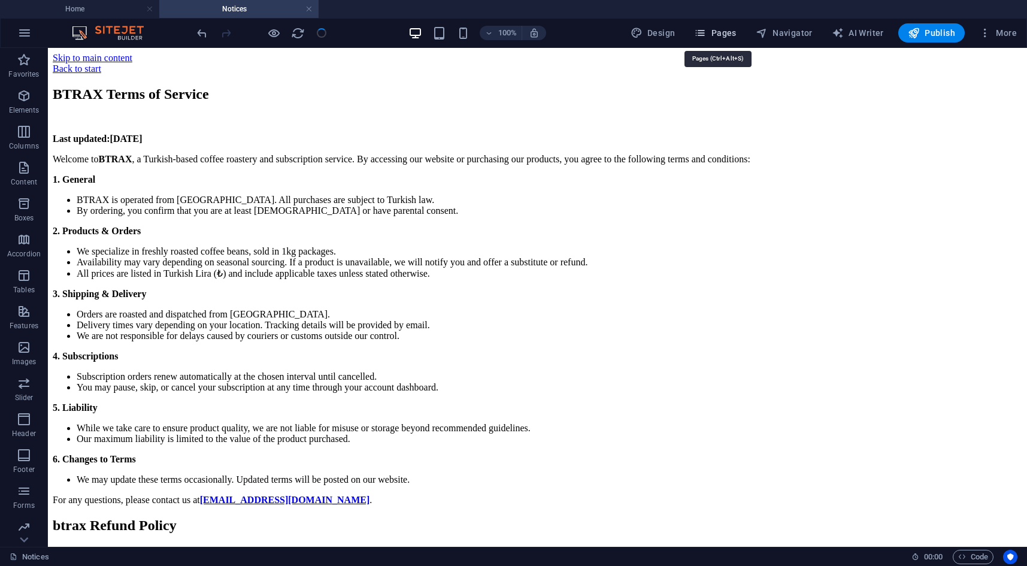
click at [696, 29] on button "Pages" at bounding box center [714, 32] width 51 height 19
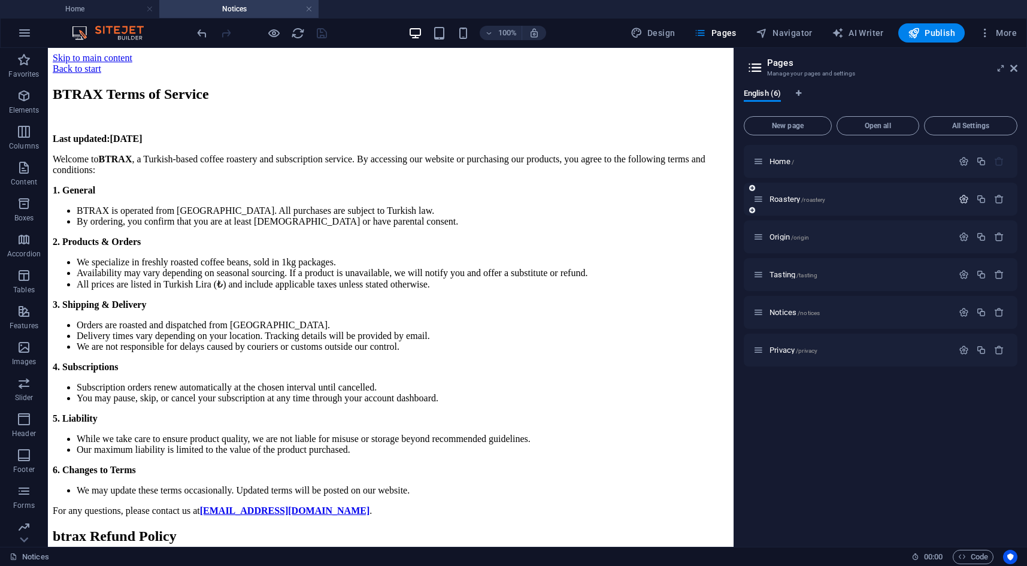
click at [960, 199] on icon "button" at bounding box center [963, 199] width 10 height 10
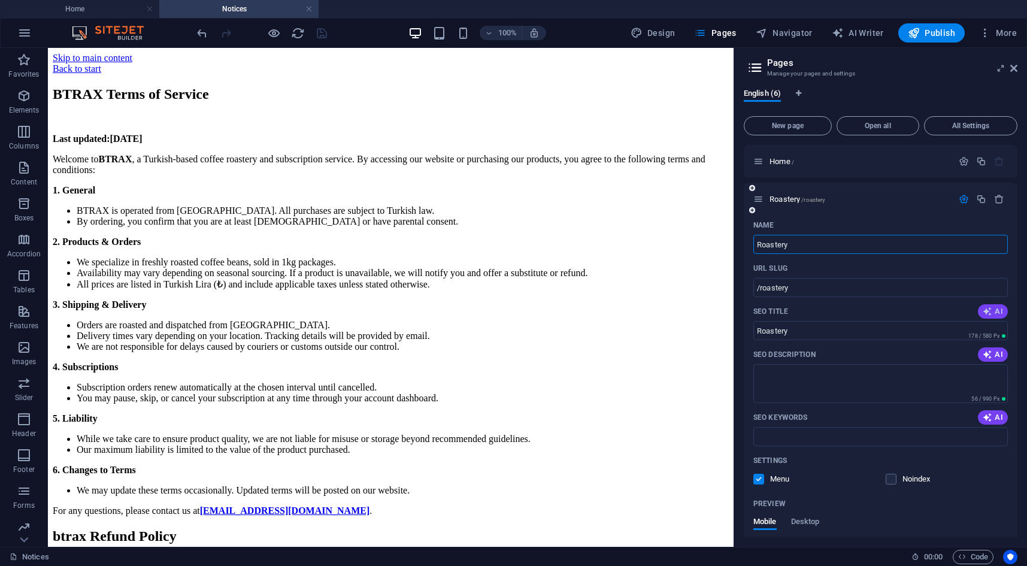
click at [982, 309] on icon "button" at bounding box center [987, 311] width 10 height 10
click at [989, 350] on span "AI" at bounding box center [992, 355] width 20 height 10
click at [991, 417] on span "AI" at bounding box center [992, 417] width 20 height 10
type input "Crafting Excellence in Coffee"
type textarea "Discover BTRAX, where passion meets precision in roasting premium coffee from T…"
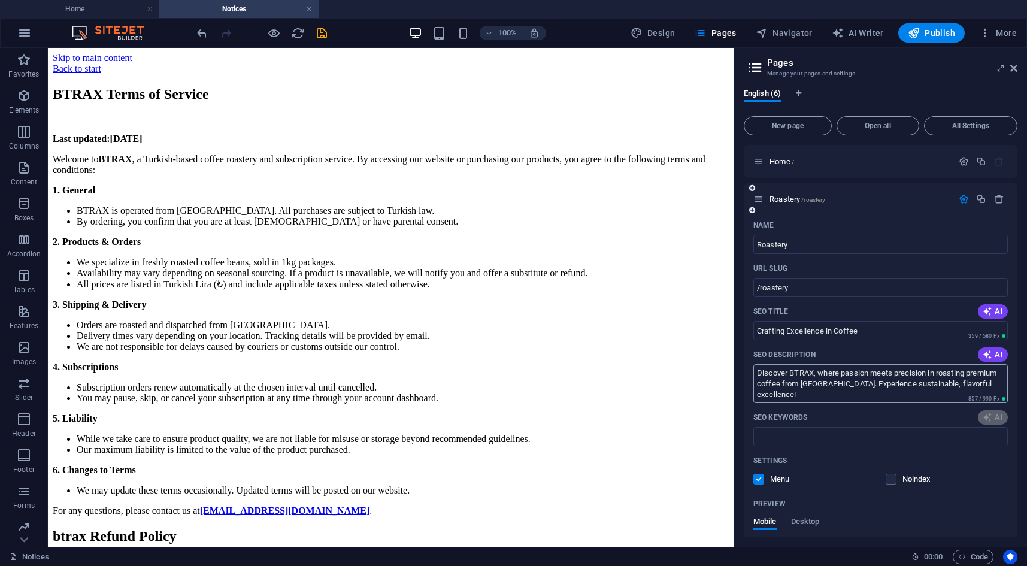
scroll to position [180, 0]
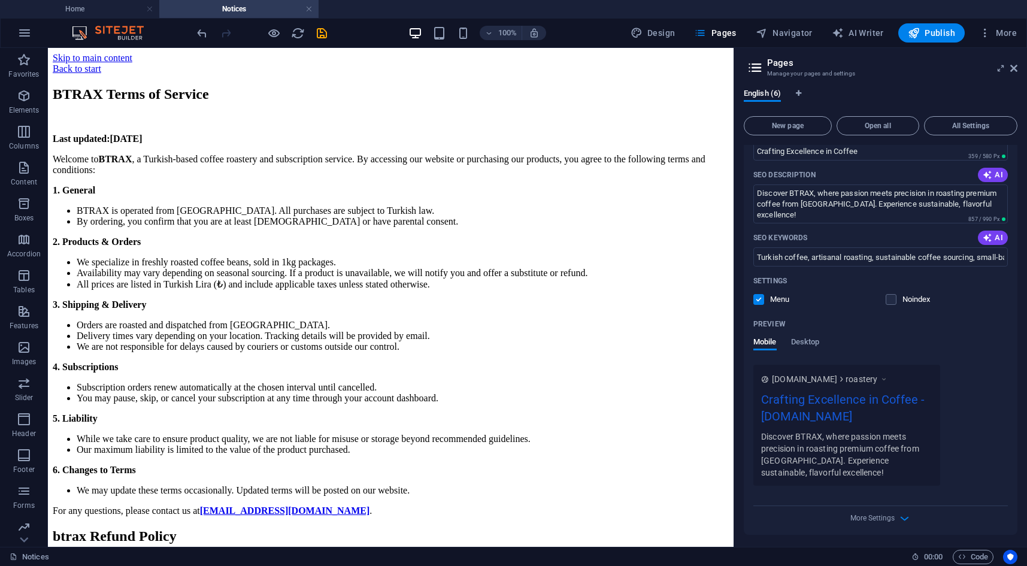
type input "Crafting Excellence in Coffee"
type textarea "Discover BTRAX, where passion meets precision in roasting premium coffee from T…"
type input "Turkish coffee, artisanal roasting, sustainable coffee sourcing, small-batch ro…"
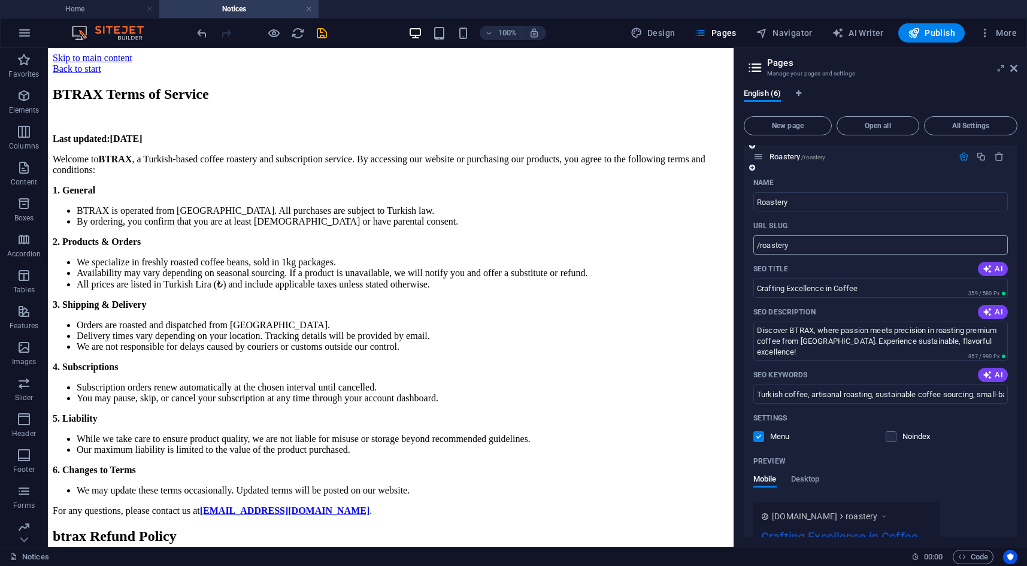
scroll to position [0, 0]
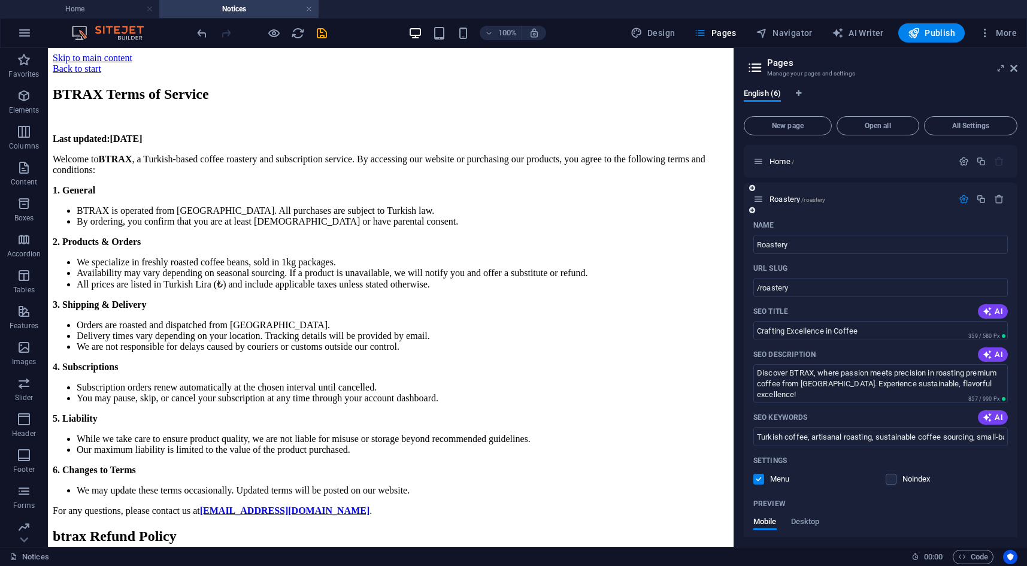
click at [963, 197] on icon "button" at bounding box center [963, 199] width 10 height 10
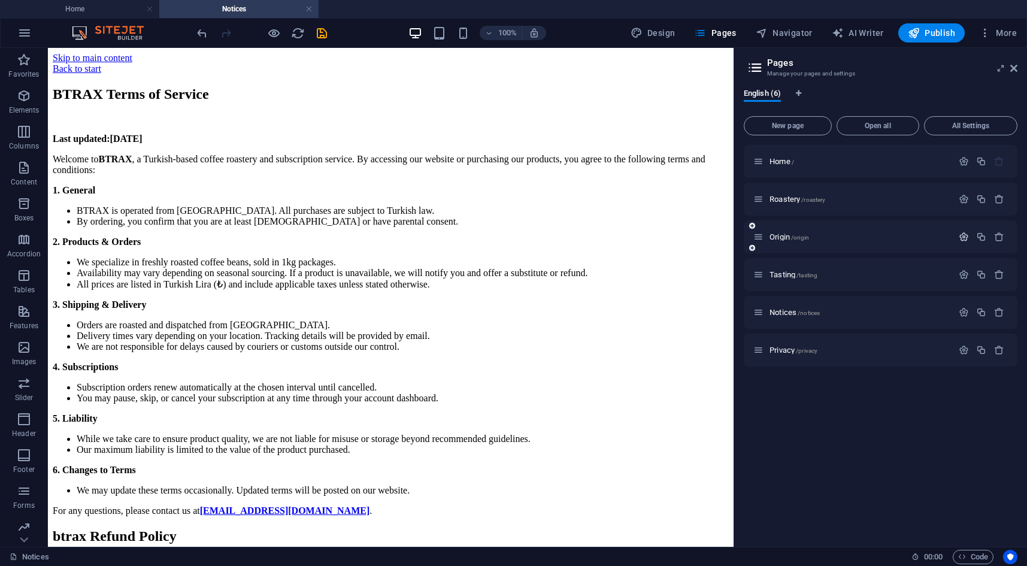
click at [966, 239] on icon "button" at bounding box center [963, 237] width 10 height 10
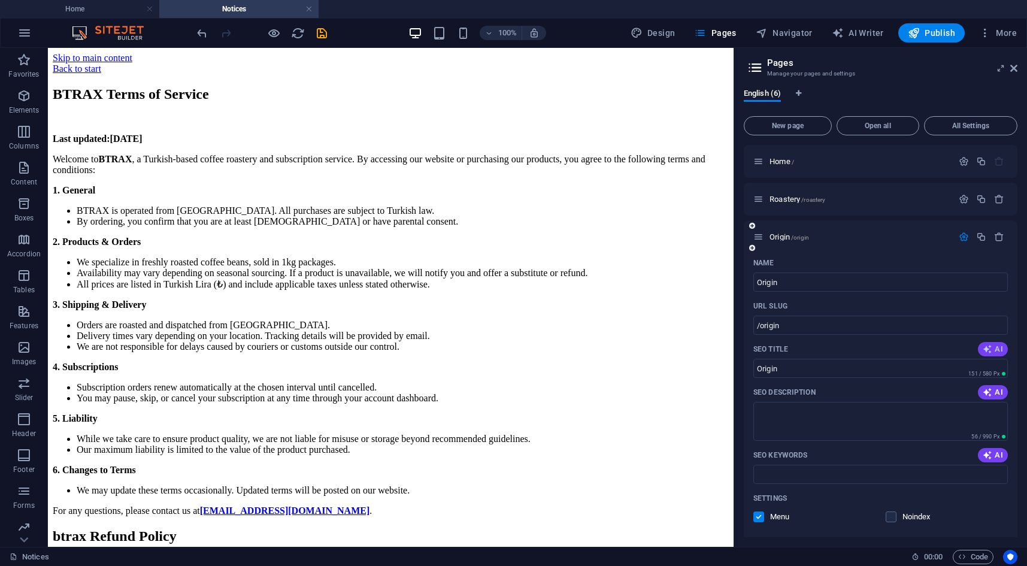
click at [991, 346] on span "AI" at bounding box center [992, 349] width 20 height 10
click at [991, 393] on span "AI" at bounding box center [992, 392] width 20 height 10
click at [990, 451] on span "AI" at bounding box center [992, 455] width 20 height 10
type input "Finest Turkish Coffee Journey"
type textarea "Discover authentic coffee from Türkiye and the world. Taste unique flavors, sup…"
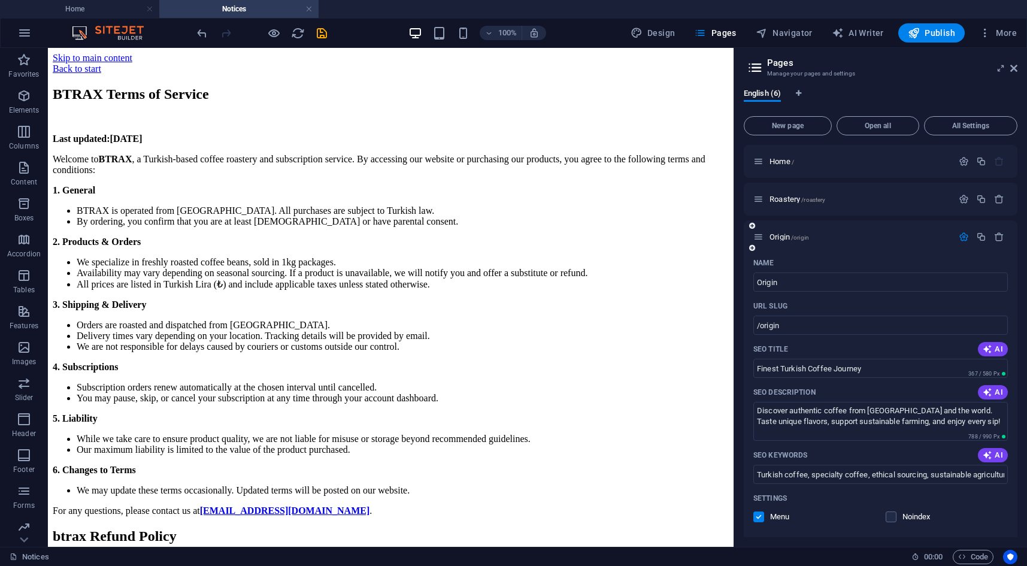
type input "Finest Turkish Coffee Journey"
type textarea "Discover authentic coffee from Türkiye and the world. Taste unique flavors, sup…"
type input "Turkish coffee, specialty coffee, ethical sourcing, sustainable agriculture, co…"
click at [958, 236] on icon "button" at bounding box center [963, 237] width 10 height 10
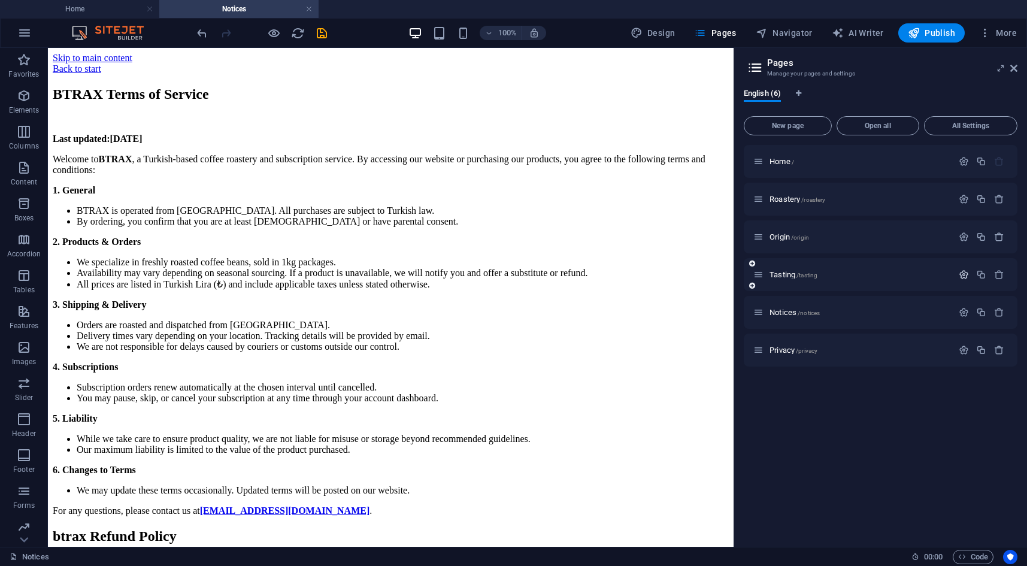
click at [958, 276] on icon "button" at bounding box center [963, 274] width 10 height 10
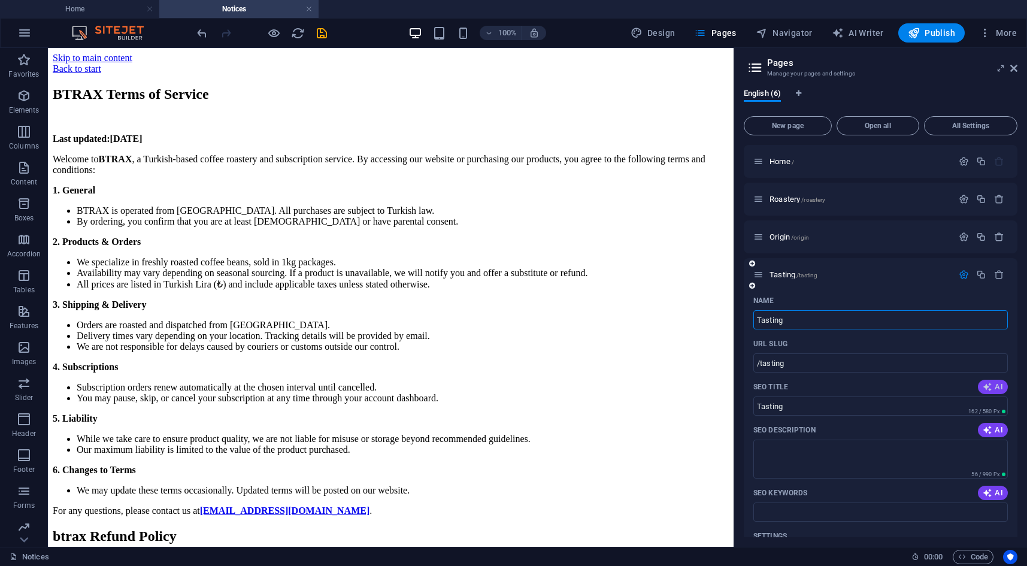
click at [983, 385] on icon "button" at bounding box center [987, 387] width 10 height 10
click at [983, 432] on icon "button" at bounding box center [987, 430] width 10 height 10
click at [995, 483] on div "SEO Keywords AI" at bounding box center [880, 492] width 254 height 19
click at [988, 494] on icon "button" at bounding box center [987, 493] width 10 height 10
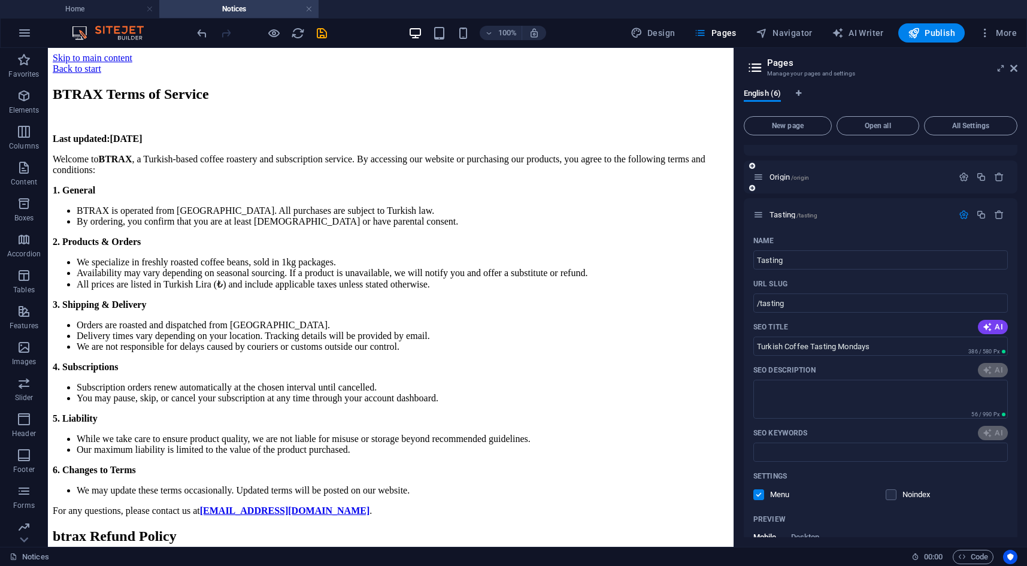
type input "Turkish Coffee Tasting Mondays"
type textarea "Join us for coffee tastings every Monday & Friday! Explore vibrant flavors or b…"
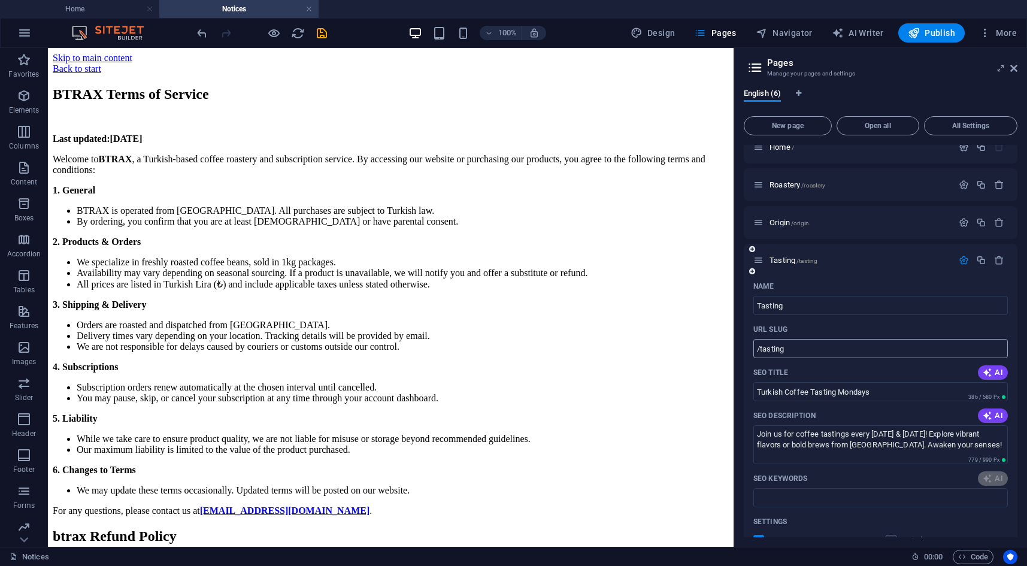
scroll to position [0, 0]
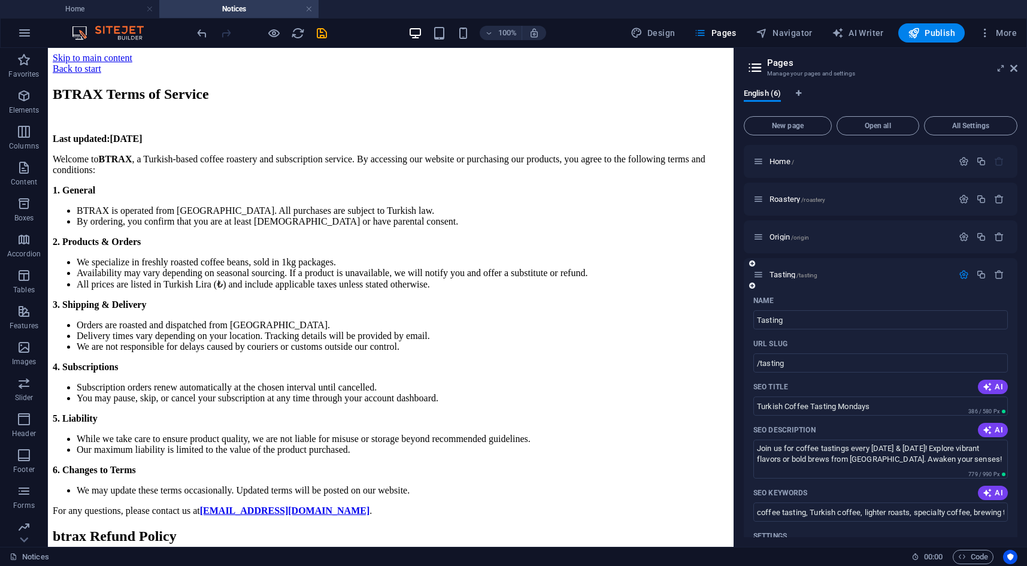
type input "Turkish Coffee Tasting Mondays"
type textarea "Join us for coffee tastings every Monday & Friday! Explore vibrant flavors or b…"
type input "coffee tasting, Turkish coffee, lighter roasts, specialty coffee, brewing techn…"
click at [961, 272] on icon "button" at bounding box center [963, 274] width 10 height 10
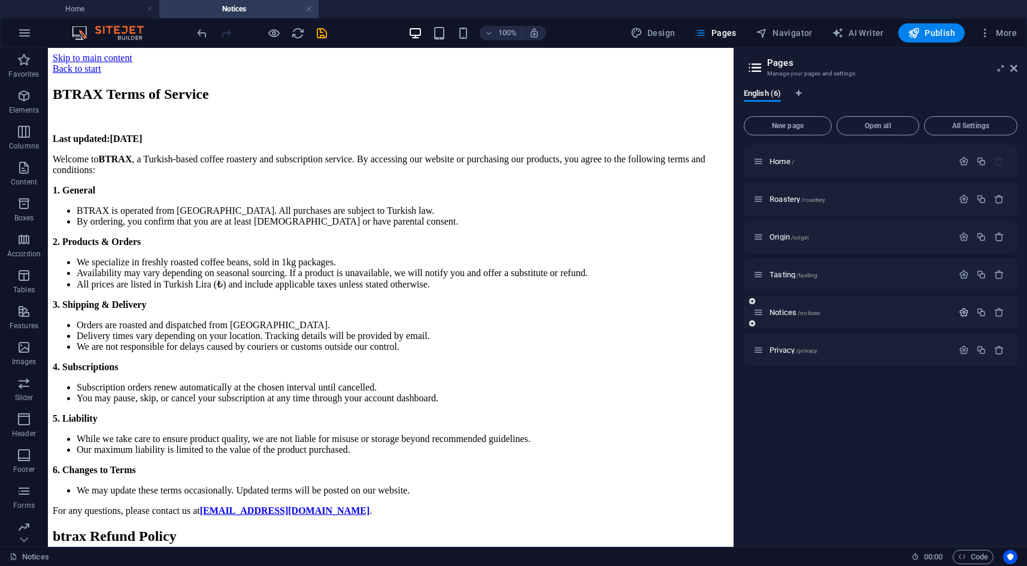
click at [960, 313] on icon "button" at bounding box center [963, 312] width 10 height 10
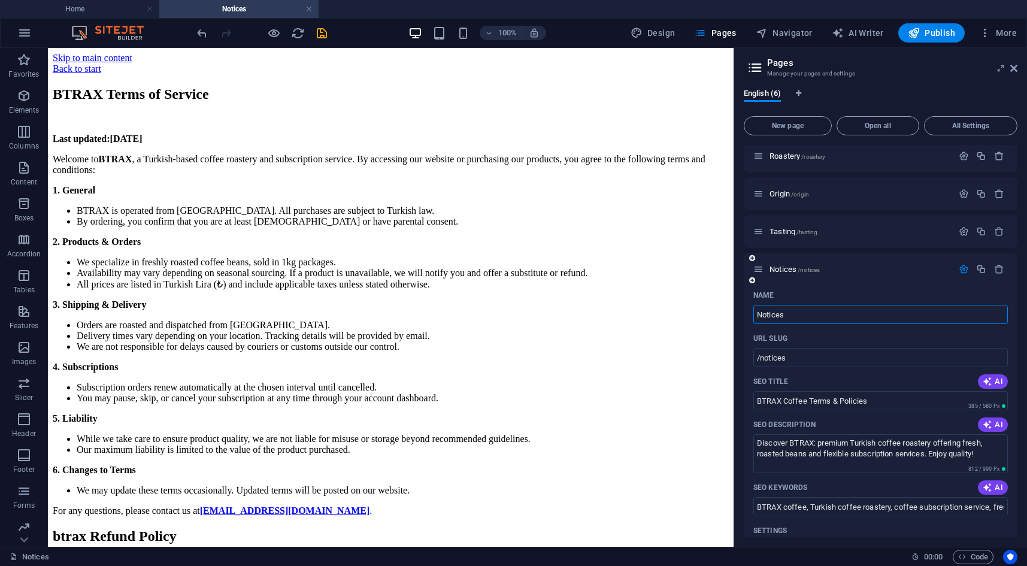
scroll to position [60, 0]
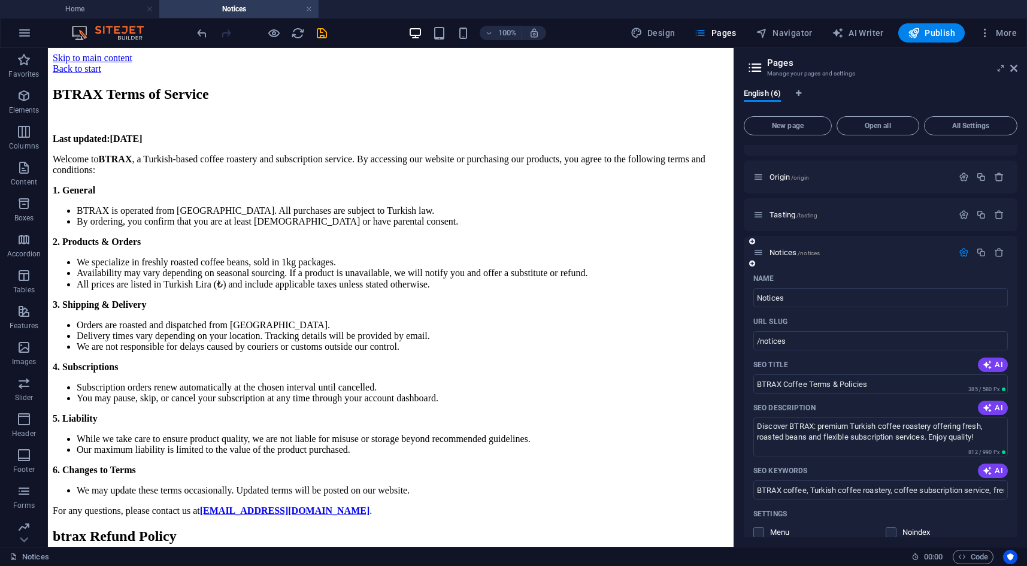
click at [958, 250] on icon "button" at bounding box center [963, 252] width 10 height 10
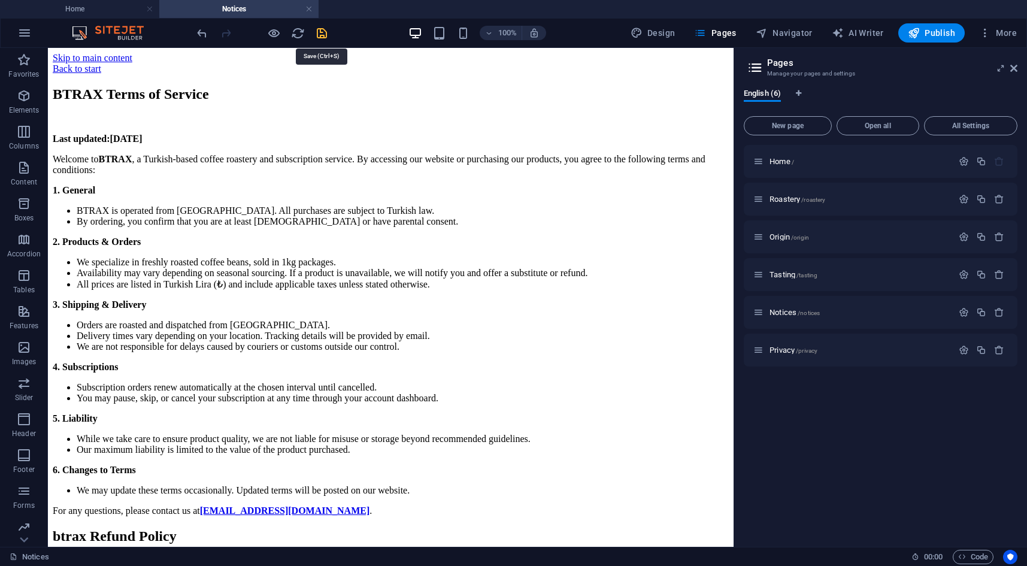
click at [323, 30] on icon "save" at bounding box center [322, 33] width 14 height 14
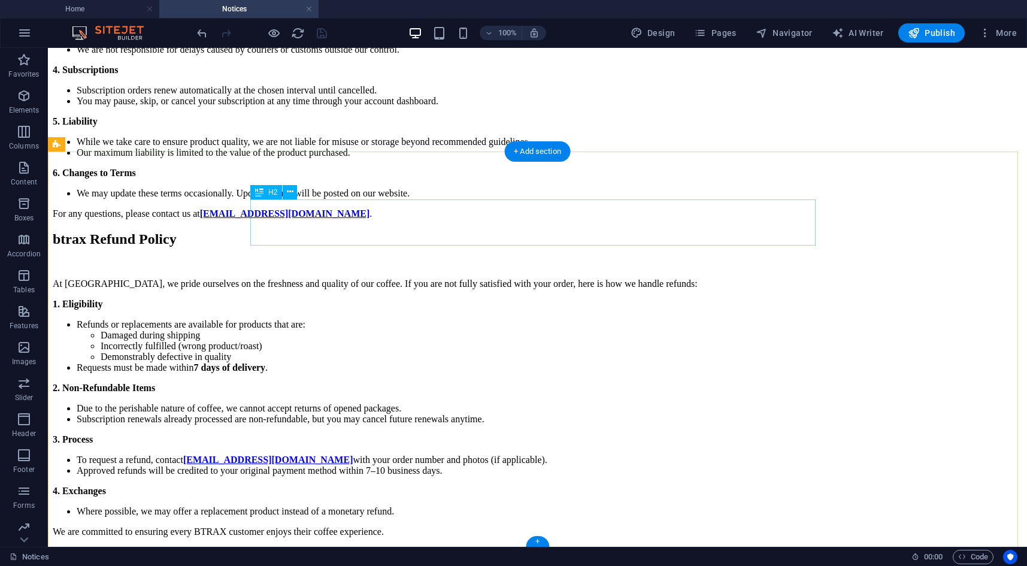
scroll to position [423, 0]
click at [386, 231] on div "btrax Refund Policy At BTRAX, we pride ourselves on the freshness and quality o…" at bounding box center [537, 384] width 969 height 306
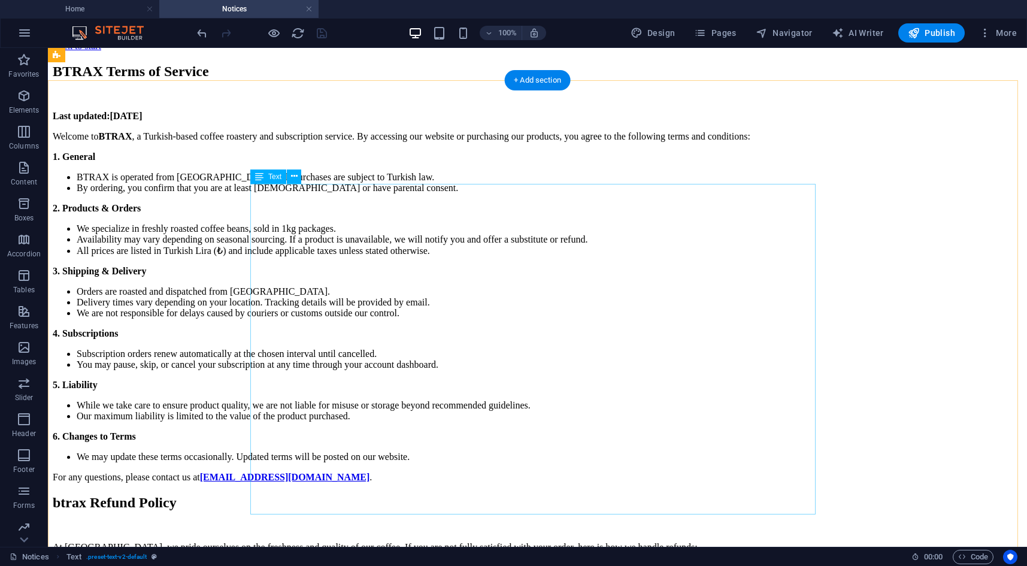
scroll to position [0, 0]
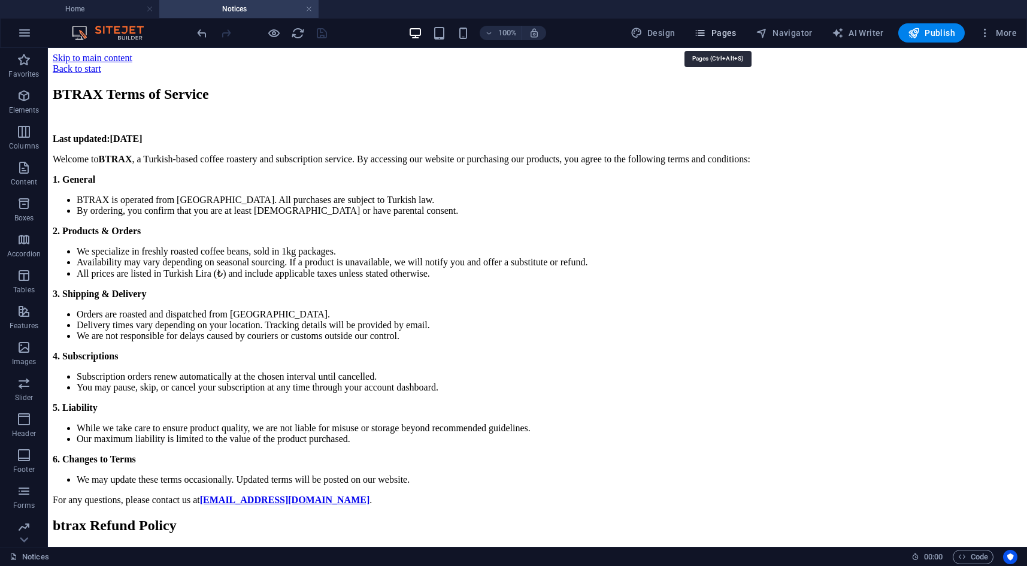
click at [706, 29] on icon "button" at bounding box center [700, 33] width 12 height 12
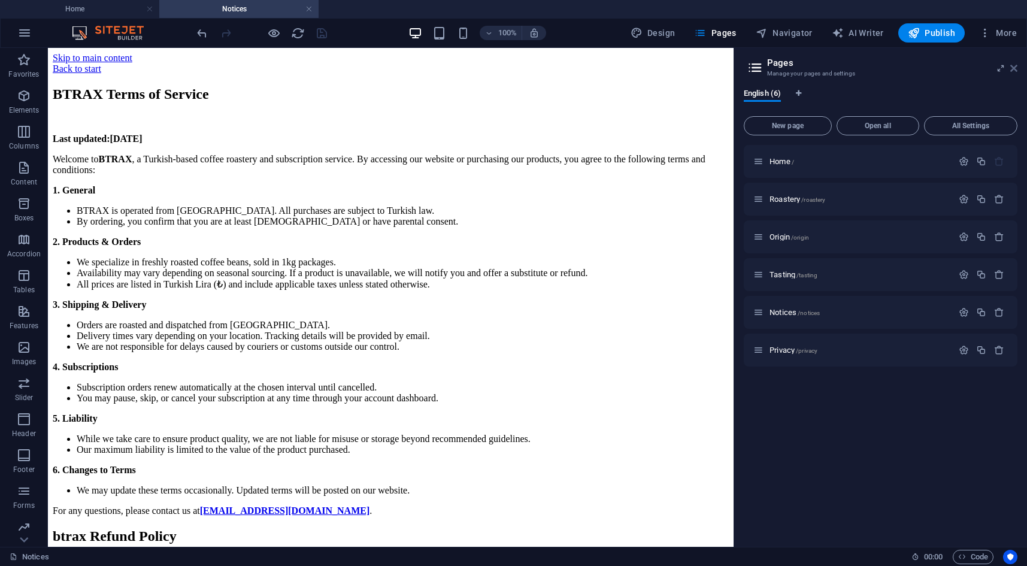
drag, startPoint x: 1012, startPoint y: 69, endPoint x: 675, endPoint y: 113, distance: 339.8
click at [1012, 69] on icon at bounding box center [1013, 68] width 7 height 10
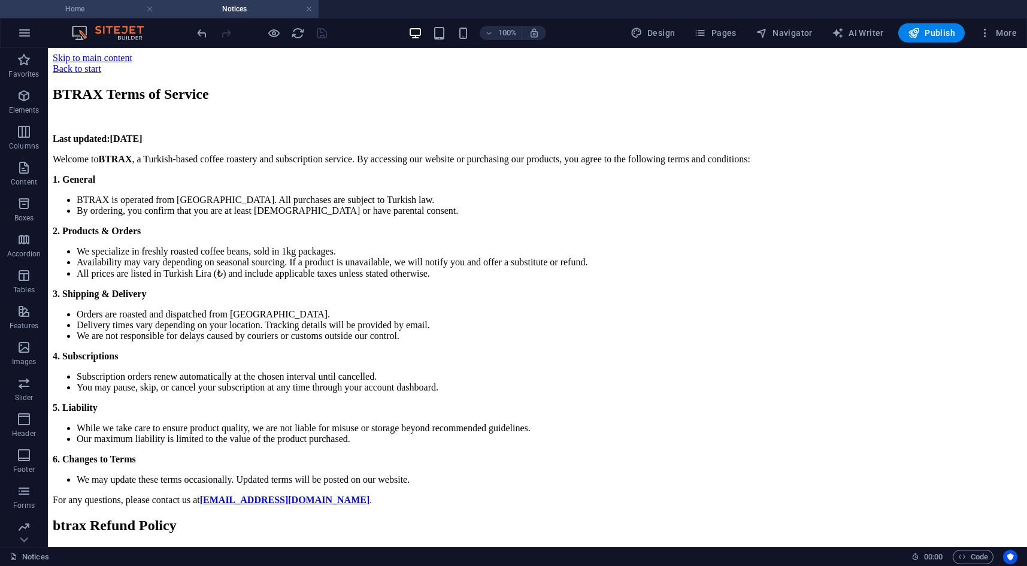
click at [114, 7] on h4 "Home" at bounding box center [79, 8] width 159 height 13
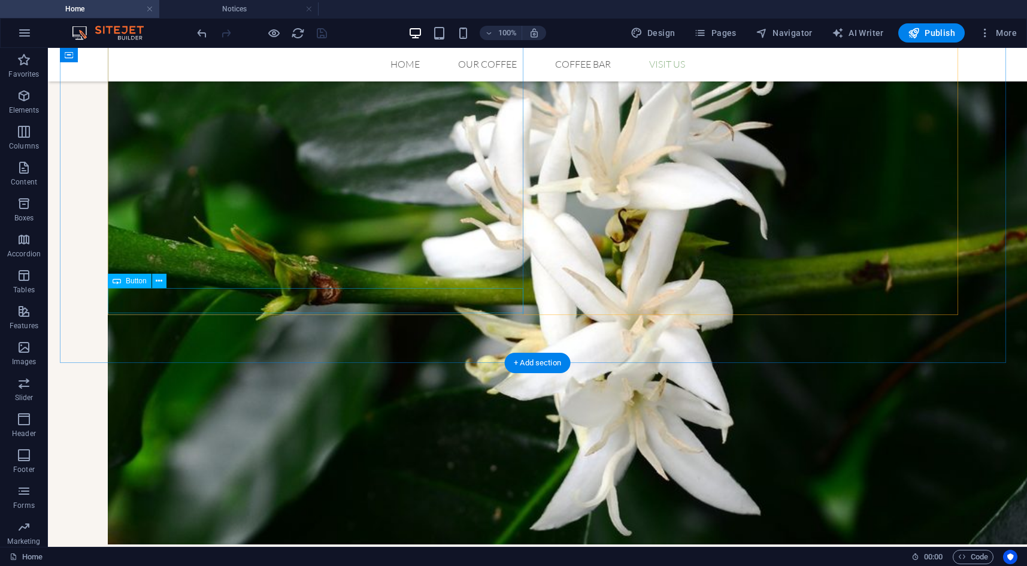
scroll to position [1425, 0]
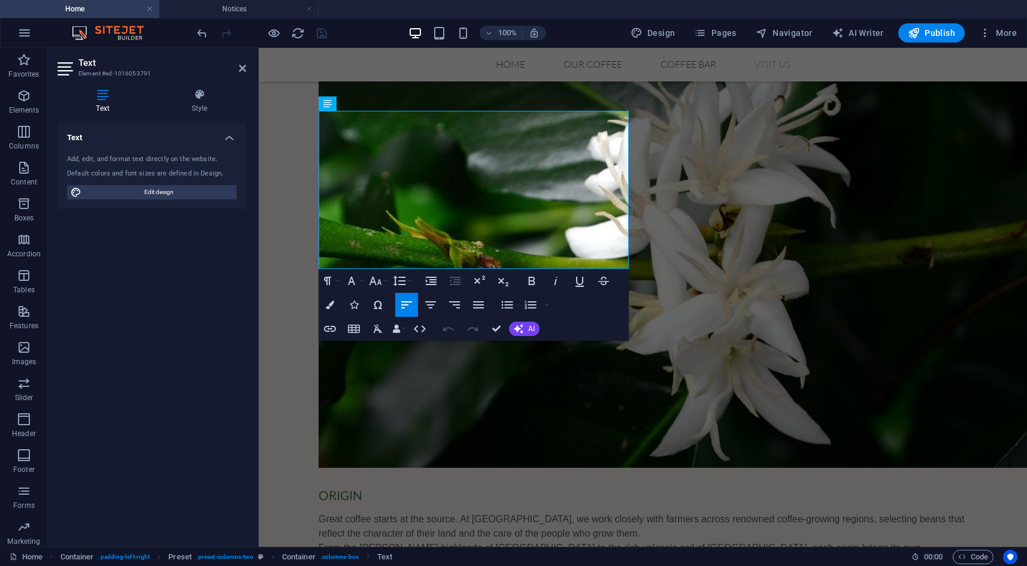
scroll to position [1503, 0]
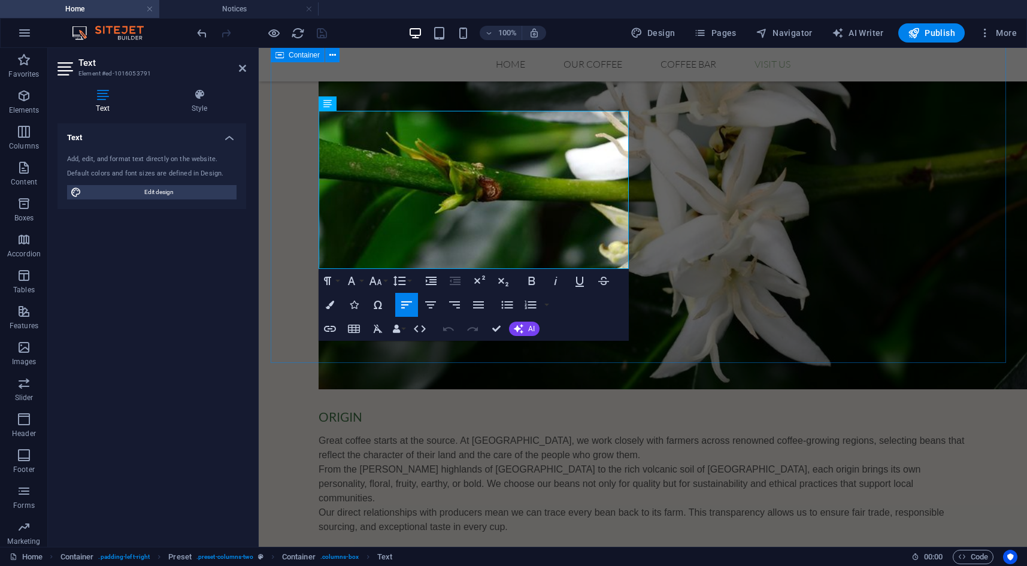
drag, startPoint x: 350, startPoint y: 234, endPoint x: 312, endPoint y: 231, distance: 37.2
click at [331, 326] on icon "button" at bounding box center [330, 329] width 12 height 6
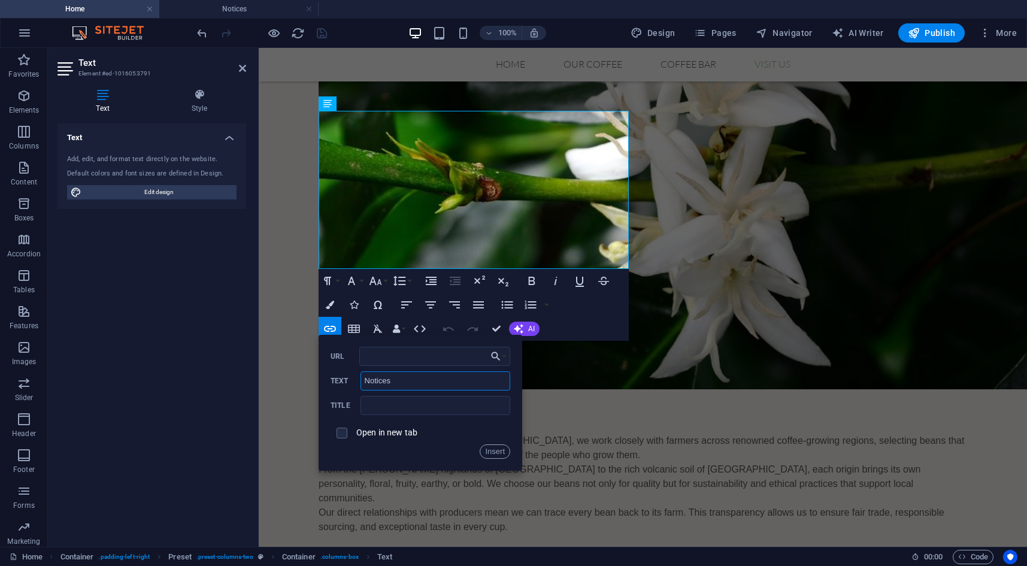
click at [408, 383] on input "Notices" at bounding box center [435, 380] width 150 height 19
click at [424, 353] on input "URL" at bounding box center [434, 356] width 151 height 19
click at [432, 408] on input "text" at bounding box center [435, 405] width 150 height 19
drag, startPoint x: 350, startPoint y: 430, endPoint x: 355, endPoint y: 427, distance: 6.5
click at [350, 429] on span at bounding box center [341, 432] width 23 height 23
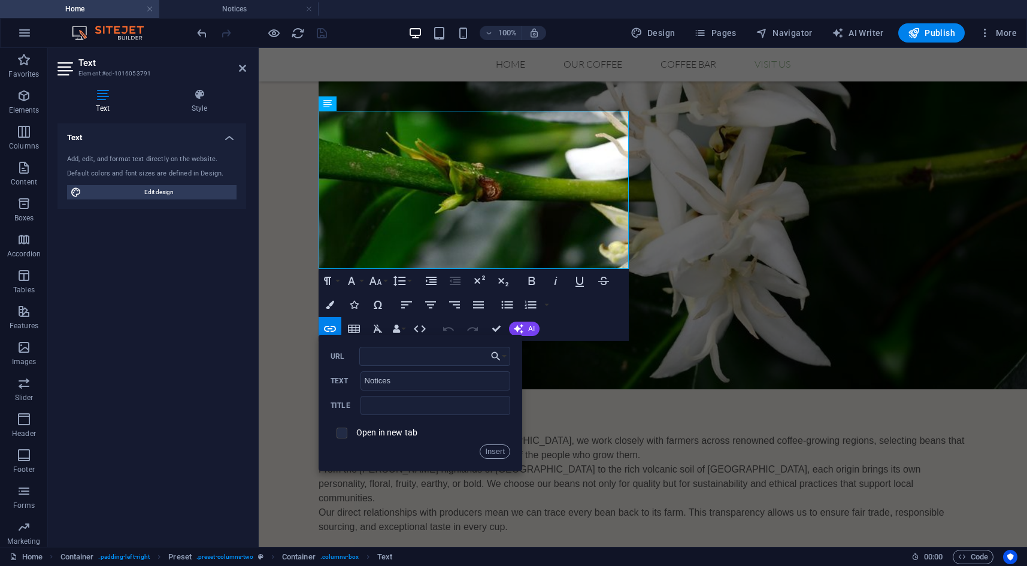
click at [341, 429] on input "checkbox" at bounding box center [340, 431] width 11 height 11
checkbox input "true"
click at [445, 411] on input "text" at bounding box center [435, 405] width 150 height 19
type input "Refund policy and Terms of Service"
click at [506, 357] on button "Choose Link" at bounding box center [498, 356] width 23 height 19
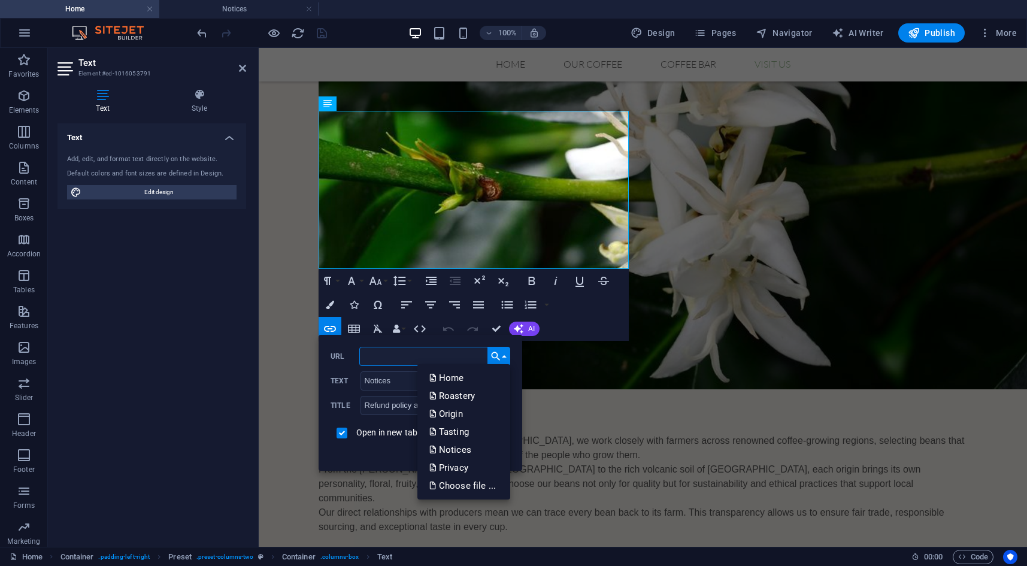
click at [389, 361] on input "URL" at bounding box center [434, 356] width 151 height 19
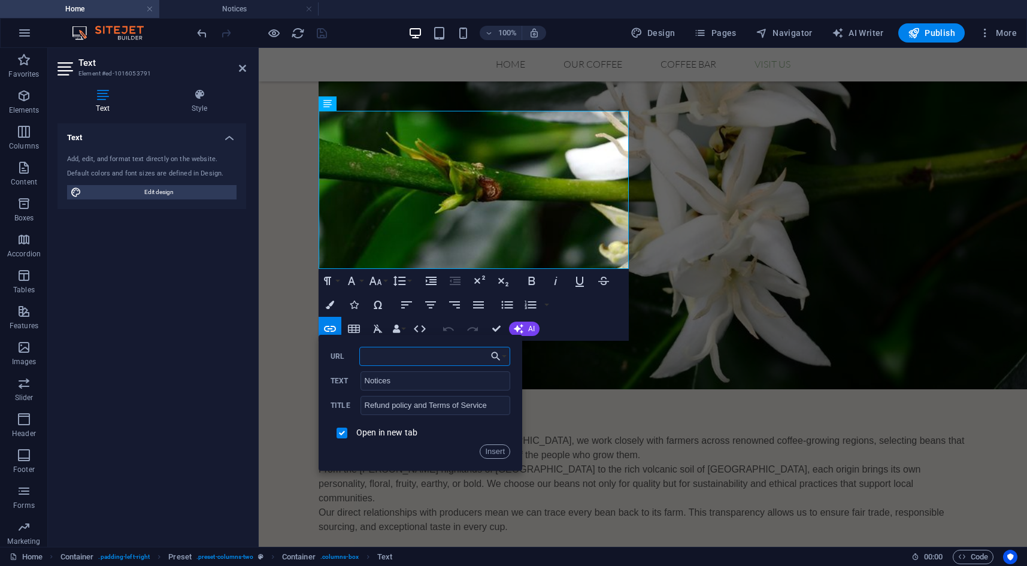
click at [401, 360] on input "URL" at bounding box center [434, 356] width 151 height 19
click at [507, 358] on button "Choose Link" at bounding box center [498, 356] width 23 height 19
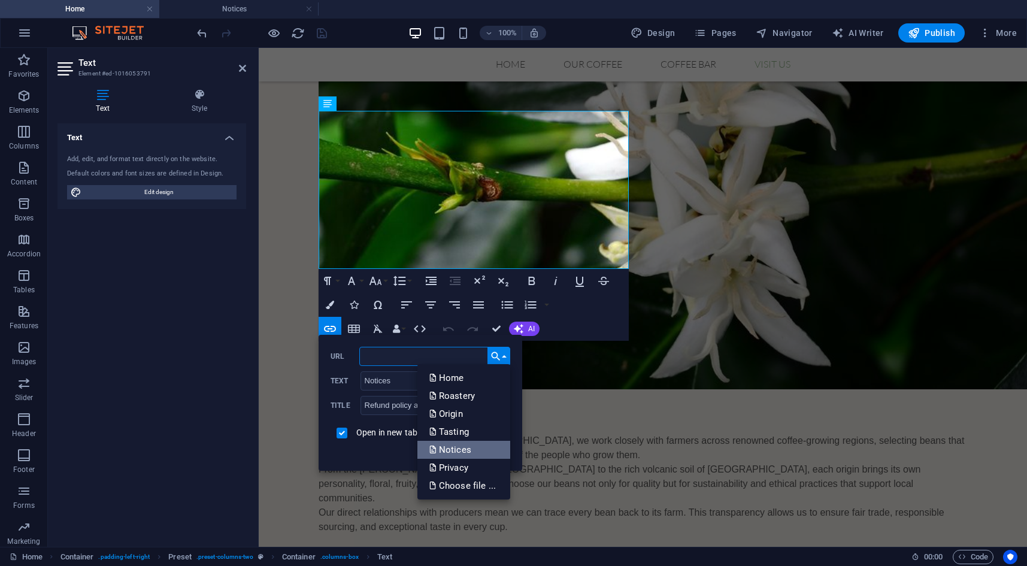
click at [467, 451] on p "Notices" at bounding box center [451, 450] width 44 height 18
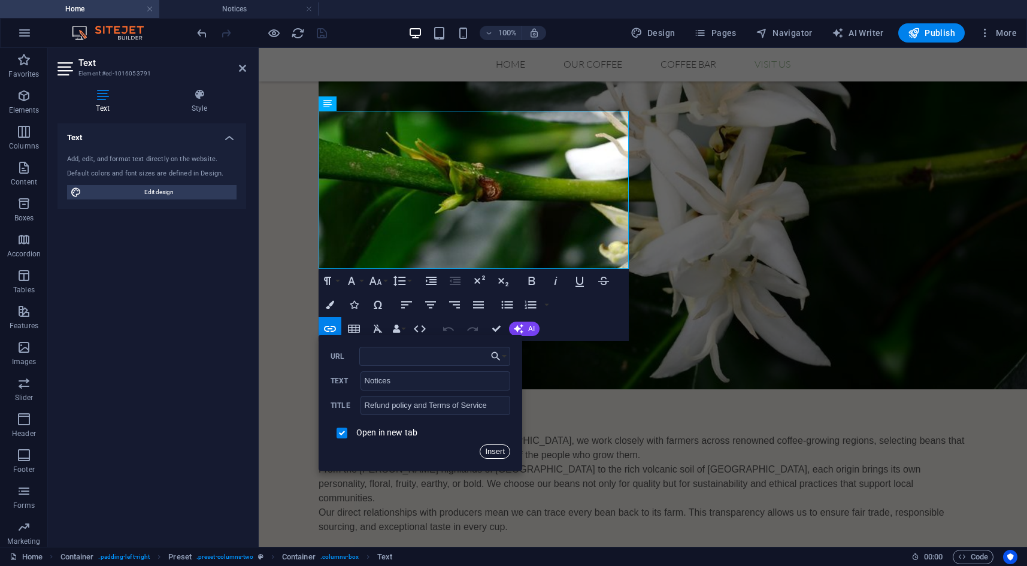
click at [499, 449] on button "Insert" at bounding box center [494, 451] width 31 height 14
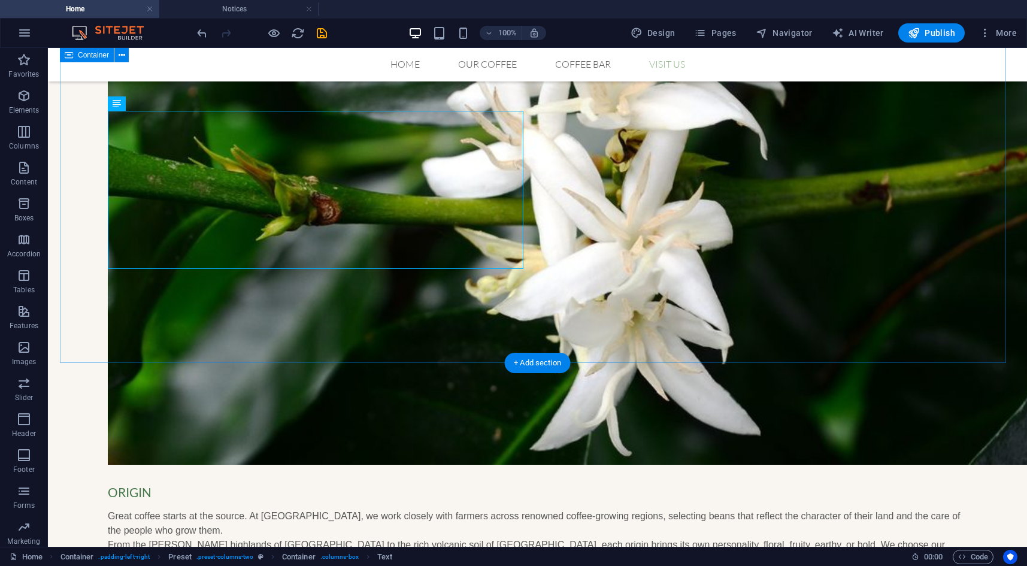
scroll to position [1425, 0]
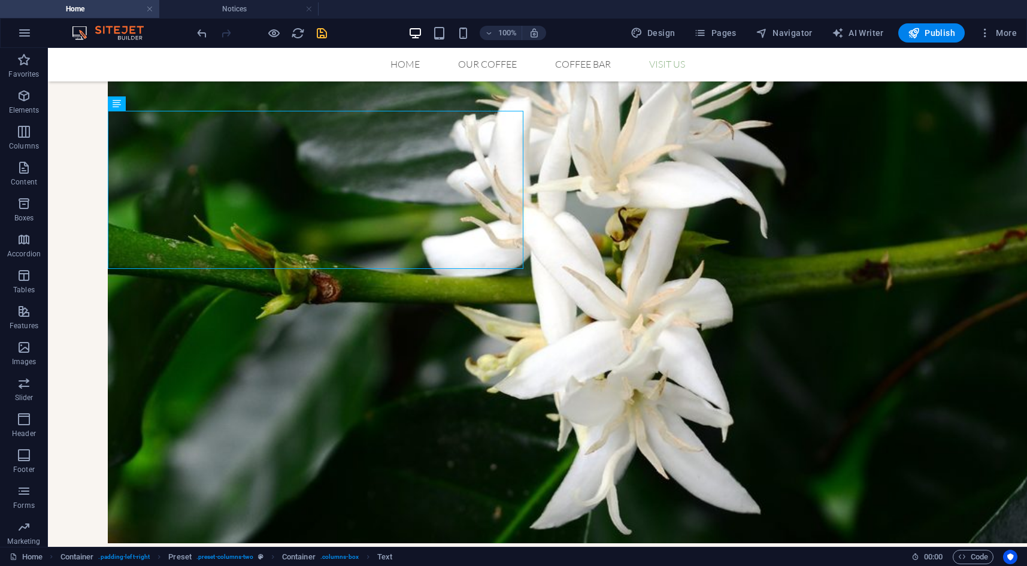
click at [319, 33] on icon "save" at bounding box center [322, 33] width 14 height 14
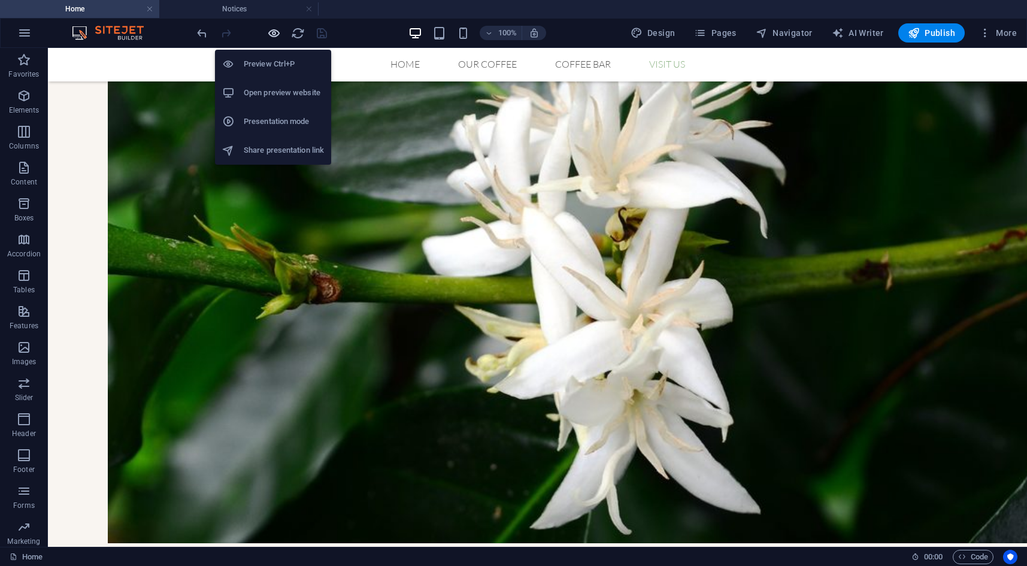
click at [272, 32] on icon "button" at bounding box center [274, 33] width 14 height 14
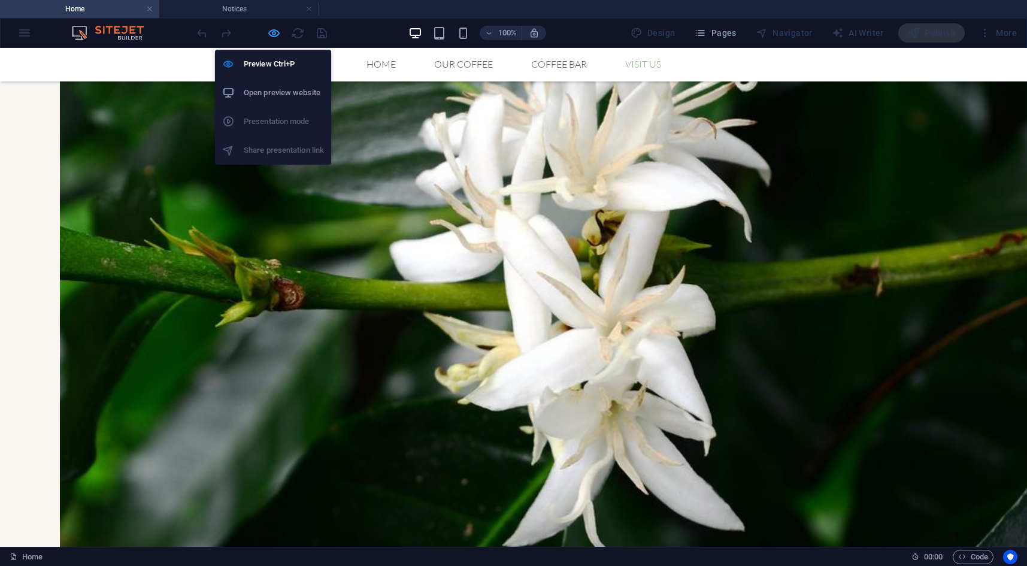
click at [272, 30] on icon "button" at bounding box center [274, 33] width 14 height 14
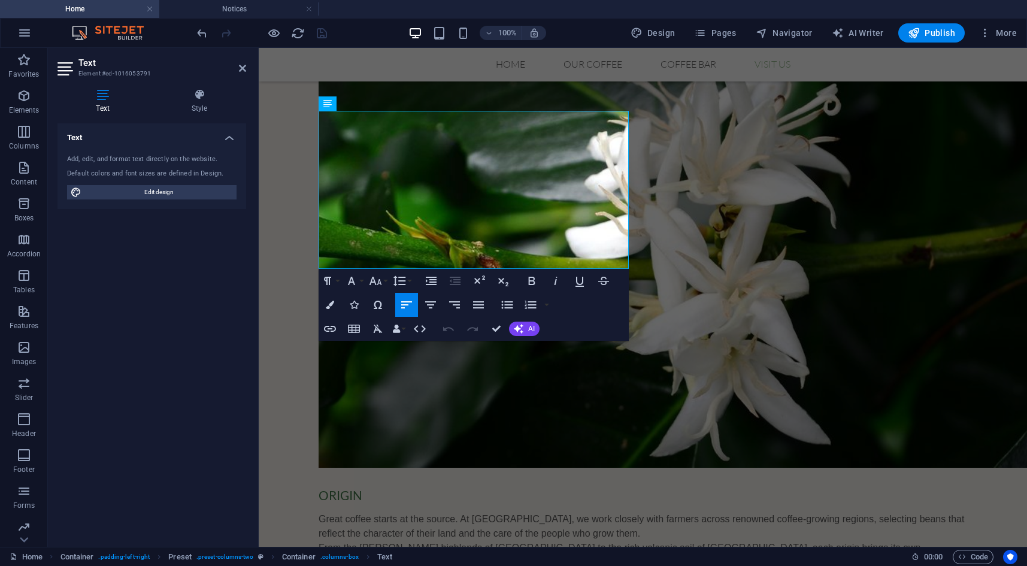
scroll to position [1503, 0]
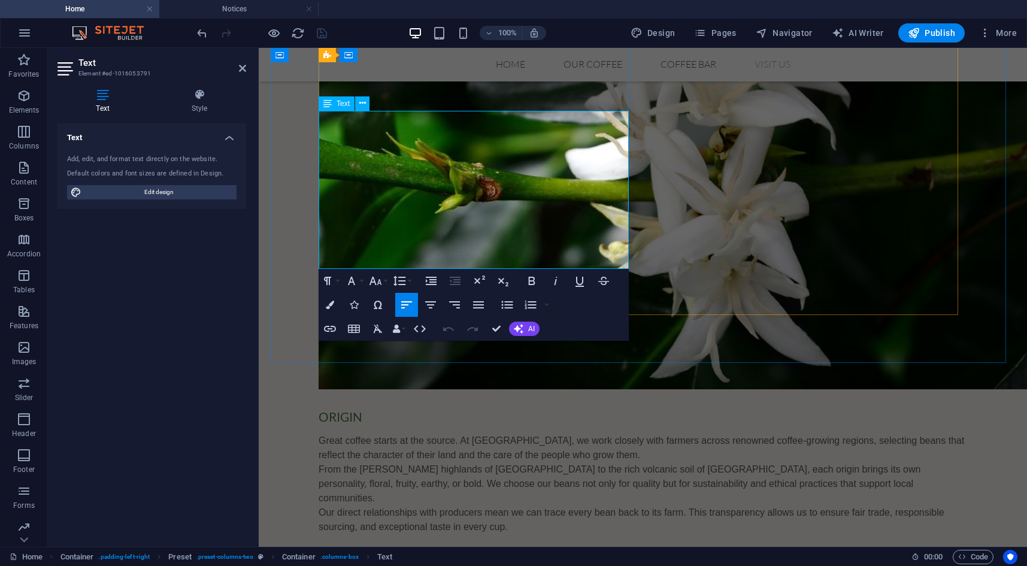
drag, startPoint x: 394, startPoint y: 235, endPoint x: 358, endPoint y: 235, distance: 36.5
click at [332, 330] on icon "button" at bounding box center [330, 329] width 12 height 6
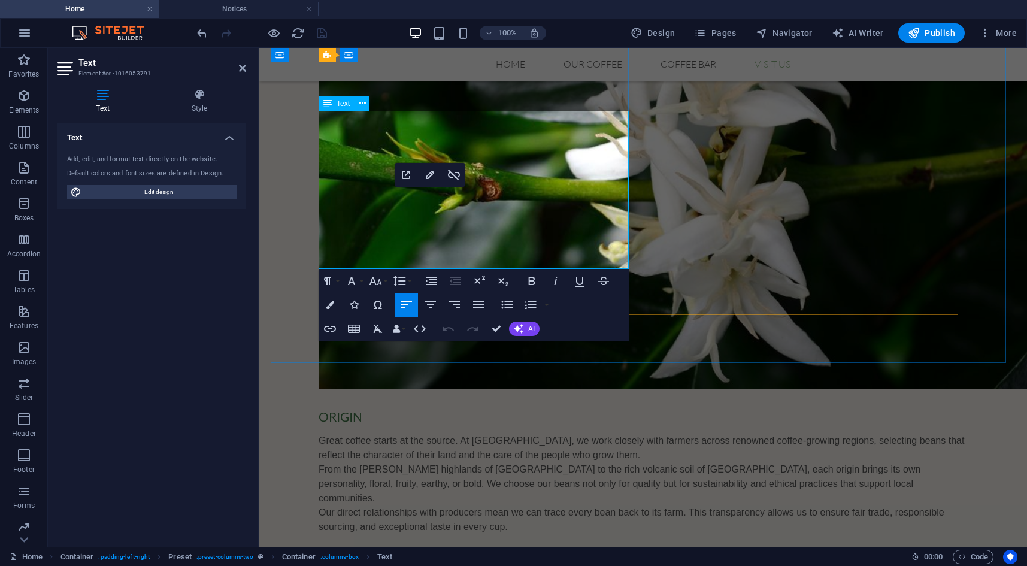
drag, startPoint x: 351, startPoint y: 235, endPoint x: 305, endPoint y: 231, distance: 46.9
type input "Notices"
click at [329, 330] on icon "button" at bounding box center [330, 328] width 14 height 14
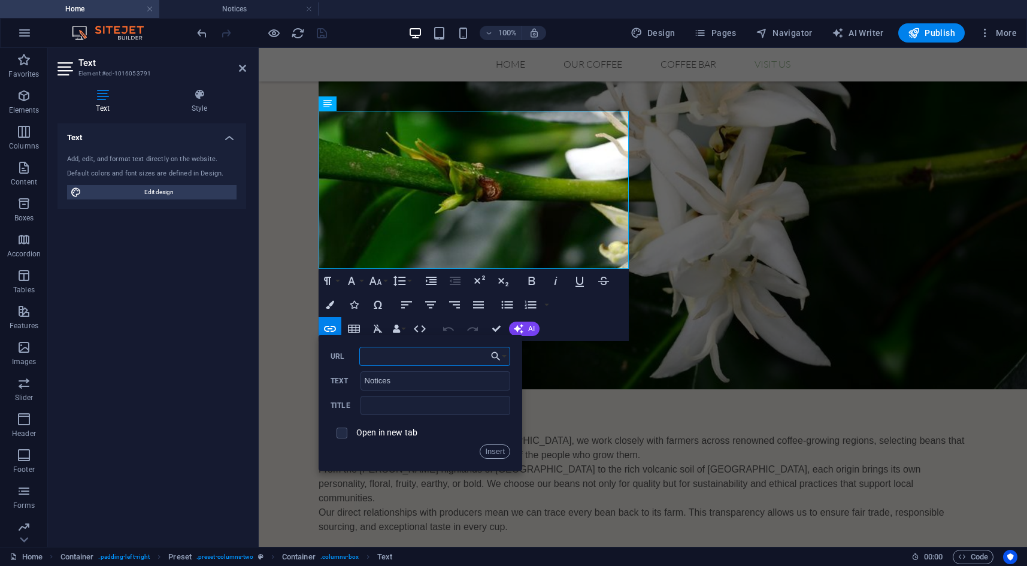
click at [405, 359] on input "URL" at bounding box center [434, 356] width 151 height 19
click at [504, 356] on button "Choose Link" at bounding box center [498, 356] width 23 height 19
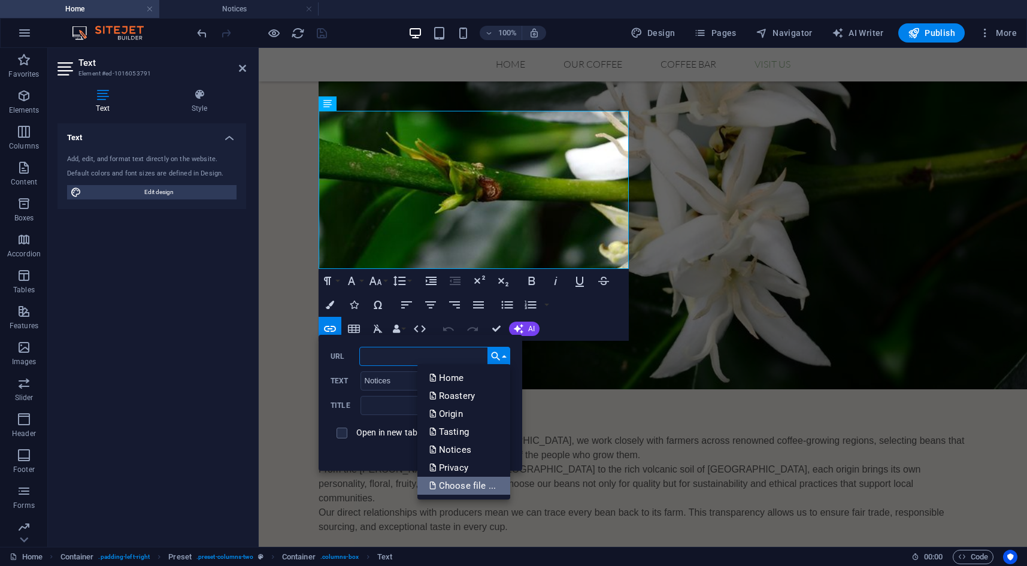
click at [479, 488] on p "Choose file ..." at bounding box center [463, 485] width 69 height 18
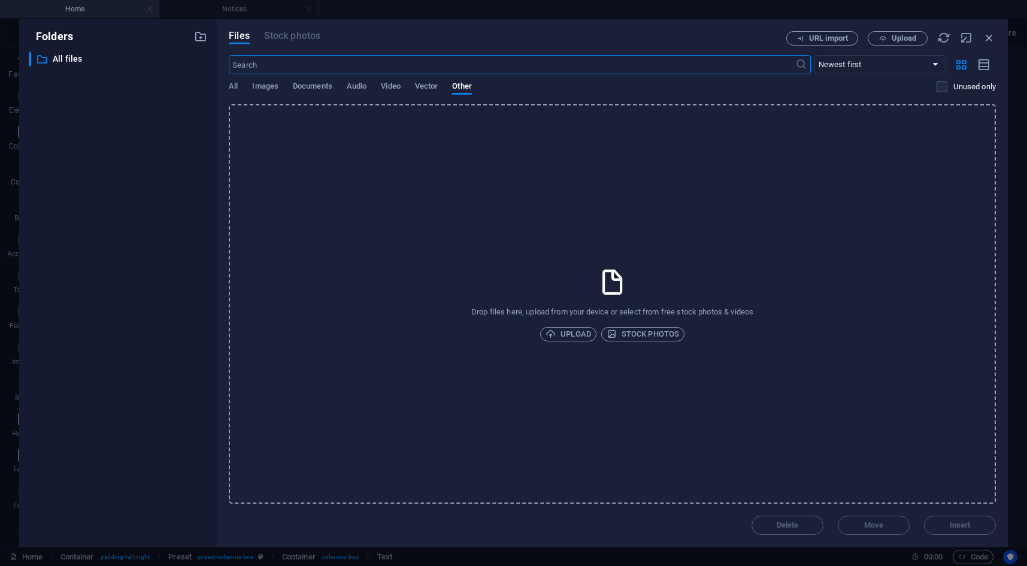
scroll to position [1695, 0]
drag, startPoint x: 987, startPoint y: 38, endPoint x: 702, endPoint y: 10, distance: 286.3
click at [987, 38] on icon "button" at bounding box center [988, 37] width 13 height 13
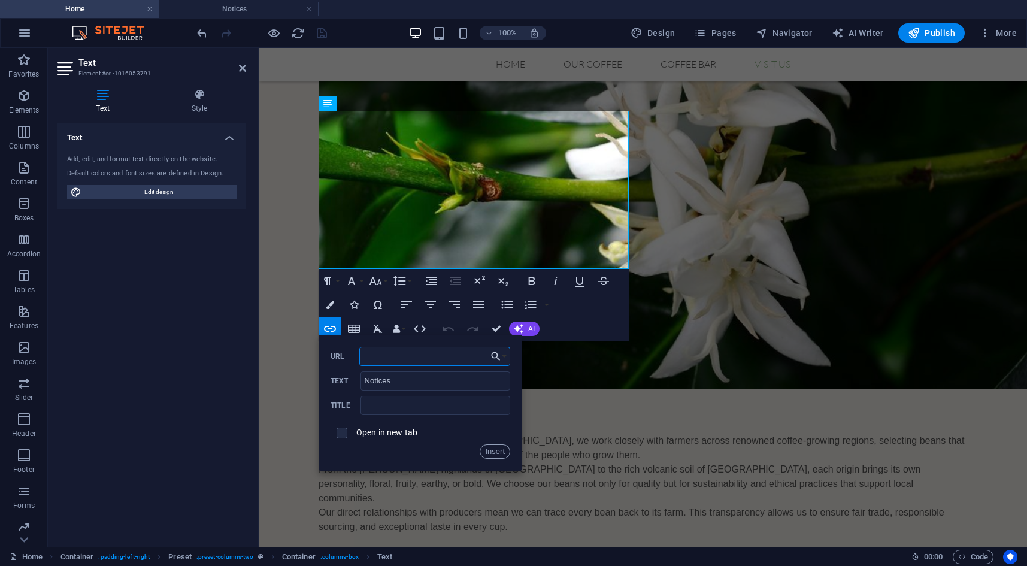
click at [406, 356] on input "URL" at bounding box center [434, 356] width 151 height 19
click at [401, 401] on input "text" at bounding box center [435, 405] width 150 height 19
click at [376, 429] on label "Open in new tab" at bounding box center [386, 432] width 61 height 10
click at [407, 351] on input "URL" at bounding box center [434, 356] width 151 height 19
click at [496, 356] on icon "button" at bounding box center [496, 356] width 12 height 14
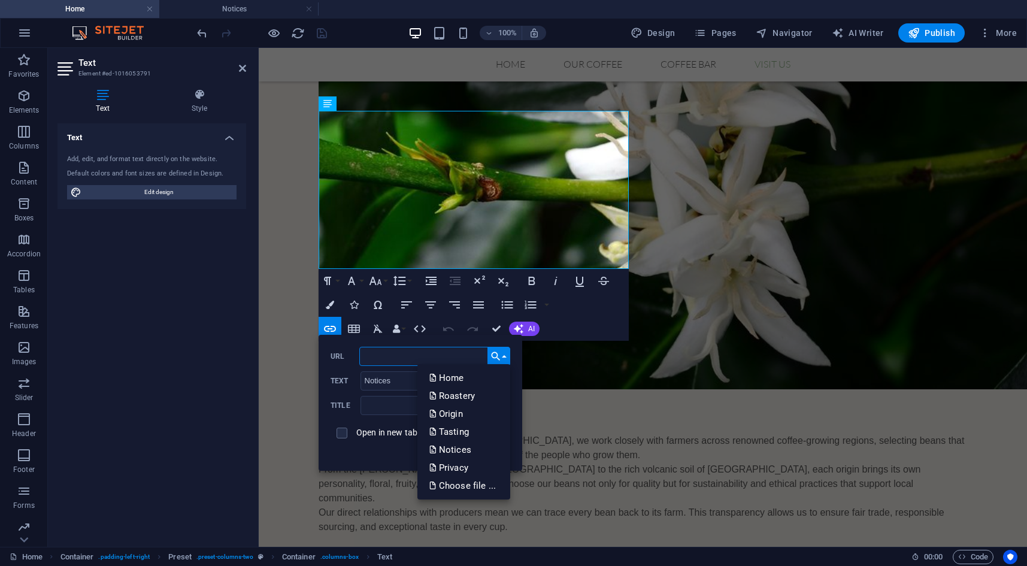
click at [385, 350] on input "URL" at bounding box center [434, 356] width 151 height 19
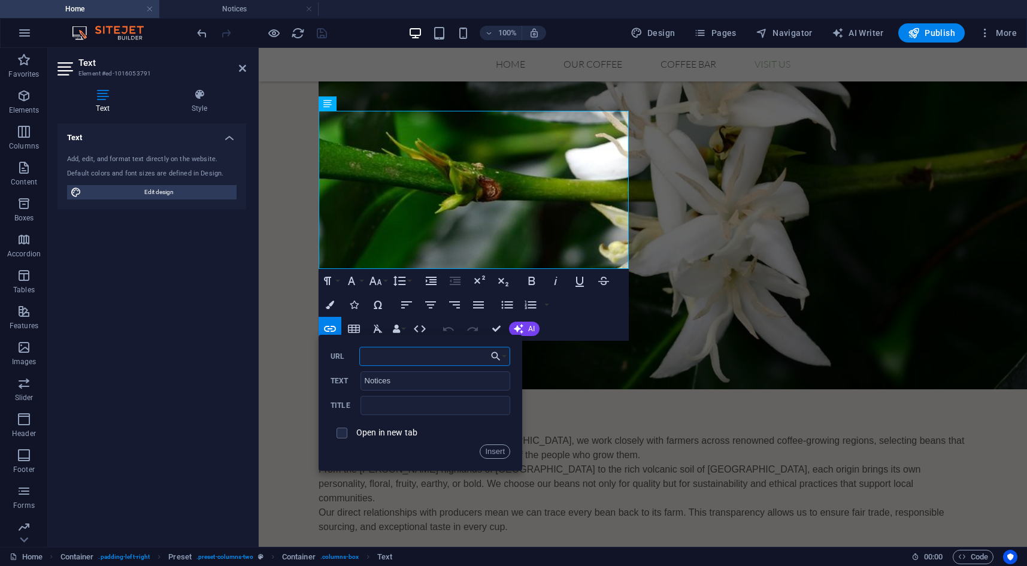
click at [393, 354] on input "URL" at bounding box center [434, 356] width 151 height 19
click at [502, 356] on button "Choose Link" at bounding box center [498, 356] width 23 height 19
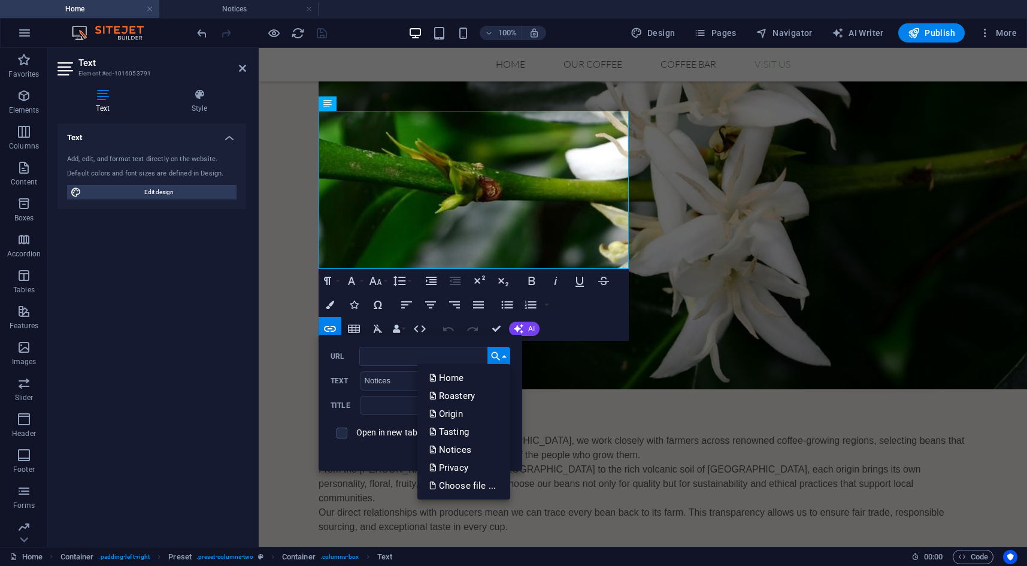
click at [502, 356] on button "Choose Link" at bounding box center [498, 356] width 23 height 19
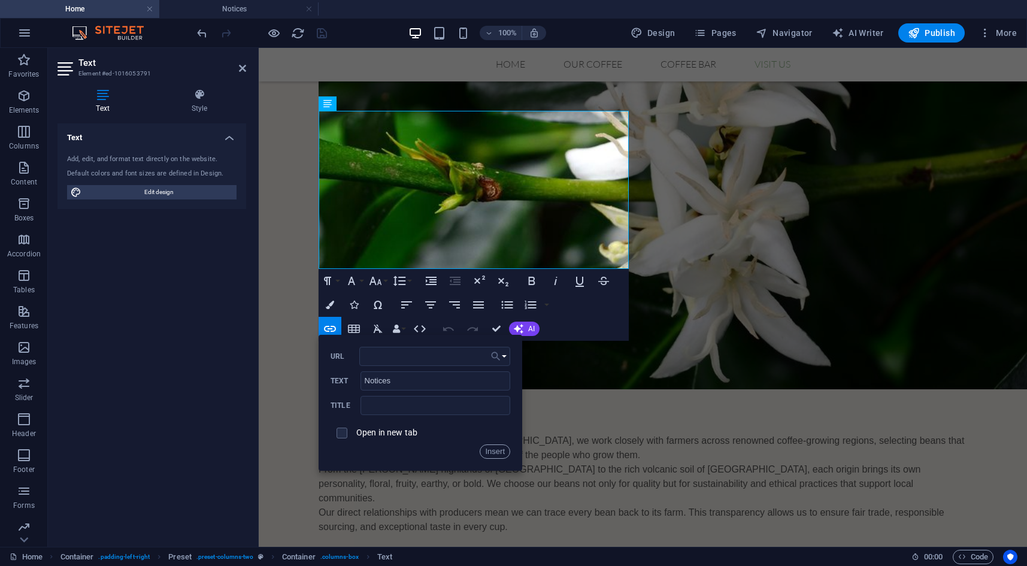
click at [494, 353] on icon "button" at bounding box center [495, 355] width 9 height 9
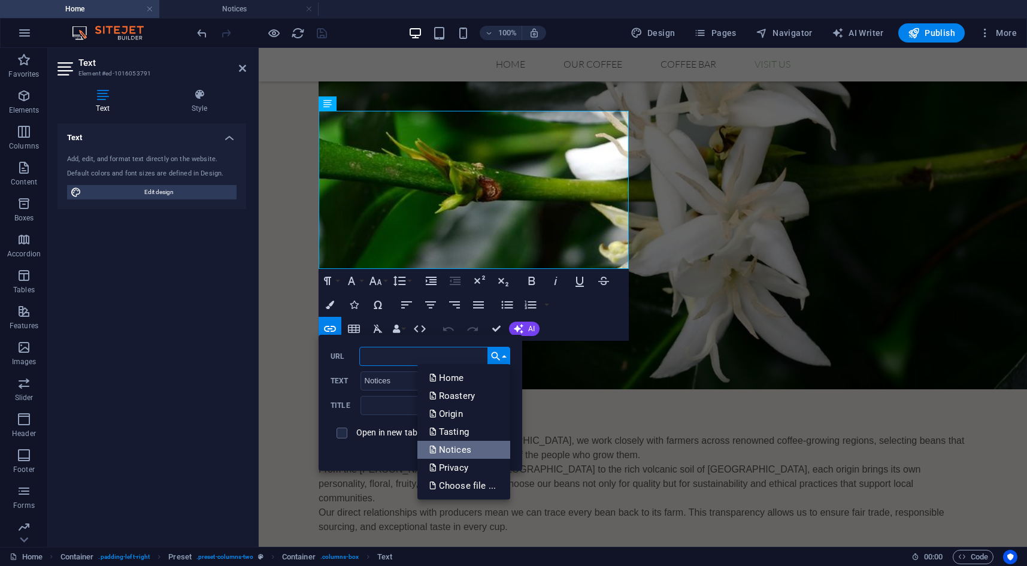
click at [469, 445] on p "Notices" at bounding box center [451, 450] width 44 height 18
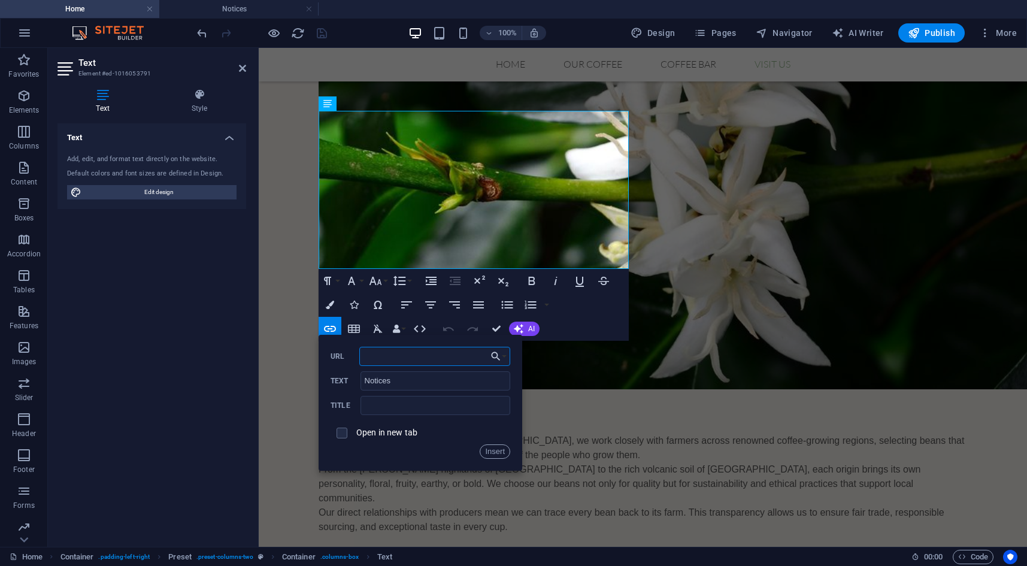
click at [427, 356] on input "URL" at bounding box center [434, 356] width 151 height 19
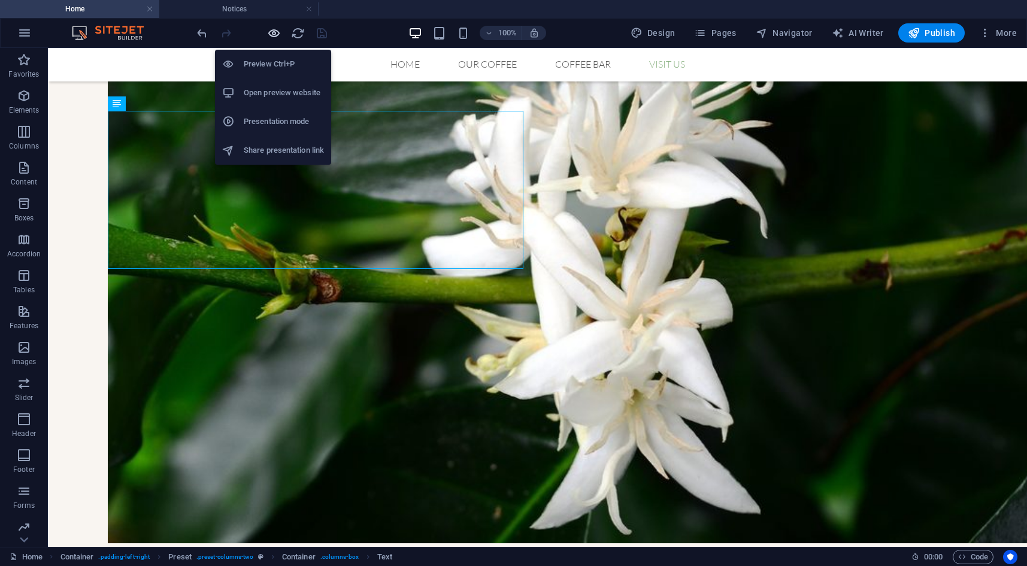
click at [275, 34] on icon "button" at bounding box center [274, 33] width 14 height 14
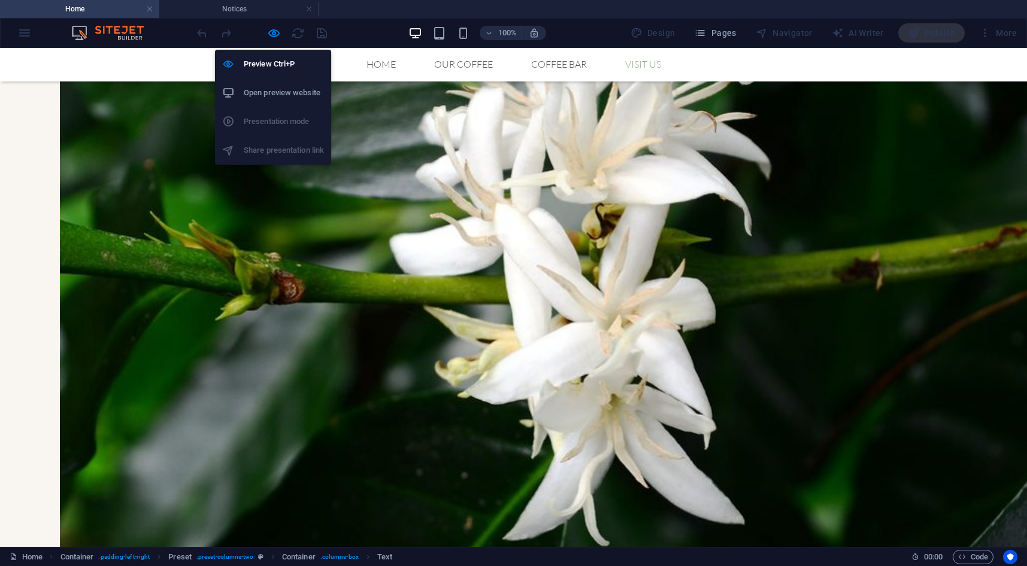
scroll to position [1418, 0]
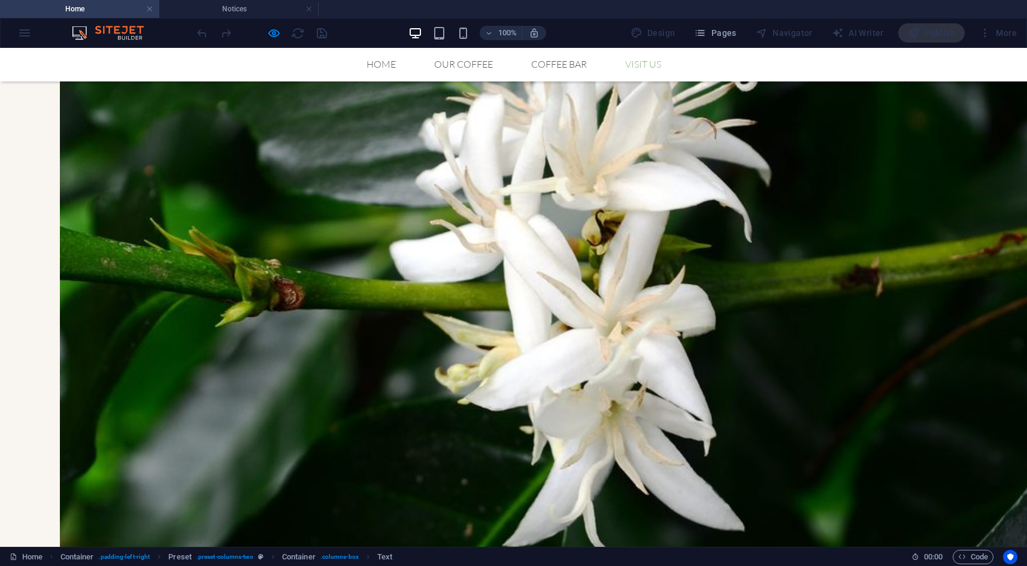
drag, startPoint x: 91, startPoint y: 231, endPoint x: 50, endPoint y: 233, distance: 41.4
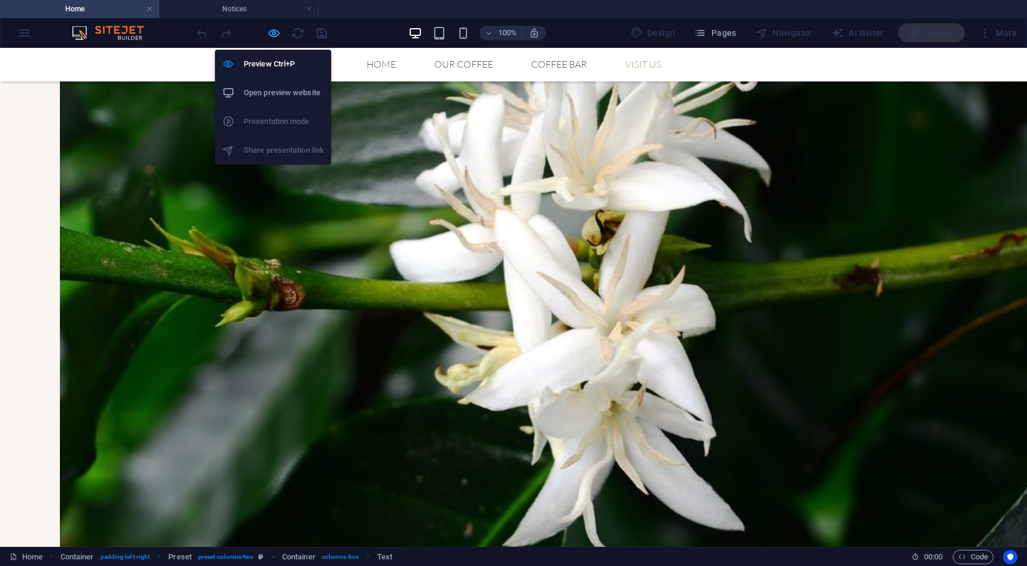
click at [270, 29] on icon "button" at bounding box center [274, 33] width 14 height 14
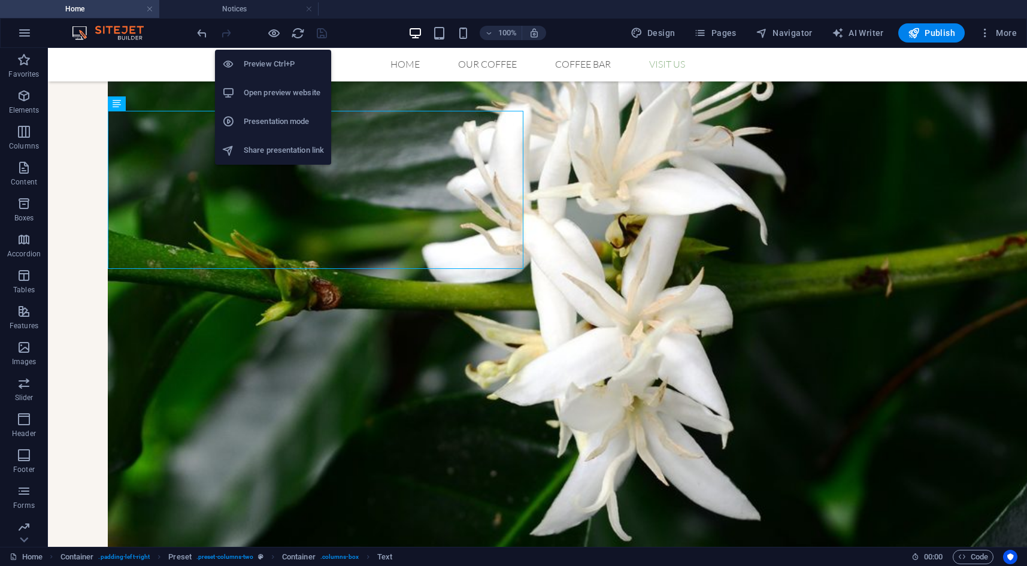
scroll to position [1425, 0]
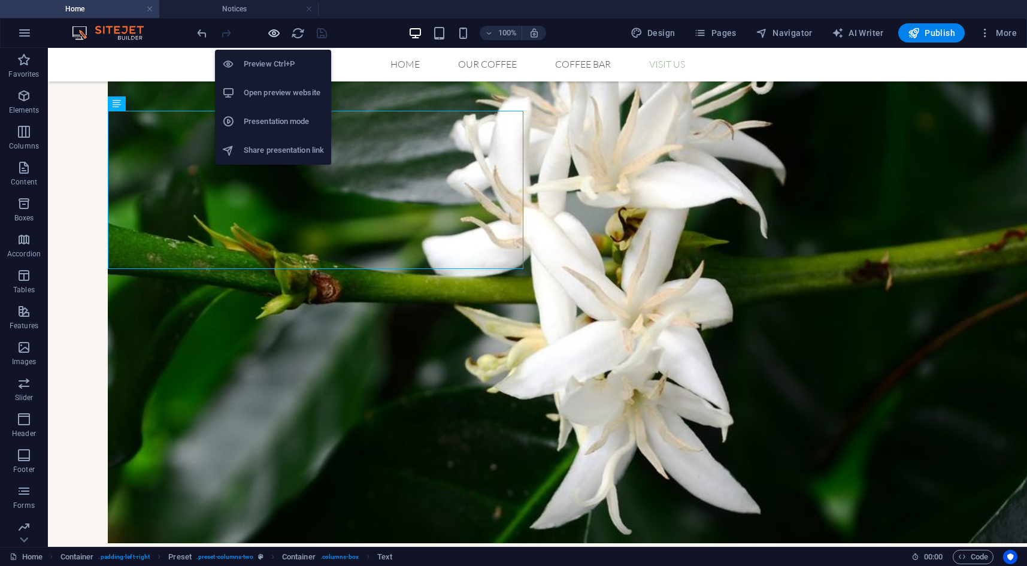
click at [271, 31] on icon "button" at bounding box center [274, 33] width 14 height 14
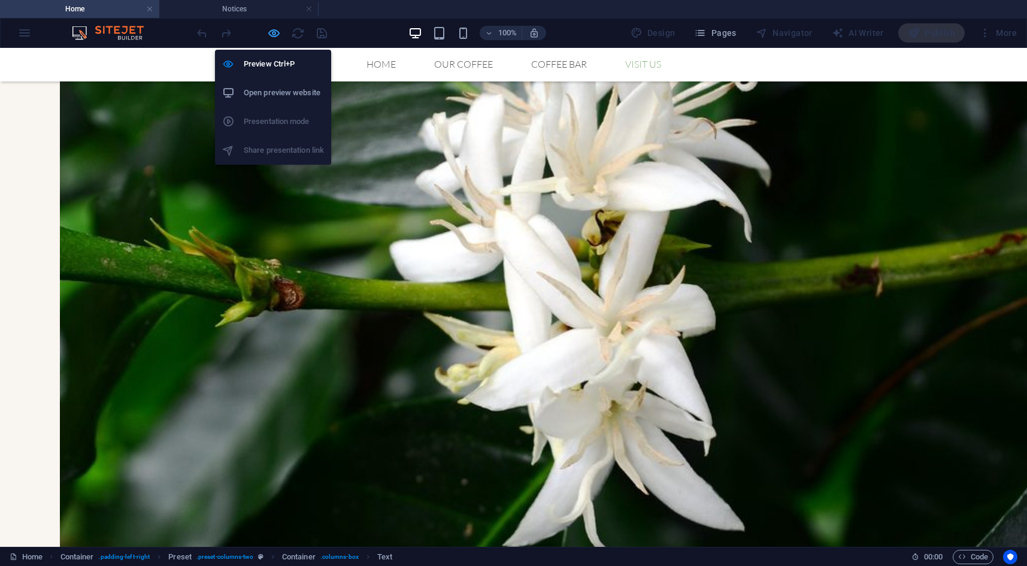
click at [275, 29] on icon "button" at bounding box center [274, 33] width 14 height 14
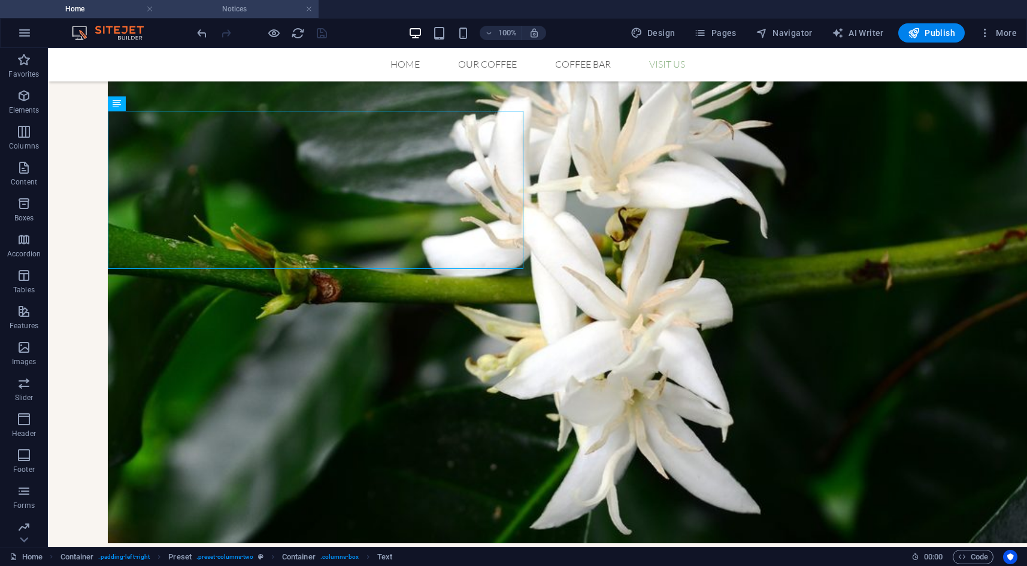
click at [242, 10] on h4 "Notices" at bounding box center [238, 8] width 159 height 13
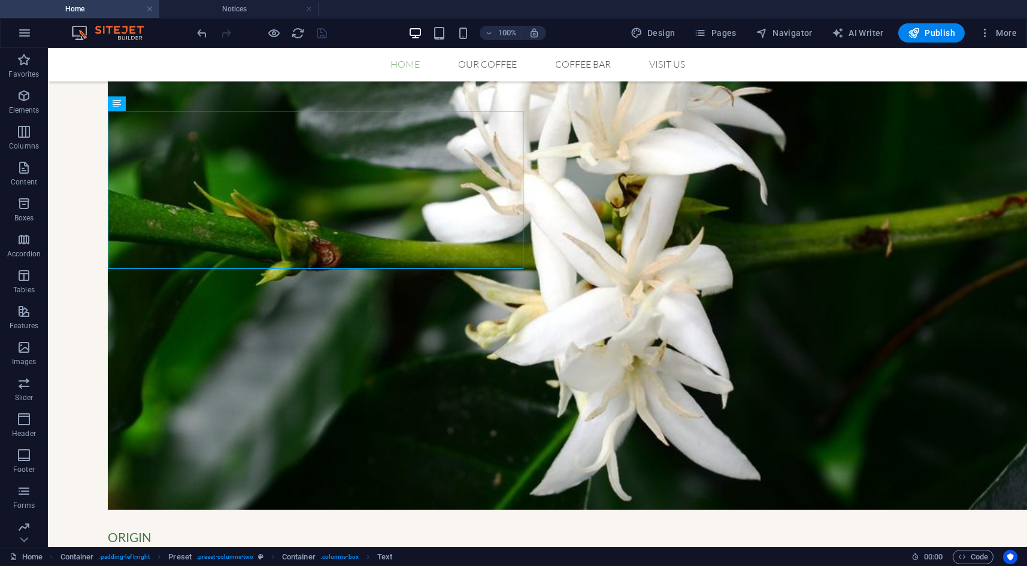
scroll to position [0, 0]
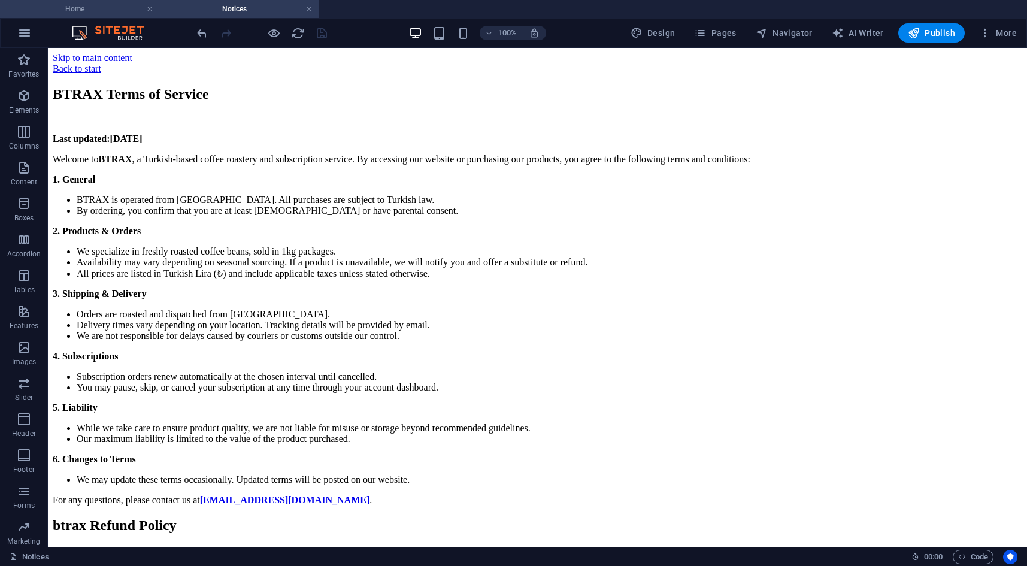
click at [115, 7] on h4 "Home" at bounding box center [79, 8] width 159 height 13
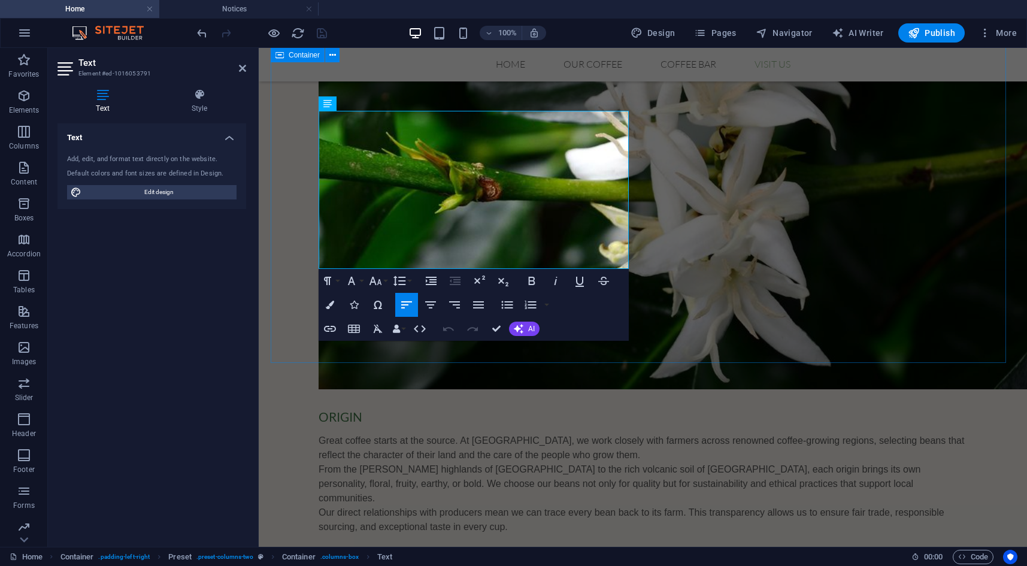
drag, startPoint x: 350, startPoint y: 232, endPoint x: 309, endPoint y: 232, distance: 40.7
click at [329, 327] on icon "button" at bounding box center [330, 328] width 14 height 14
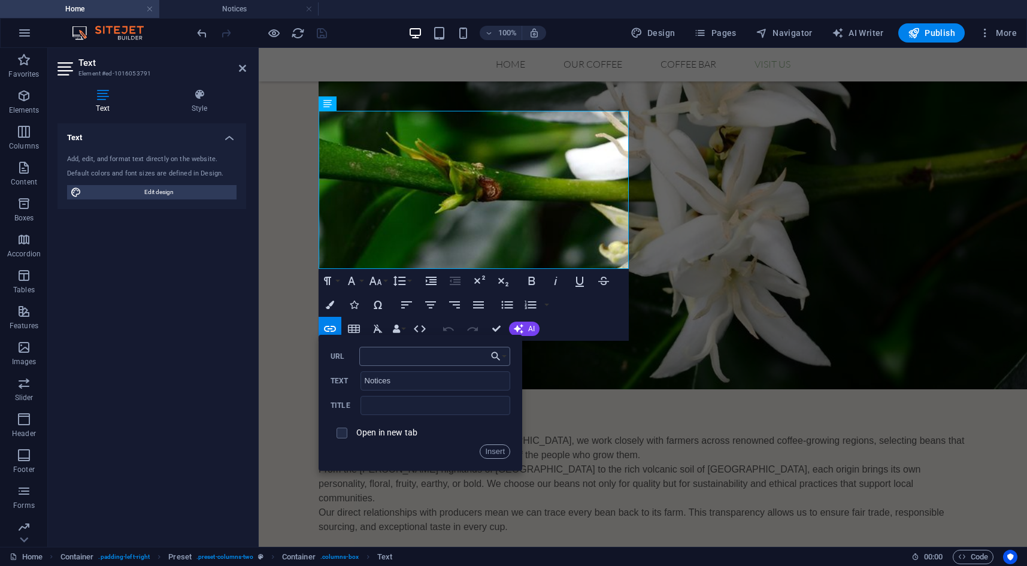
click at [402, 356] on input "URL" at bounding box center [434, 356] width 151 height 19
type input "."
type input "/notices"
click at [404, 404] on input "text" at bounding box center [435, 405] width 150 height 19
type input "Refund and Terms of Operation"
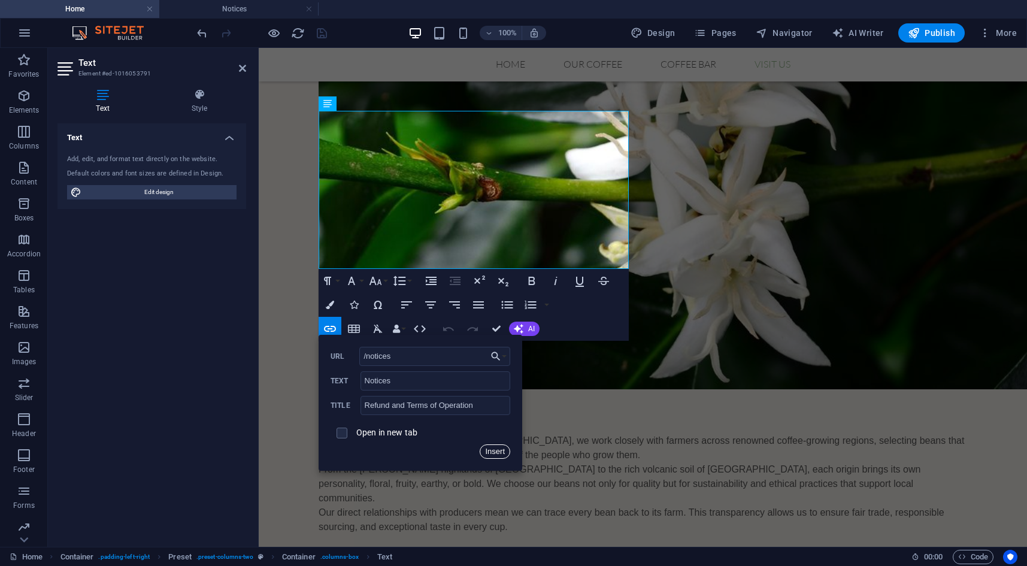
click at [488, 447] on button "Insert" at bounding box center [494, 451] width 31 height 14
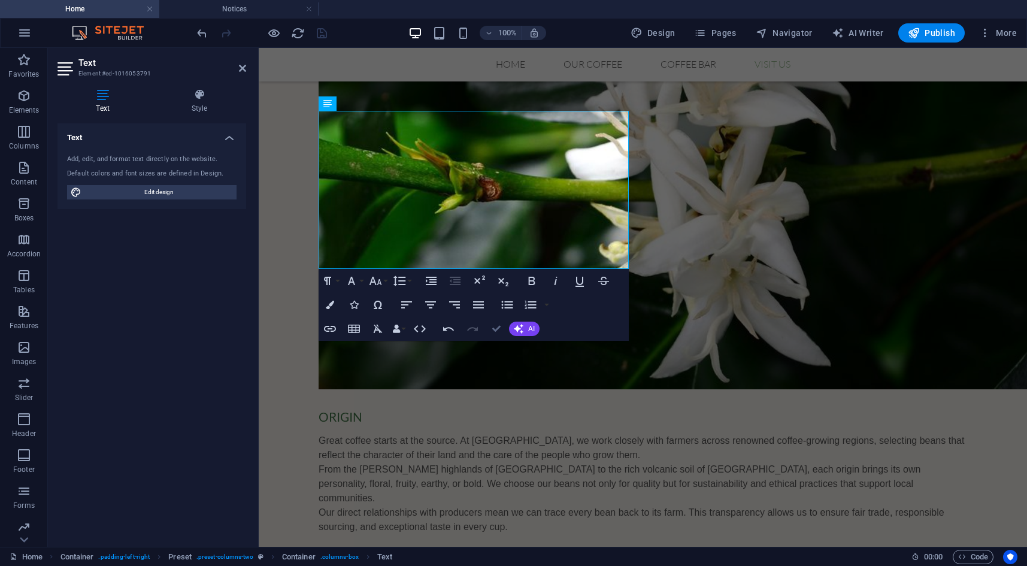
drag, startPoint x: 495, startPoint y: 328, endPoint x: 466, endPoint y: 352, distance: 37.4
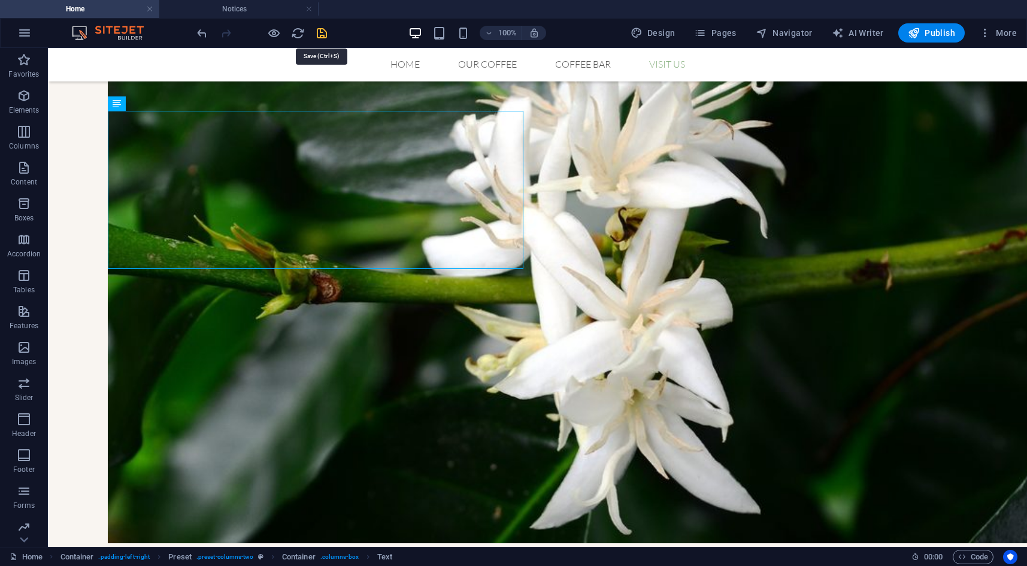
click at [325, 36] on icon "save" at bounding box center [322, 33] width 14 height 14
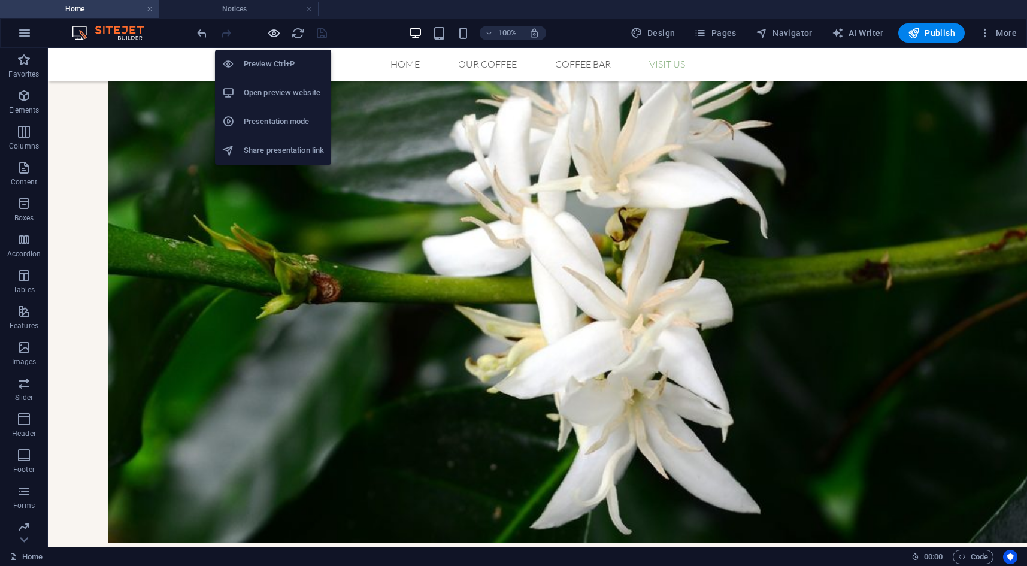
click at [272, 31] on icon "button" at bounding box center [274, 33] width 14 height 14
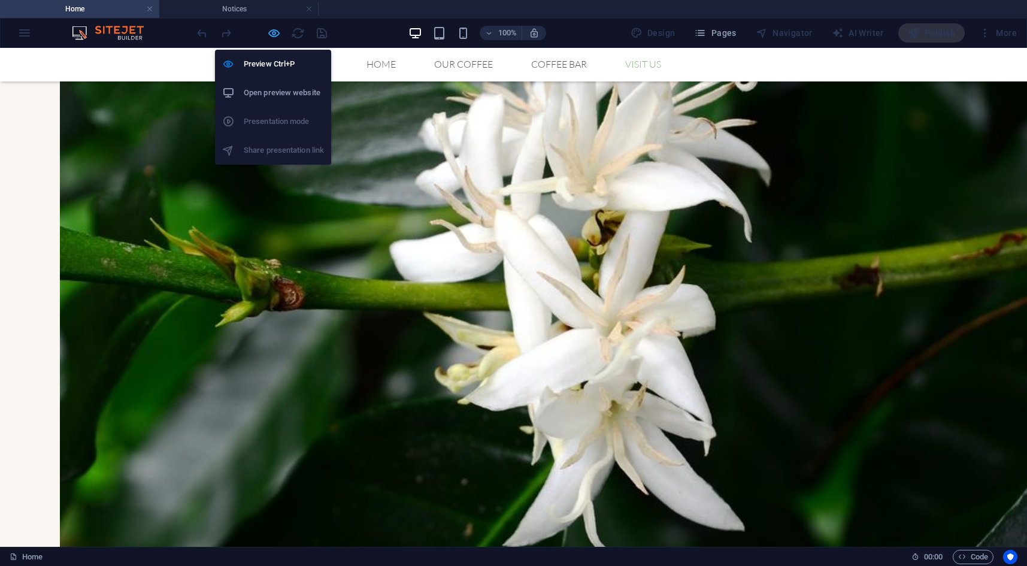
click at [272, 35] on icon "button" at bounding box center [274, 33] width 14 height 14
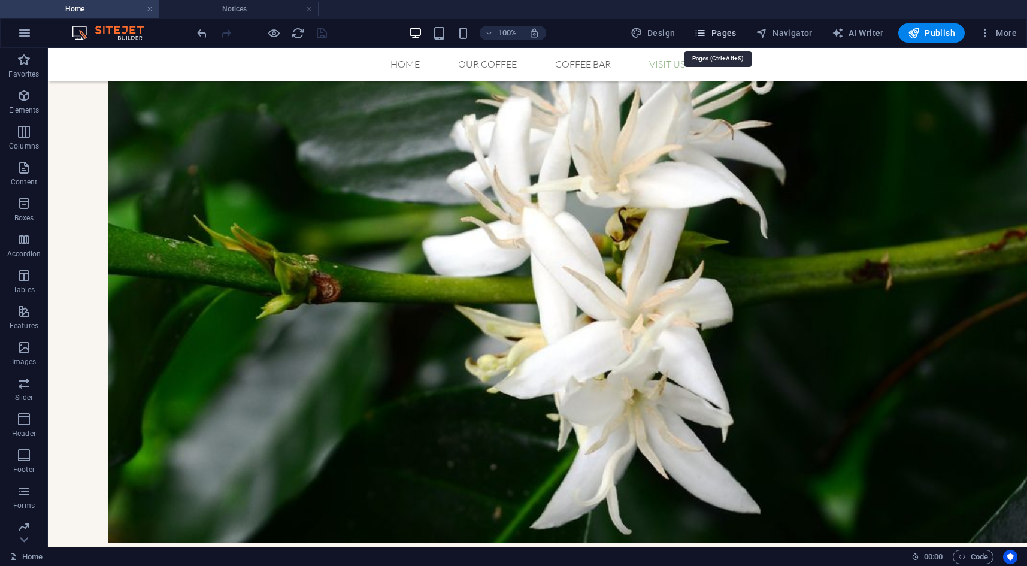
click at [717, 34] on span "Pages" at bounding box center [715, 33] width 42 height 12
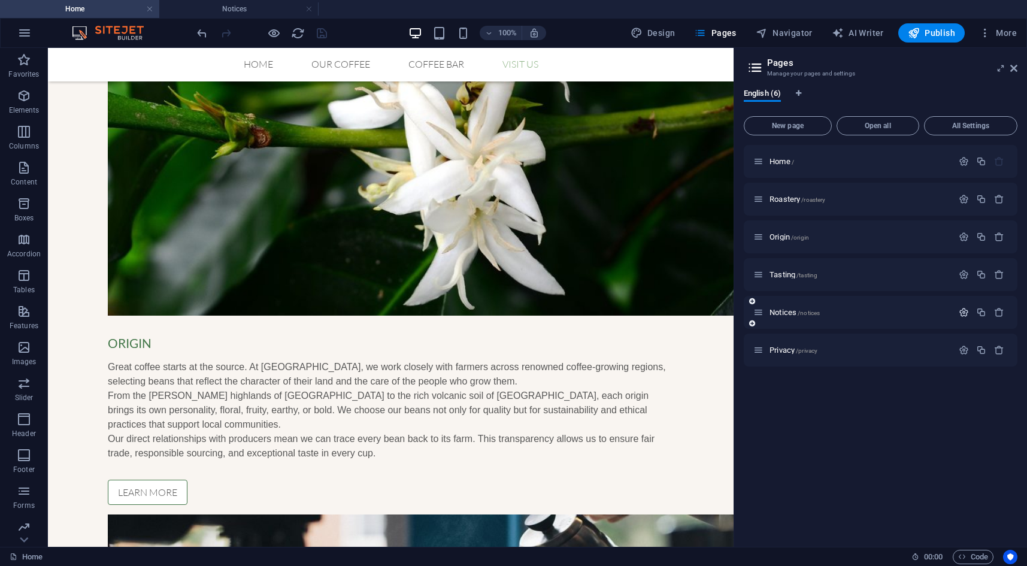
click at [961, 311] on icon "button" at bounding box center [963, 312] width 10 height 10
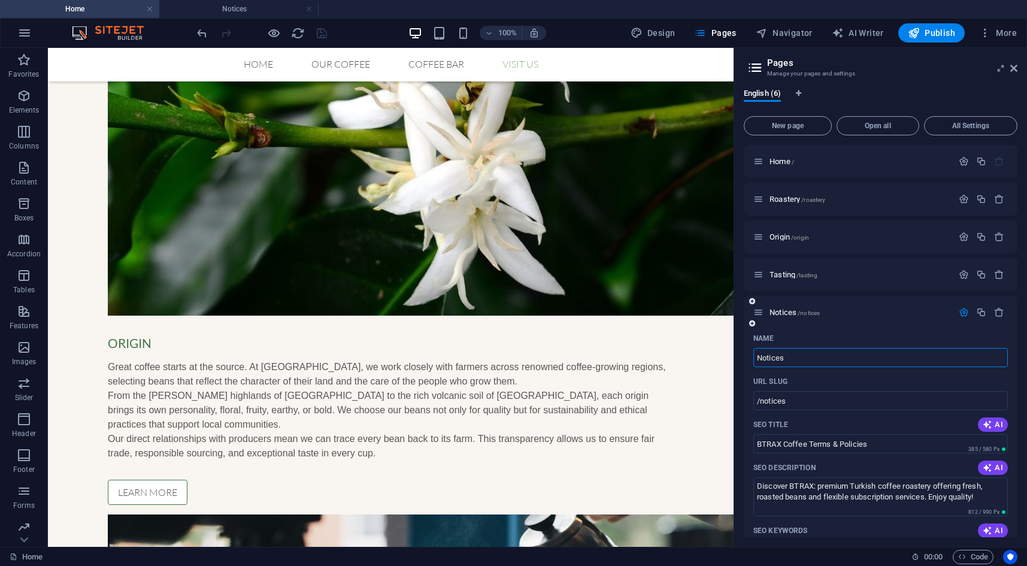
scroll to position [120, 0]
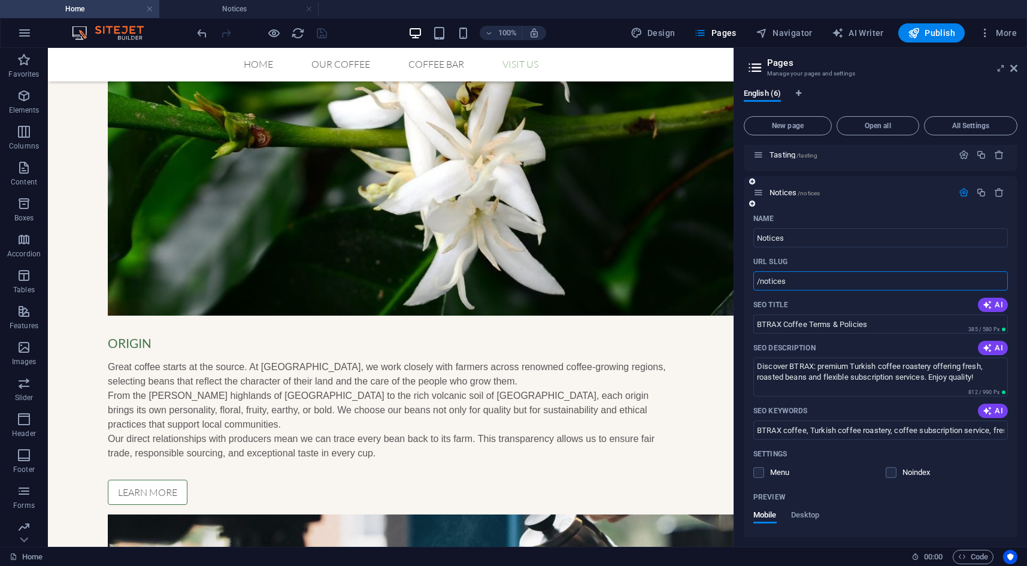
click at [836, 285] on input "/notices" at bounding box center [880, 280] width 254 height 19
click at [836, 284] on input "/notices" at bounding box center [880, 280] width 254 height 19
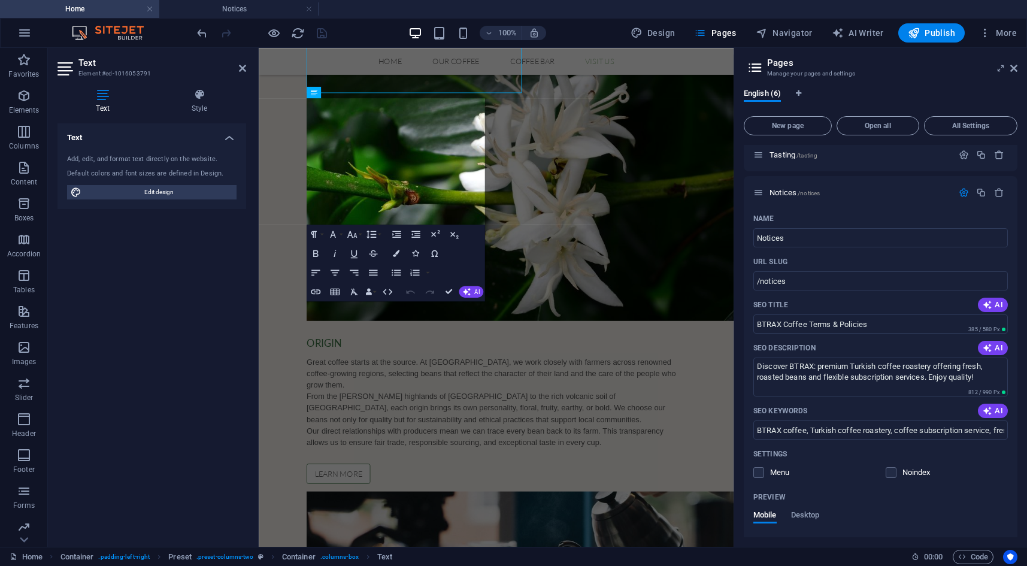
click at [184, 226] on div "Text Add, edit, and format text directly on the website. Default colors and fon…" at bounding box center [151, 330] width 189 height 414
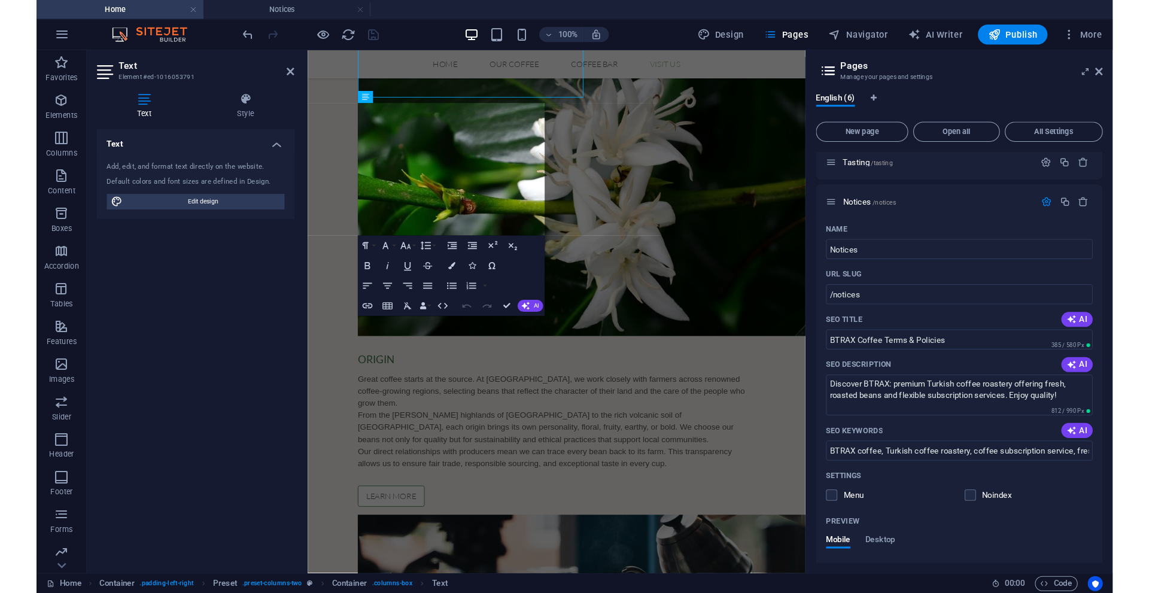
scroll to position [1695, 0]
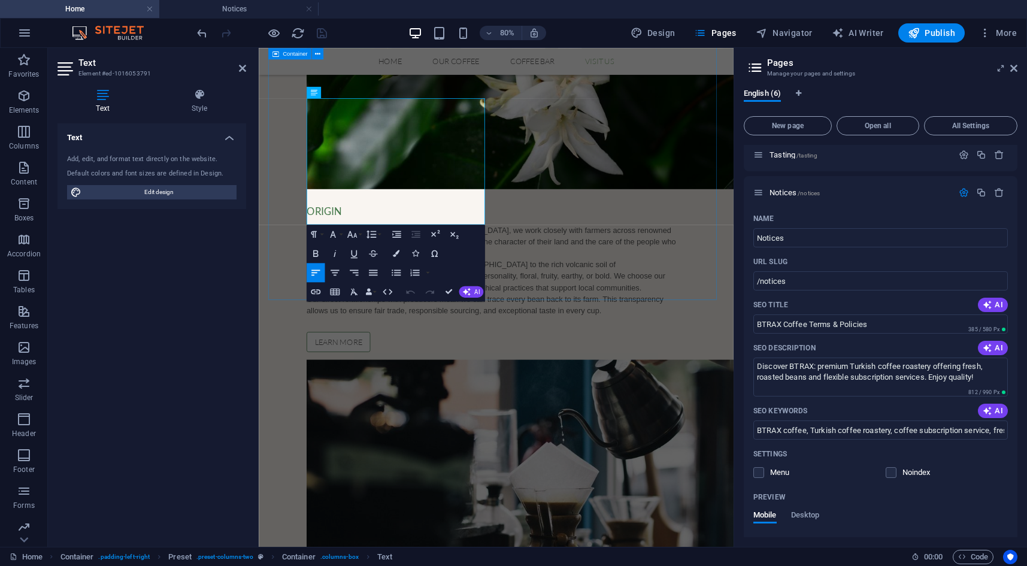
drag, startPoint x: 350, startPoint y: 234, endPoint x: 305, endPoint y: 235, distance: 44.3
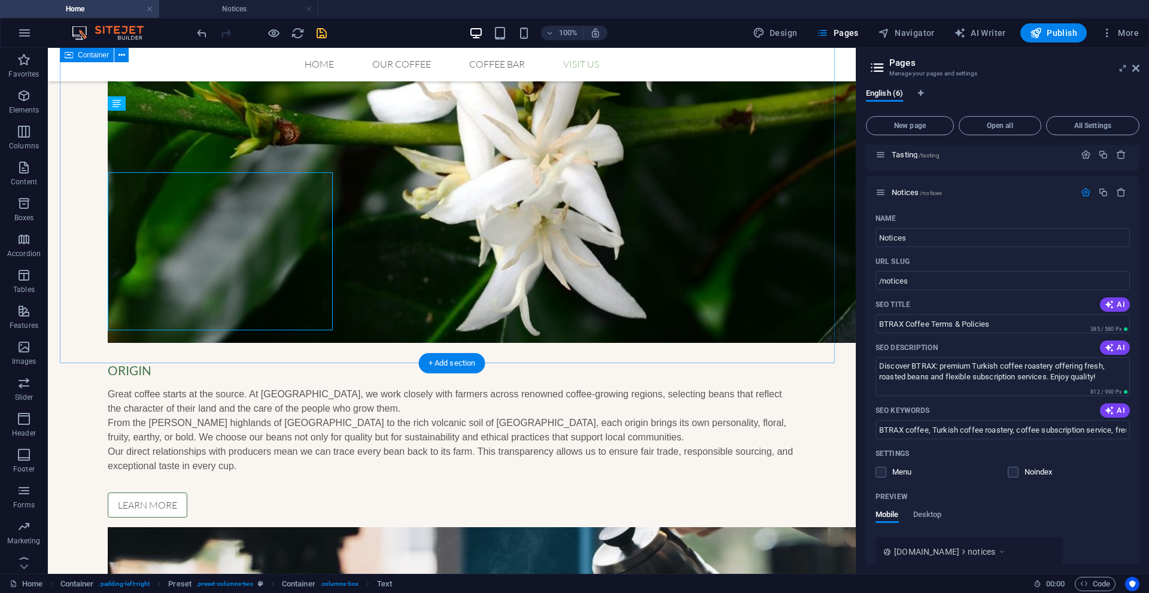
scroll to position [1523, 0]
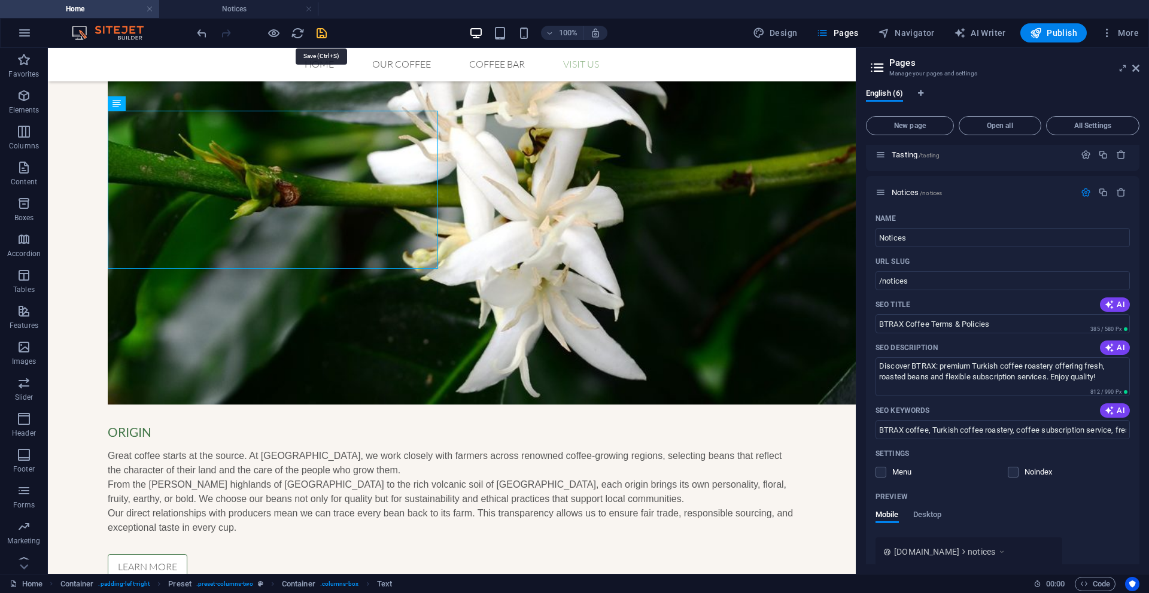
click at [325, 32] on icon "save" at bounding box center [322, 33] width 14 height 14
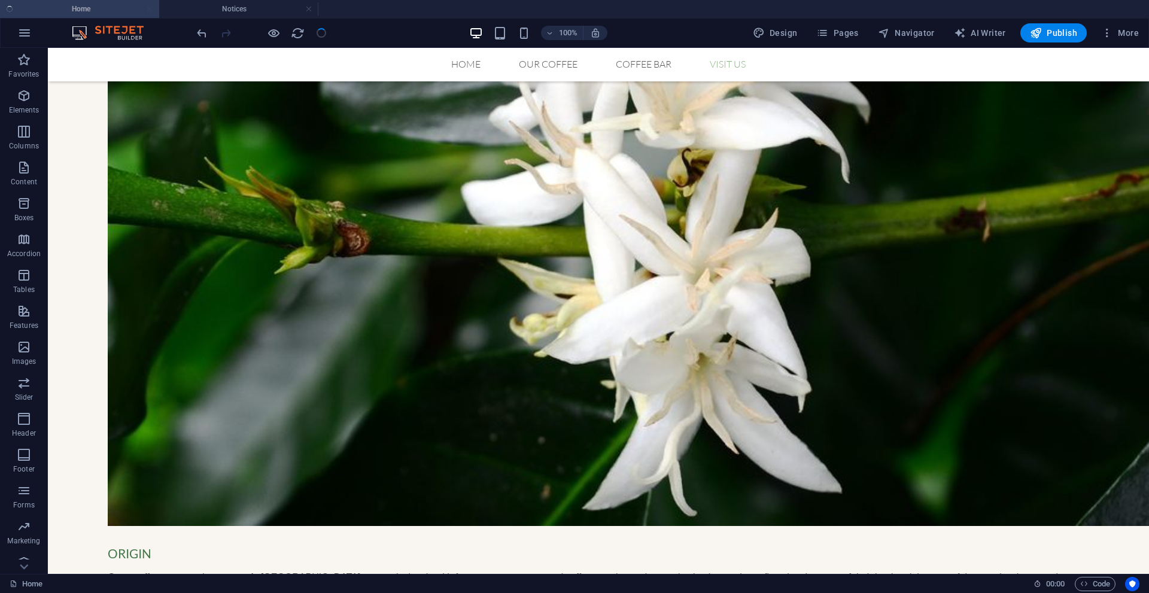
scroll to position [1414, 0]
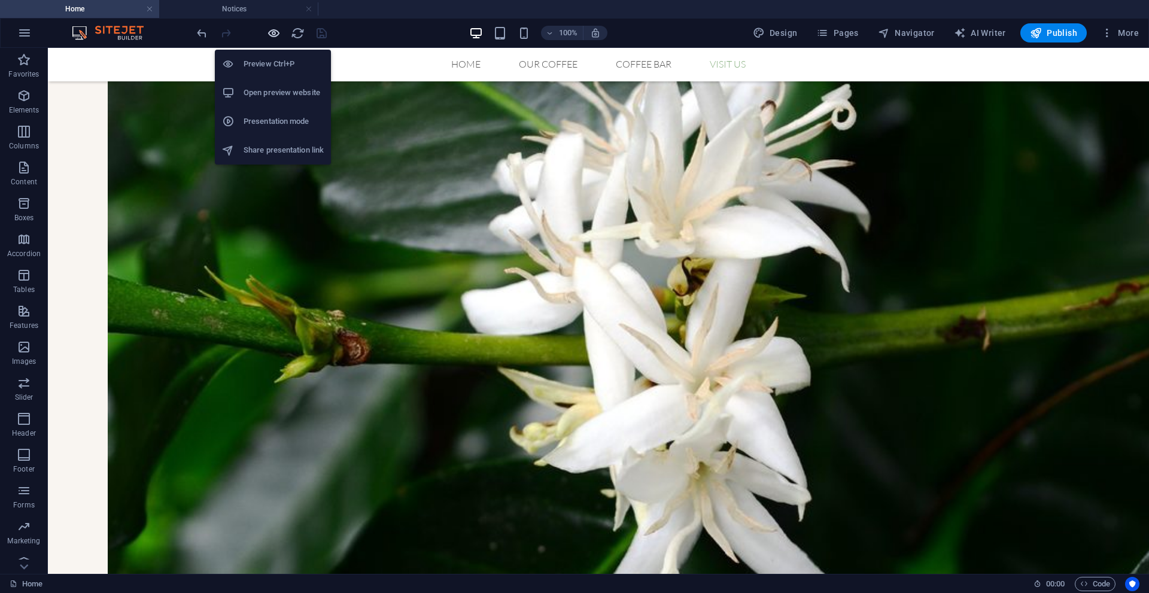
click at [274, 35] on icon "button" at bounding box center [274, 33] width 14 height 14
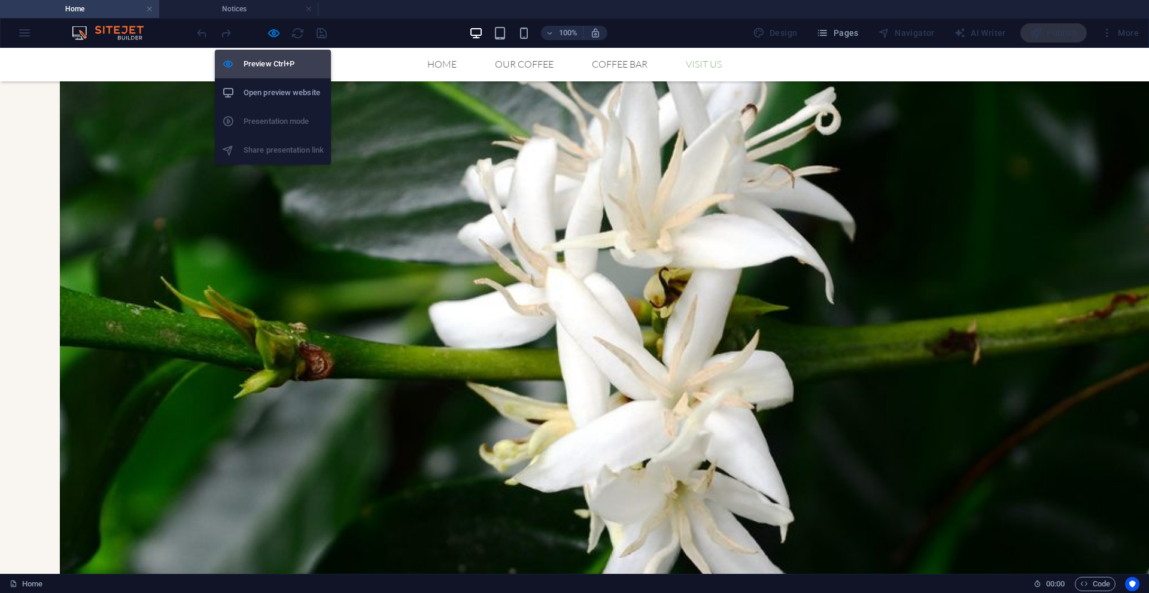
scroll to position [1408, 0]
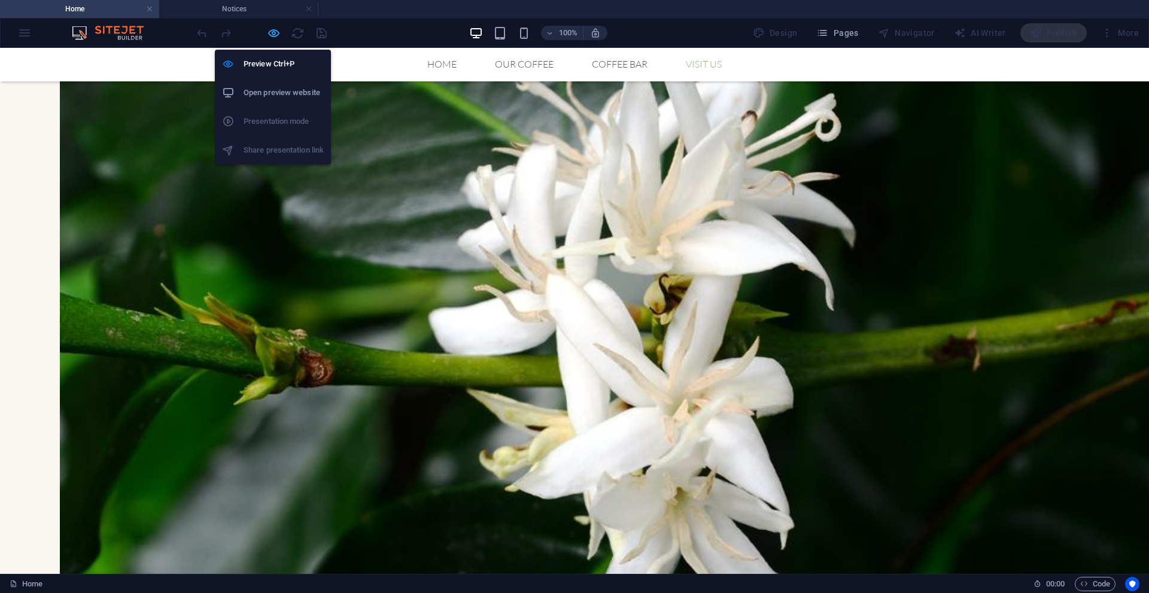
click at [273, 34] on icon "button" at bounding box center [274, 33] width 14 height 14
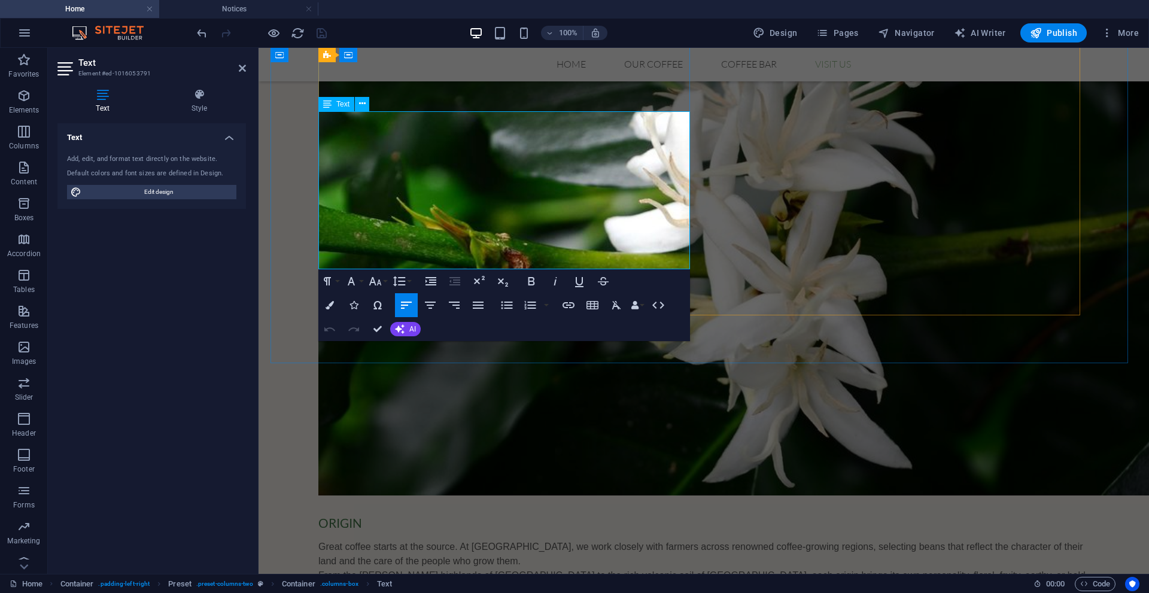
drag, startPoint x: 350, startPoint y: 236, endPoint x: 362, endPoint y: 256, distance: 23.4
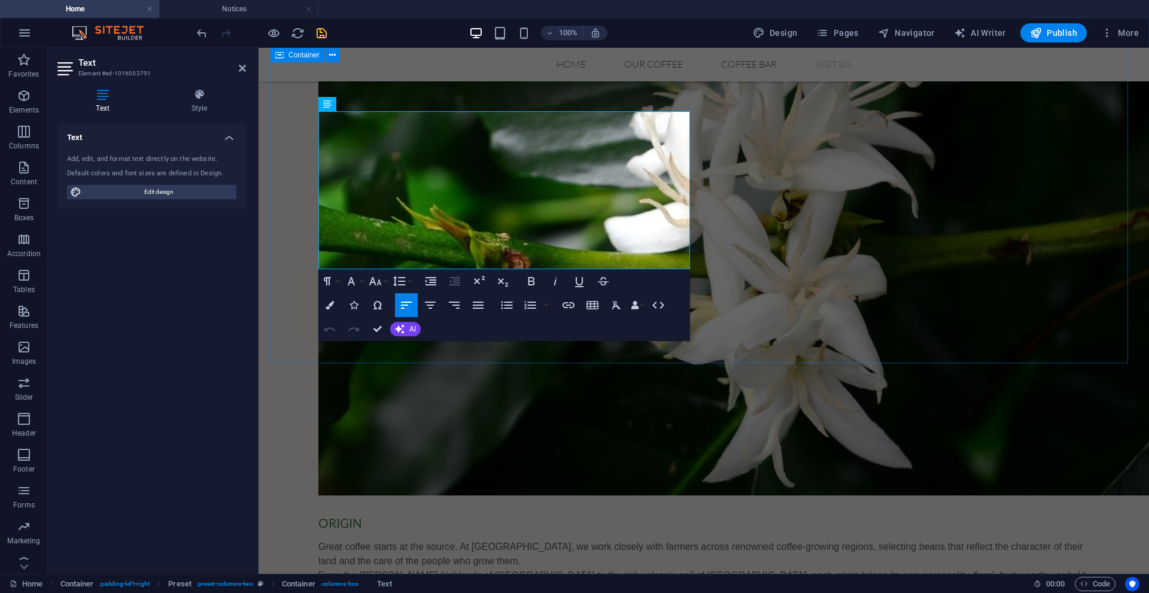
drag, startPoint x: 348, startPoint y: 234, endPoint x: 303, endPoint y: 236, distance: 44.9
drag, startPoint x: 350, startPoint y: 234, endPoint x: 320, endPoint y: 234, distance: 29.9
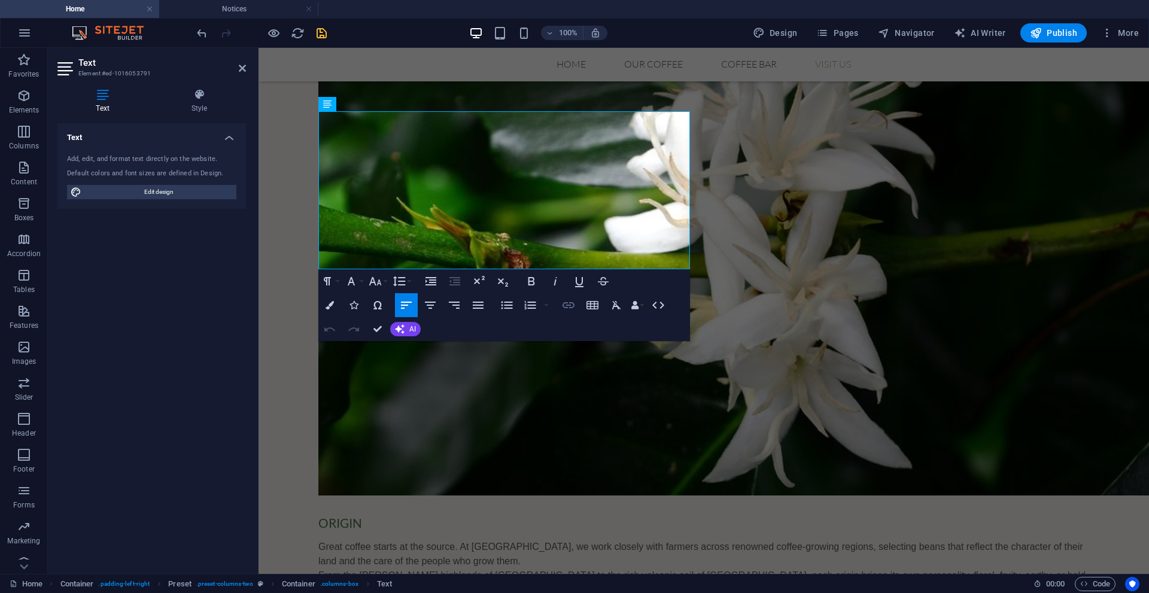
click at [573, 308] on icon "button" at bounding box center [569, 305] width 12 height 6
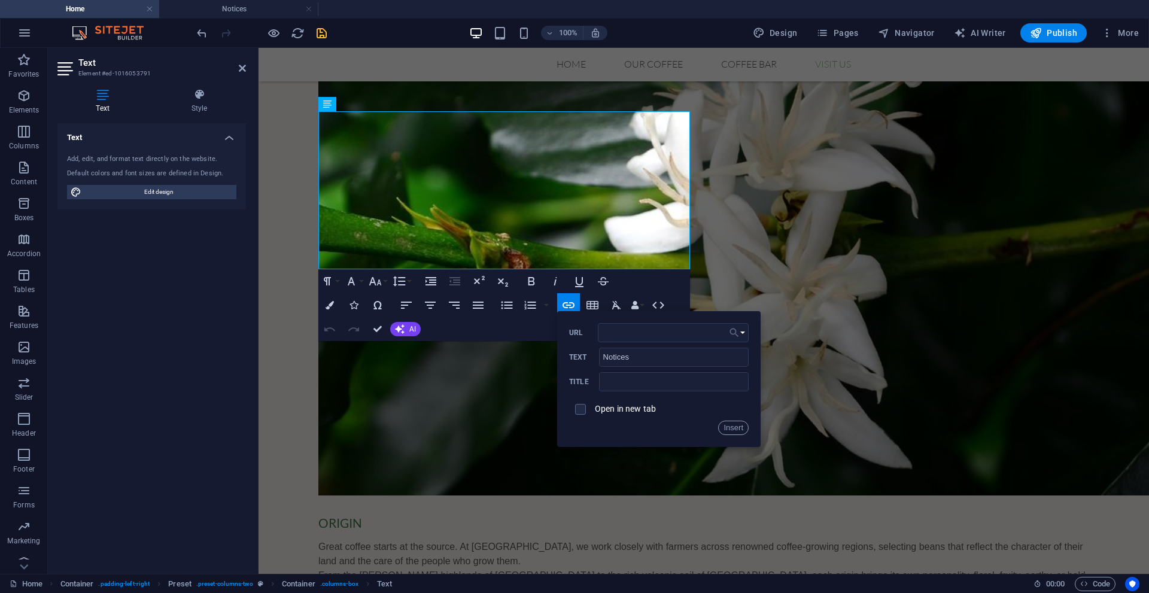
click at [737, 333] on icon "button" at bounding box center [734, 333] width 12 height 14
click at [717, 439] on link "Privacy" at bounding box center [702, 444] width 93 height 18
drag, startPoint x: 665, startPoint y: 329, endPoint x: 605, endPoint y: 332, distance: 60.0
click at [605, 332] on input "URL" at bounding box center [673, 332] width 151 height 19
type input "/notices"
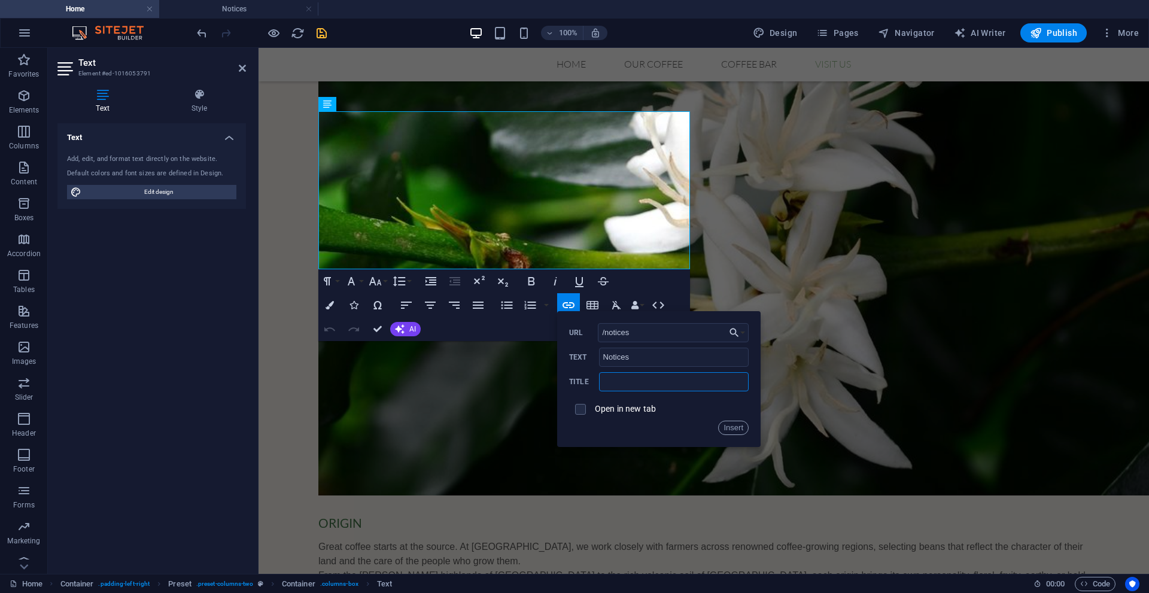
click at [641, 384] on input "text" at bounding box center [674, 381] width 150 height 19
type input "Refund and Terms of Service"
click at [729, 424] on button "Insert" at bounding box center [733, 428] width 31 height 14
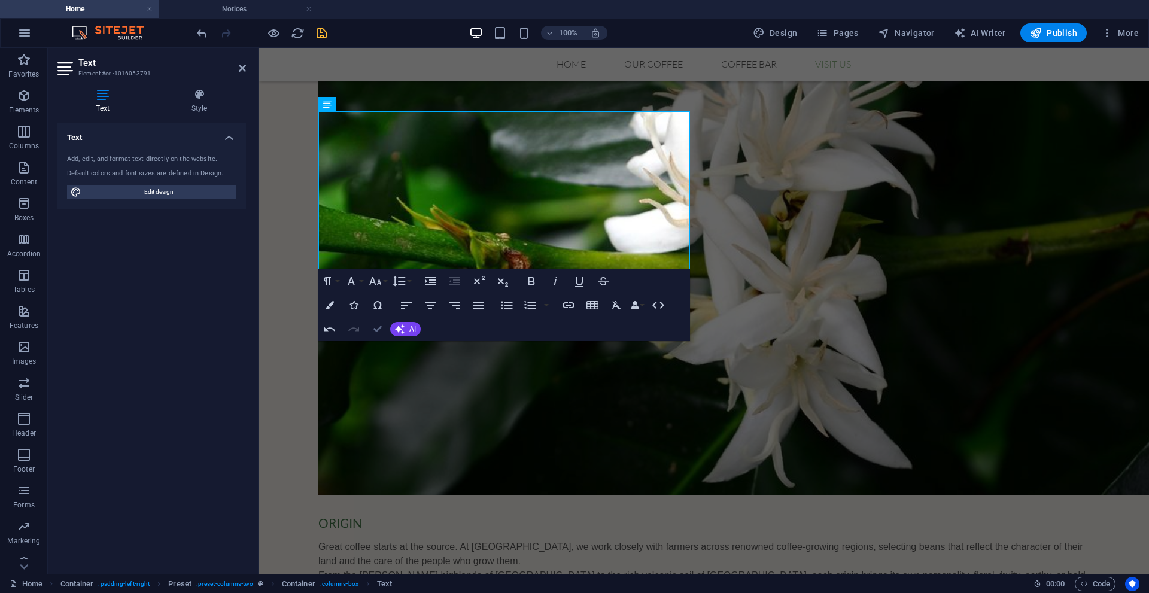
scroll to position [1414, 0]
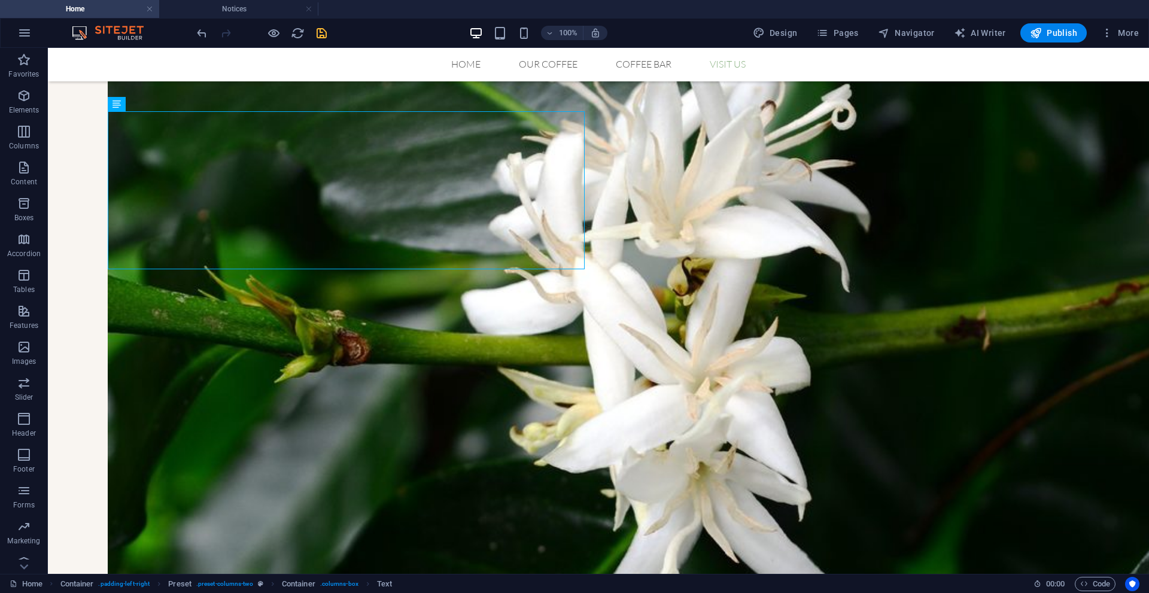
click at [325, 31] on icon "save" at bounding box center [322, 33] width 14 height 14
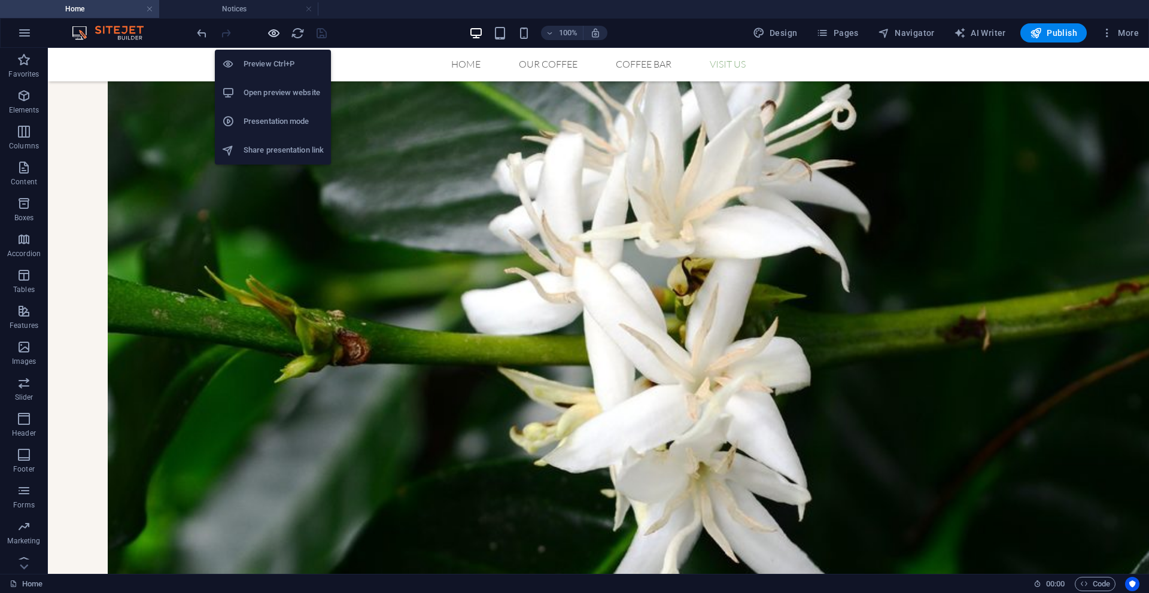
click at [272, 29] on icon "button" at bounding box center [274, 33] width 14 height 14
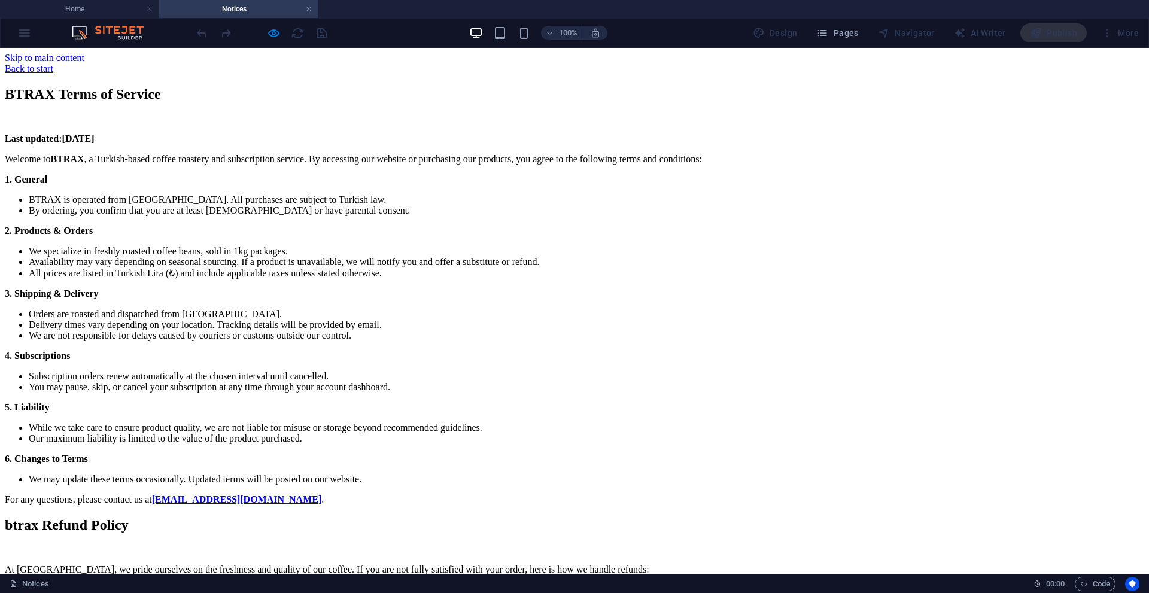
scroll to position [0, 0]
click at [116, 7] on h4 "Home" at bounding box center [79, 8] width 159 height 13
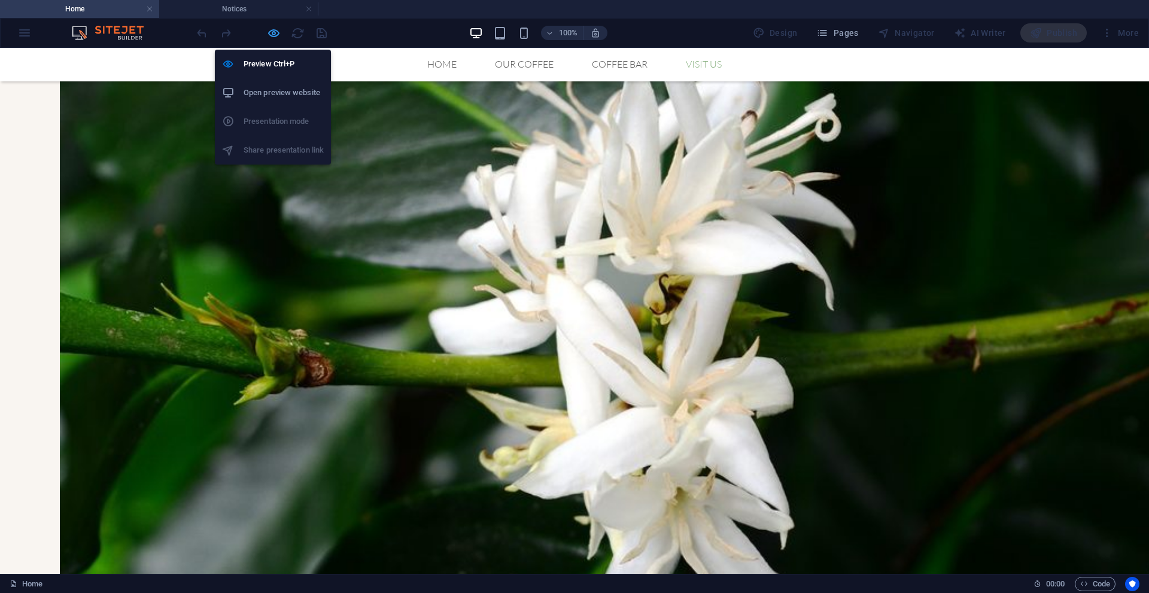
click at [272, 34] on icon "button" at bounding box center [274, 33] width 14 height 14
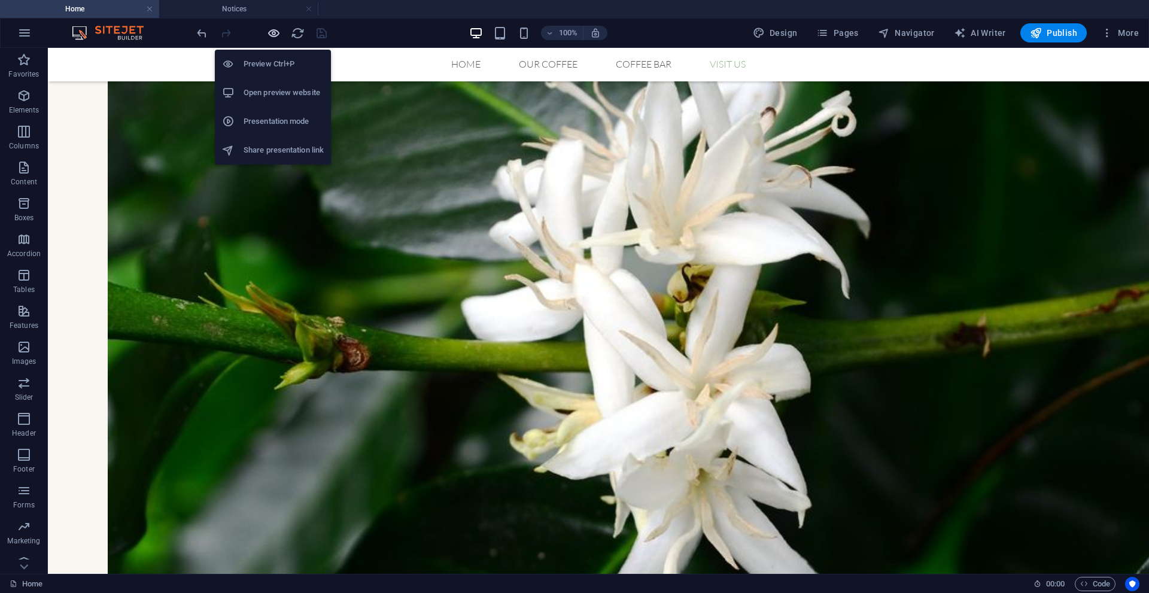
scroll to position [1414, 0]
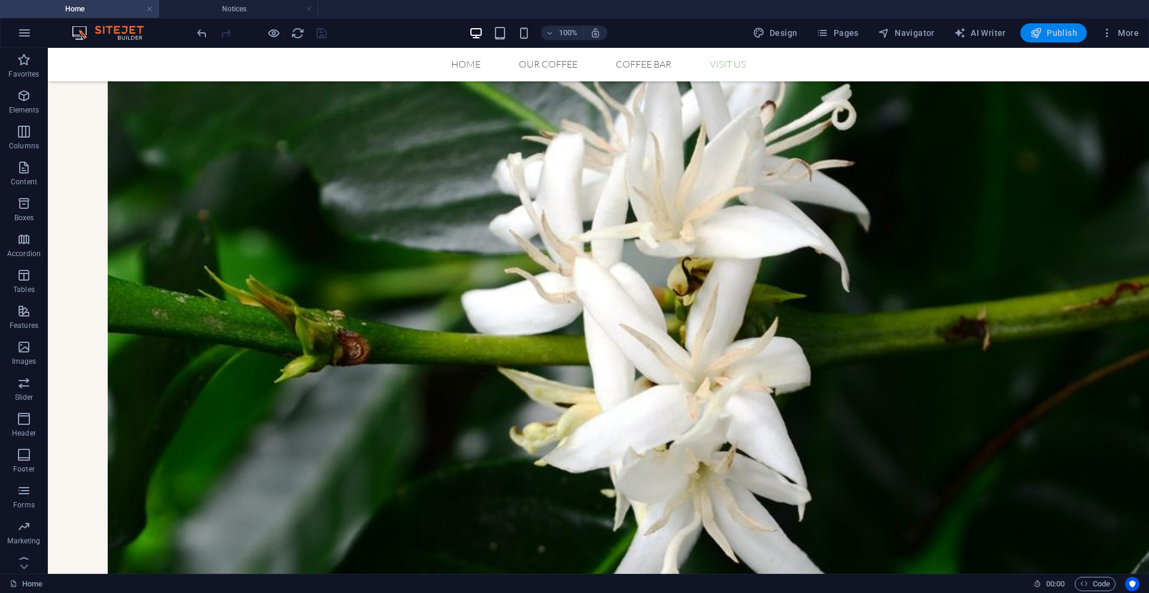
click at [1026, 30] on span "Publish" at bounding box center [1053, 33] width 47 height 12
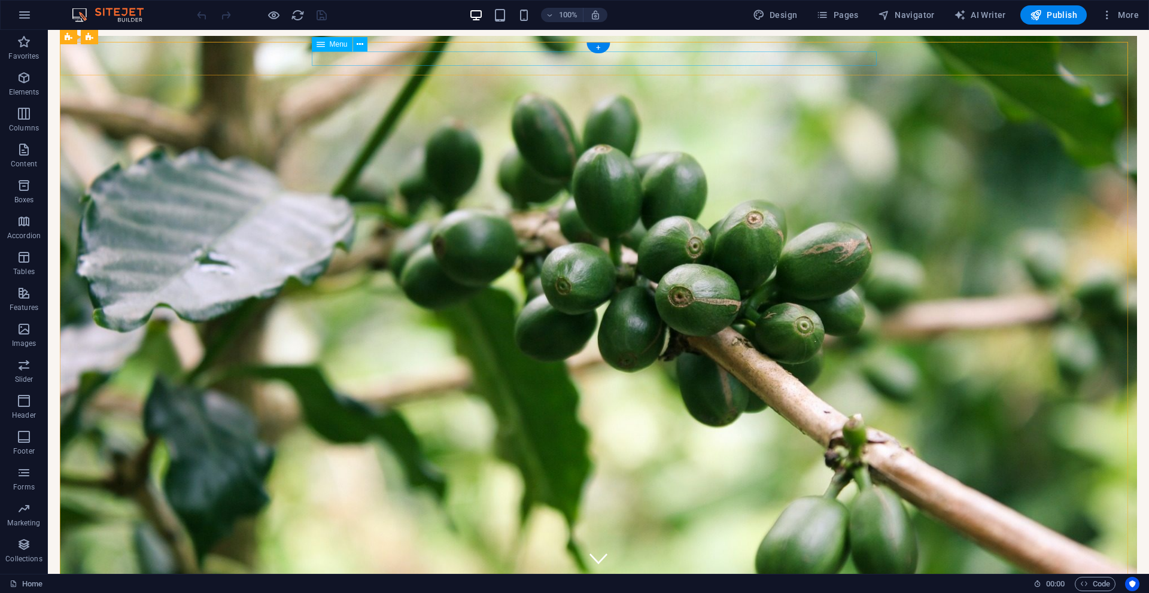
click at [535, 593] on nav "Home Our Coffee Roastery Origin Tasting Coffee Bar Visit us" at bounding box center [598, 603] width 565 height 14
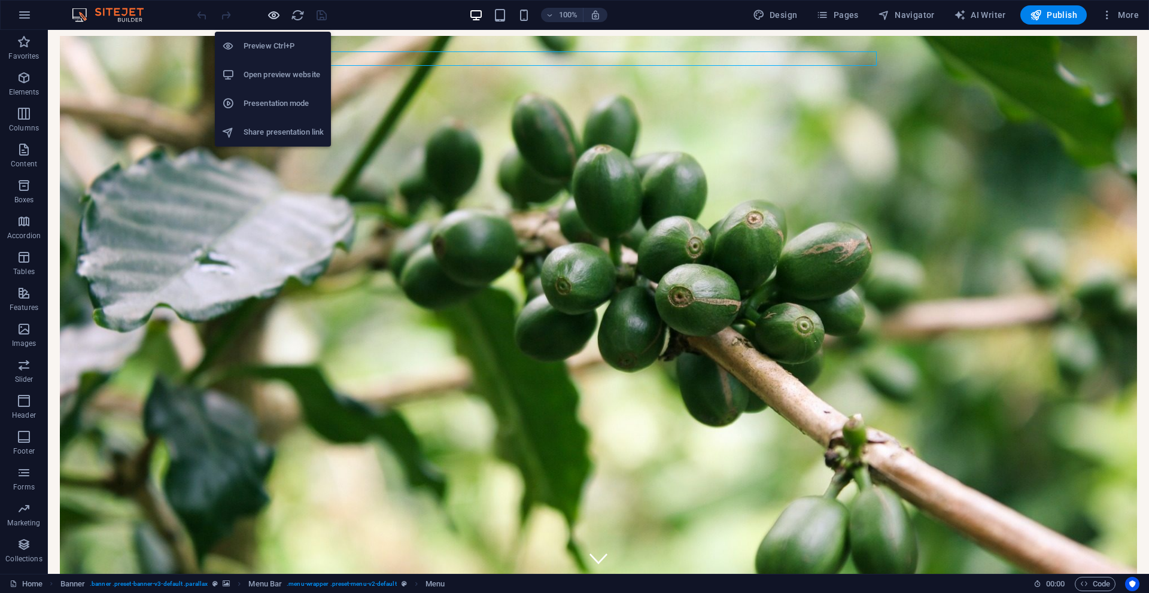
click at [277, 13] on icon "button" at bounding box center [274, 15] width 14 height 14
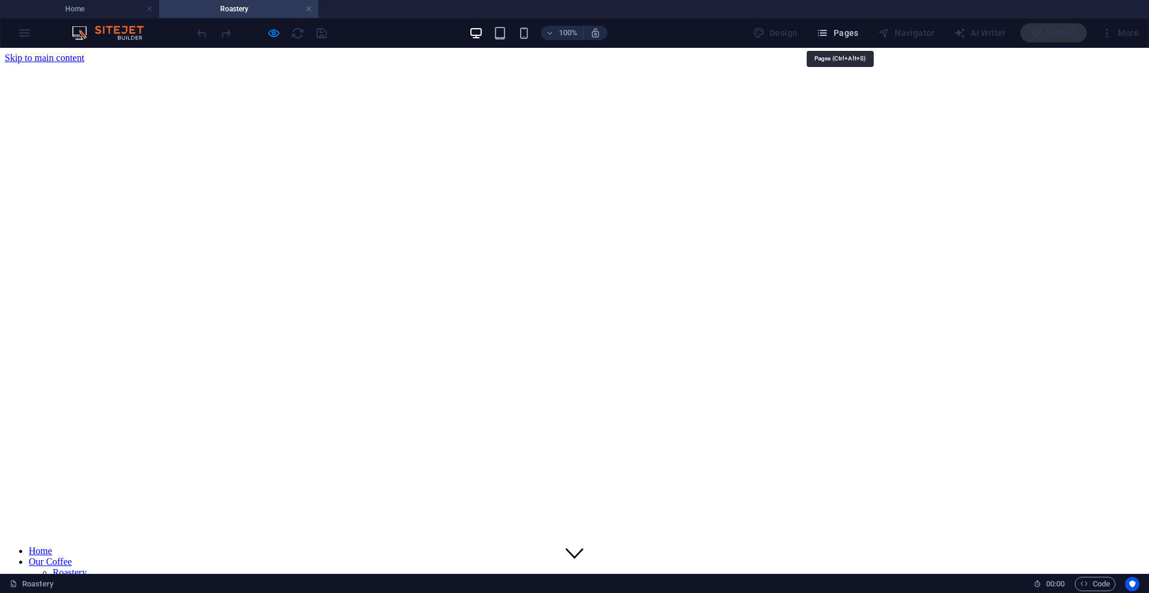
click at [826, 31] on icon "button" at bounding box center [822, 33] width 12 height 12
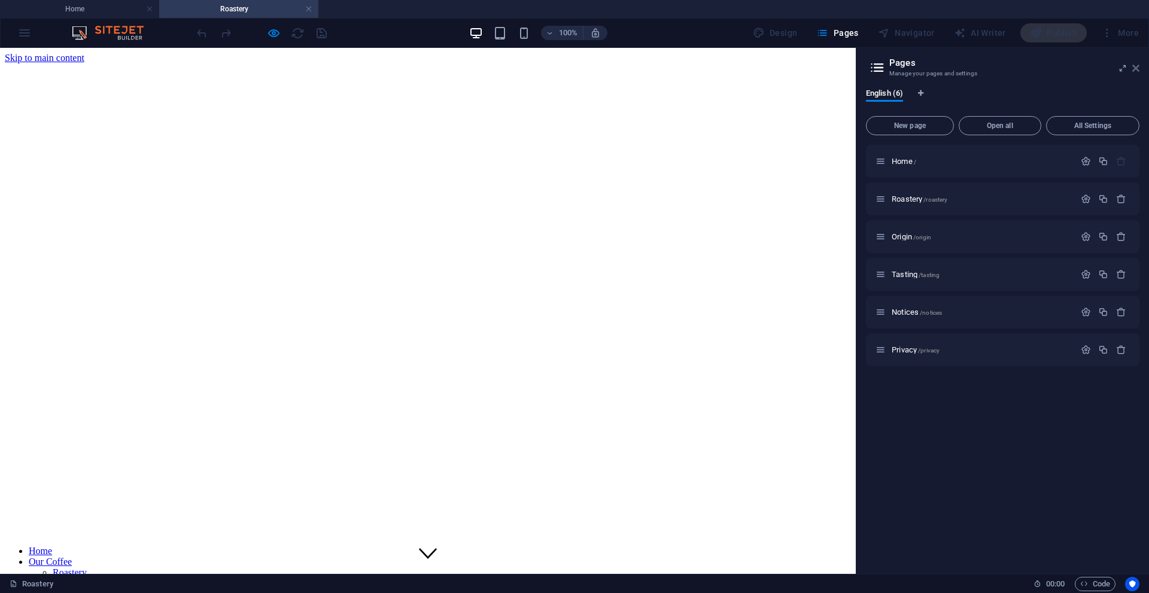
click at [1134, 67] on icon at bounding box center [1135, 68] width 7 height 10
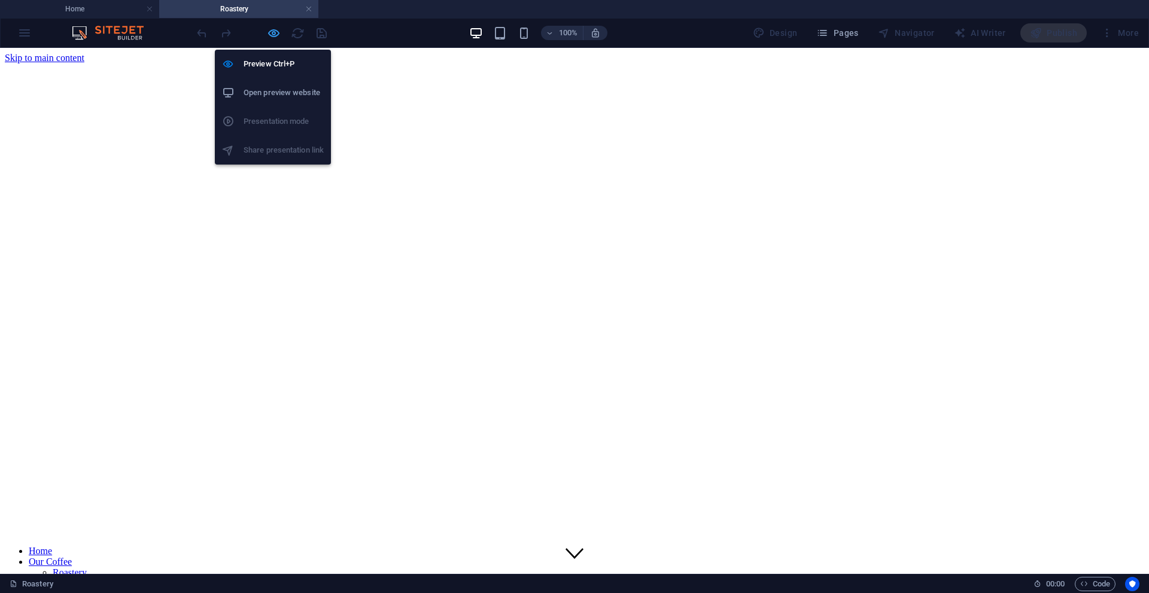
click at [278, 37] on icon "button" at bounding box center [274, 33] width 14 height 14
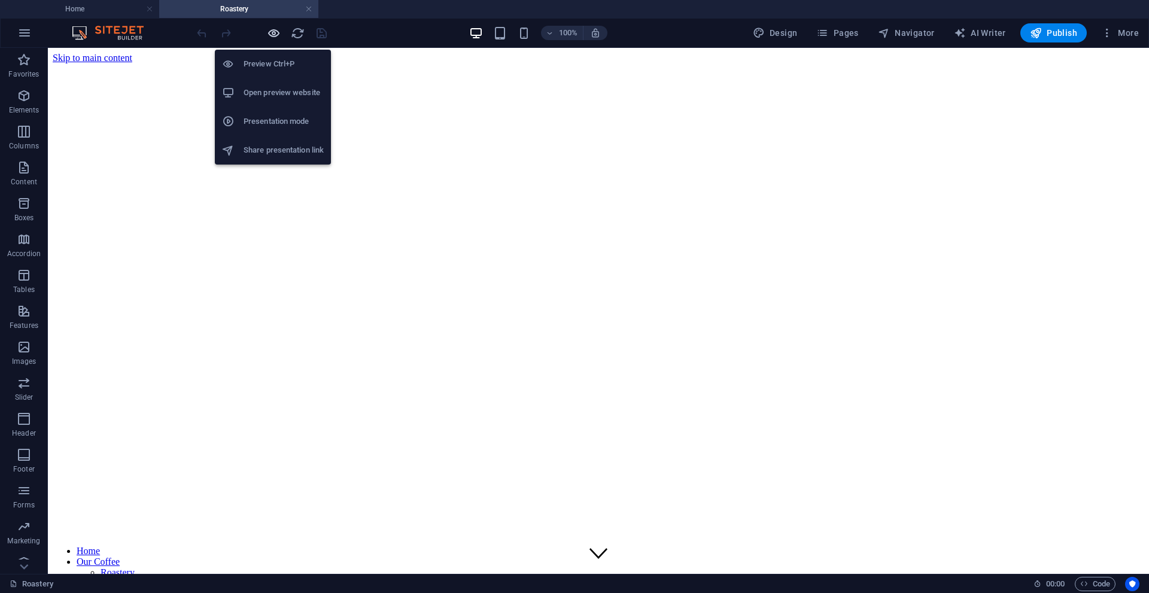
click at [271, 30] on icon "button" at bounding box center [274, 33] width 14 height 14
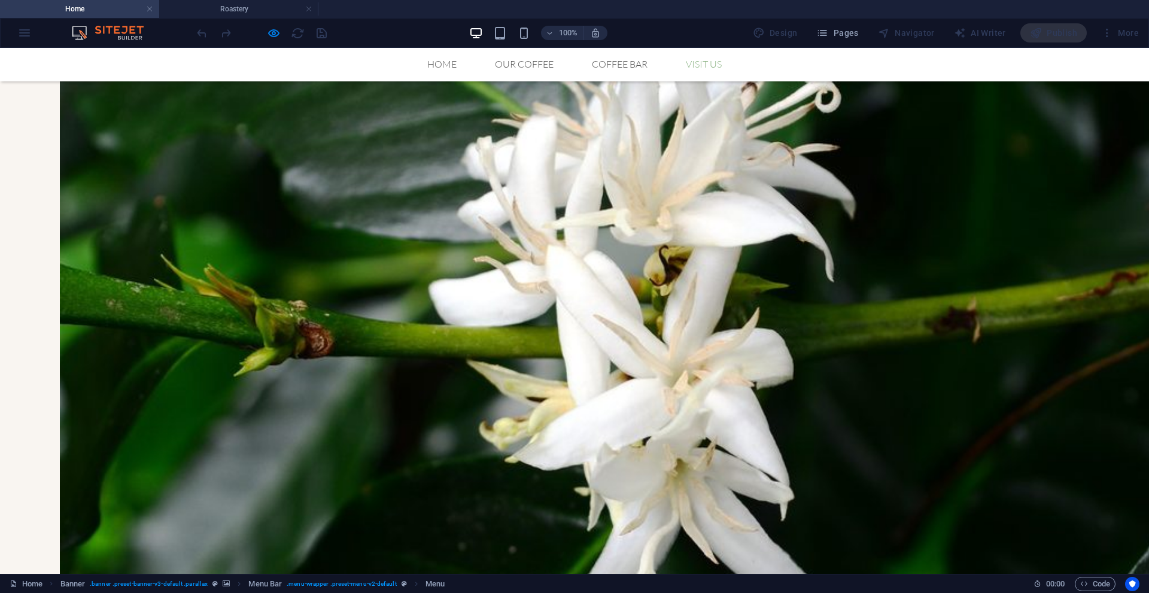
scroll to position [1717, 0]
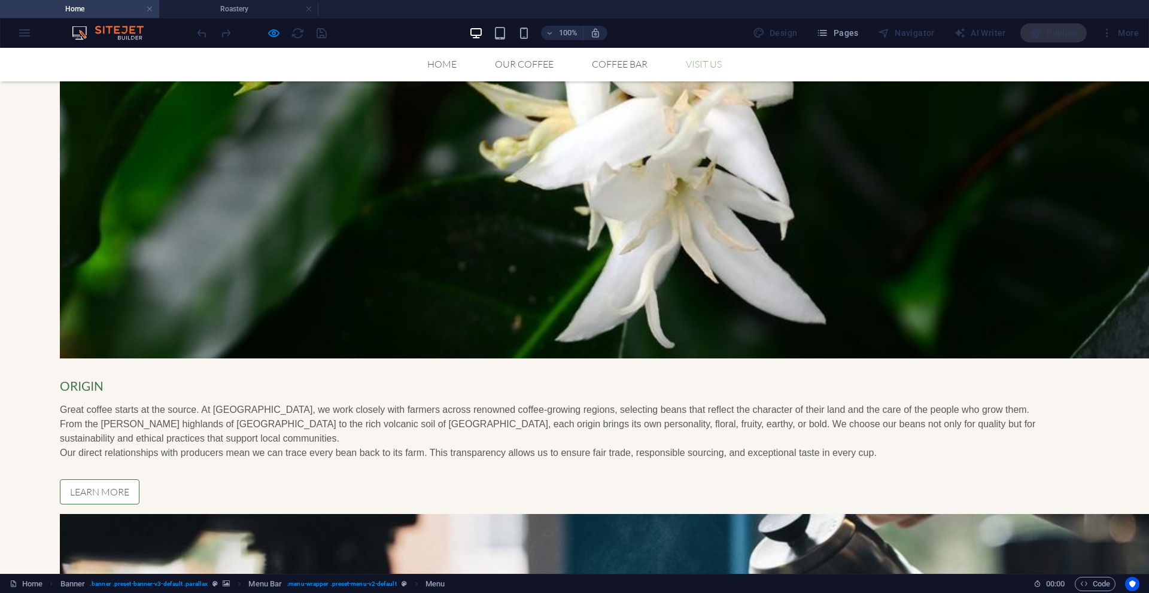
click at [700, 65] on link "Visit us" at bounding box center [703, 64] width 55 height 10
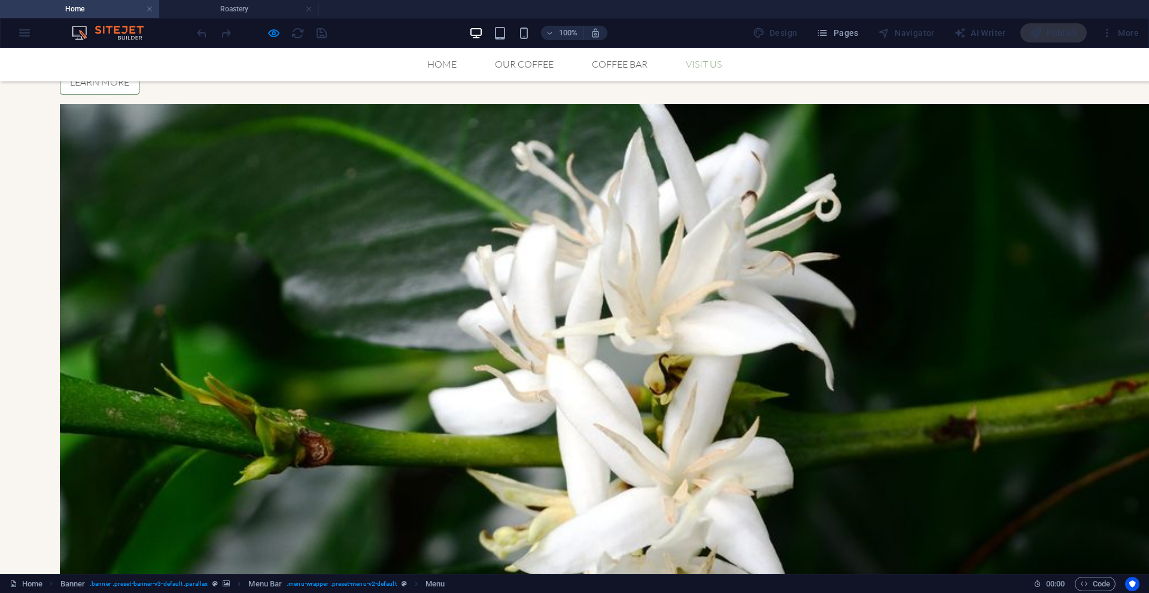
scroll to position [1325, 0]
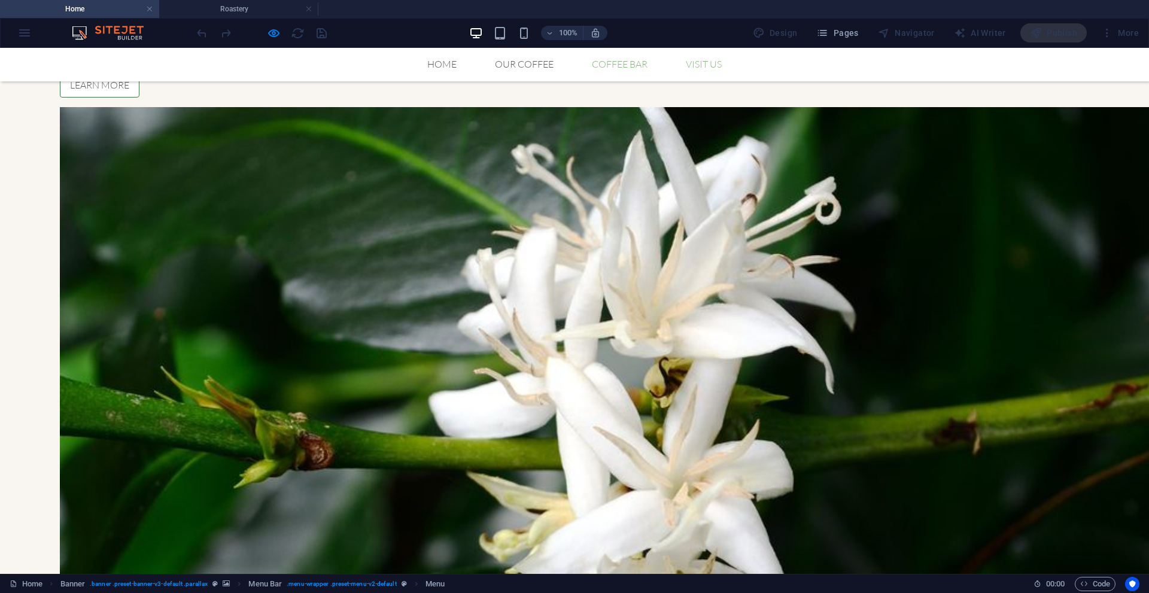
click at [625, 62] on link "Coffee Bar" at bounding box center [619, 64] width 75 height 10
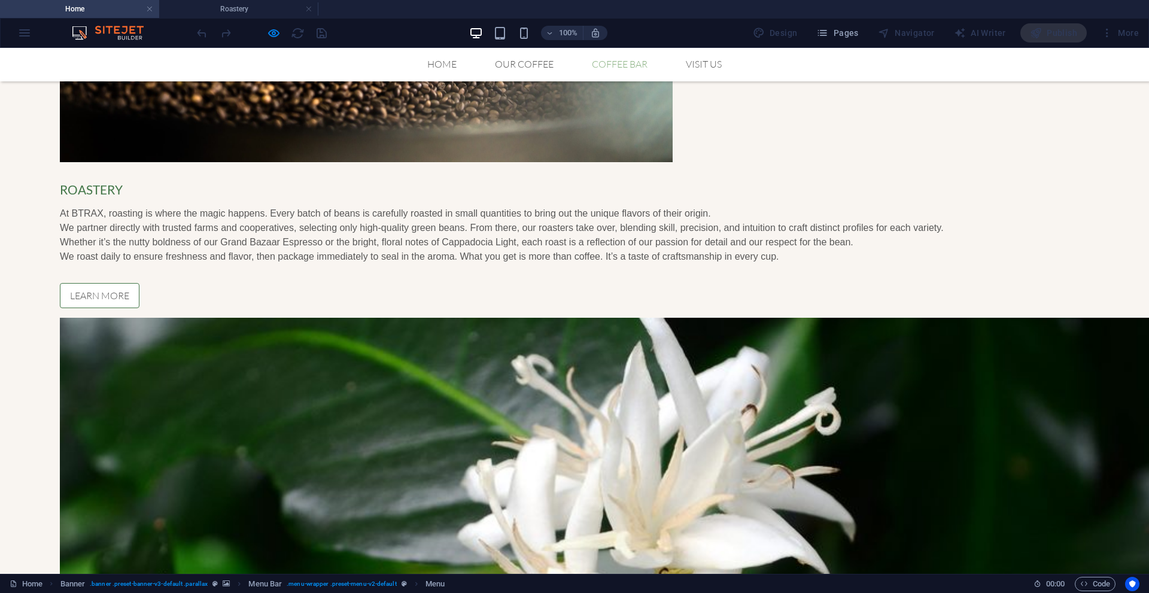
scroll to position [1110, 0]
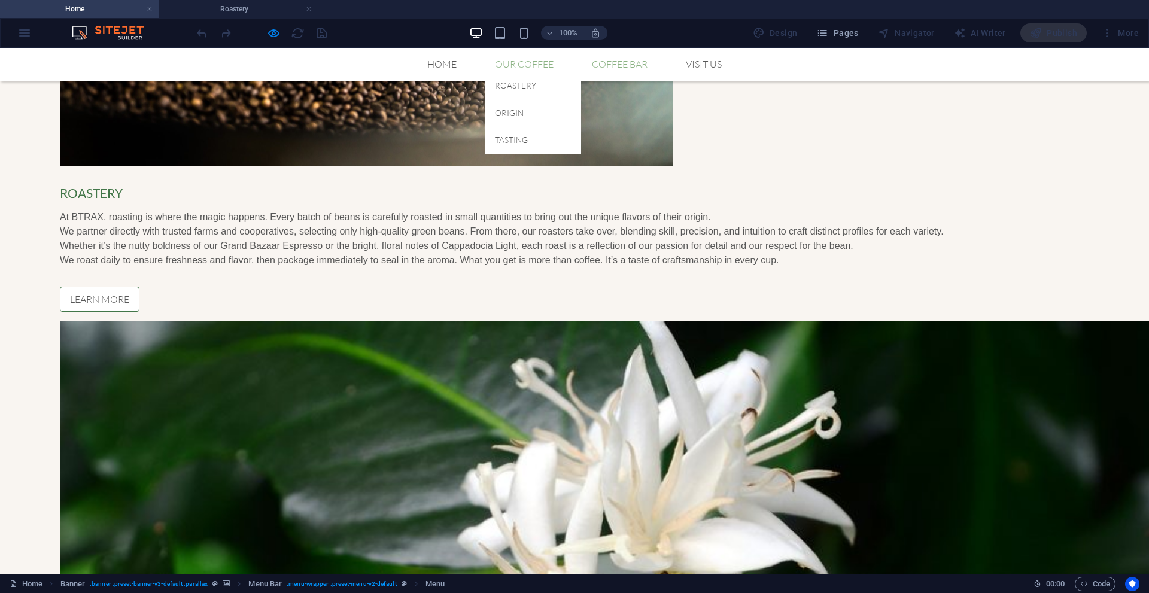
click at [514, 62] on link "Our Coffee" at bounding box center [524, 64] width 78 height 10
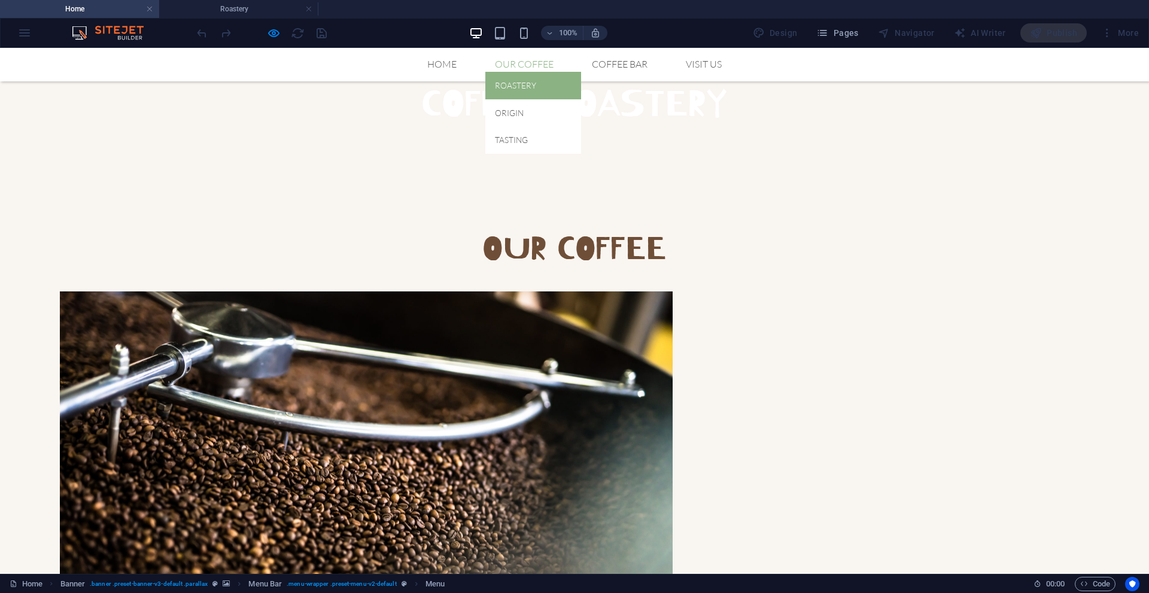
scroll to position [505, 0]
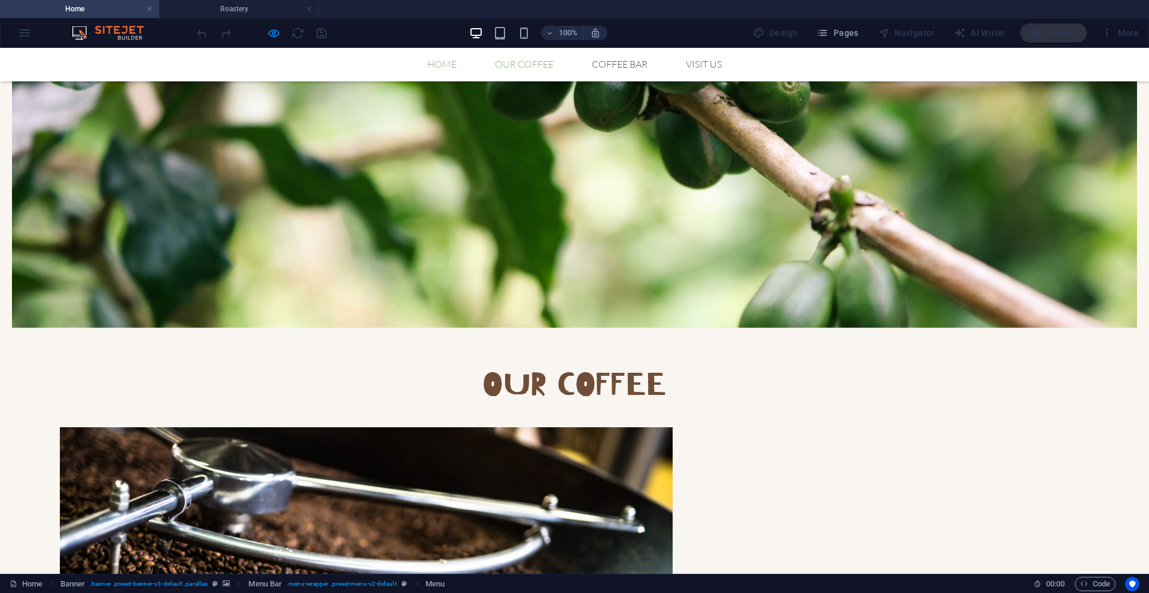
click at [431, 66] on link "Home" at bounding box center [442, 64] width 48 height 10
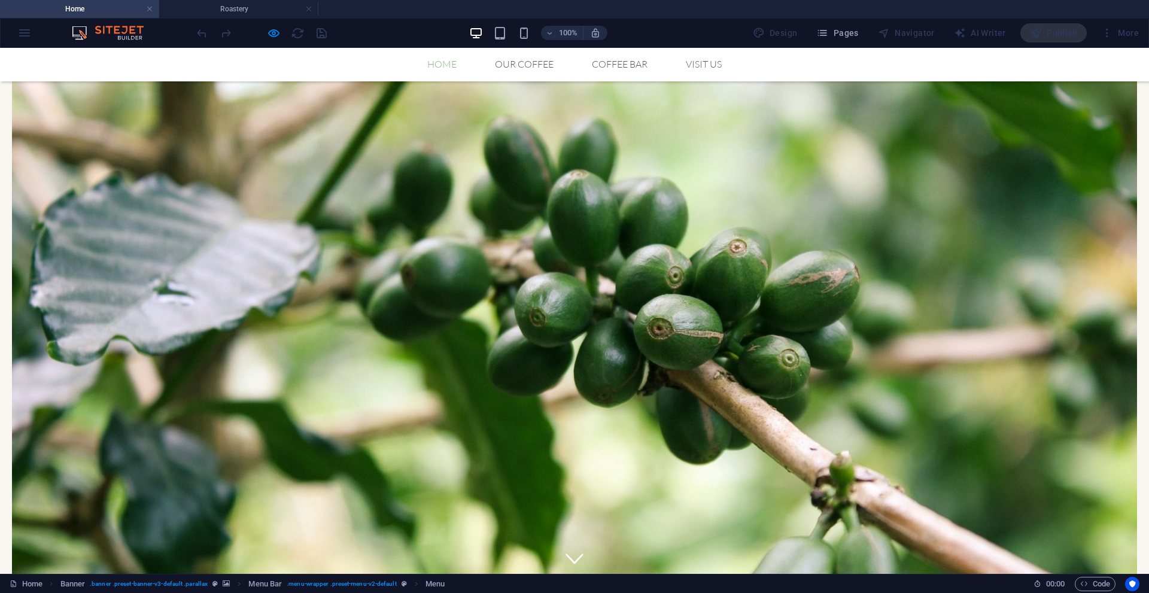
scroll to position [12, 0]
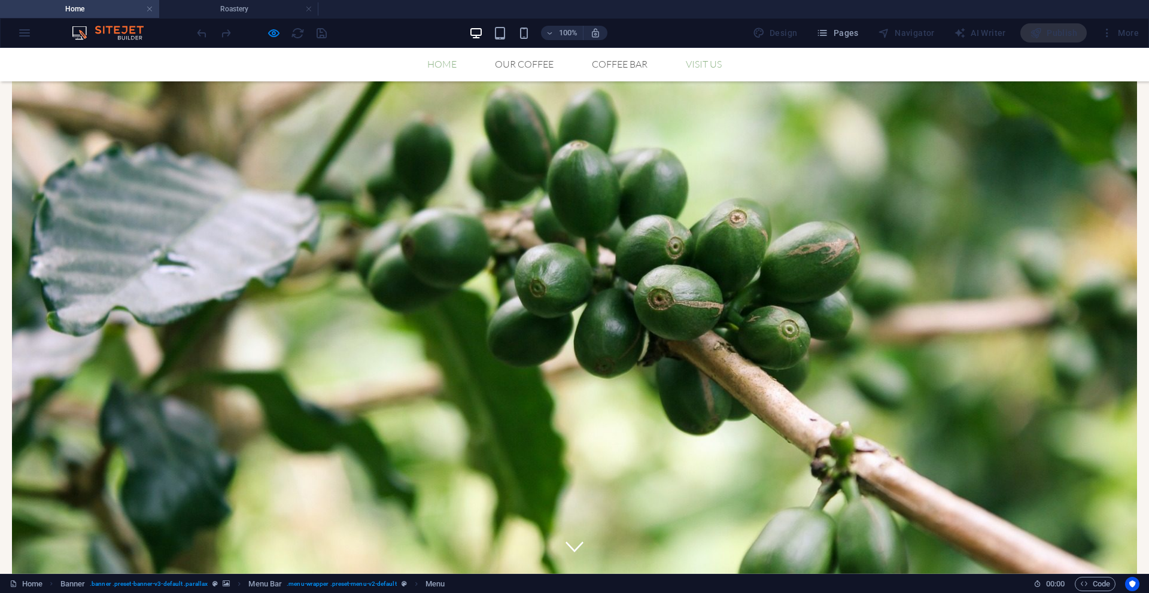
click at [701, 59] on link "Visit us" at bounding box center [703, 64] width 55 height 10
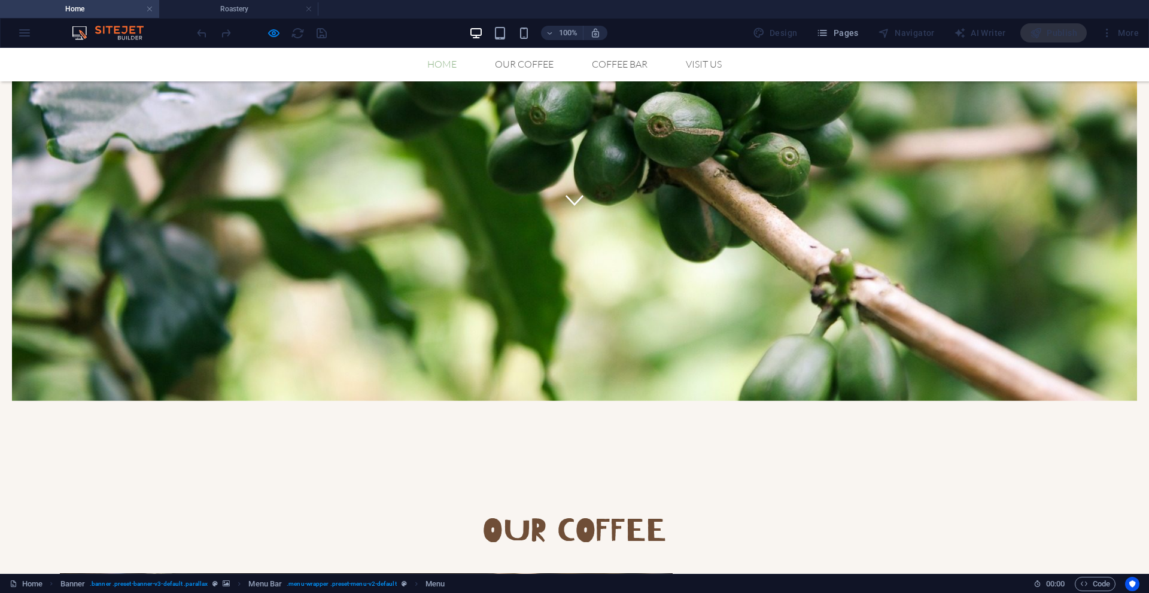
scroll to position [359, 0]
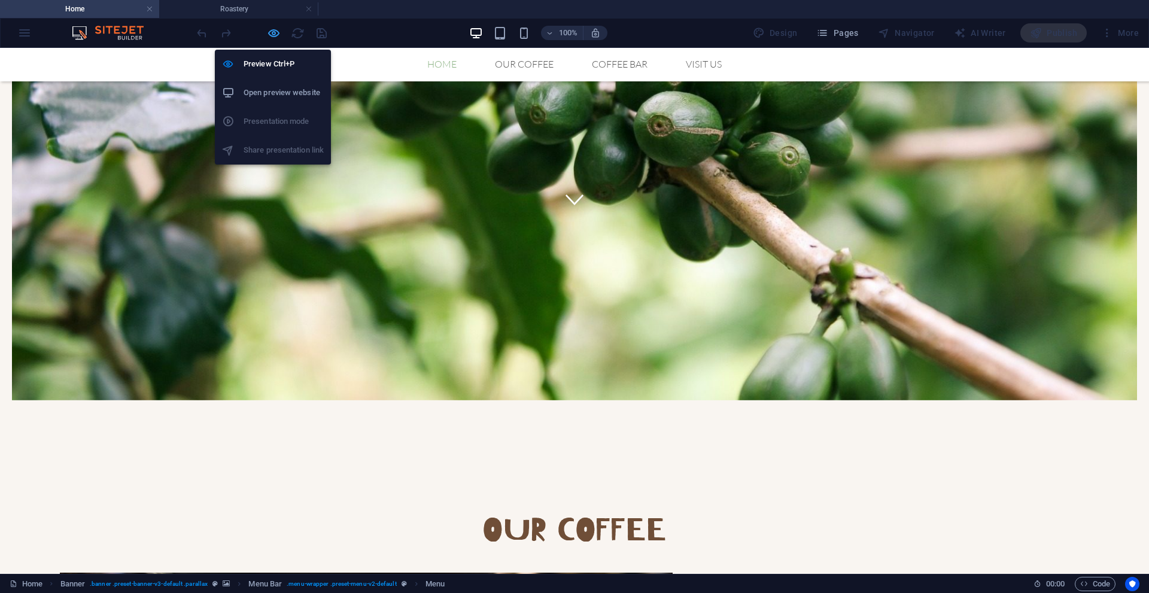
drag, startPoint x: 273, startPoint y: 29, endPoint x: 278, endPoint y: 99, distance: 70.2
click at [273, 30] on icon "button" at bounding box center [274, 33] width 14 height 14
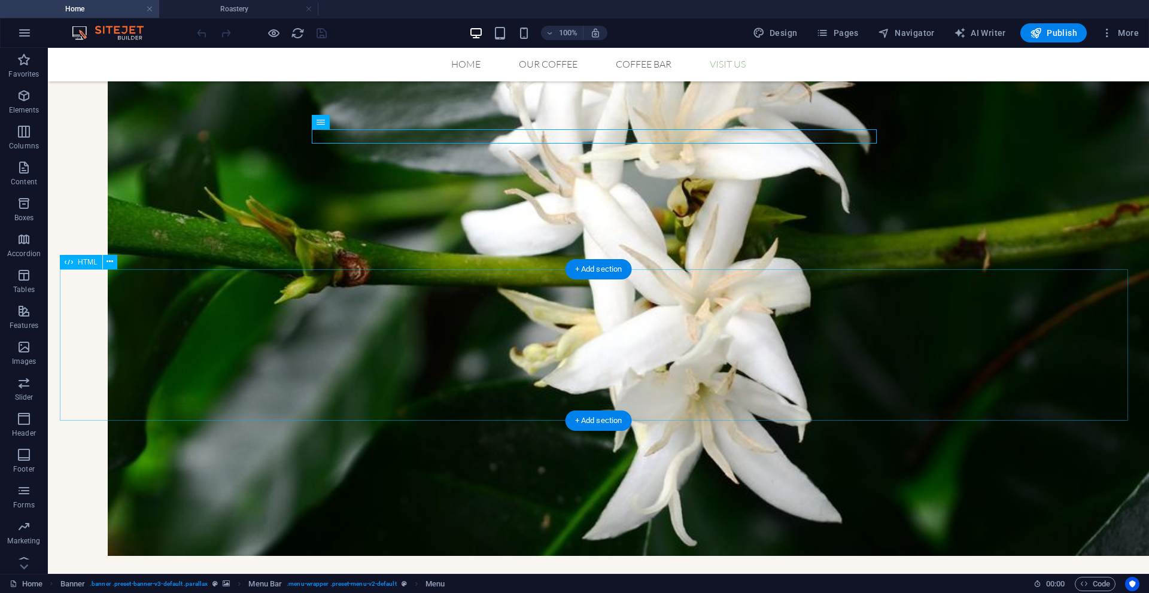
scroll to position [1365, 0]
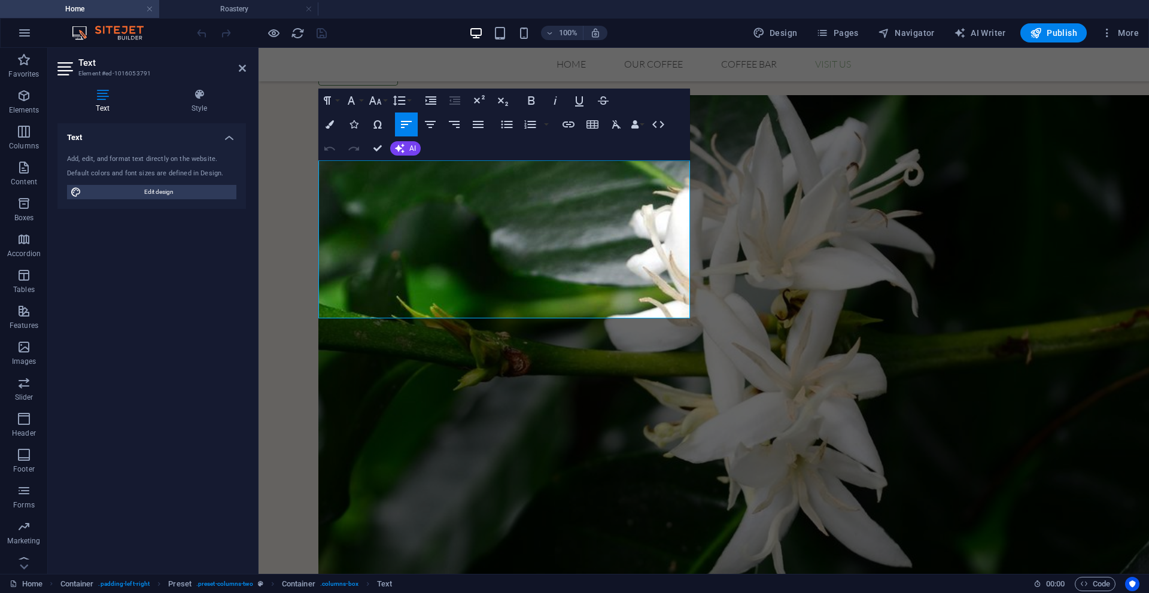
scroll to position [1415, 0]
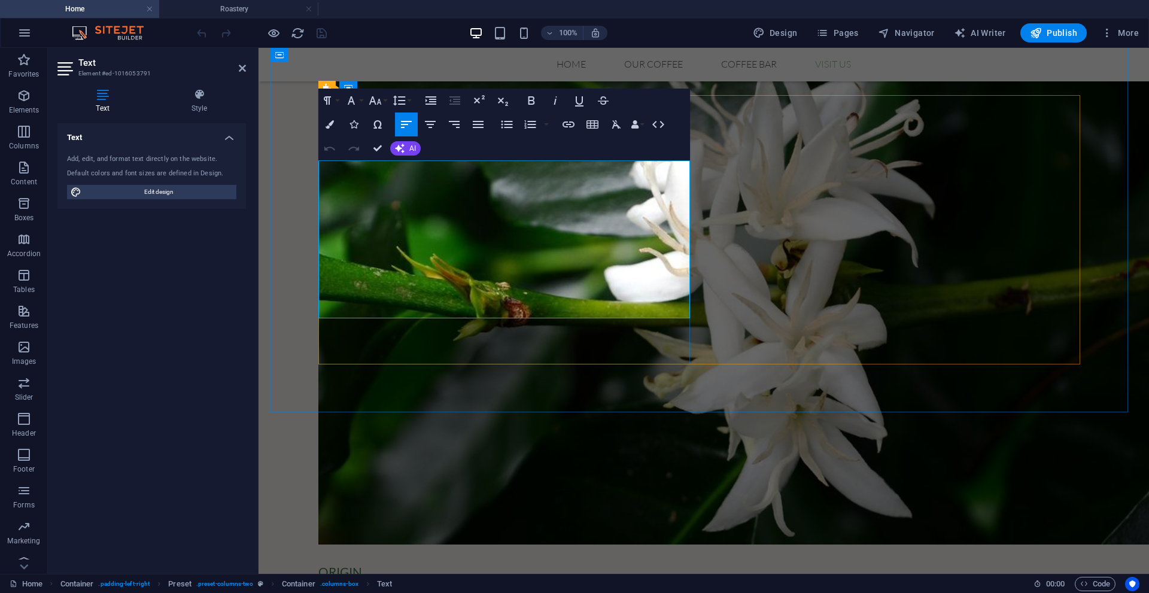
drag, startPoint x: 394, startPoint y: 284, endPoint x: 357, endPoint y: 283, distance: 37.1
click at [371, 254] on icon "button" at bounding box center [374, 253] width 8 height 8
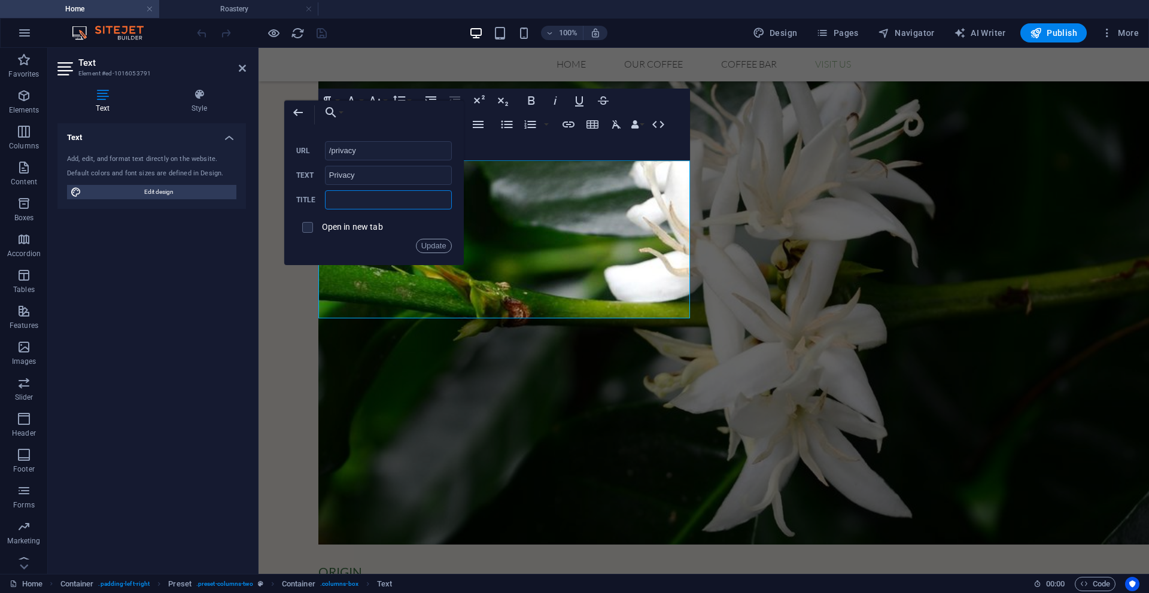
click at [382, 202] on input "text" at bounding box center [388, 199] width 127 height 19
click at [335, 224] on label "Open in new tab" at bounding box center [352, 227] width 61 height 10
click at [434, 244] on button "Update" at bounding box center [434, 246] width 36 height 14
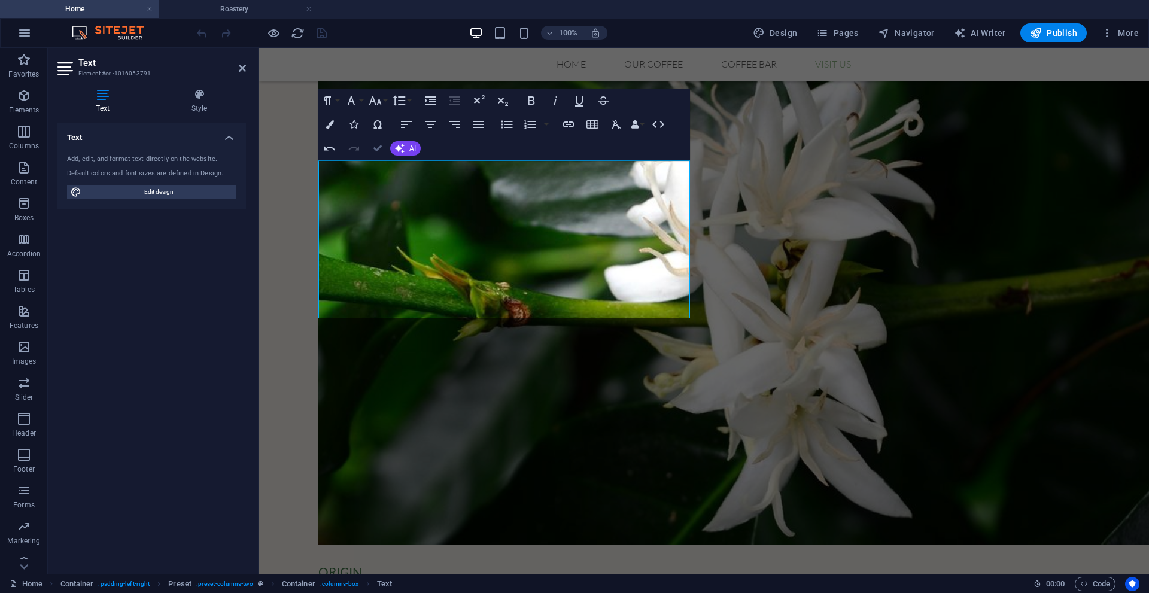
drag, startPoint x: 379, startPoint y: 145, endPoint x: 380, endPoint y: 233, distance: 87.4
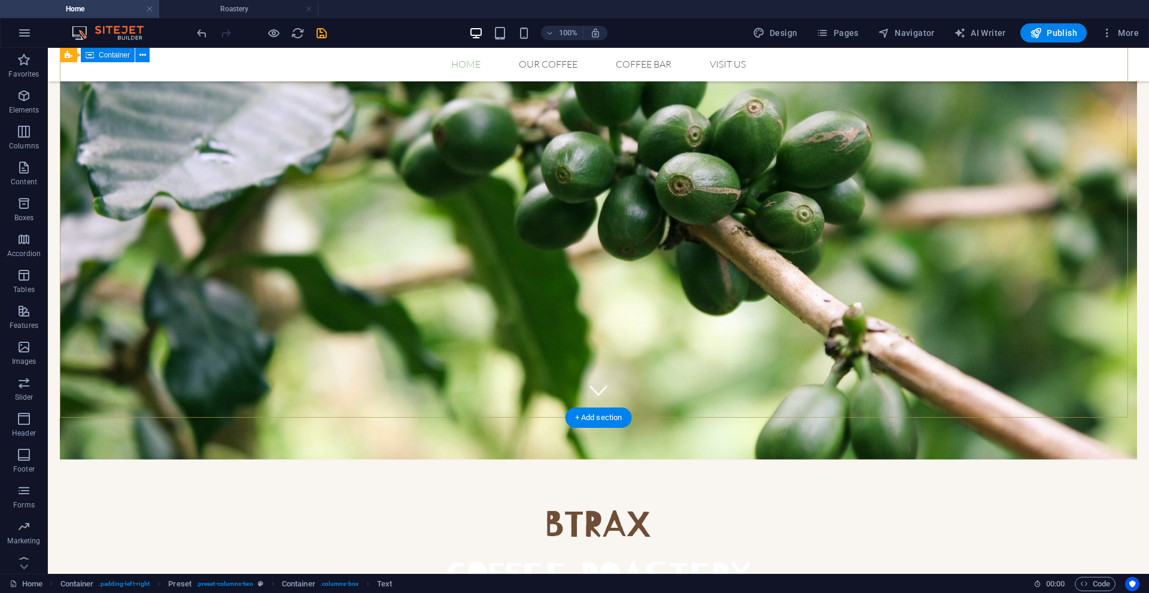
scroll to position [0, 0]
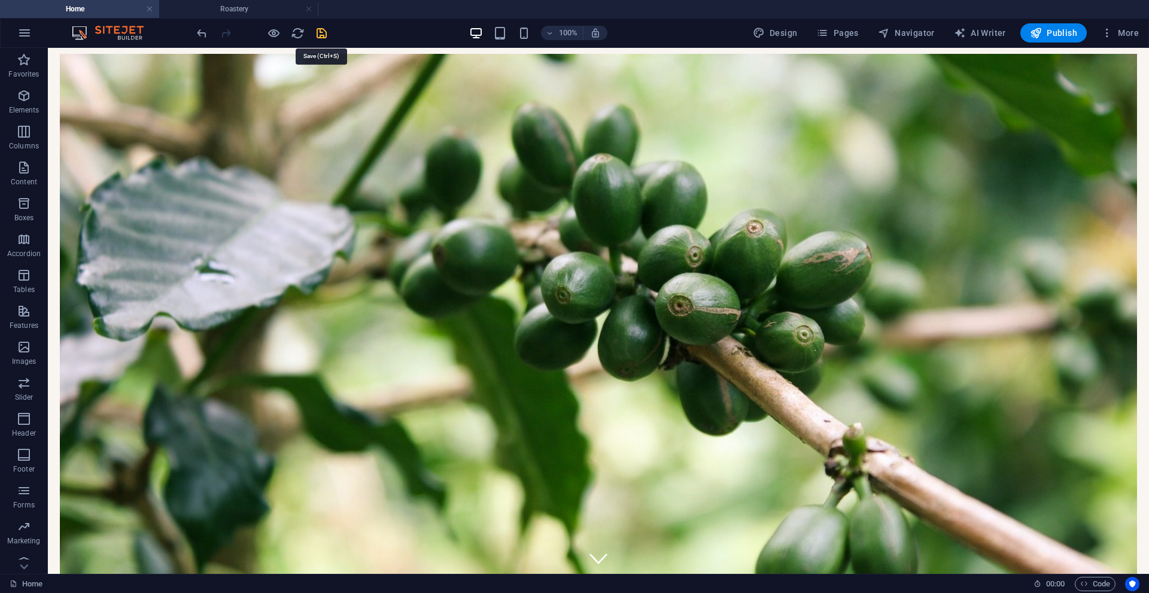
click at [323, 34] on icon "save" at bounding box center [322, 33] width 14 height 14
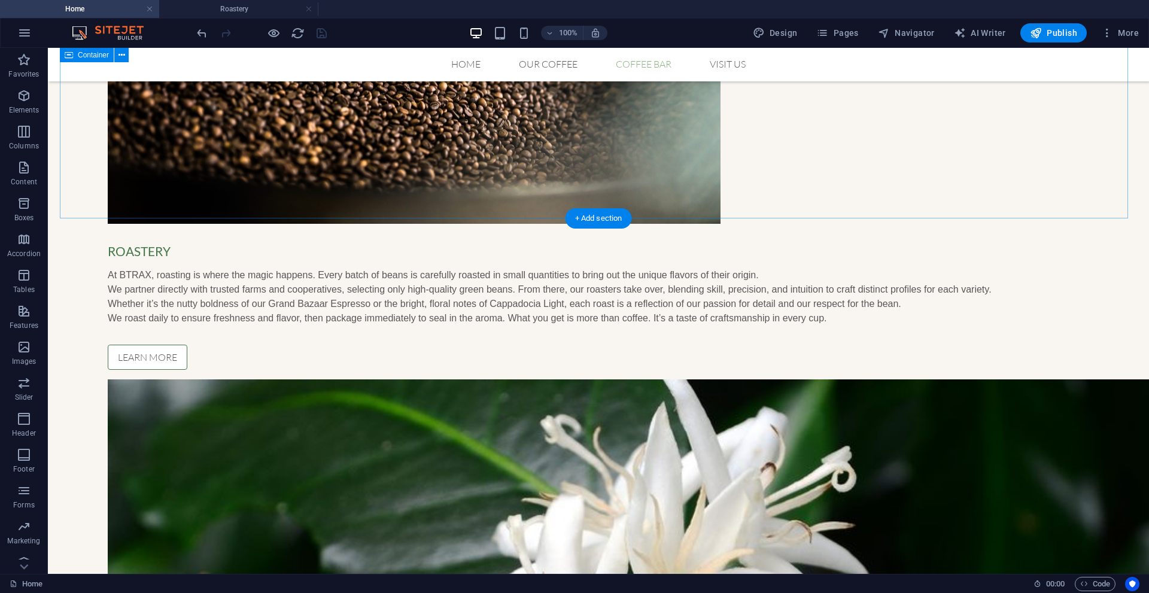
scroll to position [767, 0]
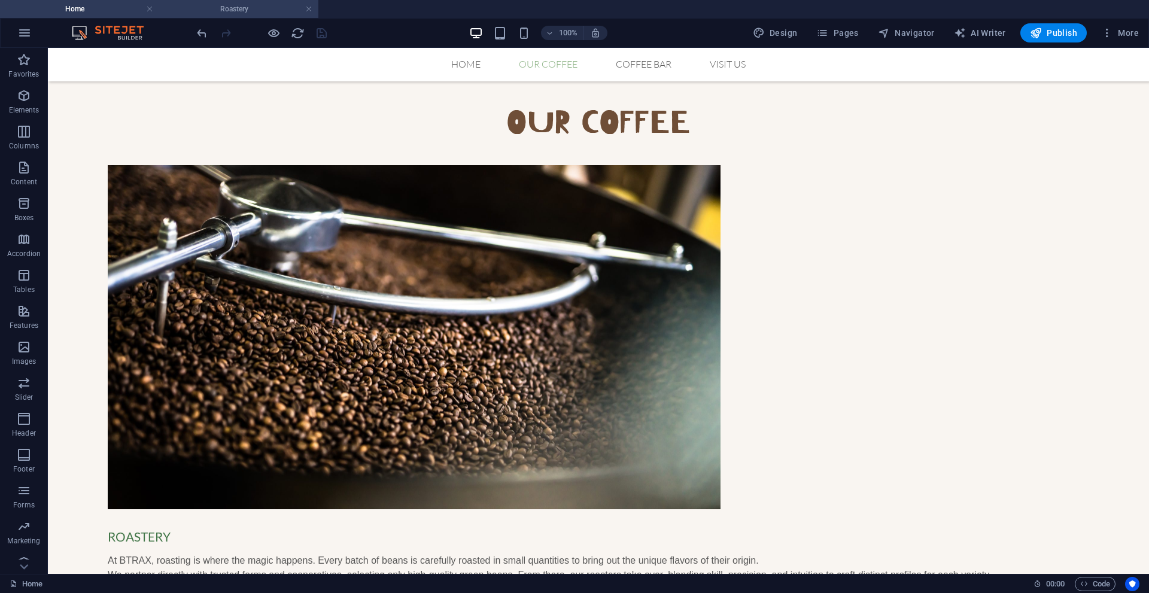
click at [230, 10] on h4 "Roastery" at bounding box center [238, 8] width 159 height 13
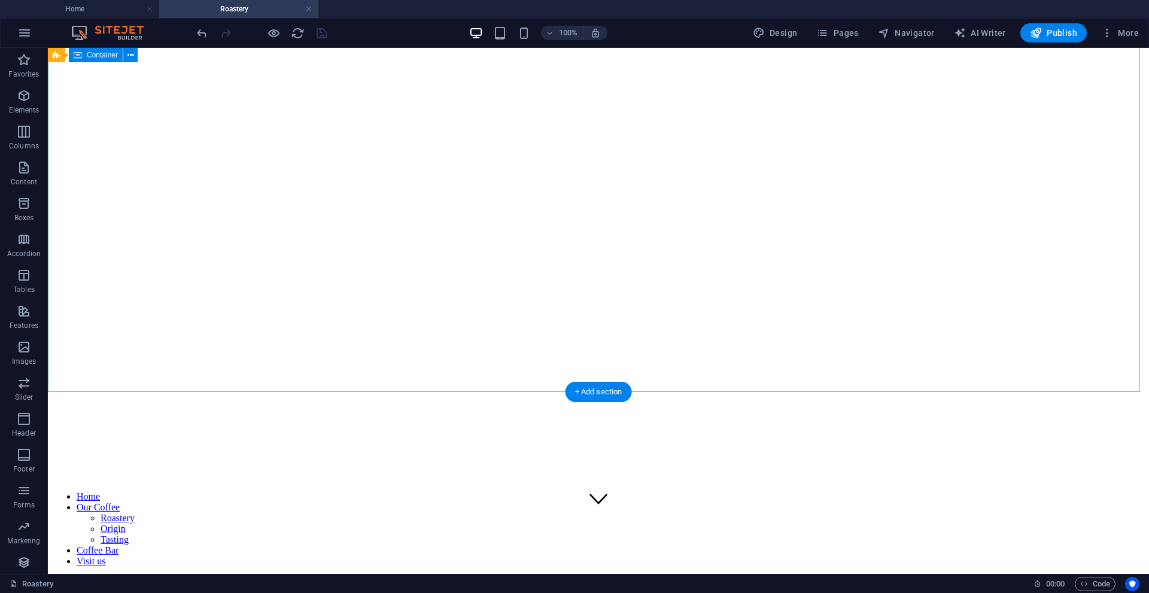
scroll to position [0, 0]
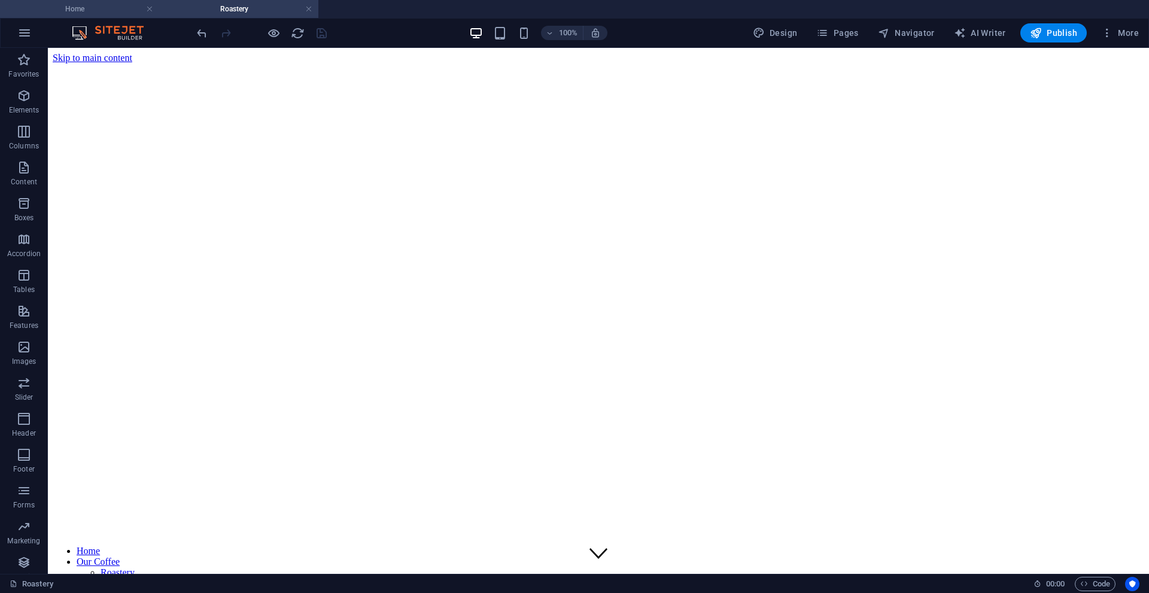
click at [95, 11] on h4 "Home" at bounding box center [79, 8] width 159 height 13
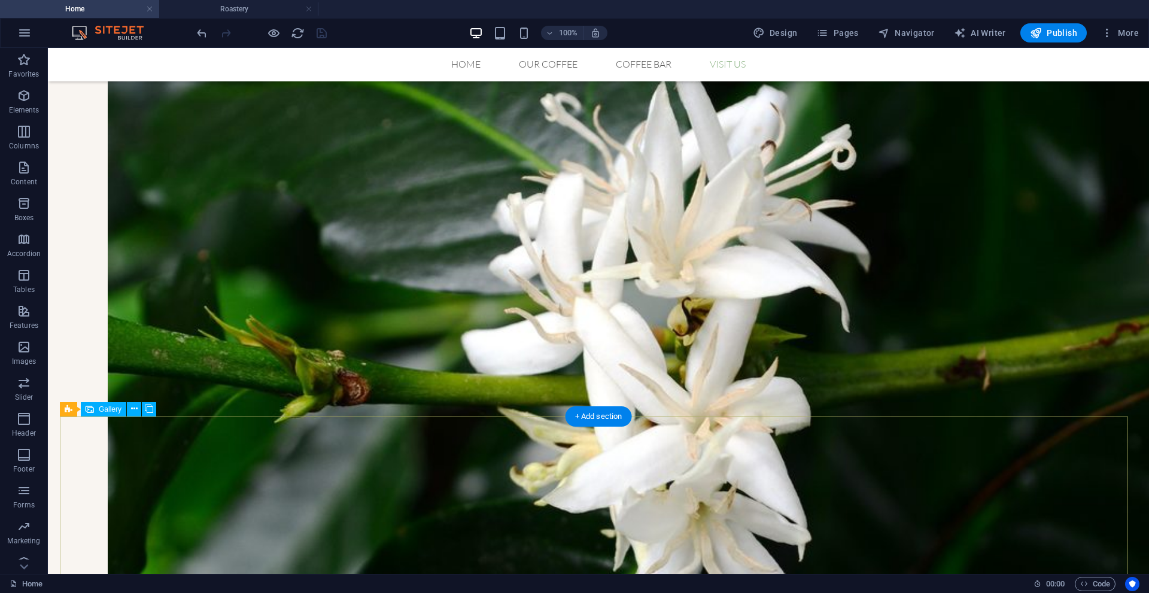
scroll to position [1365, 0]
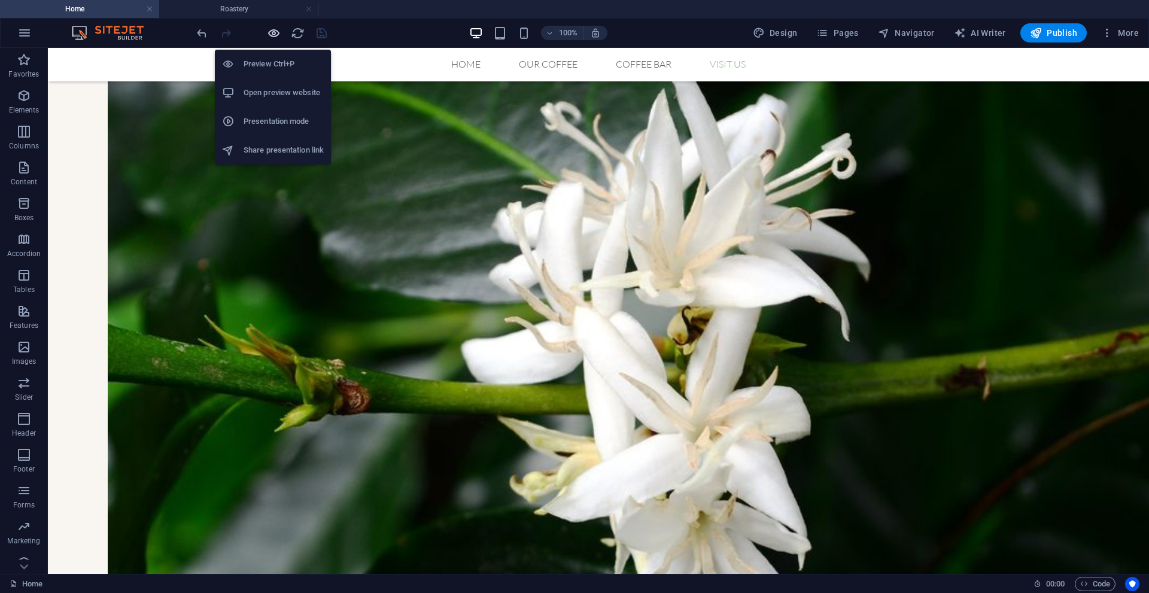
click at [271, 32] on icon "button" at bounding box center [274, 33] width 14 height 14
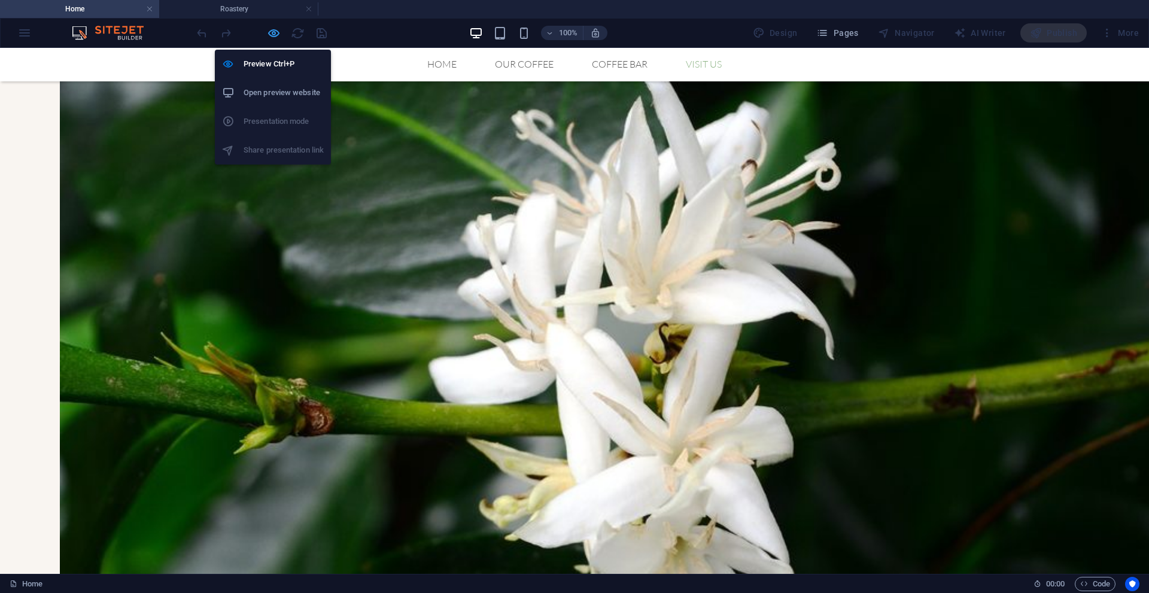
click at [271, 32] on icon "button" at bounding box center [274, 33] width 14 height 14
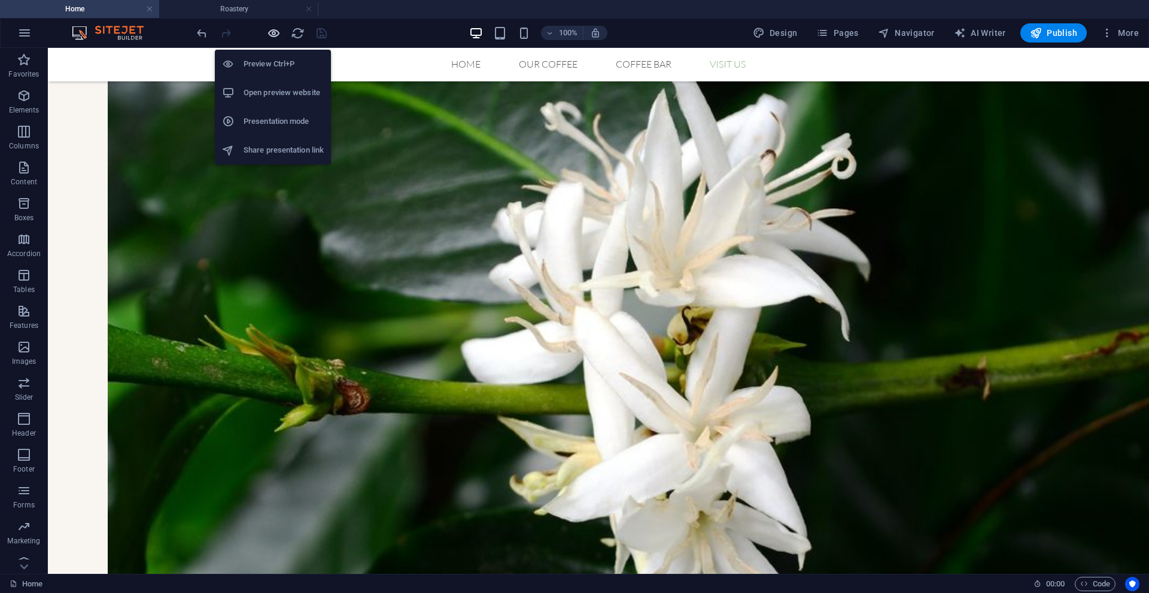
click at [271, 32] on icon "button" at bounding box center [274, 33] width 14 height 14
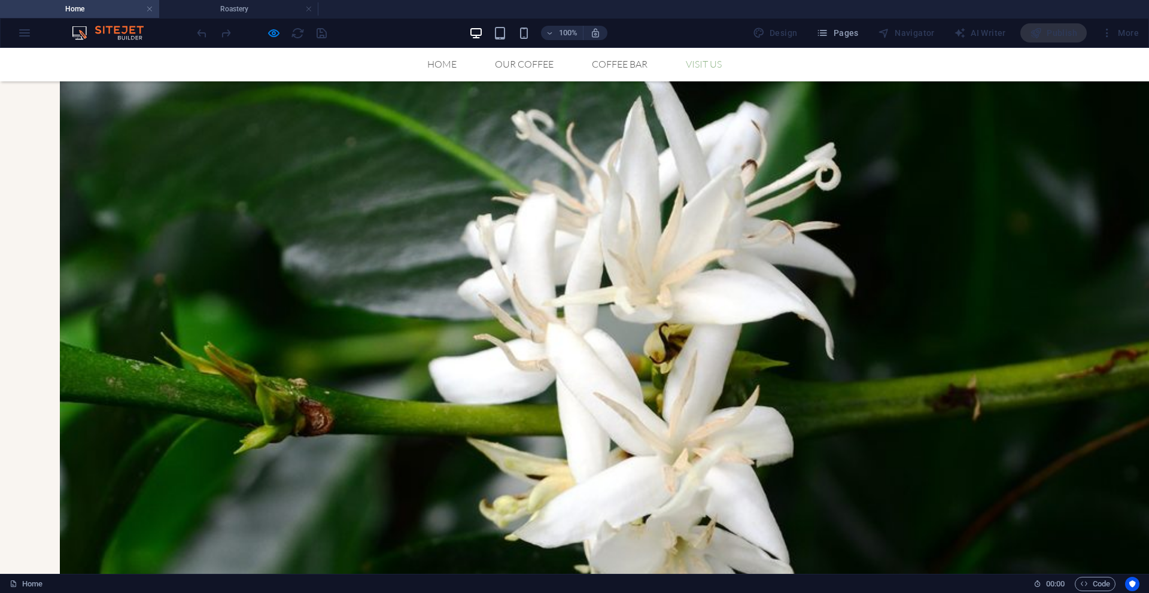
drag, startPoint x: 264, startPoint y: 315, endPoint x: 202, endPoint y: 315, distance: 62.3
click at [248, 5] on h4 "Roastery" at bounding box center [238, 8] width 159 height 13
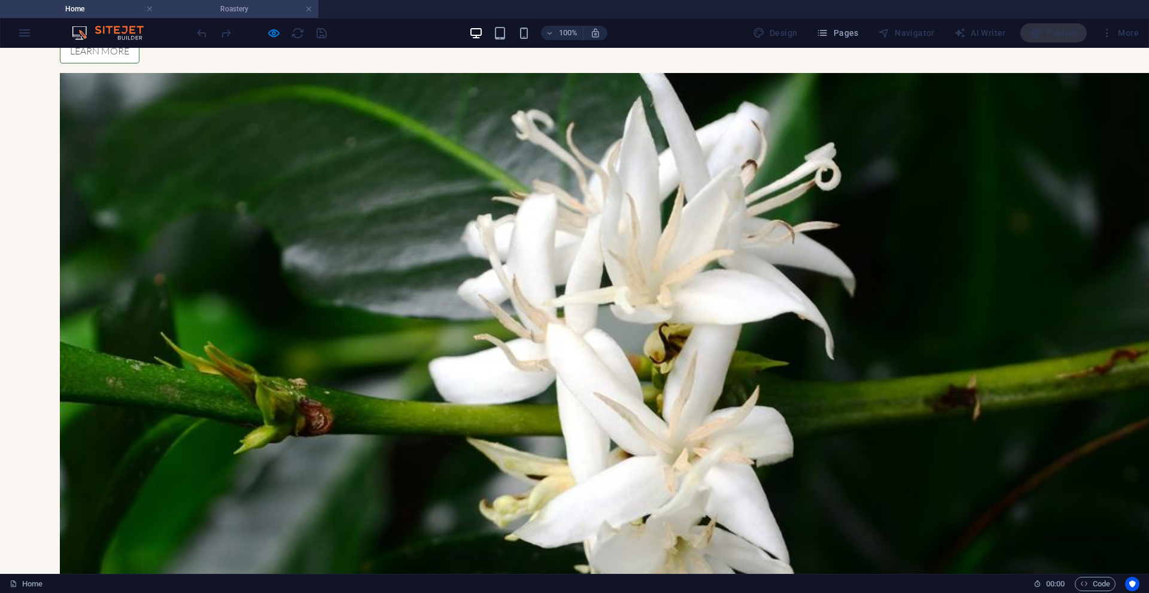
scroll to position [0, 0]
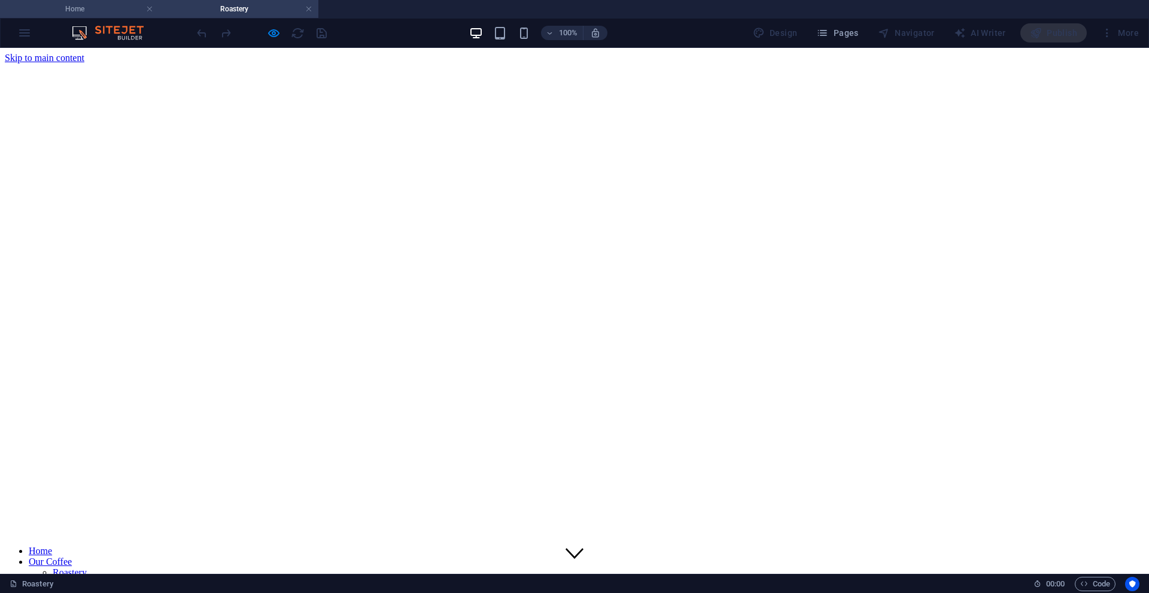
click at [110, 7] on h4 "Home" at bounding box center [79, 8] width 159 height 13
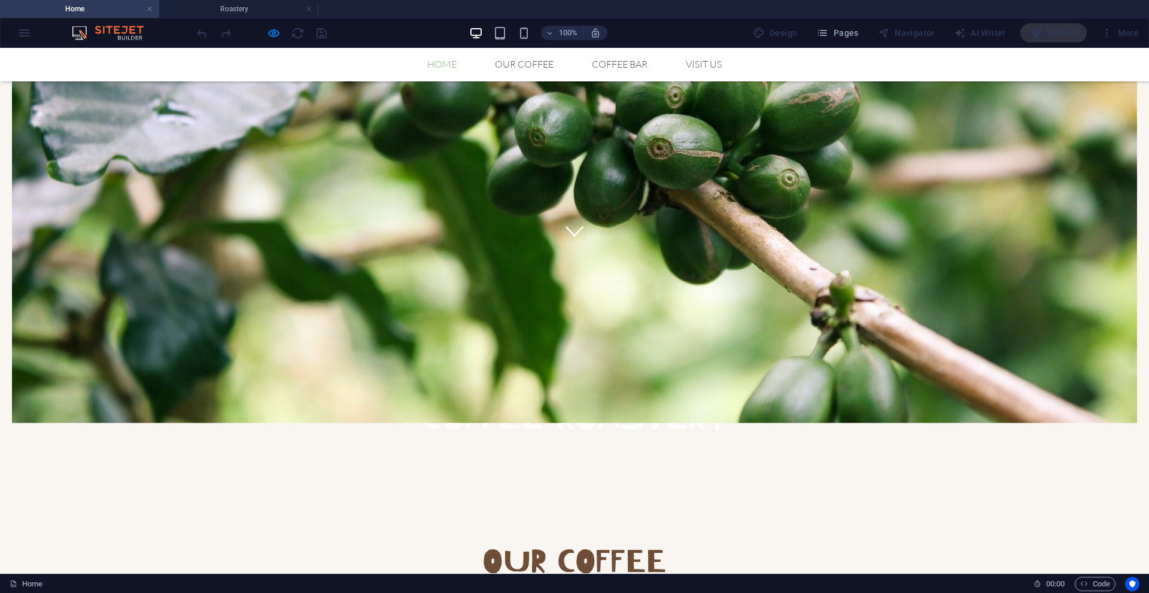
scroll to position [102, 0]
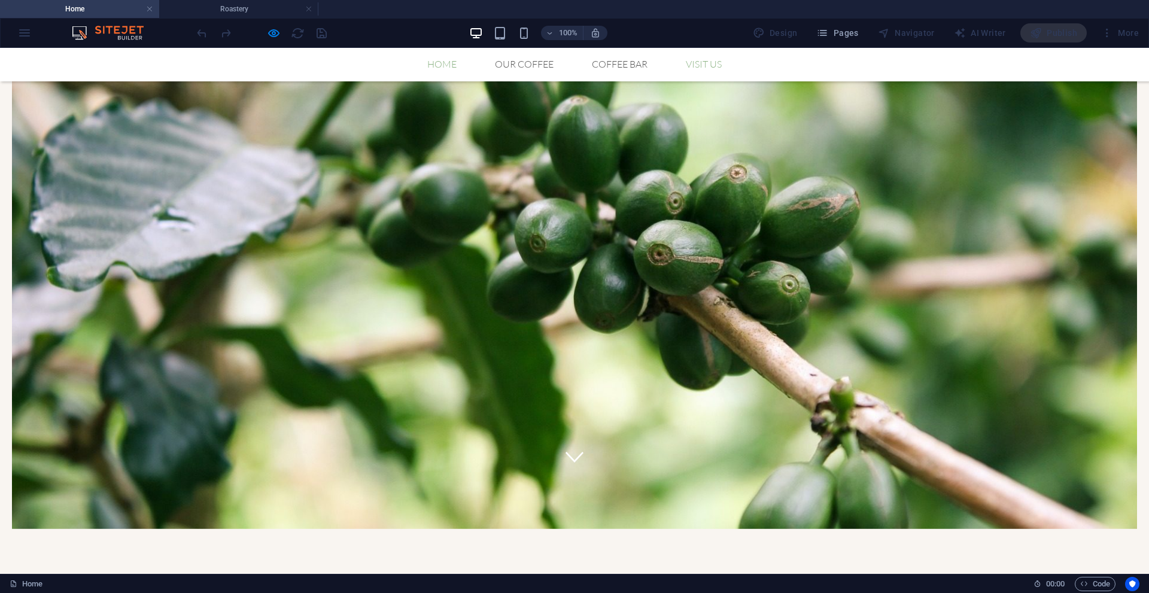
click at [704, 62] on link "Visit us" at bounding box center [703, 64] width 55 height 10
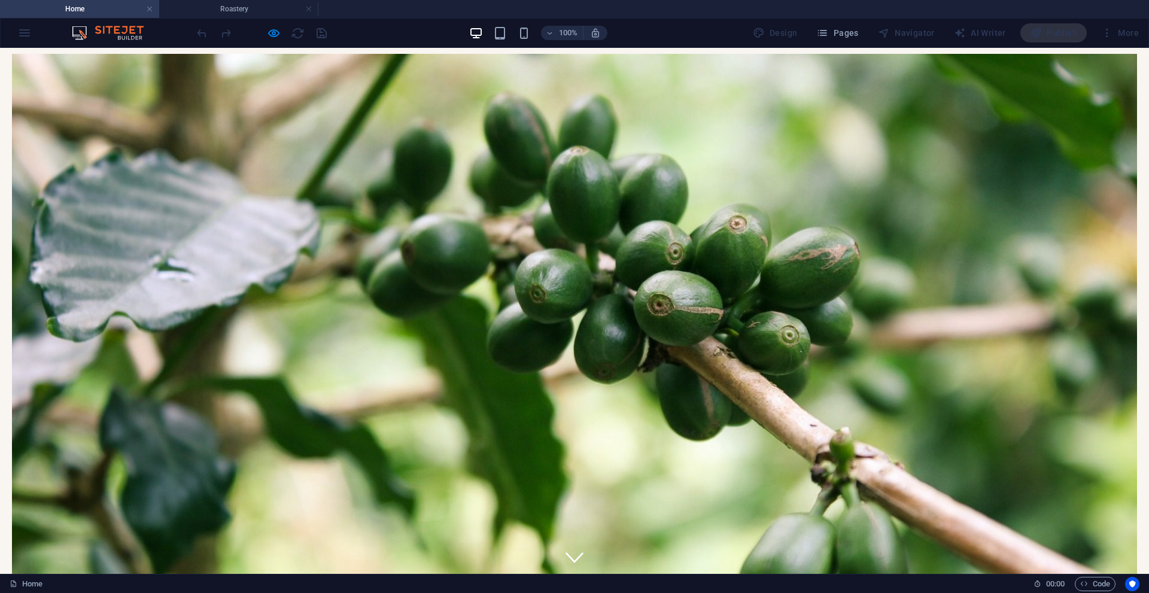
scroll to position [0, 0]
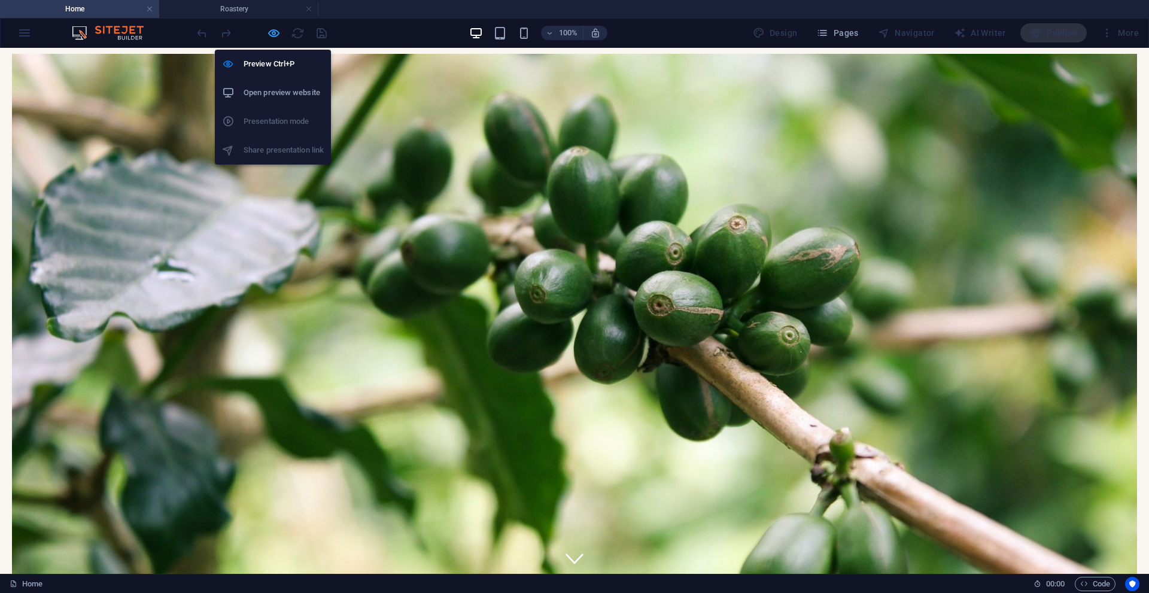
click at [274, 28] on icon "button" at bounding box center [274, 33] width 14 height 14
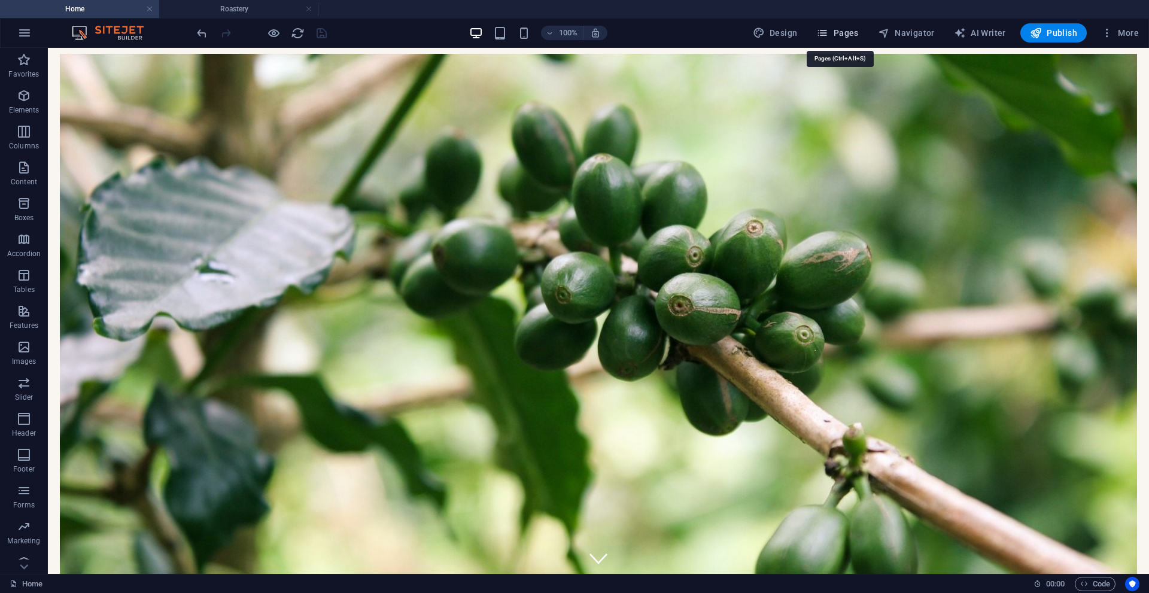
click at [828, 32] on icon "button" at bounding box center [822, 33] width 12 height 12
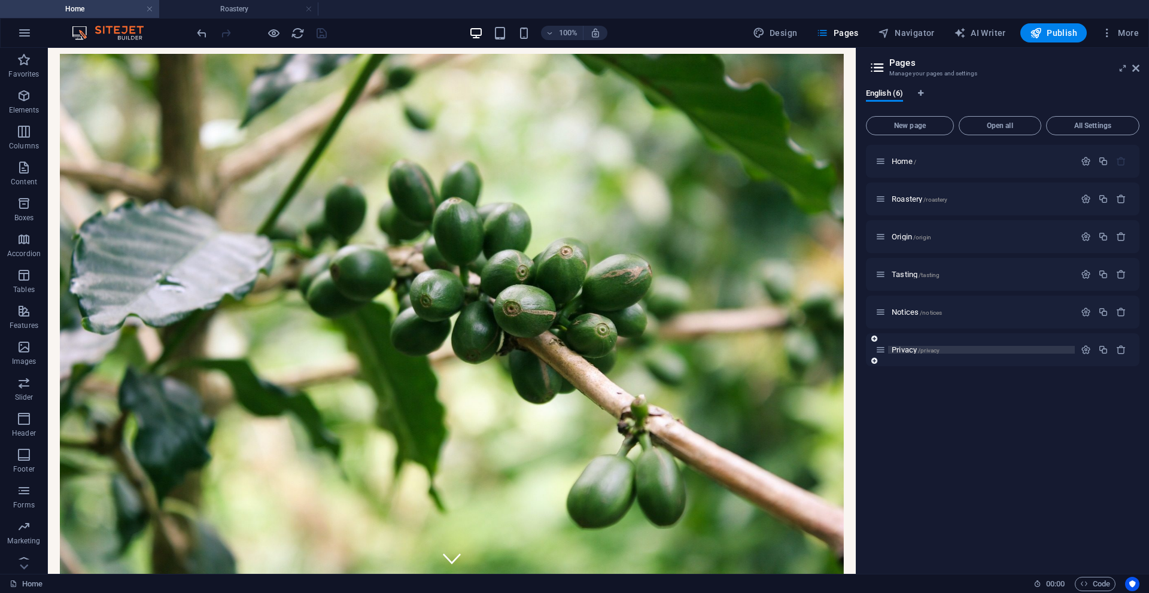
click at [915, 351] on span "Privacy /privacy" at bounding box center [916, 349] width 48 height 9
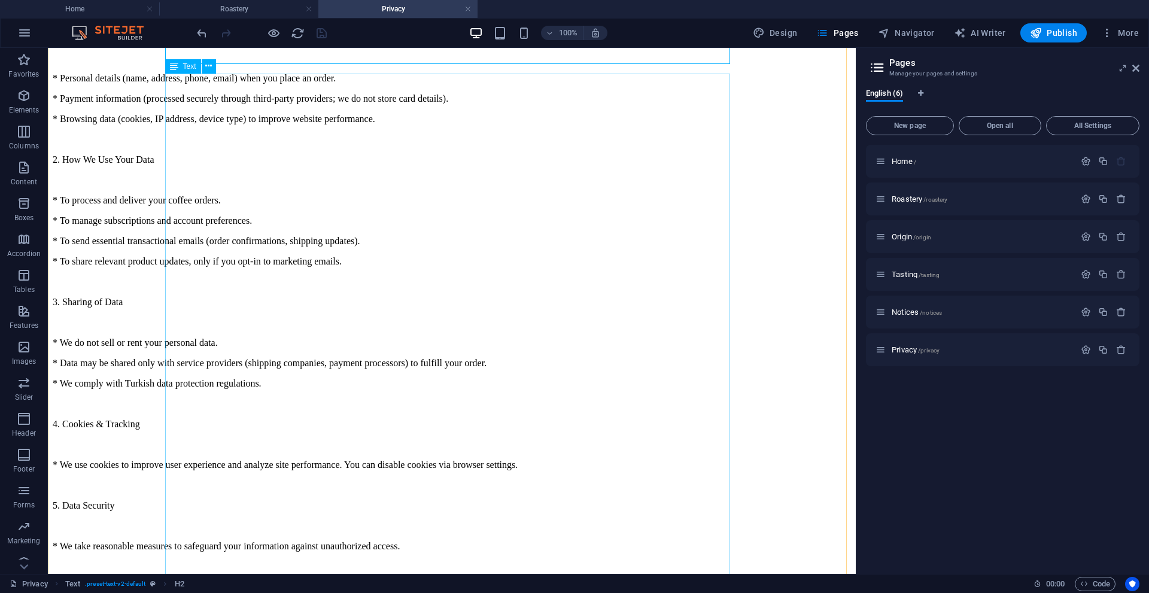
scroll to position [245, 0]
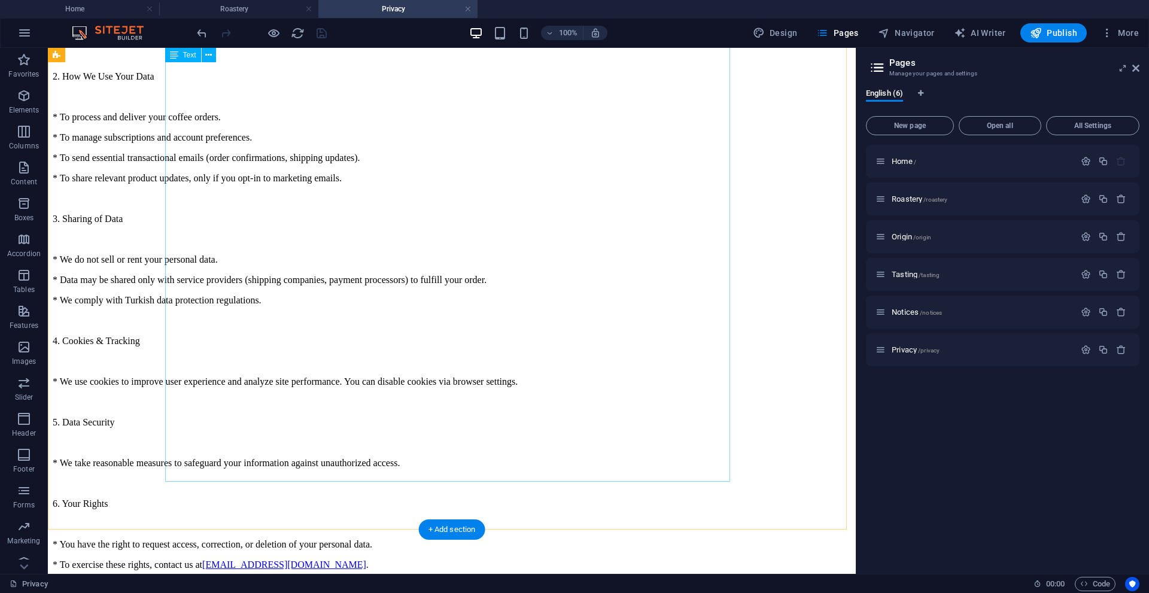
click at [442, 445] on div "Last updated: [DATE] At BTRAX, your privacy is important to us. This policy exp…" at bounding box center [452, 249] width 798 height 723
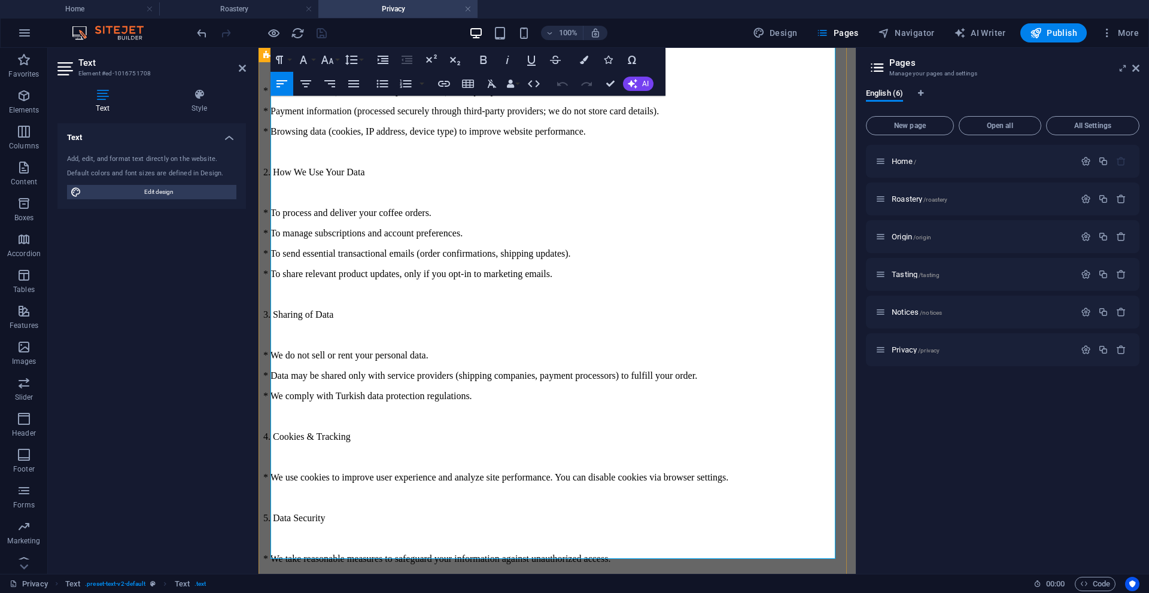
scroll to position [180, 0]
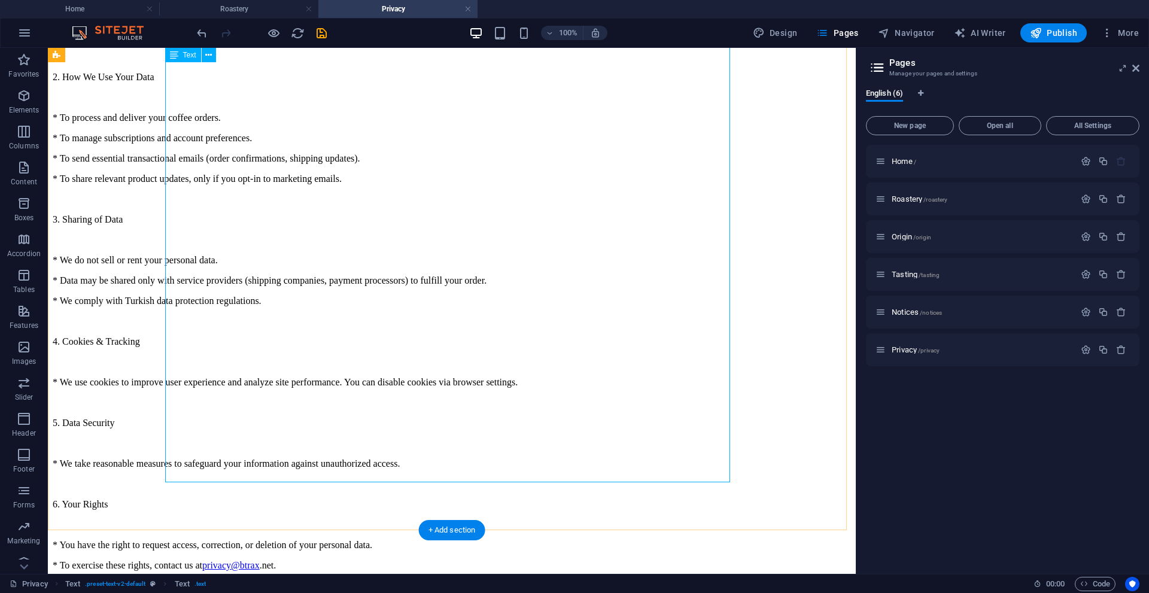
scroll to position [245, 0]
click at [319, 33] on icon "save" at bounding box center [322, 33] width 14 height 14
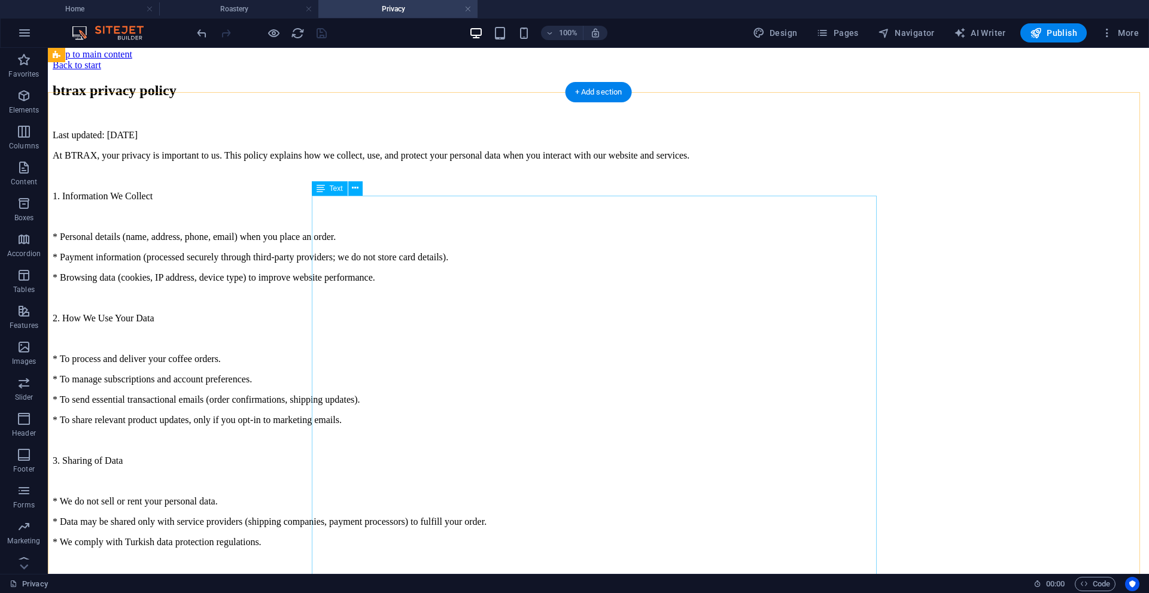
scroll to position [0, 0]
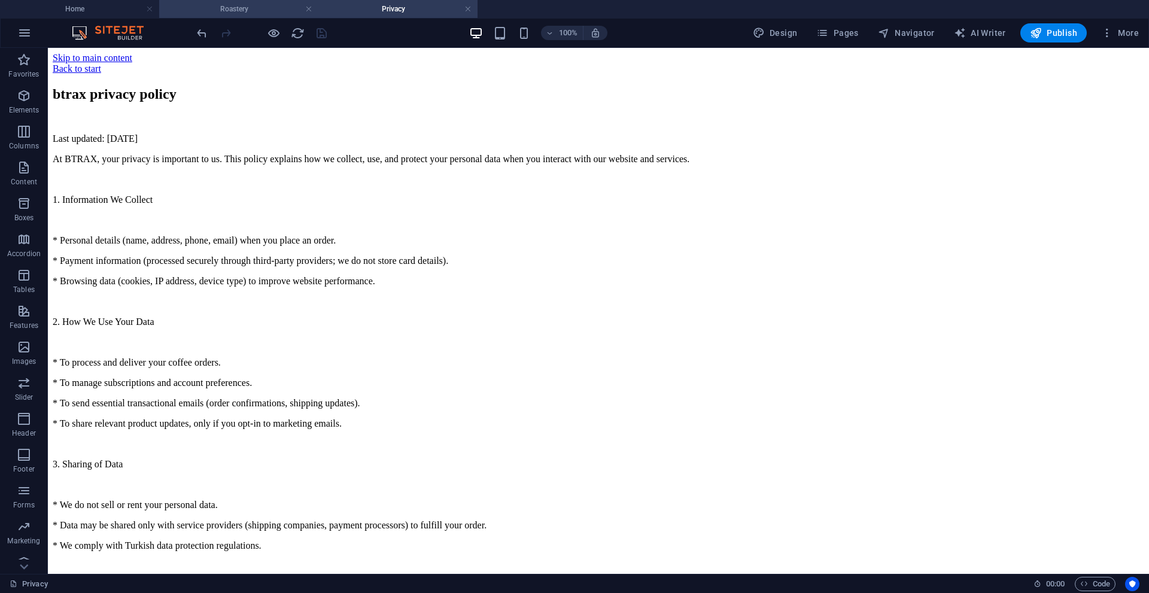
click at [239, 9] on h4 "Roastery" at bounding box center [238, 8] width 159 height 13
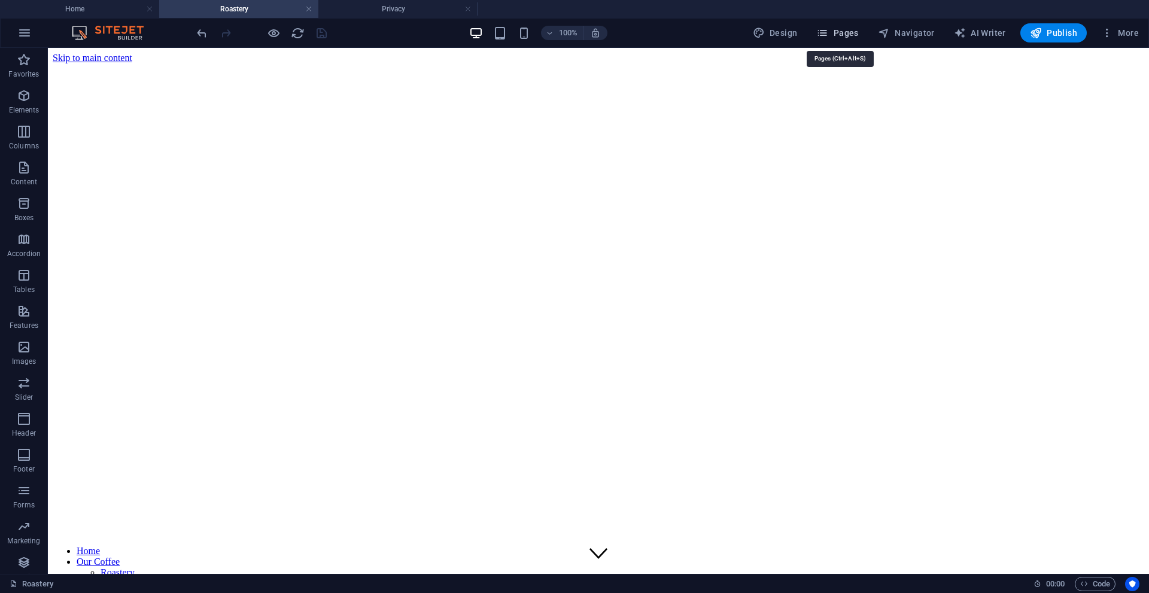
click at [823, 37] on icon "button" at bounding box center [822, 33] width 12 height 12
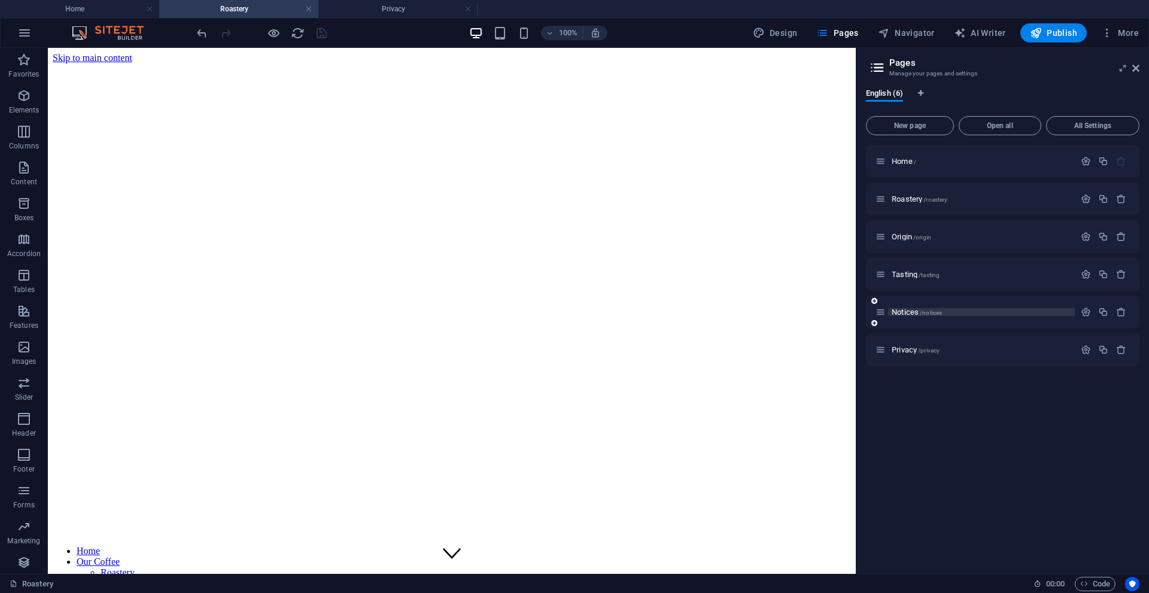
click at [912, 311] on span "Notices /notices" at bounding box center [917, 312] width 50 height 9
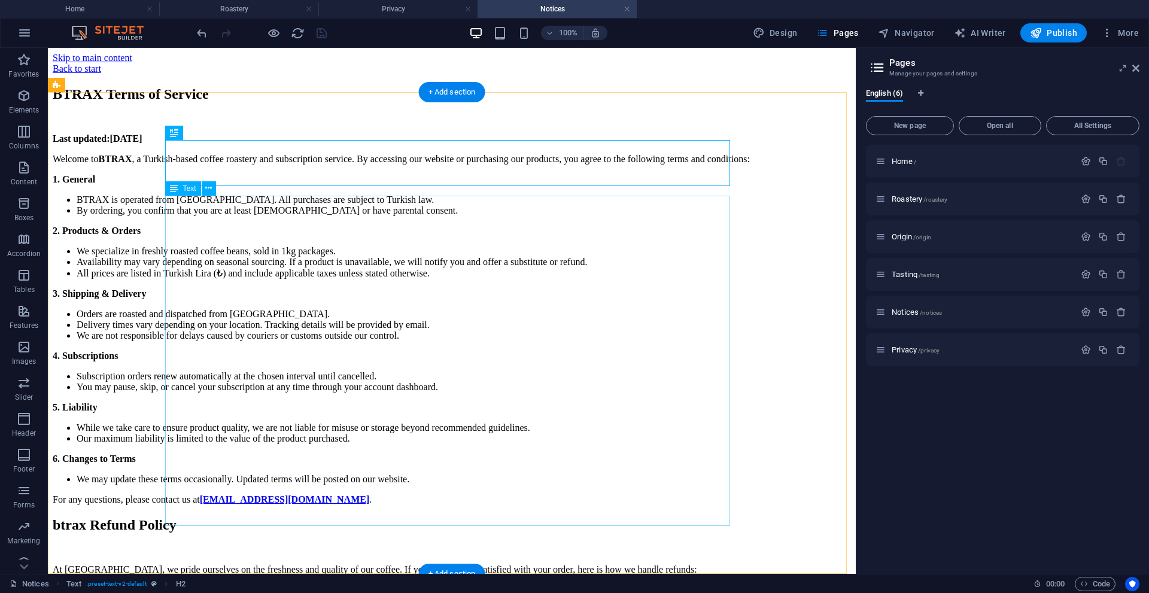
click at [488, 479] on div "Last updated: [DATE] Welcome to BTRAX , a Turkish-based coffee roastery and sub…" at bounding box center [452, 319] width 798 height 372
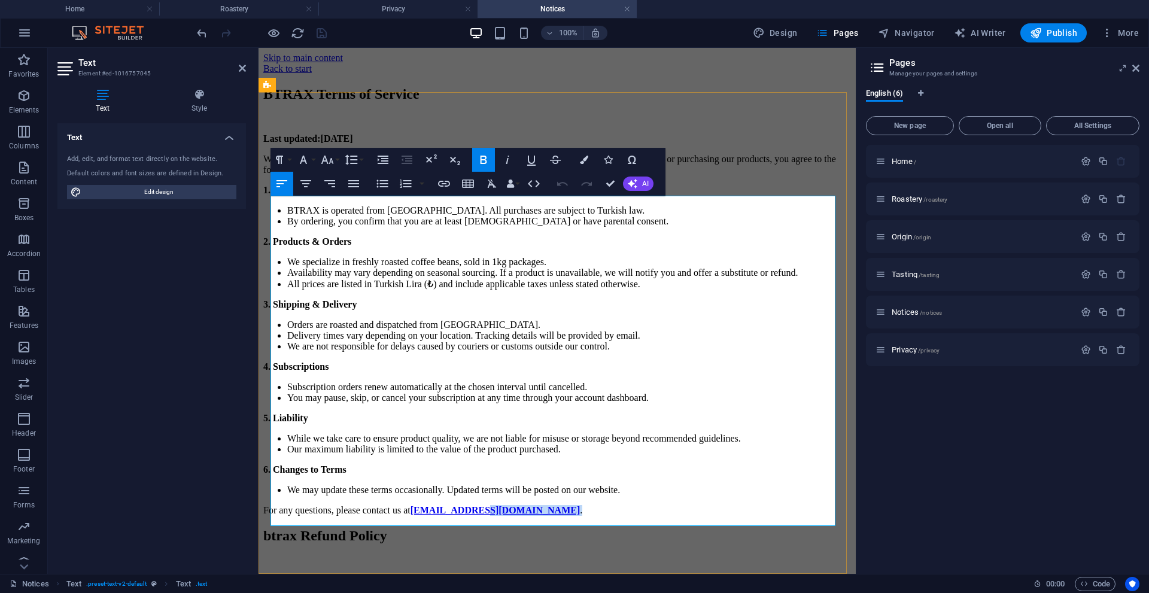
drag, startPoint x: 538, startPoint y: 520, endPoint x: 491, endPoint y: 520, distance: 46.7
click at [491, 516] on p "For any questions, please contact us at support@btraxcoffee.com ." at bounding box center [557, 510] width 588 height 11
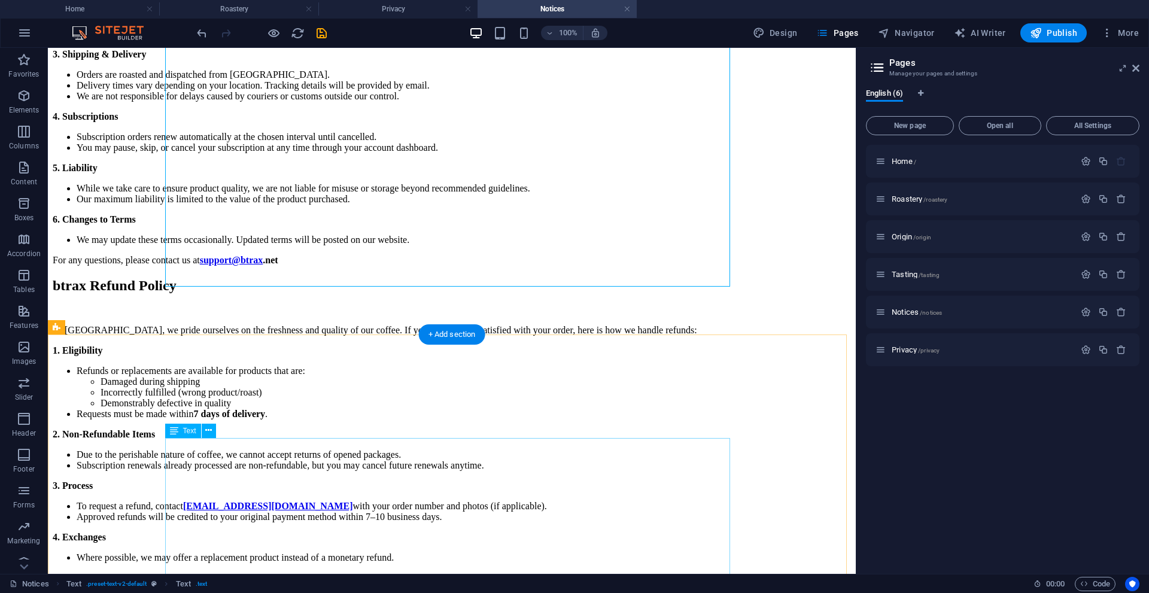
scroll to position [396, 0]
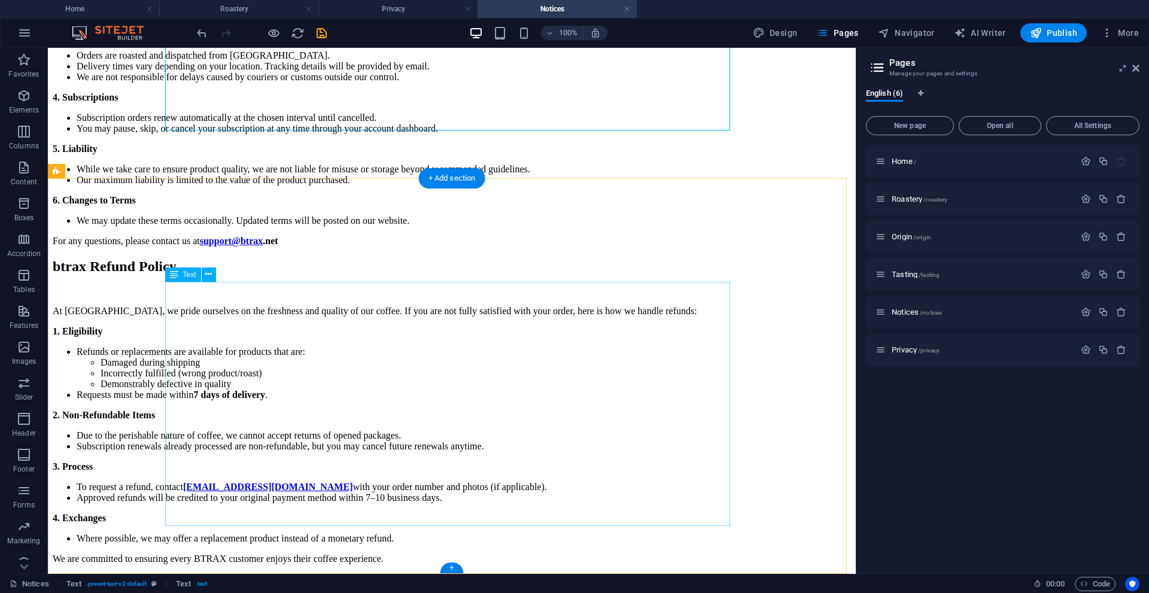
click at [423, 461] on div "At BTRAX, we pride ourselves on the freshness and quality of our coffee. If you…" at bounding box center [452, 435] width 798 height 259
click at [412, 462] on div "At BTRAX, we pride ourselves on the freshness and quality of our coffee. If you…" at bounding box center [452, 435] width 798 height 259
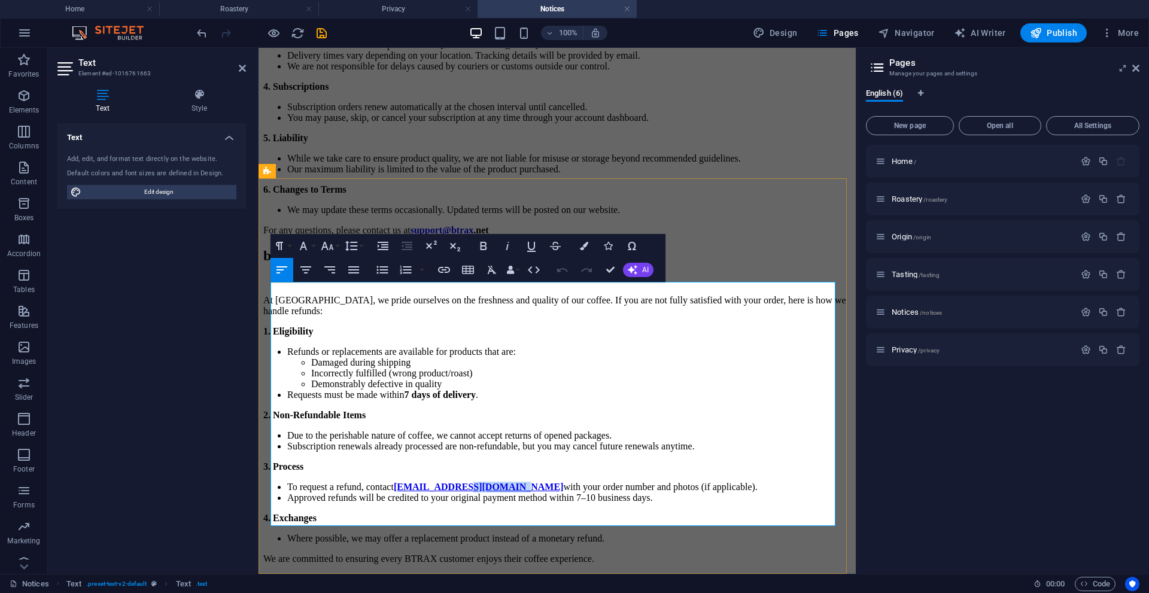
drag, startPoint x: 504, startPoint y: 461, endPoint x: 459, endPoint y: 463, distance: 44.9
click at [459, 482] on li "To request a refund, contact support@btraxcoffee.com with your order number and…" at bounding box center [569, 487] width 564 height 11
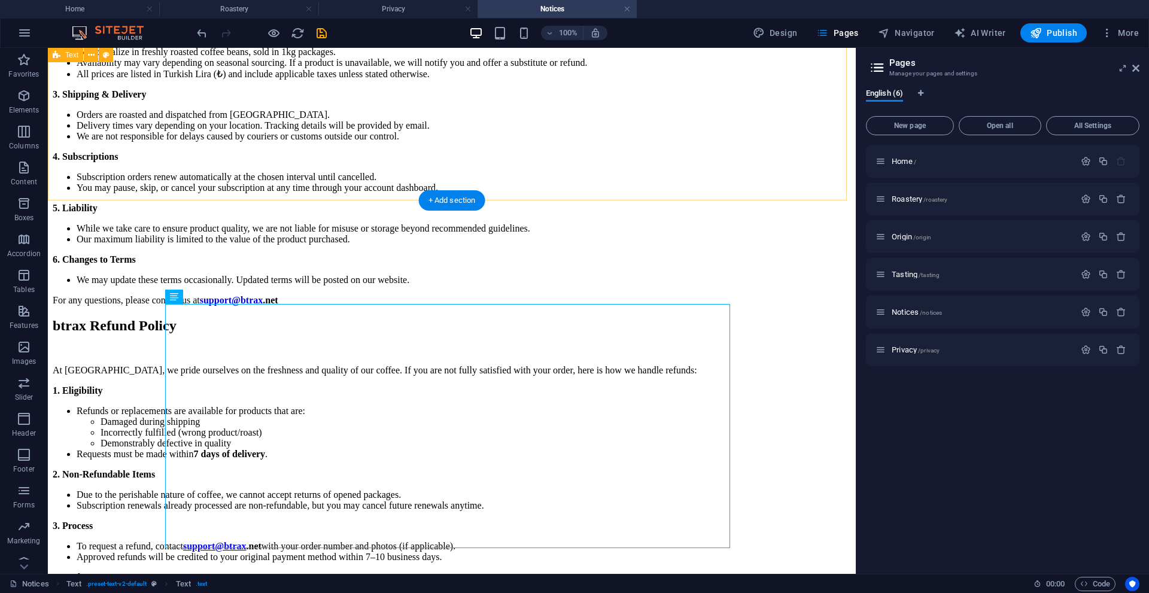
scroll to position [37, 0]
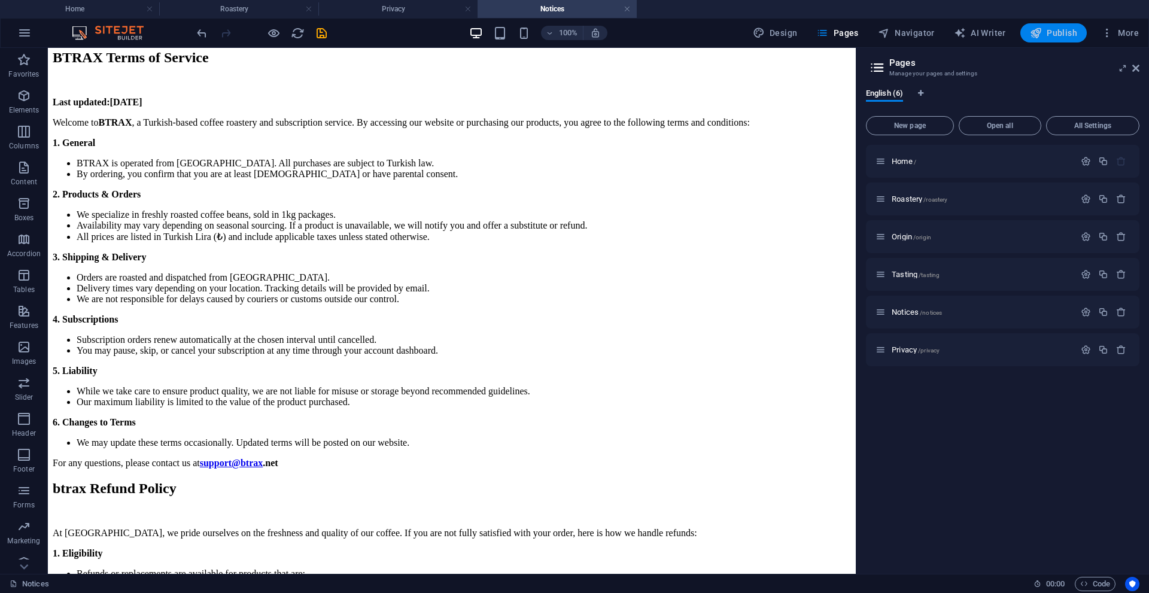
drag, startPoint x: 1052, startPoint y: 32, endPoint x: 958, endPoint y: 10, distance: 96.7
click at [1052, 32] on span "Publish" at bounding box center [1053, 33] width 47 height 12
